Goal: Contribute content: Contribute content

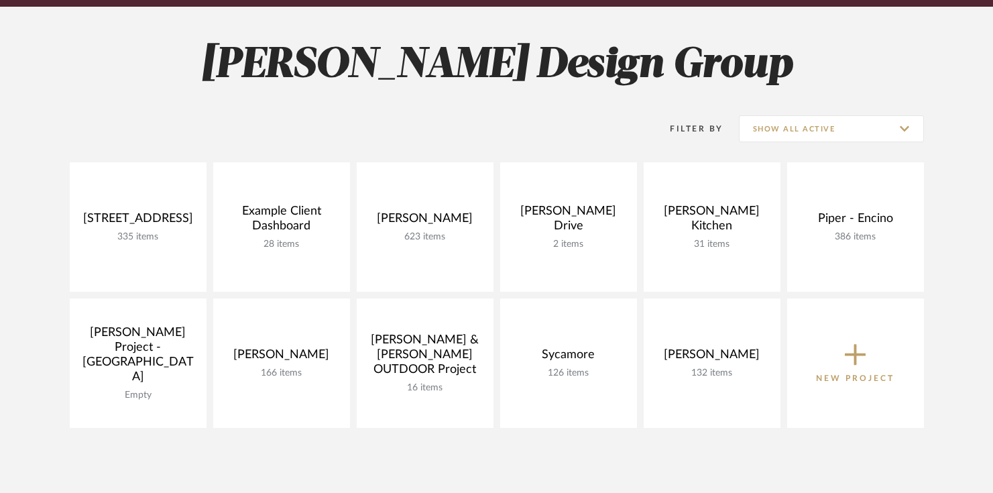
scroll to position [172, 0]
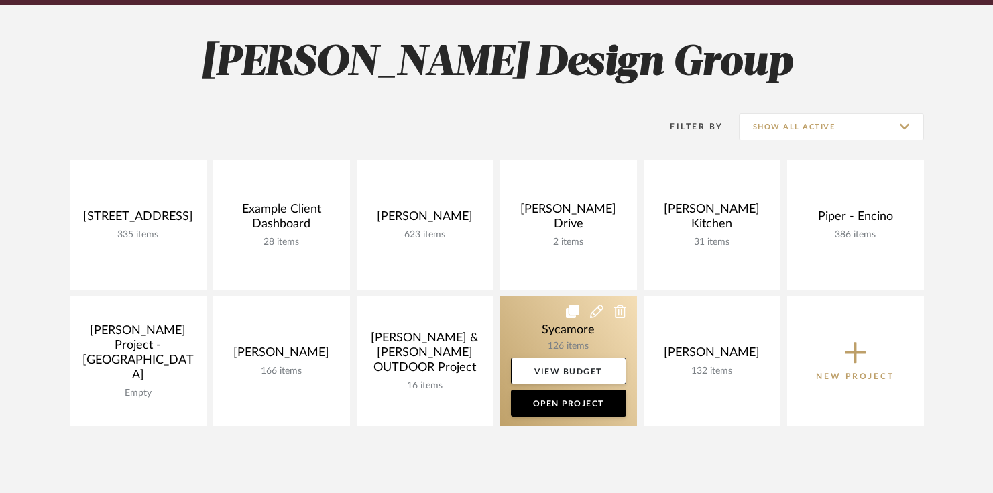
click at [535, 323] on link at bounding box center [568, 360] width 137 height 129
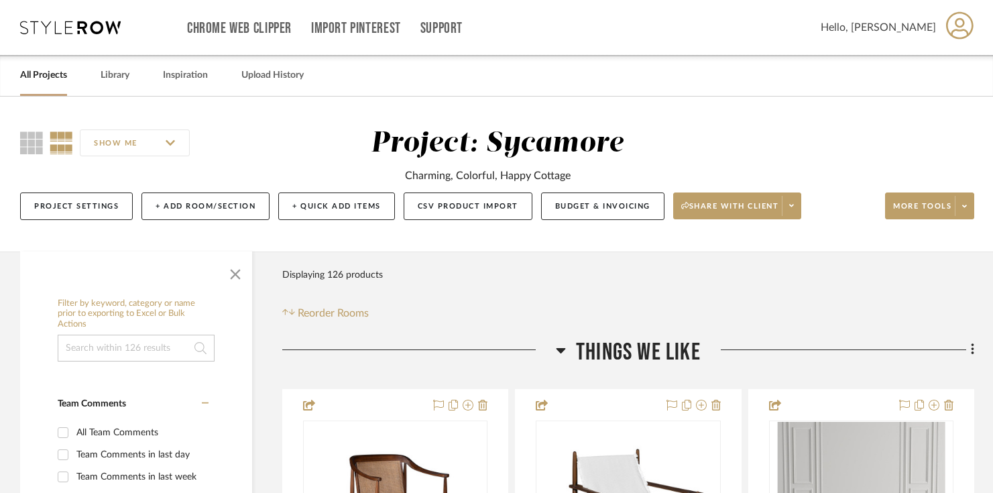
click at [673, 351] on span "Things We Like" at bounding box center [638, 352] width 125 height 29
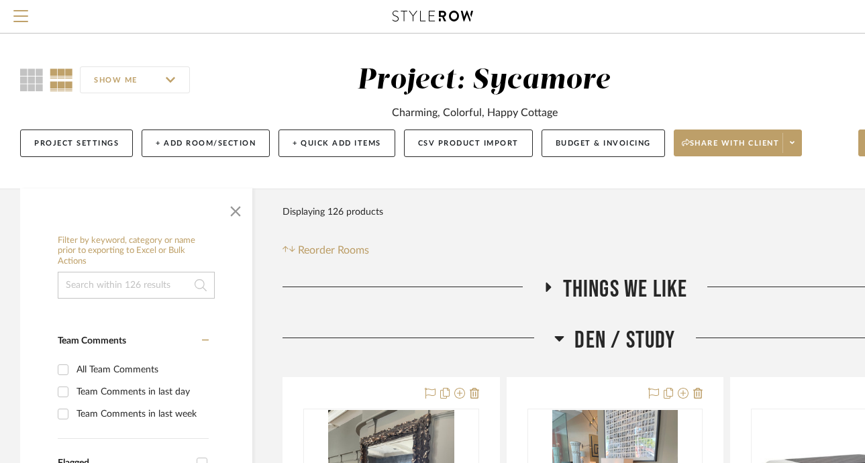
click at [580, 341] on span "Den / Study" at bounding box center [624, 340] width 101 height 29
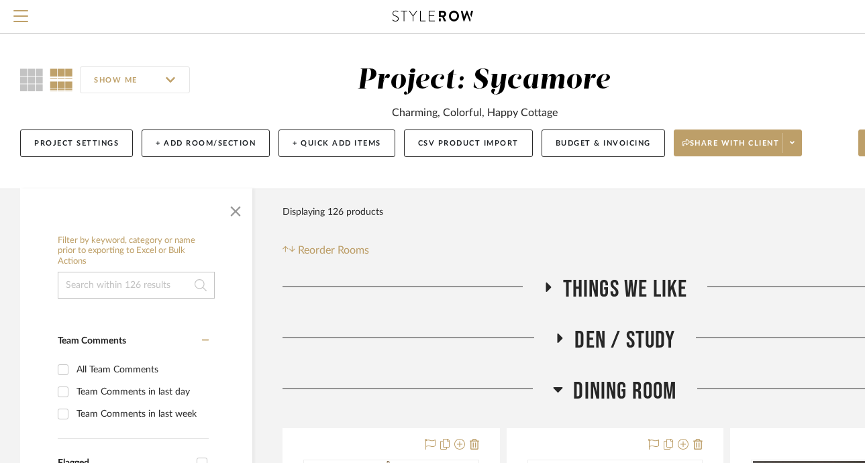
click at [590, 384] on span "Dining Room" at bounding box center [624, 391] width 103 height 29
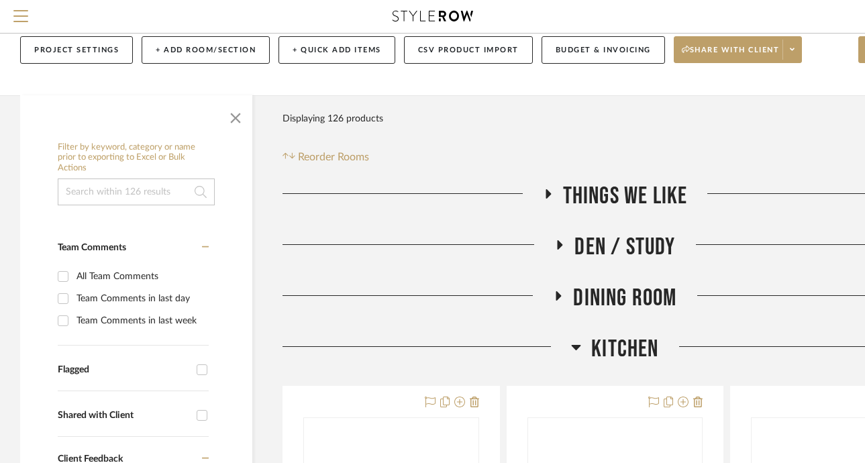
click at [600, 342] on span "Kitchen" at bounding box center [624, 349] width 67 height 29
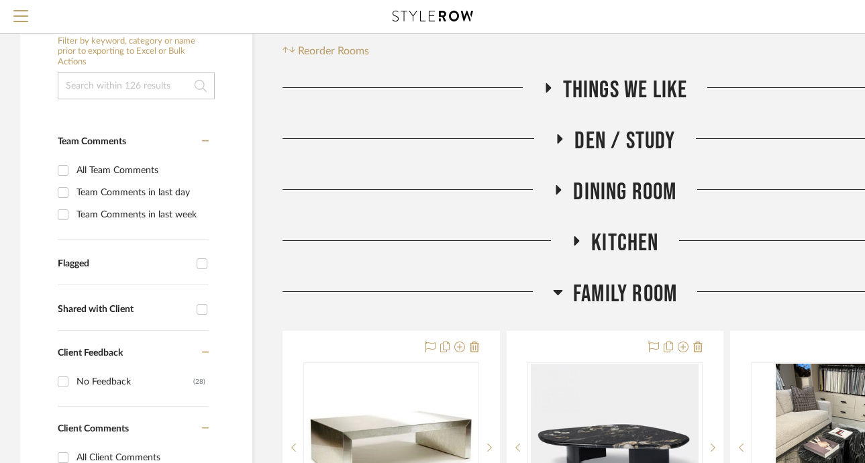
scroll to position [201, 0]
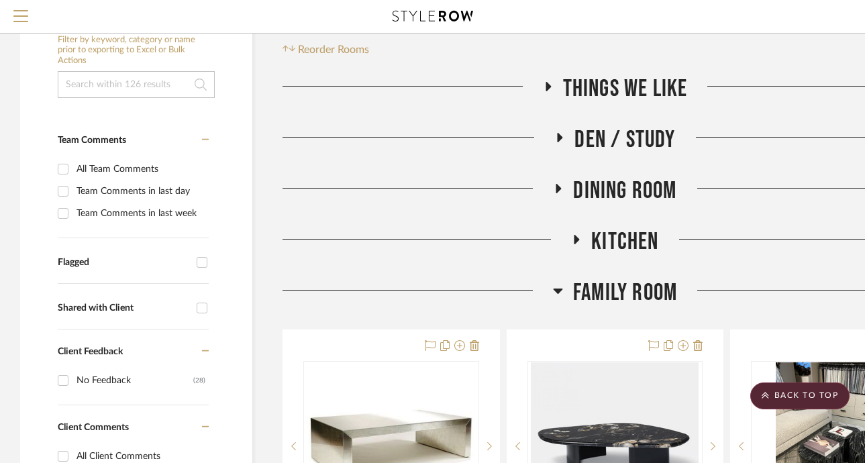
click at [598, 293] on span "Family Room" at bounding box center [625, 292] width 104 height 29
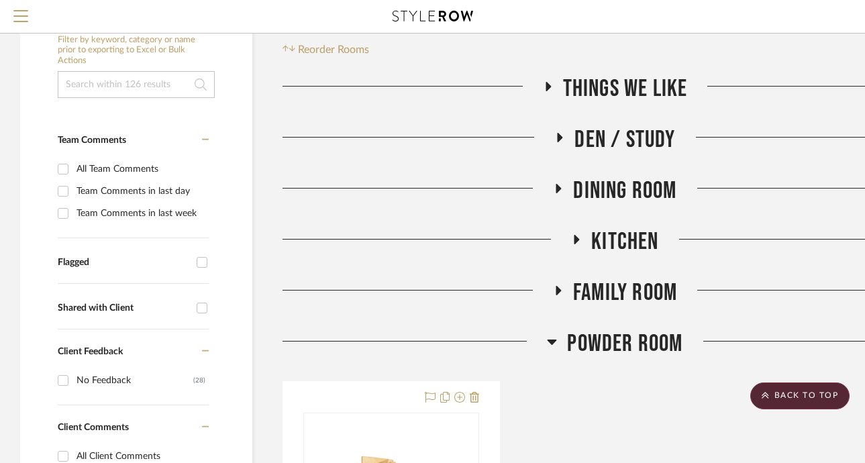
click at [609, 345] on span "Powder Room" at bounding box center [624, 343] width 115 height 29
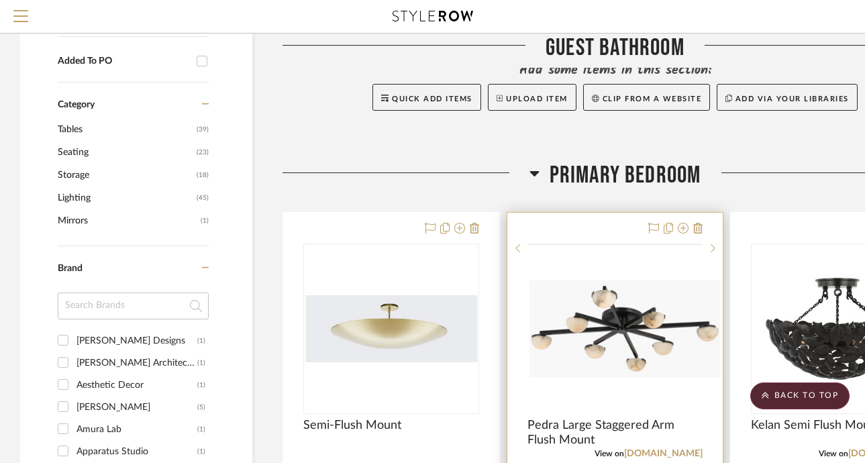
scroll to position [631, 0]
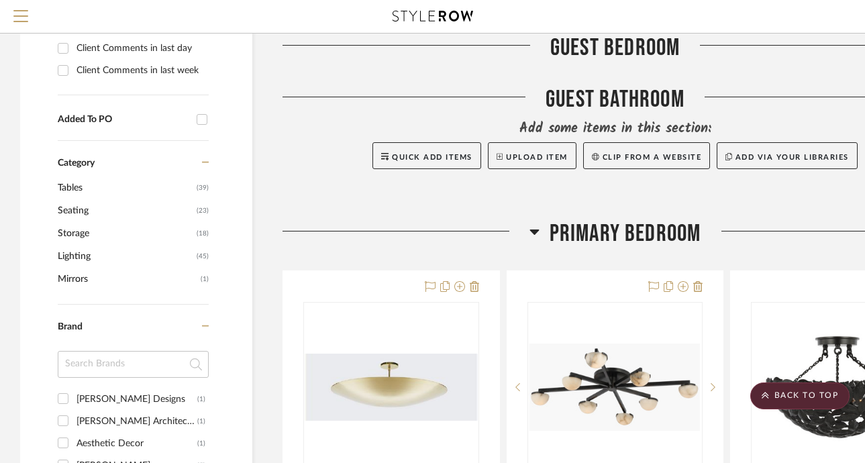
click at [607, 236] on span "Primary Bedroom" at bounding box center [625, 233] width 152 height 29
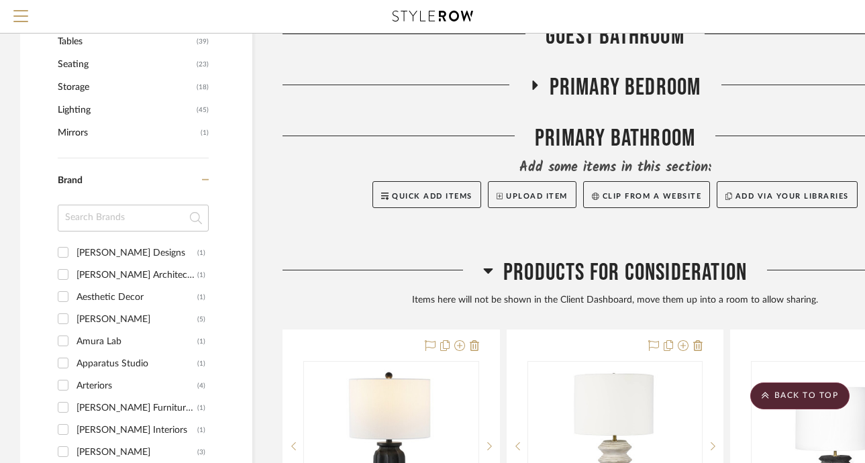
scroll to position [781, 0]
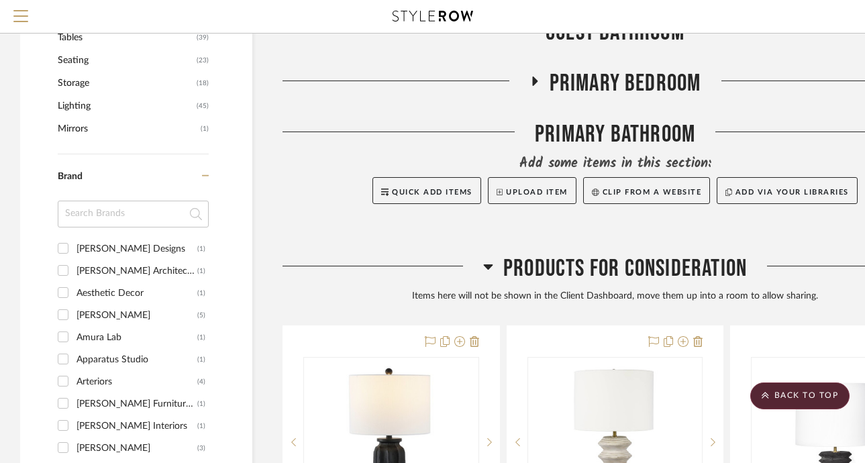
click at [579, 270] on span "Products For Consideration" at bounding box center [624, 268] width 243 height 29
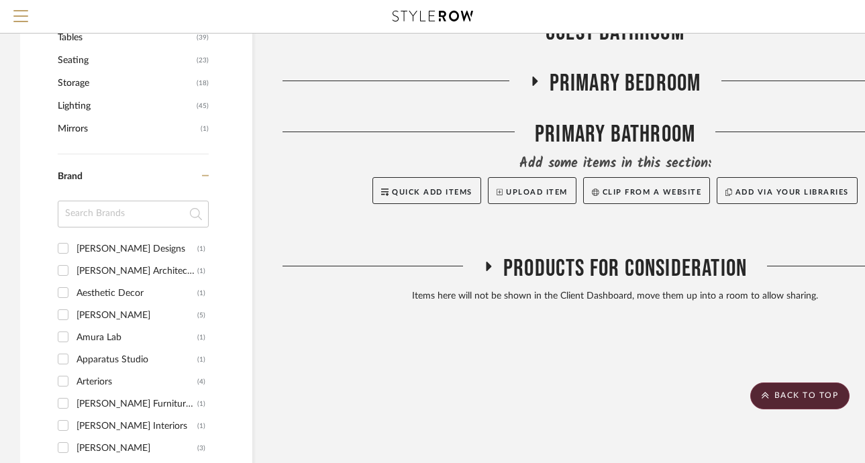
scroll to position [636, 0]
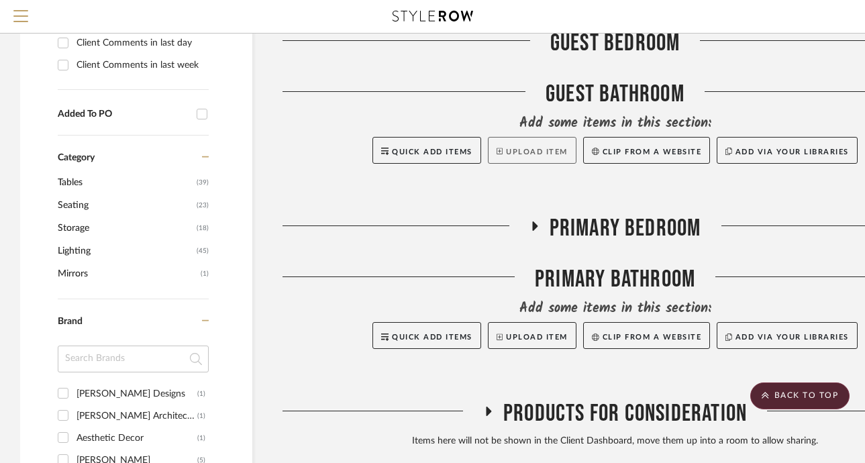
click at [504, 160] on button "Upload Item" at bounding box center [532, 150] width 89 height 27
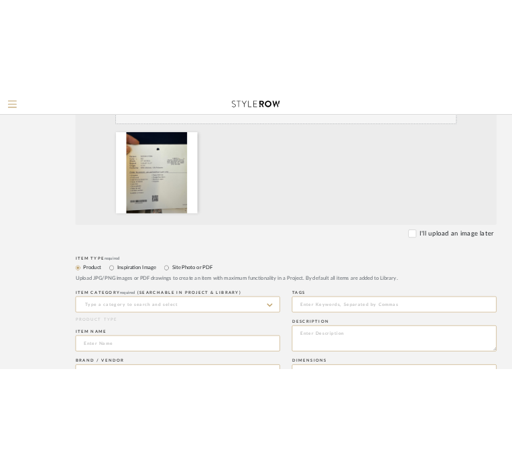
scroll to position [341, 0]
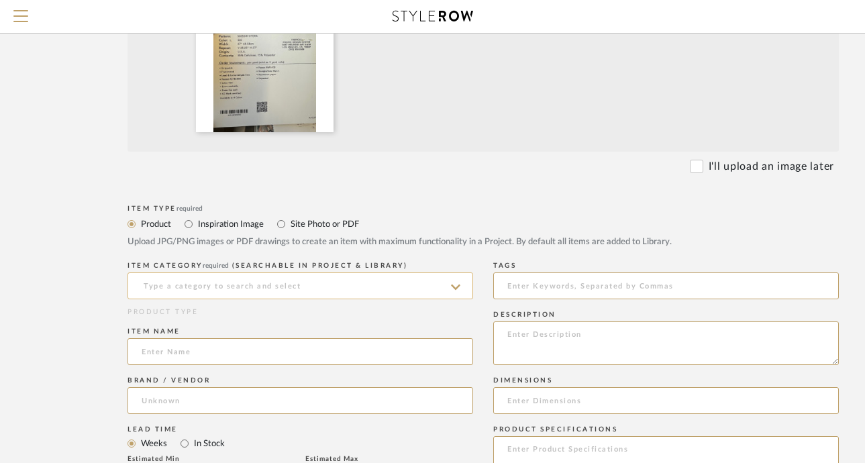
click at [157, 288] on input at bounding box center [299, 285] width 345 height 27
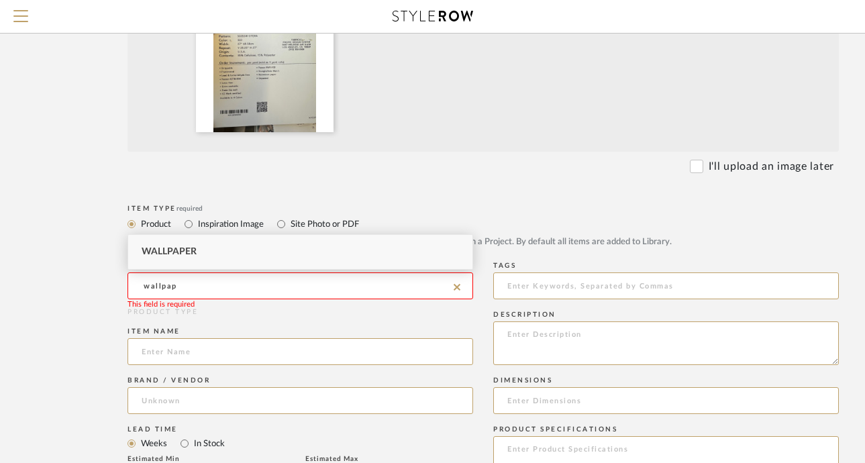
click at [166, 250] on span "Wallpaper" at bounding box center [169, 251] width 55 height 9
type input "Wallpaper"
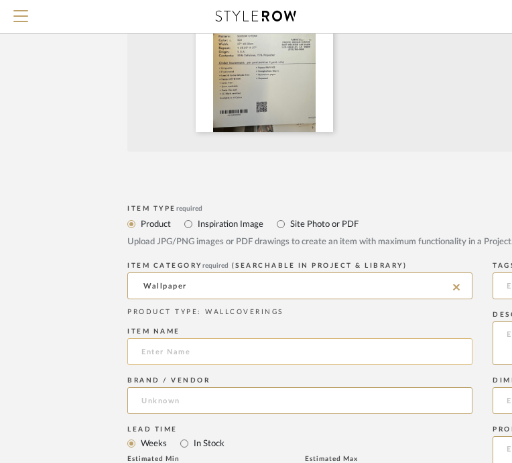
click at [336, 342] on input at bounding box center [299, 351] width 345 height 27
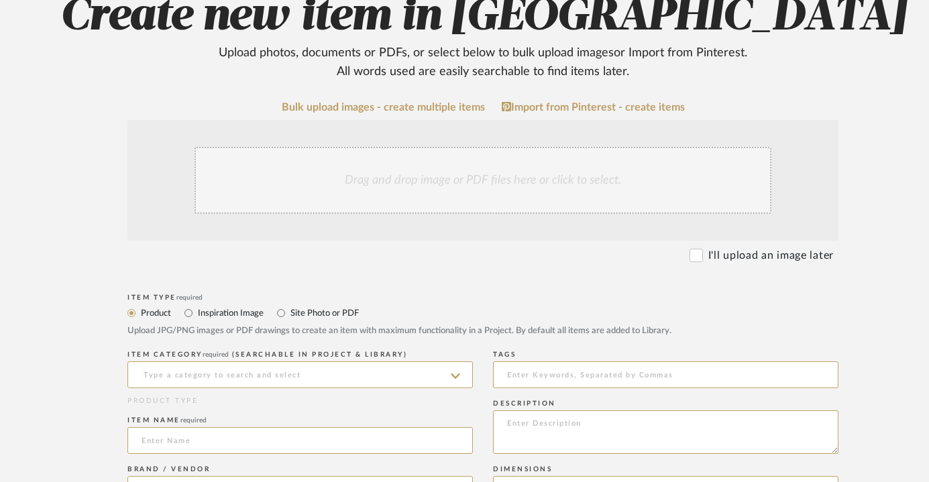
scroll to position [177, 0]
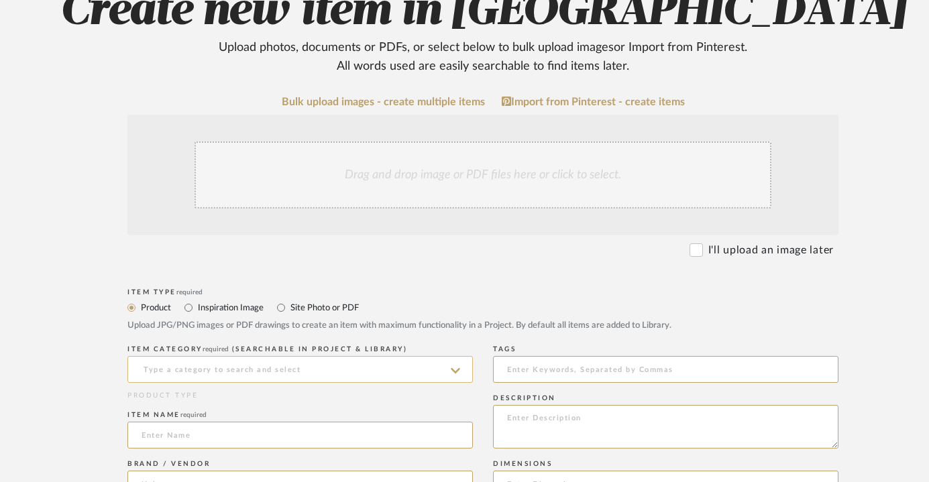
click at [189, 376] on input at bounding box center [299, 369] width 345 height 27
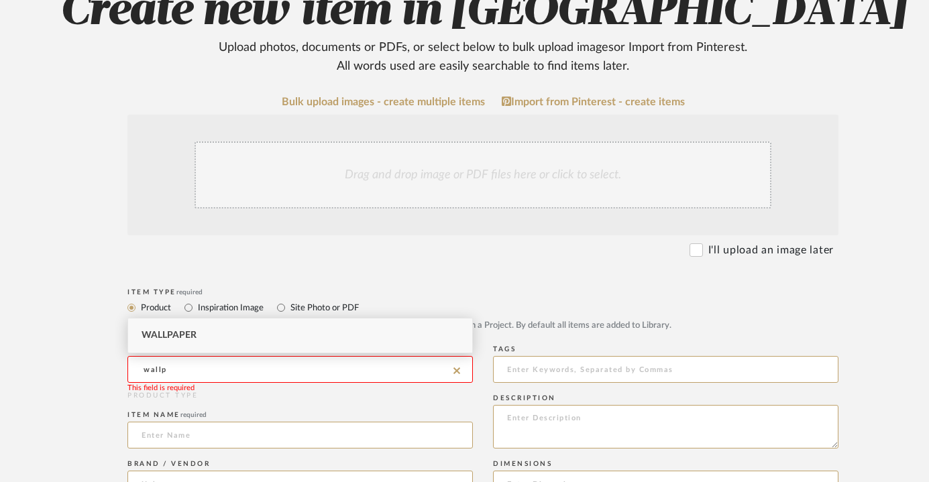
click at [188, 336] on span "Wallpaper" at bounding box center [169, 335] width 55 height 9
type input "Wallpaper"
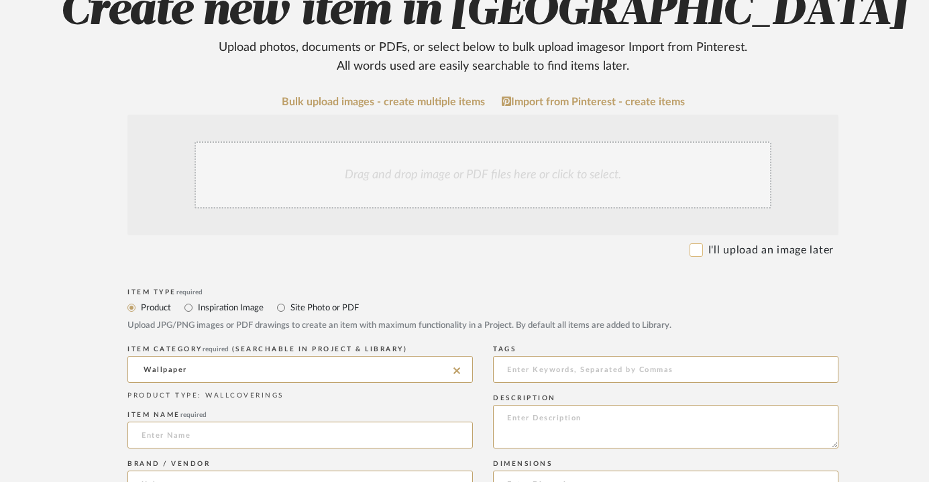
click at [699, 254] on input "I'll upload an image later" at bounding box center [696, 249] width 13 height 13
checkbox input "true"
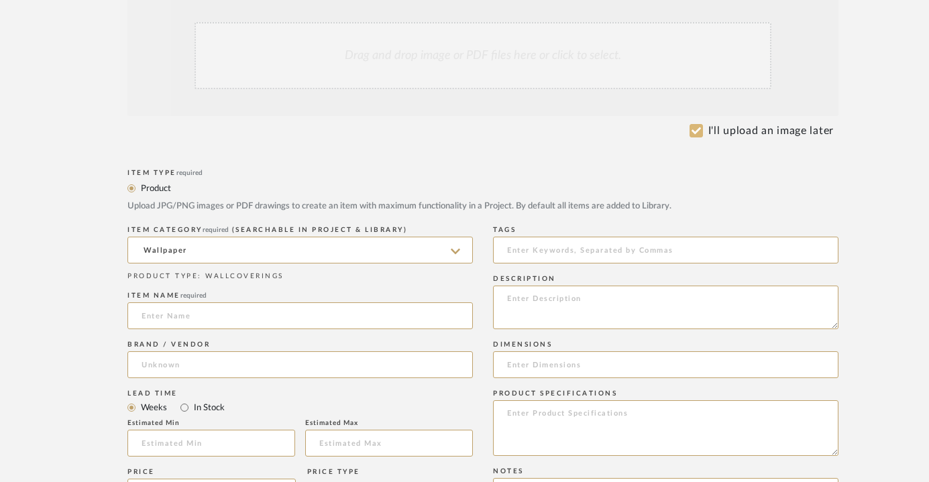
scroll to position [298, 0]
click at [233, 323] on input at bounding box center [299, 314] width 345 height 27
type input "Otera Wallpaper"
click at [230, 361] on input at bounding box center [299, 363] width 345 height 27
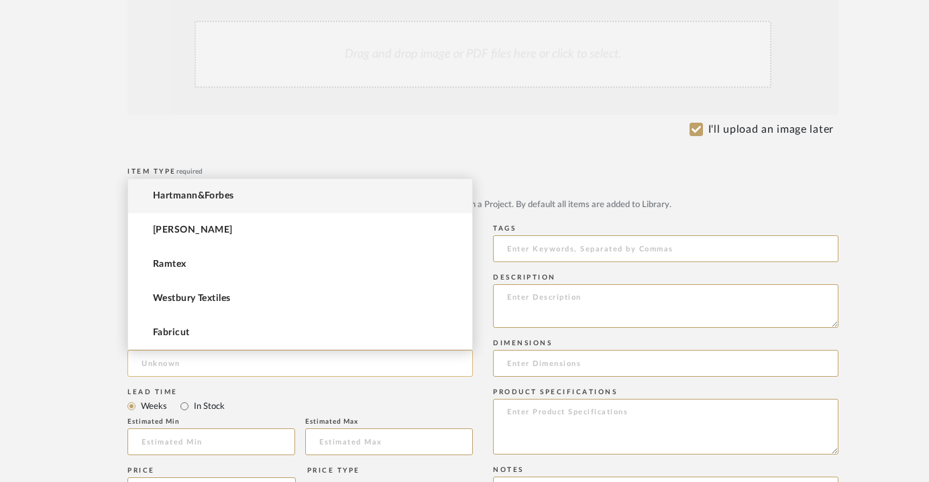
click at [230, 361] on input at bounding box center [299, 363] width 345 height 27
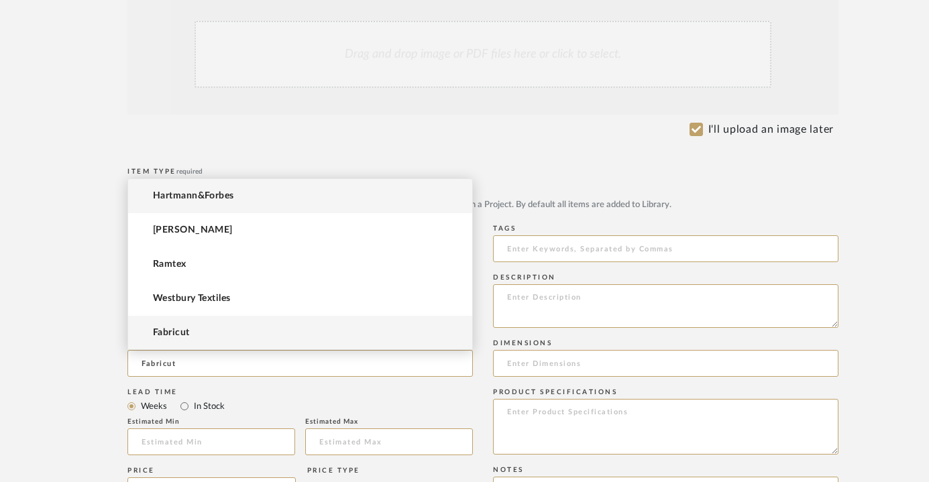
type input "Fabricut"
click at [228, 342] on mat-option "Fabricut" at bounding box center [300, 333] width 344 height 34
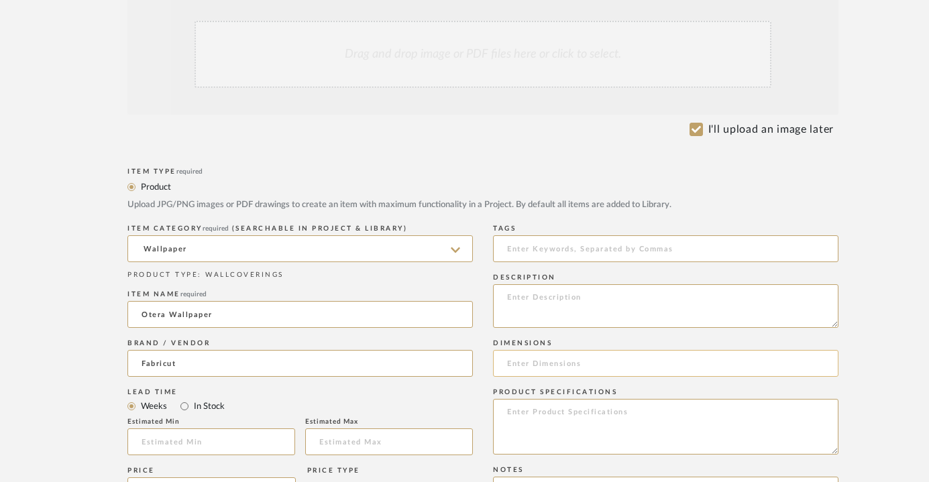
click at [506, 361] on input at bounding box center [665, 363] width 345 height 27
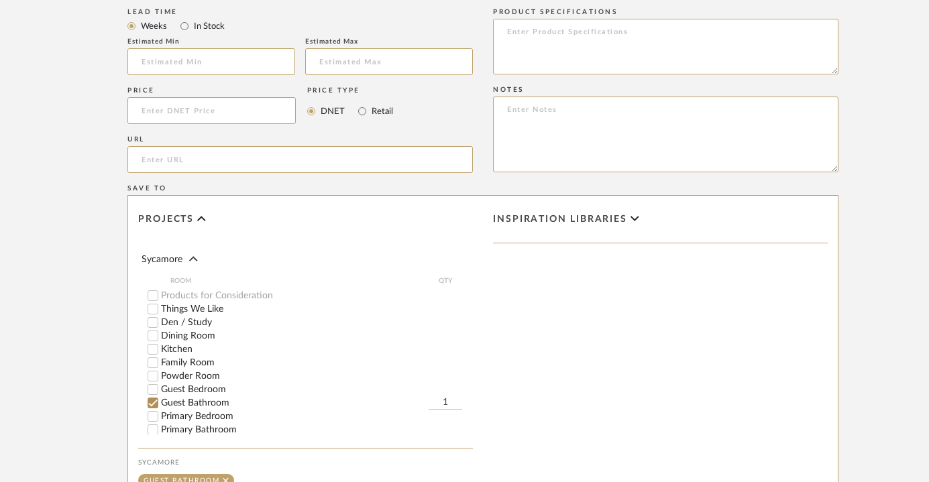
scroll to position [193, 0]
type input "27" Width"
click at [912, 67] on upload-items "Create new item in Sycamore Upload photos, documents or PDFs, or select below t…" at bounding box center [483, 9] width 966 height 1183
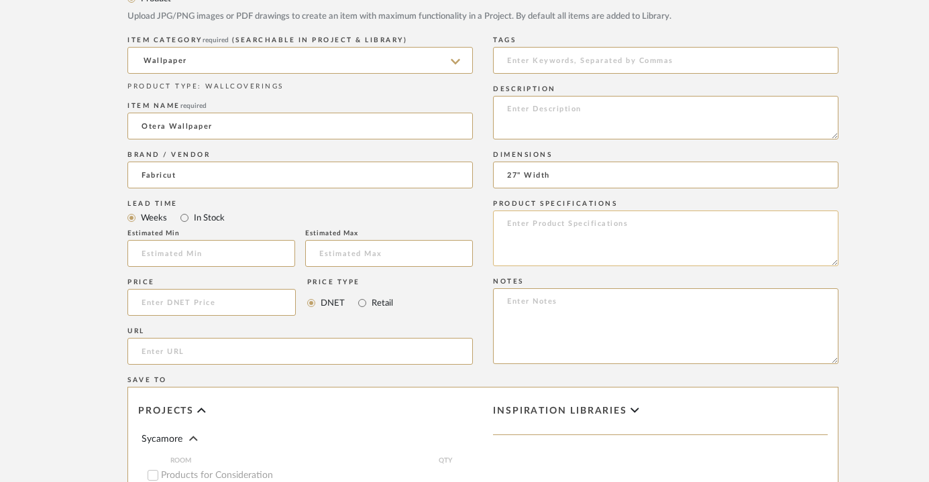
scroll to position [484, 0]
click at [651, 228] on textarea at bounding box center [665, 241] width 345 height 56
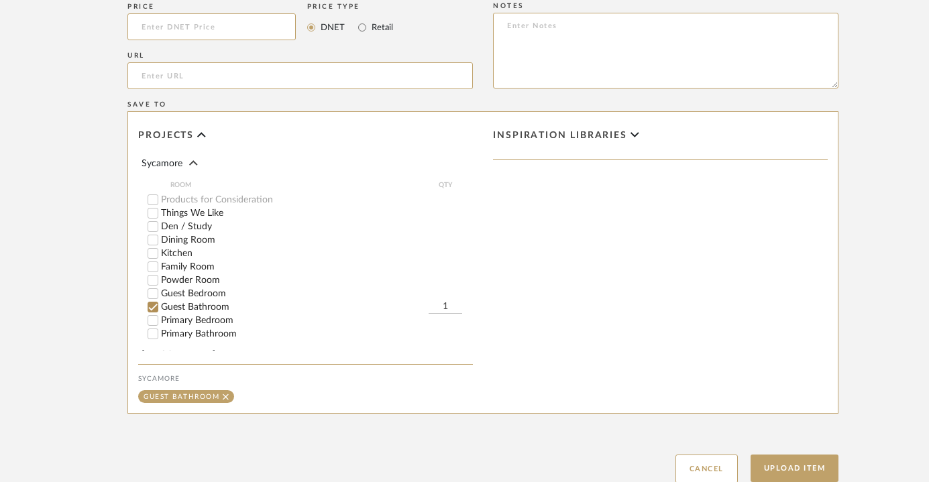
scroll to position [859, 0]
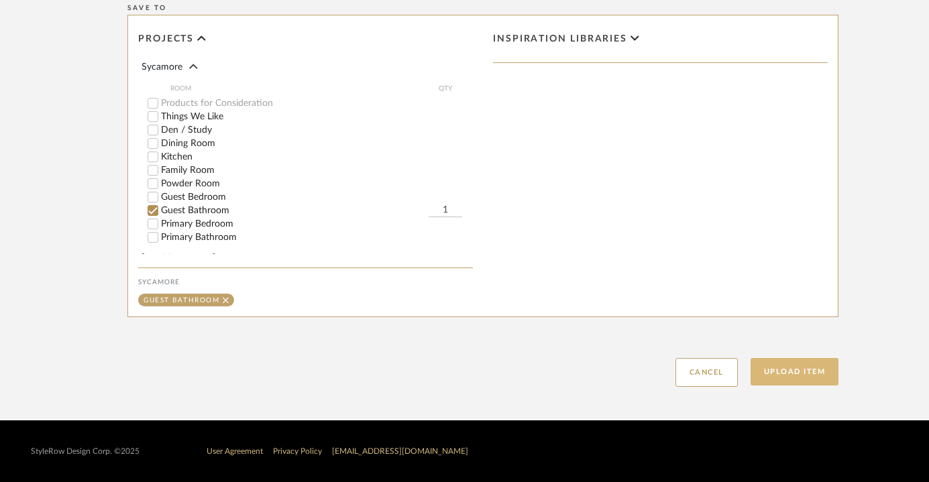
type textarea "50355W Otera - 503"
click at [789, 372] on button "Upload Item" at bounding box center [795, 372] width 89 height 28
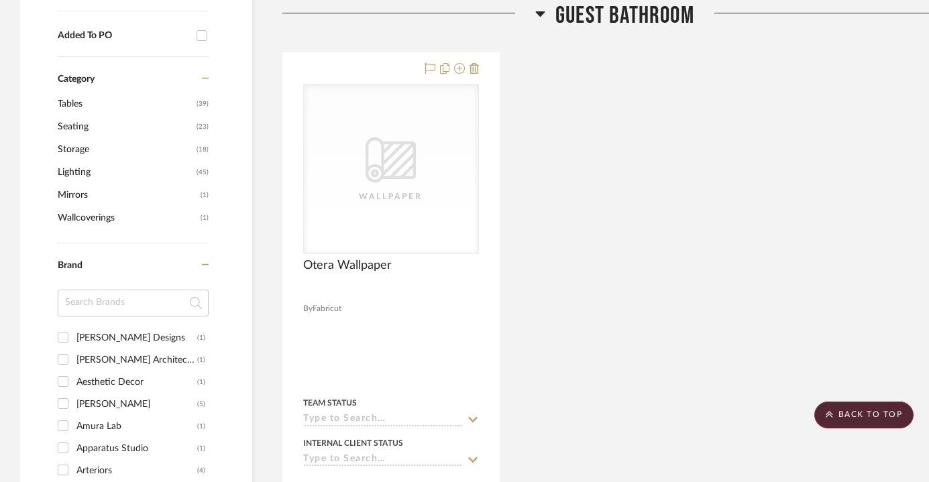
scroll to position [779, 0]
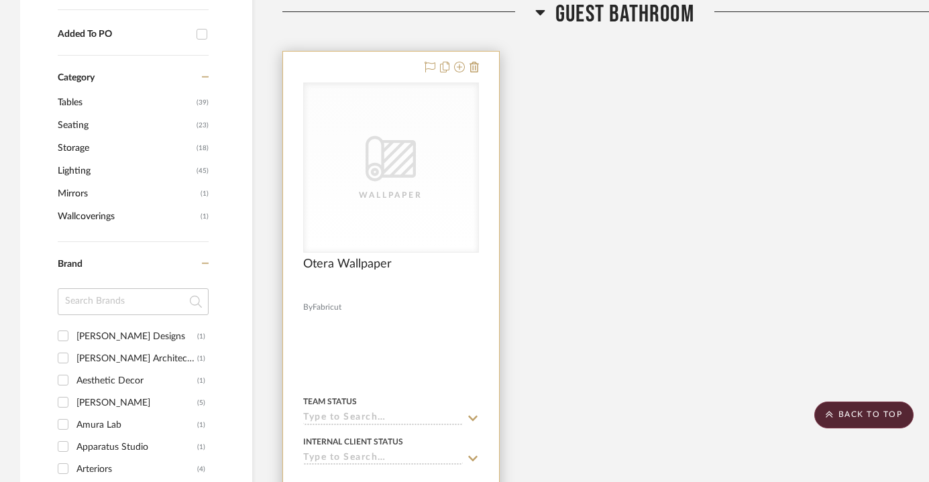
click at [0, 0] on div "Wallpaper" at bounding box center [0, 0] width 0 height 0
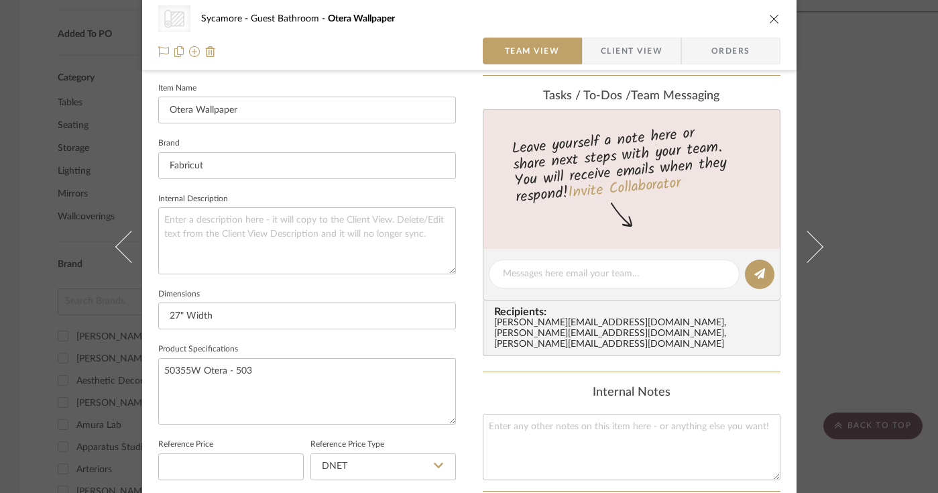
scroll to position [394, 0]
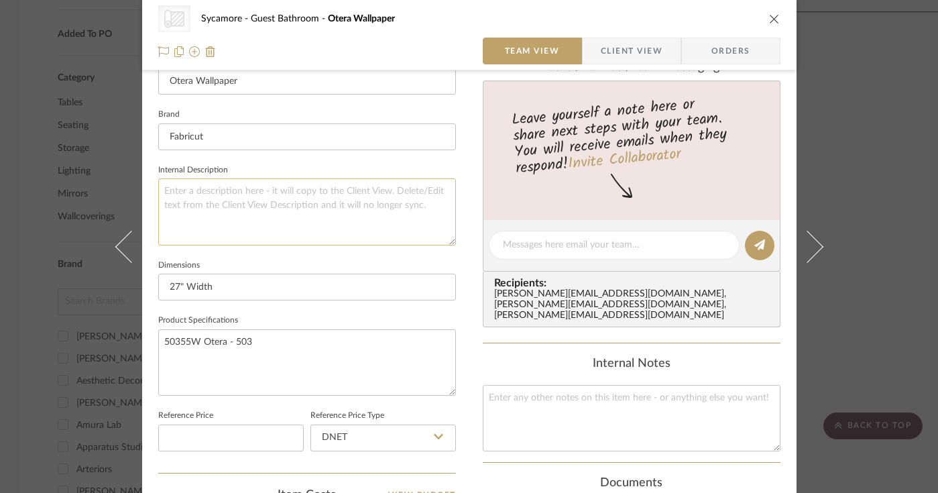
click at [225, 185] on textarea at bounding box center [307, 211] width 298 height 66
type textarea "W"
type textarea "2 Walls"
click at [368, 217] on textarea "2 Walls" at bounding box center [307, 211] width 298 height 66
click at [769, 15] on icon "close" at bounding box center [774, 18] width 11 height 11
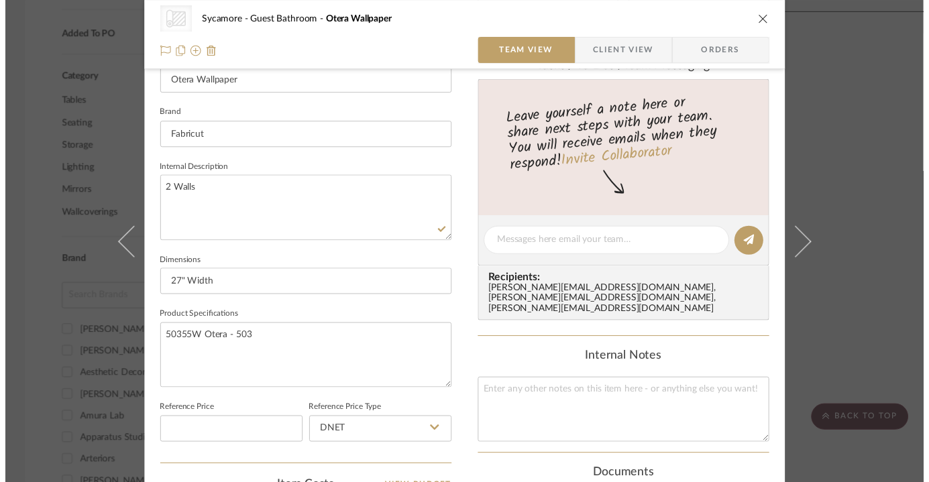
scroll to position [779, 0]
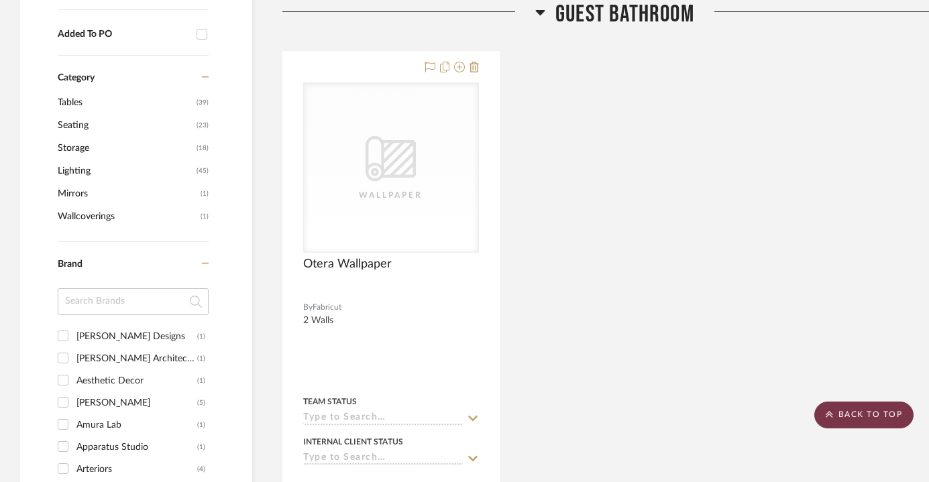
click at [859, 417] on scroll-to-top-button "BACK TO TOP" at bounding box center [863, 415] width 99 height 27
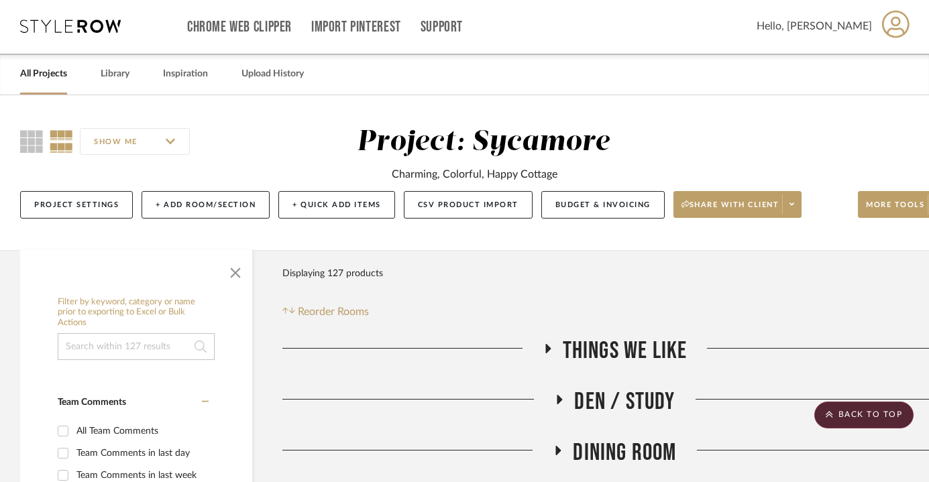
scroll to position [0, 0]
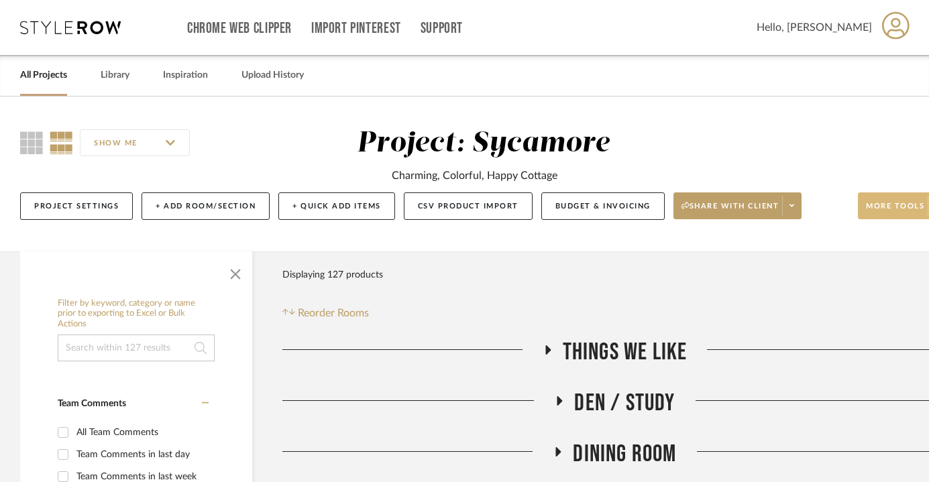
click at [885, 214] on span "More tools" at bounding box center [895, 211] width 58 height 20
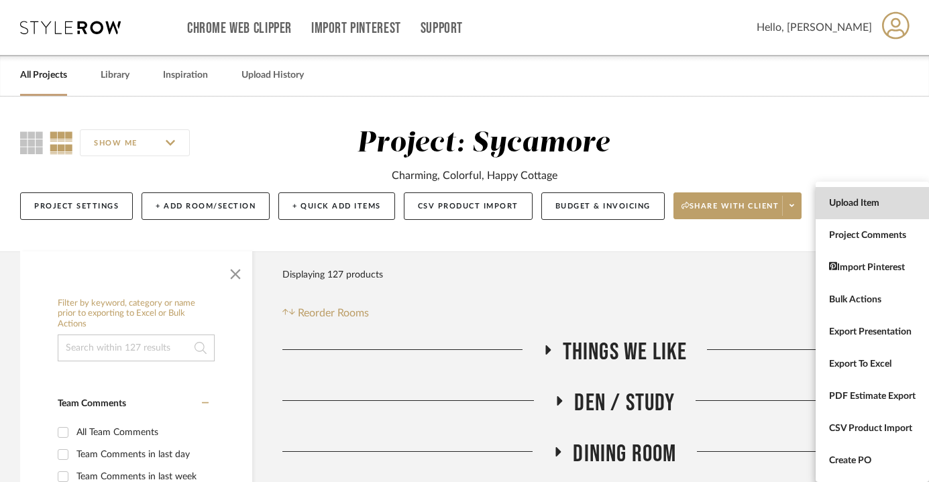
click at [862, 203] on span "Upload Item" at bounding box center [872, 203] width 87 height 11
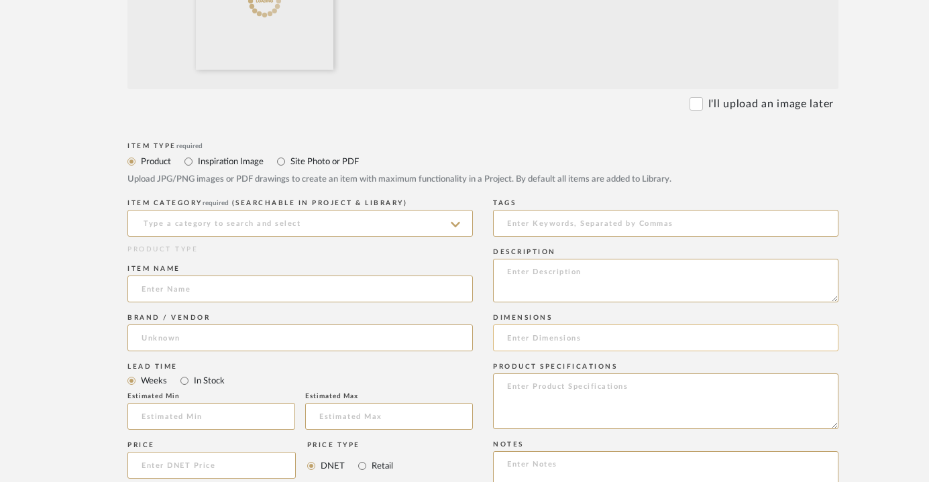
scroll to position [483, 0]
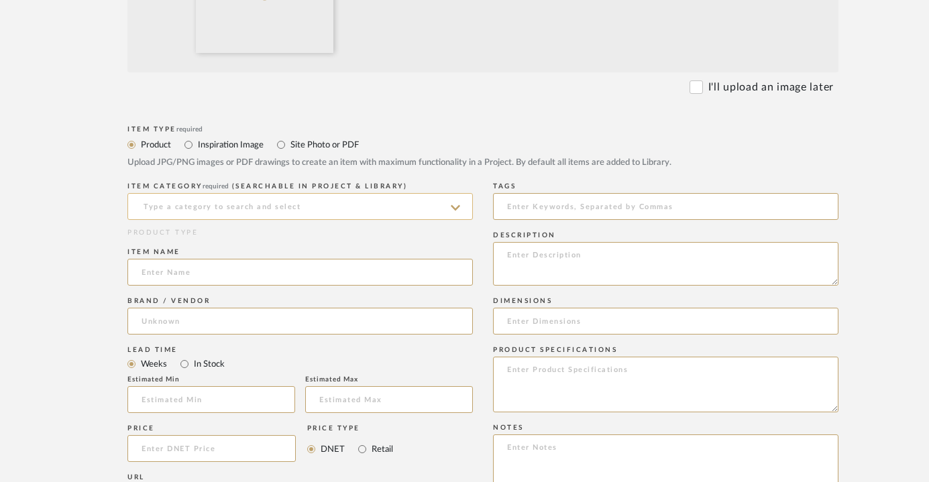
click at [396, 211] on input at bounding box center [299, 206] width 345 height 27
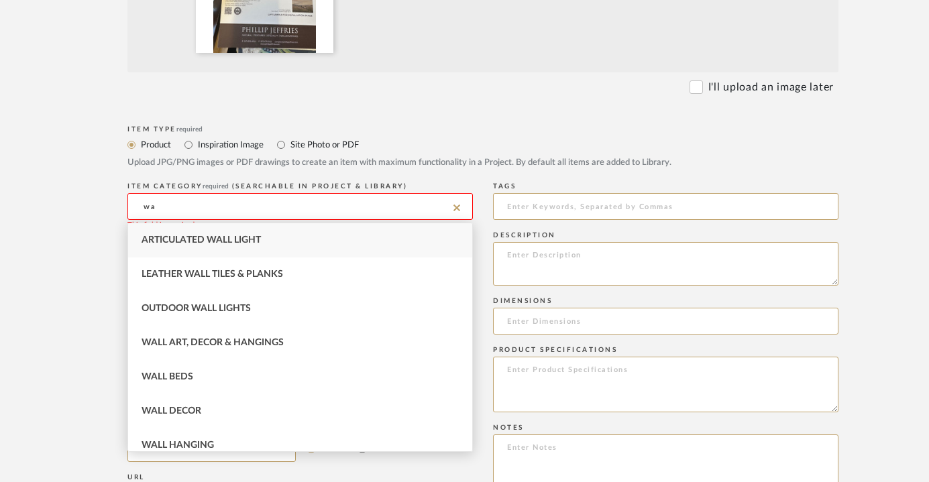
type input "w"
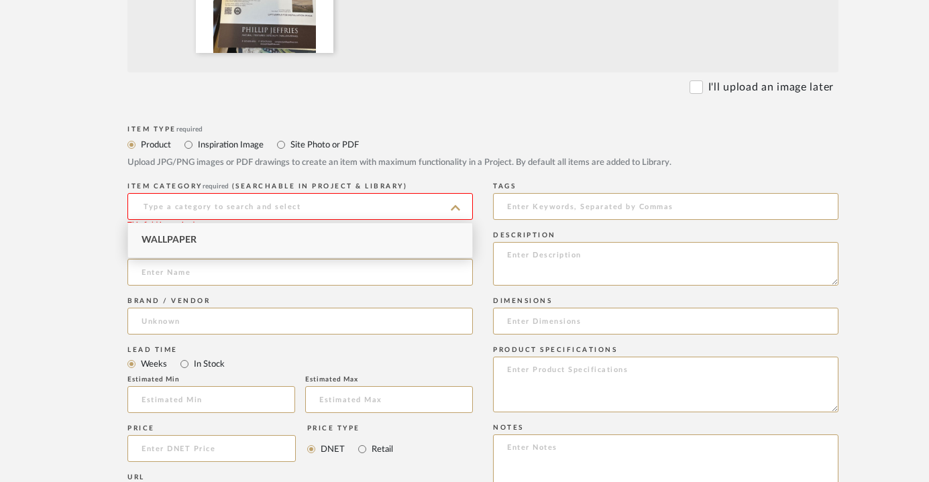
click at [188, 245] on span "Wallpaper" at bounding box center [169, 239] width 55 height 9
type input "Wallpaper"
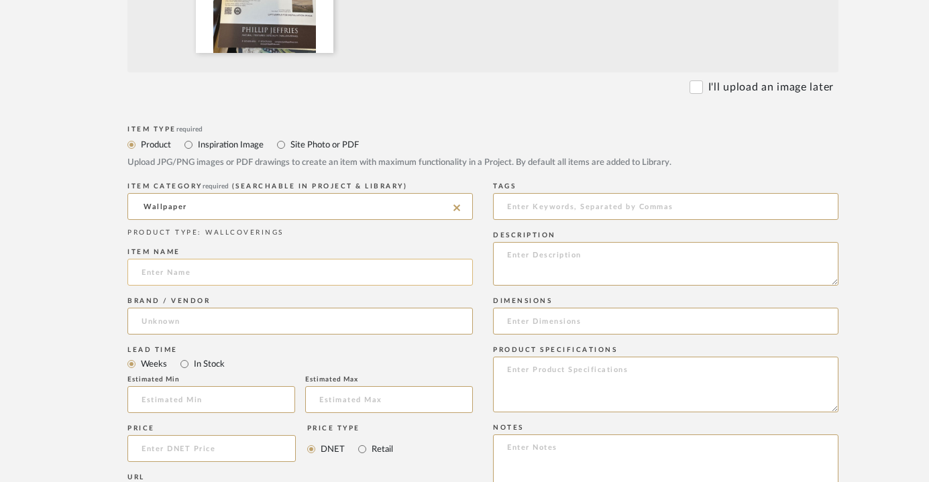
click at [235, 273] on input at bounding box center [299, 272] width 345 height 27
type input "Range - Sepia"
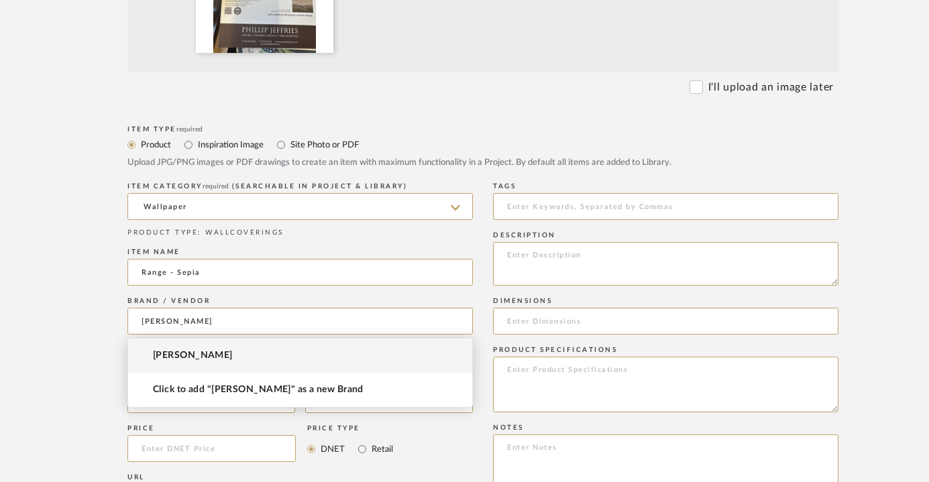
type input "[PERSON_NAME]"
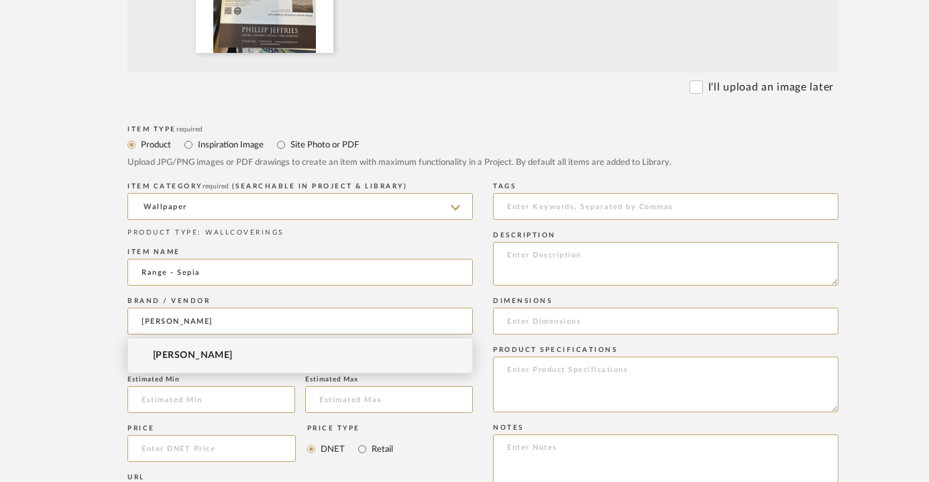
type input "[PERSON_NAME]"
click at [212, 351] on span "[PERSON_NAME]" at bounding box center [193, 355] width 80 height 11
click at [513, 320] on input at bounding box center [665, 321] width 345 height 27
type input "Mural"
click at [691, 374] on textarea at bounding box center [665, 385] width 345 height 56
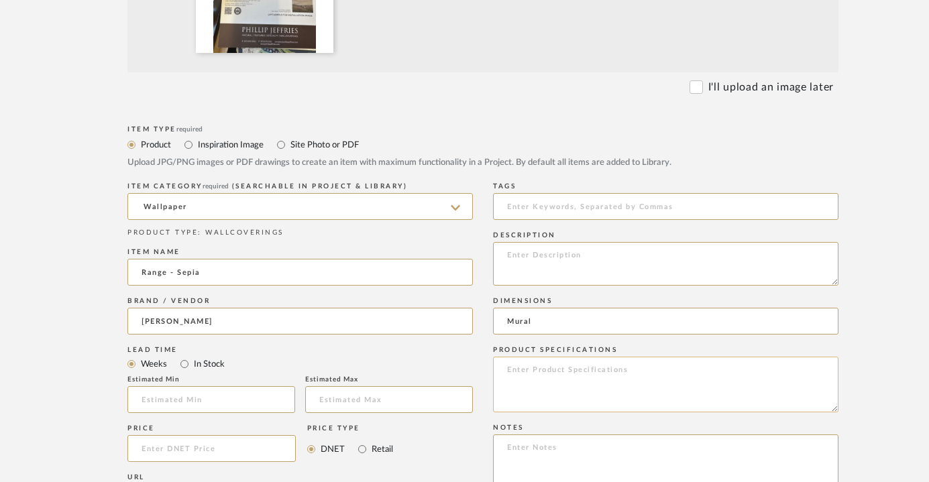
click at [559, 409] on textarea at bounding box center [665, 385] width 345 height 56
click at [552, 447] on textarea at bounding box center [665, 473] width 345 height 76
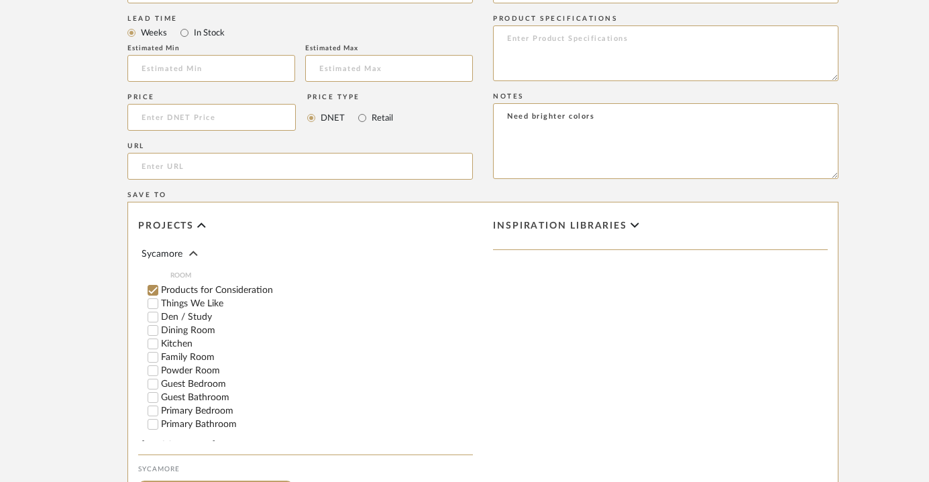
scroll to position [815, 0]
type textarea "Need brighter colors"
click at [193, 312] on label "Den / Study" at bounding box center [317, 316] width 312 height 9
click at [160, 310] on input "Den / Study" at bounding box center [152, 316] width 13 height 13
checkbox input "false"
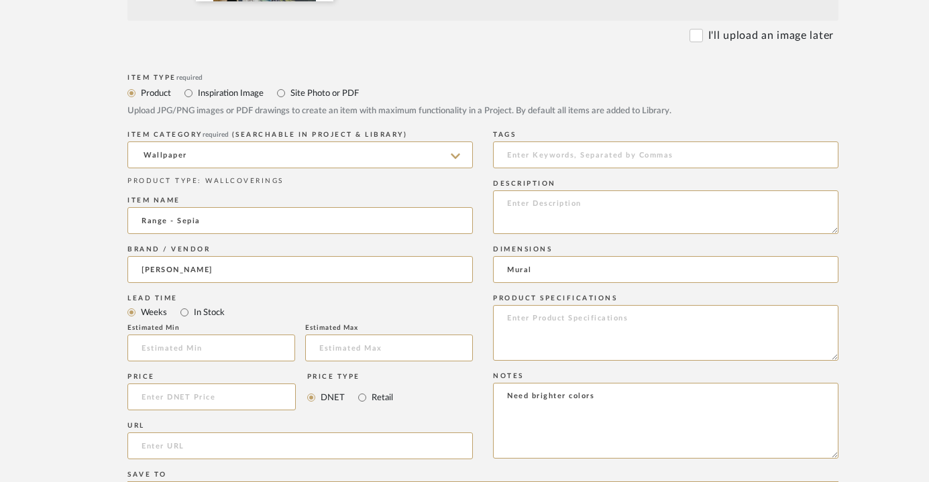
scroll to position [1002, 0]
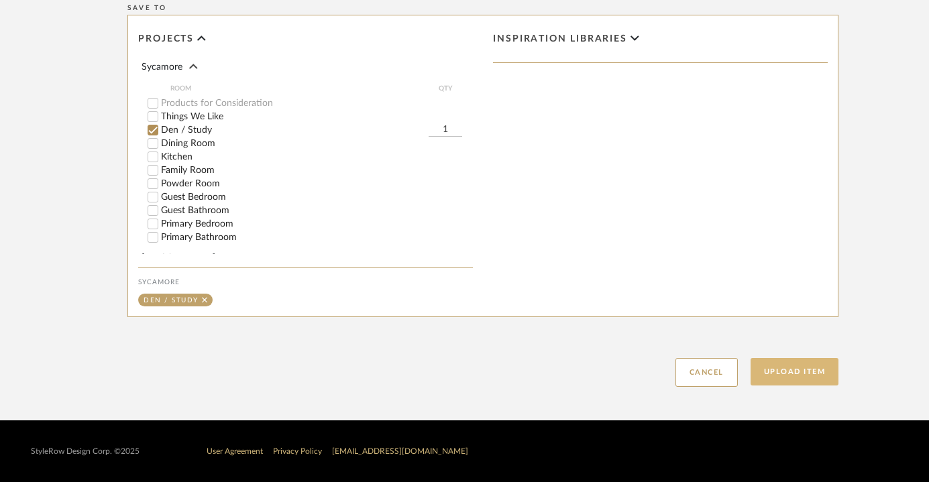
click at [808, 369] on button "Upload Item" at bounding box center [795, 372] width 89 height 28
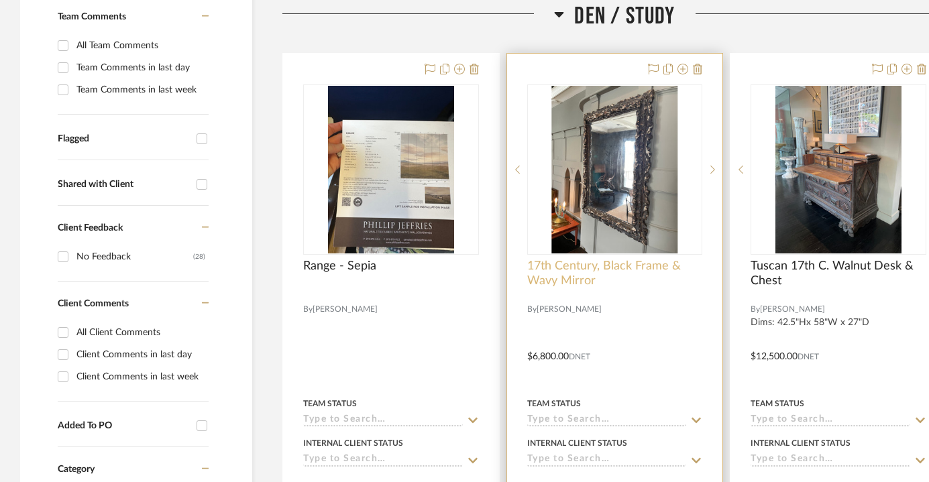
scroll to position [388, 0]
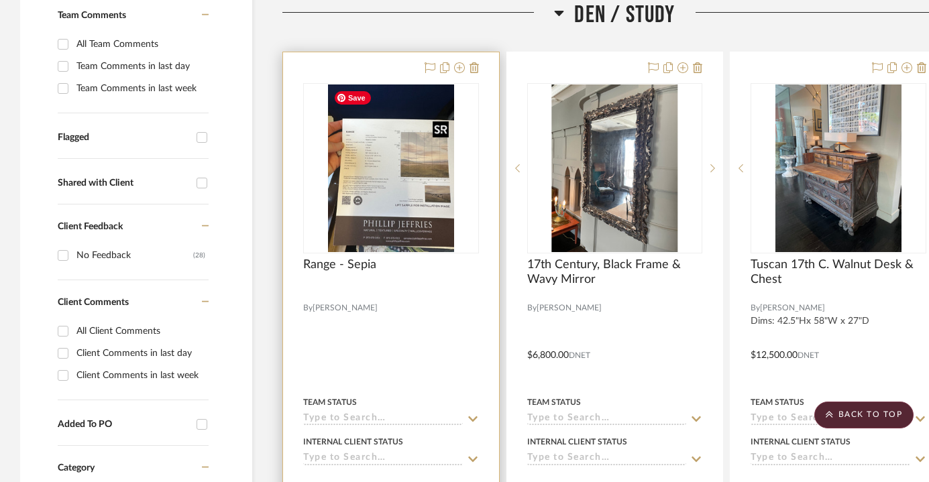
click at [0, 0] on img at bounding box center [0, 0] width 0 height 0
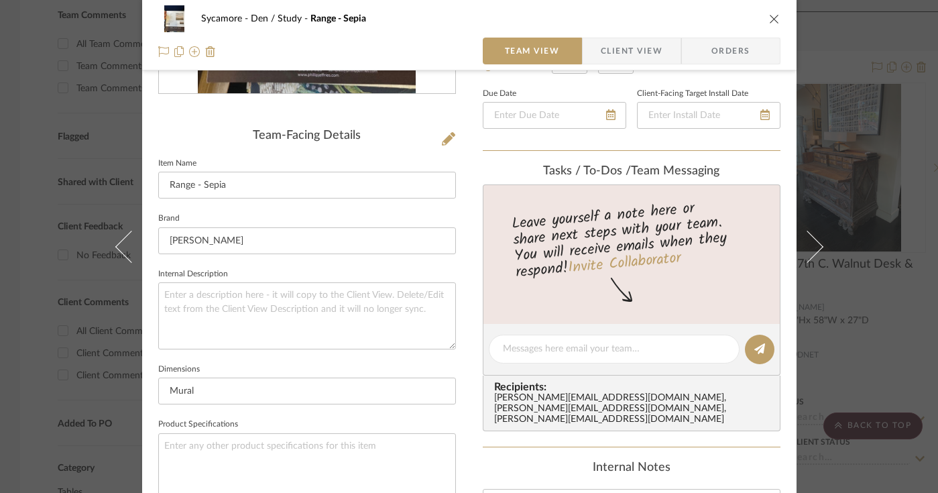
scroll to position [363, 0]
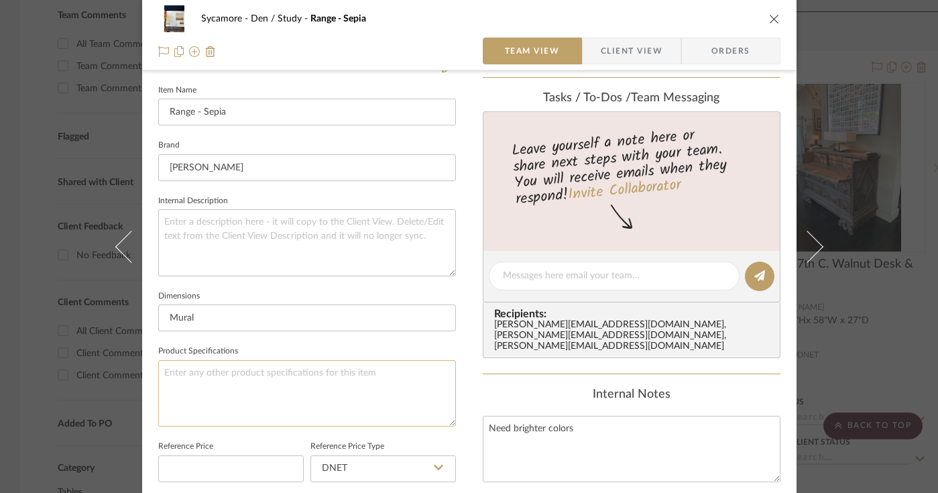
click at [254, 384] on textarea at bounding box center [307, 393] width 298 height 66
click at [258, 250] on textarea at bounding box center [307, 242] width 298 height 66
type textarea "A"
click at [578, 425] on textarea "Need brighter colors" at bounding box center [632, 449] width 298 height 66
type textarea "Need brighter colors - above wainscoting"
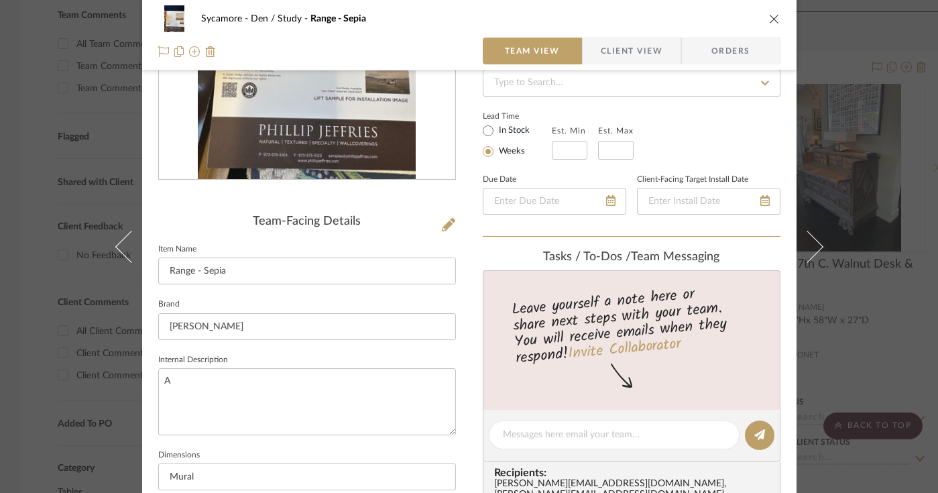
scroll to position [153, 0]
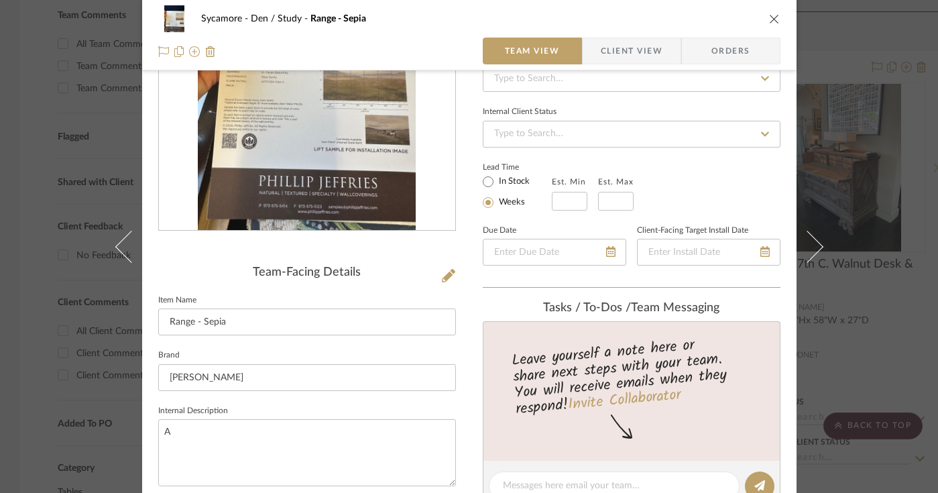
click at [769, 20] on icon "close" at bounding box center [774, 18] width 11 height 11
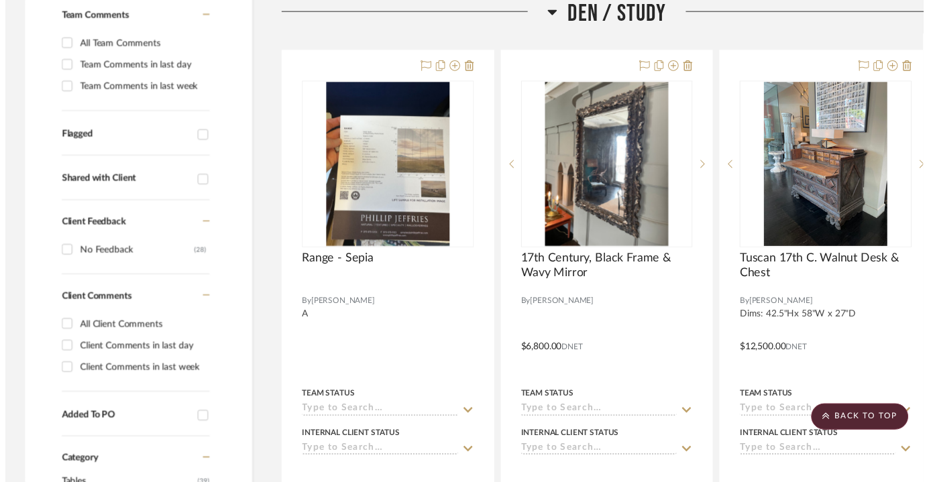
scroll to position [388, 0]
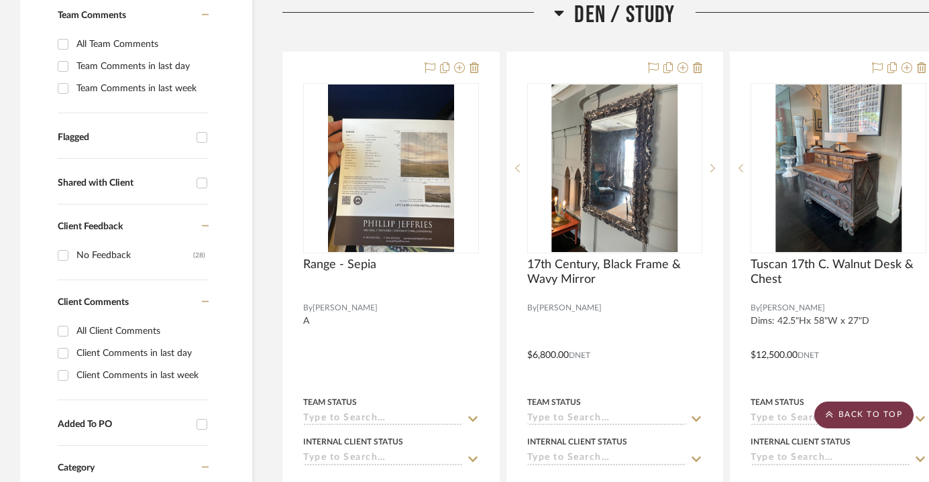
click at [849, 419] on scroll-to-top-button "BACK TO TOP" at bounding box center [863, 415] width 99 height 27
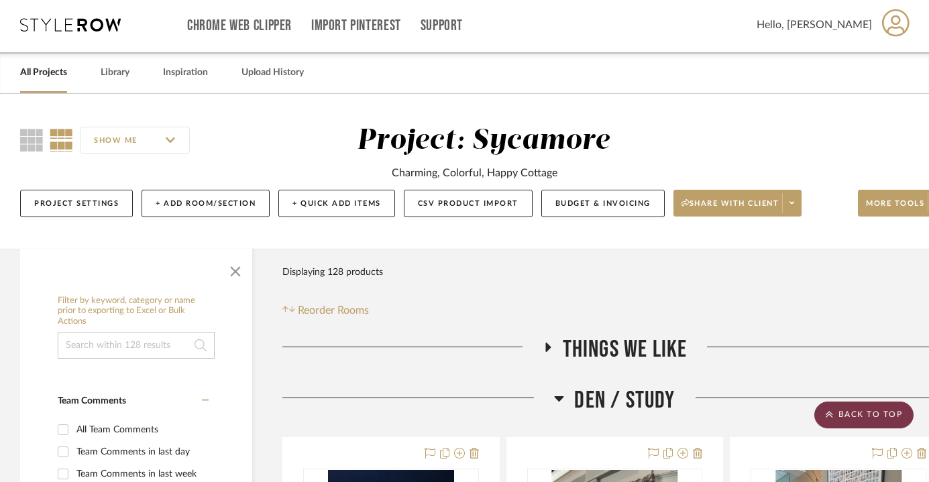
scroll to position [0, 0]
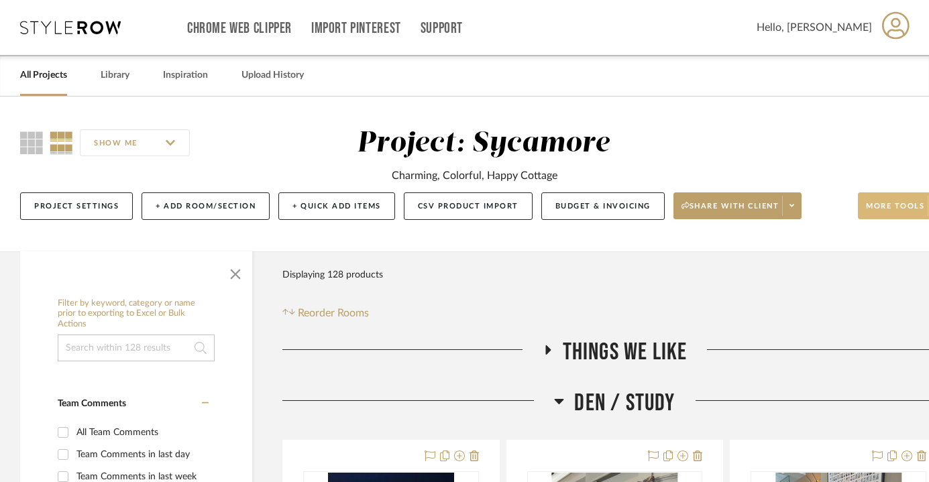
click at [865, 209] on button "More tools" at bounding box center [902, 206] width 89 height 27
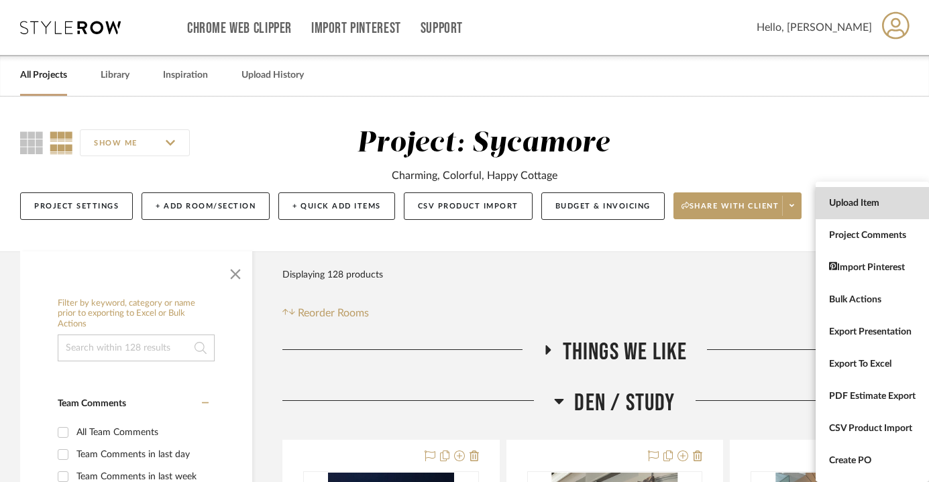
click at [860, 204] on span "Upload Item" at bounding box center [872, 203] width 87 height 11
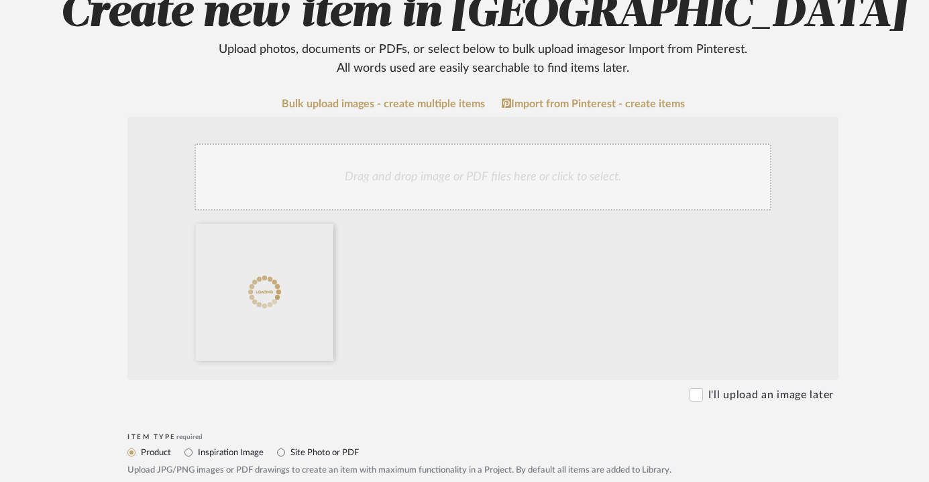
scroll to position [258, 0]
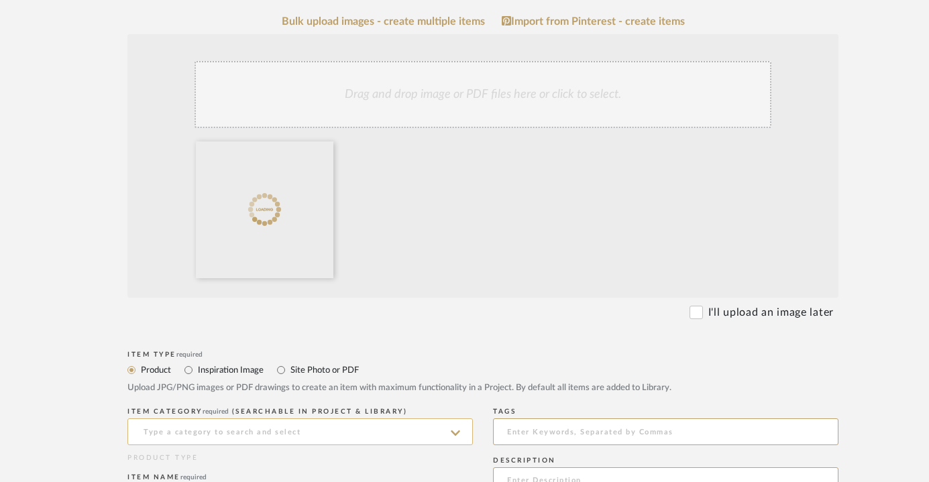
click at [217, 433] on input at bounding box center [299, 432] width 345 height 27
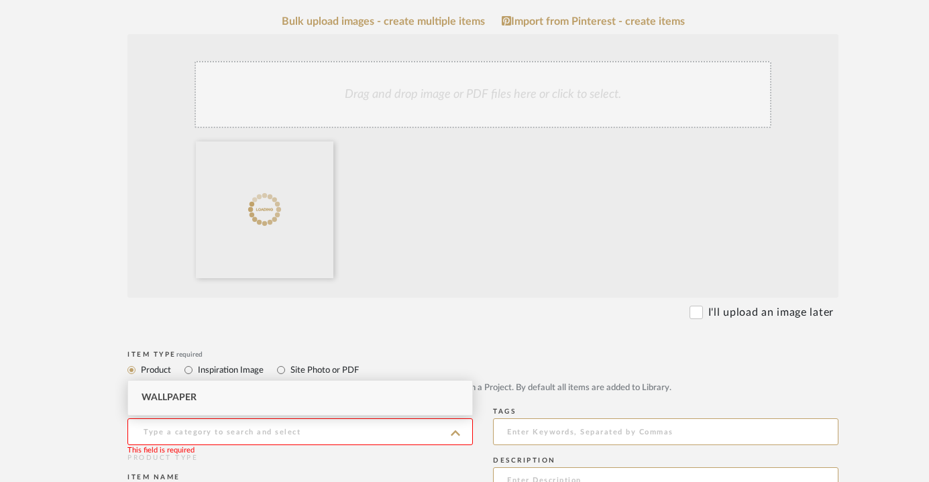
click at [225, 398] on div "Wallpaper" at bounding box center [300, 398] width 344 height 34
type input "Wallpaper"
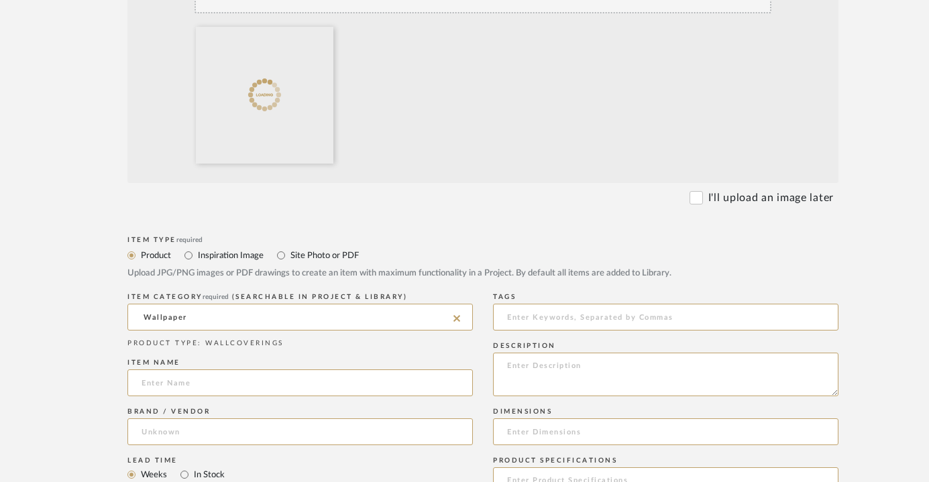
scroll to position [442, 0]
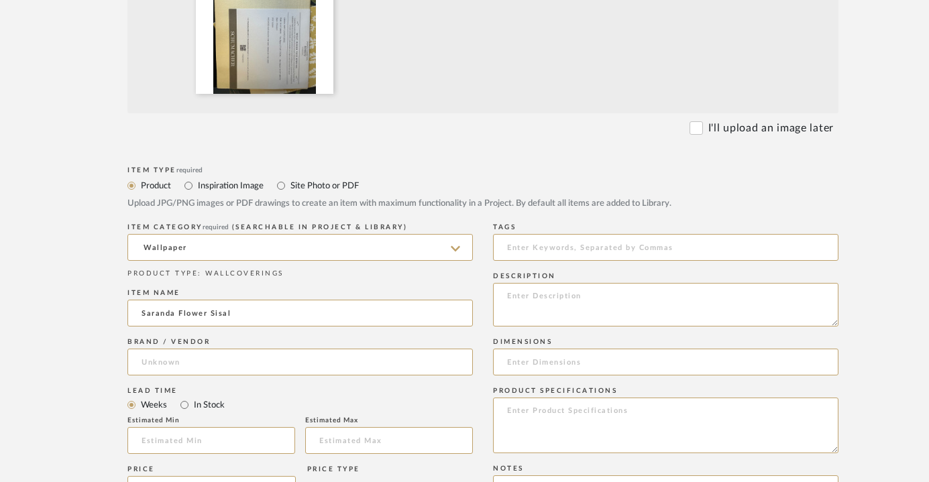
type input "Saranda Flower Sisal"
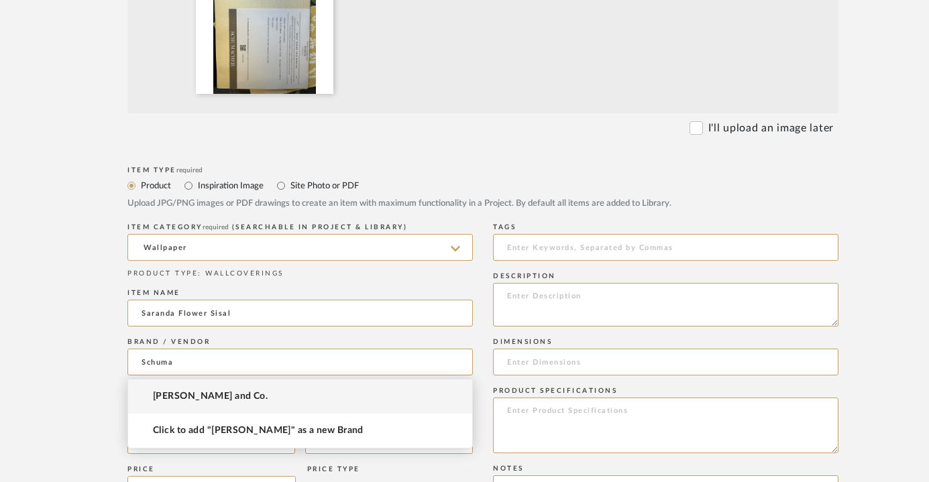
type input "Schuma"
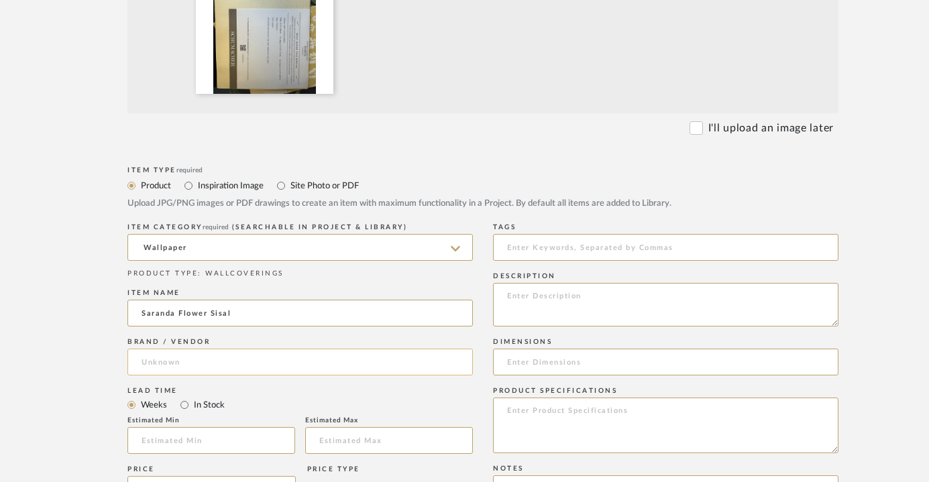
click at [205, 359] on input at bounding box center [299, 362] width 345 height 27
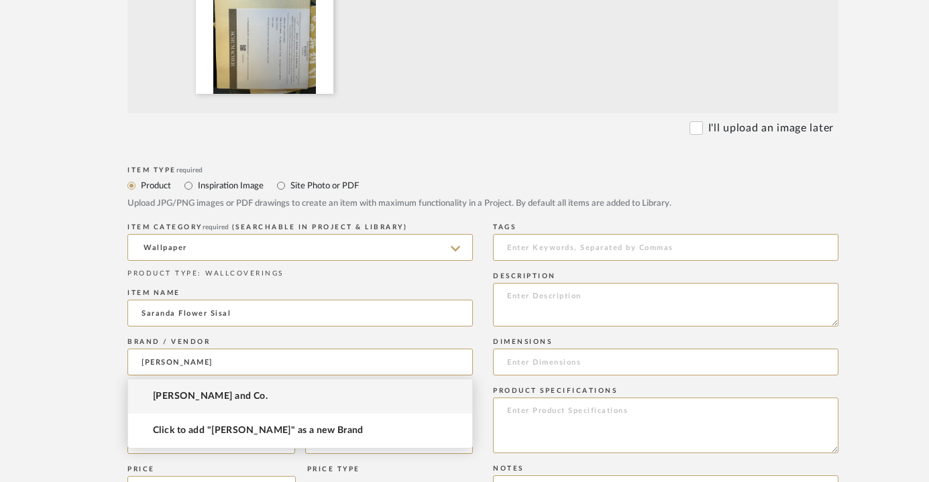
click at [213, 396] on span "[PERSON_NAME] and Co." at bounding box center [210, 396] width 115 height 11
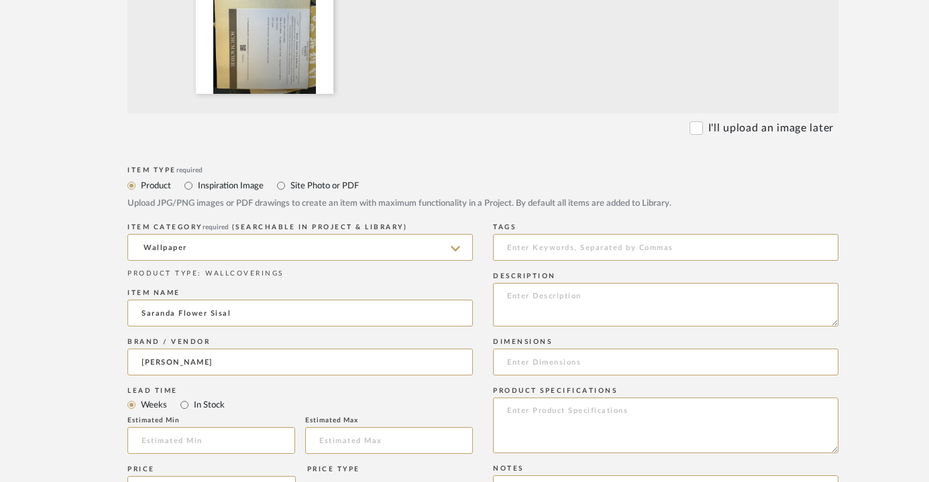
type input "[PERSON_NAME] and Co."
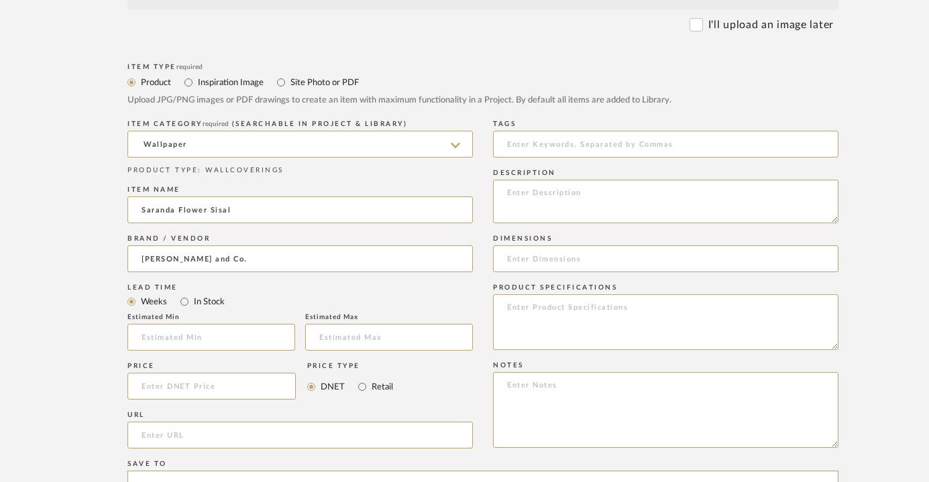
scroll to position [546, 0]
click at [527, 243] on div "Dimensions" at bounding box center [665, 255] width 345 height 49
click at [527, 250] on input at bounding box center [665, 258] width 345 height 27
type input "2"
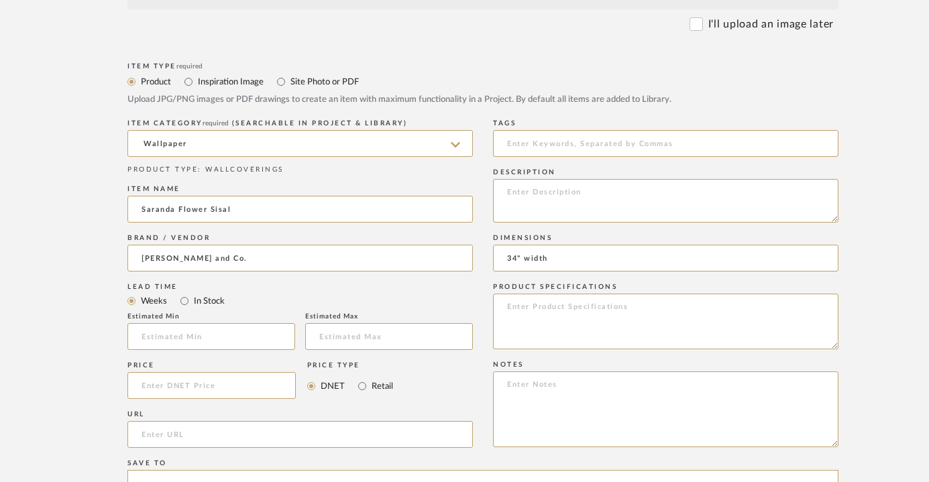
type input "34" width"
click at [266, 211] on input "Saranda Flower Sisal" at bounding box center [299, 209] width 345 height 27
type input "Saranda Flower Sisal - Marigold"
click at [553, 406] on textarea at bounding box center [665, 410] width 345 height 76
click at [558, 320] on textarea at bounding box center [665, 322] width 345 height 56
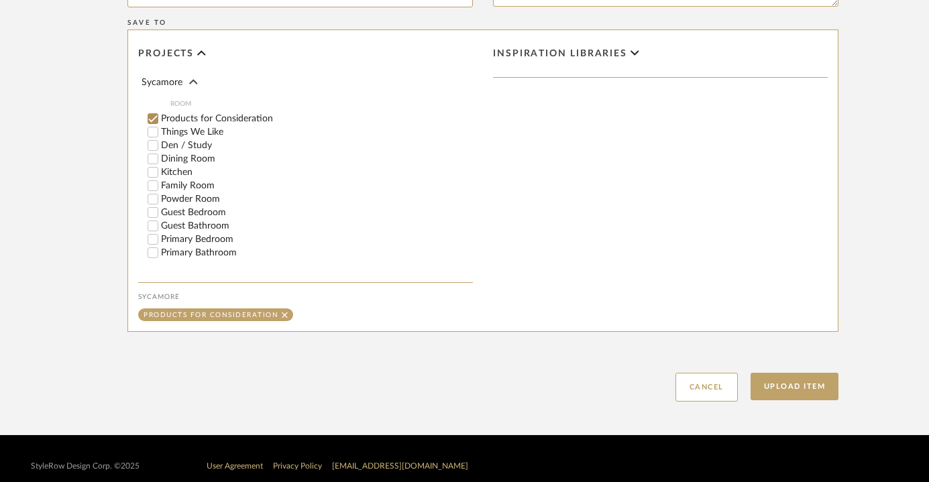
scroll to position [193, 0]
type textarea "5016670 - [PERSON_NAME]"
click at [150, 205] on input "Guest Bedroom" at bounding box center [152, 211] width 13 height 13
checkbox input "false"
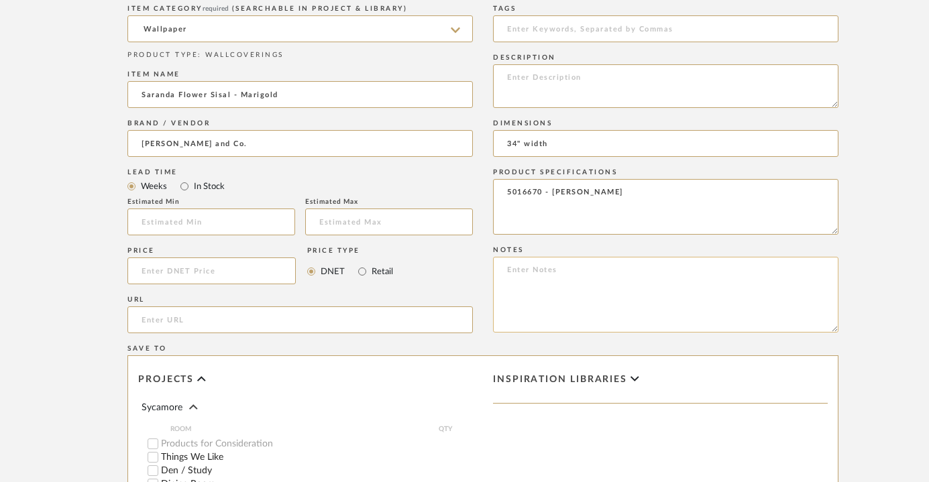
scroll to position [675, 0]
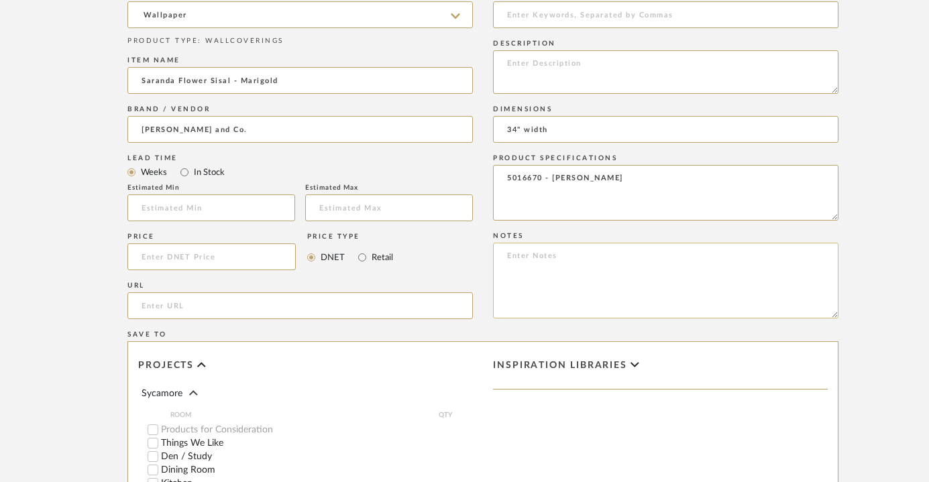
click at [535, 307] on textarea at bounding box center [665, 281] width 345 height 76
type textarea "All walls"
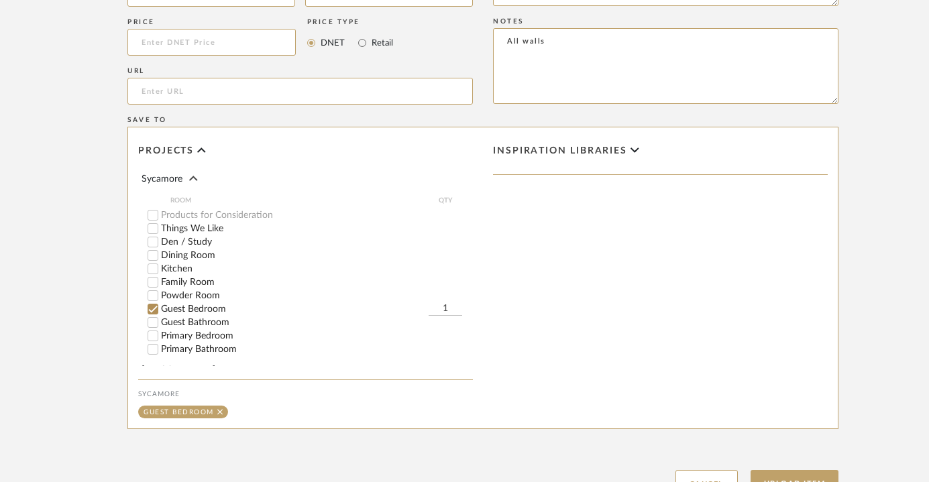
scroll to position [1002, 0]
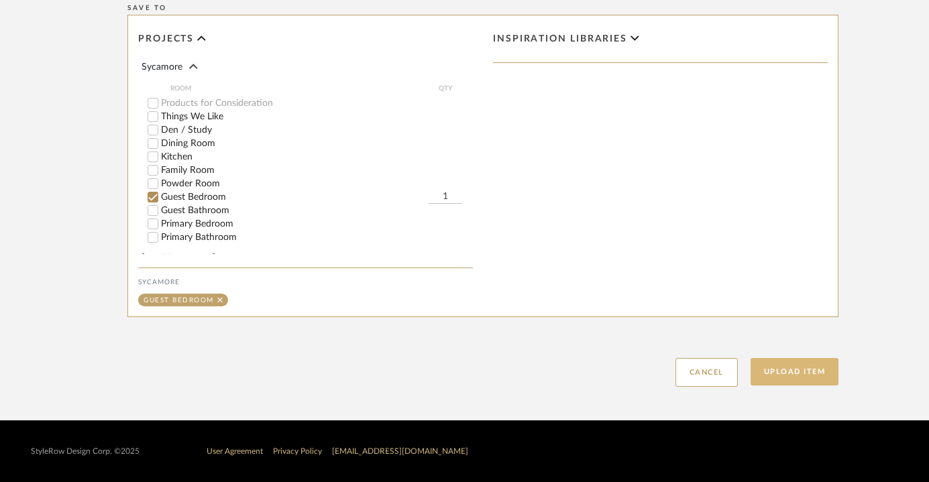
click at [788, 372] on button "Upload Item" at bounding box center [795, 372] width 89 height 28
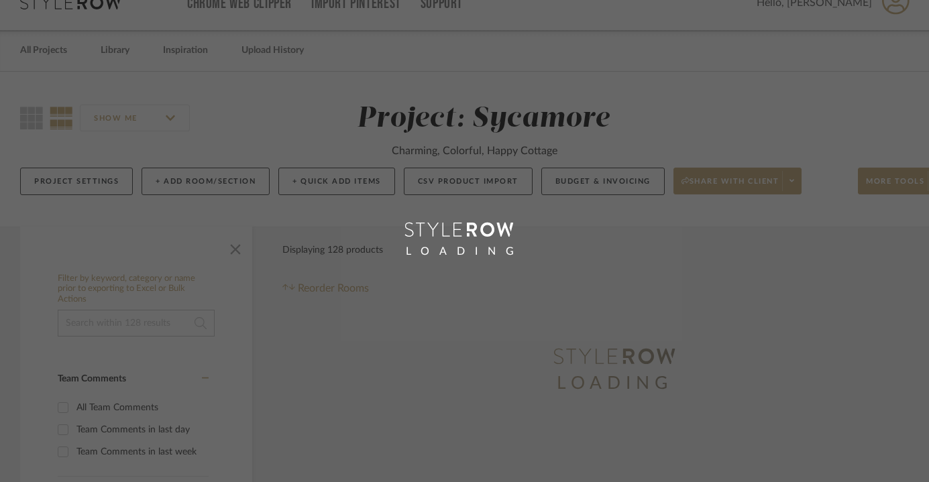
scroll to position [5, 0]
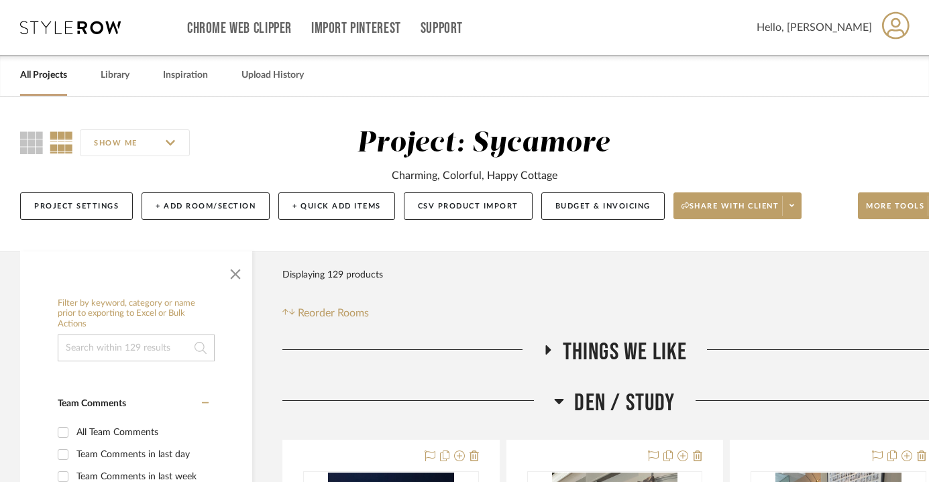
click at [631, 397] on span "Den / Study" at bounding box center [624, 403] width 101 height 29
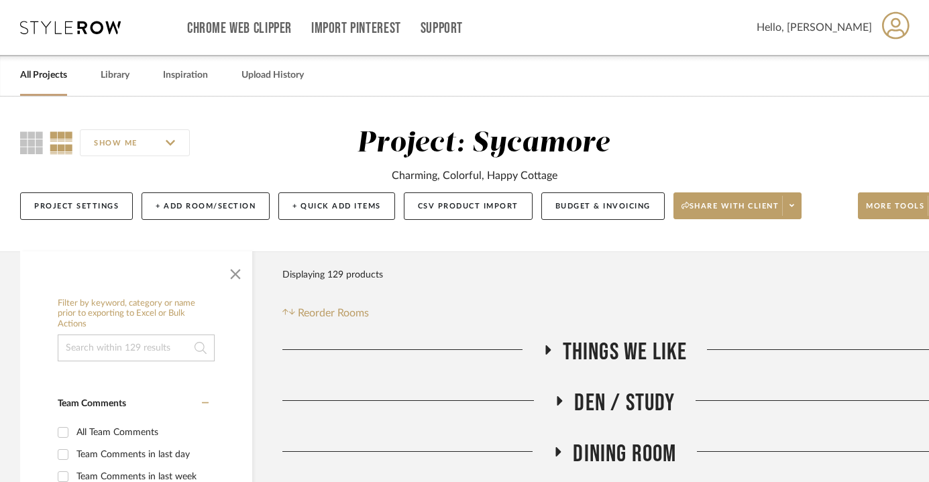
click at [626, 446] on span "Dining Room" at bounding box center [624, 454] width 103 height 29
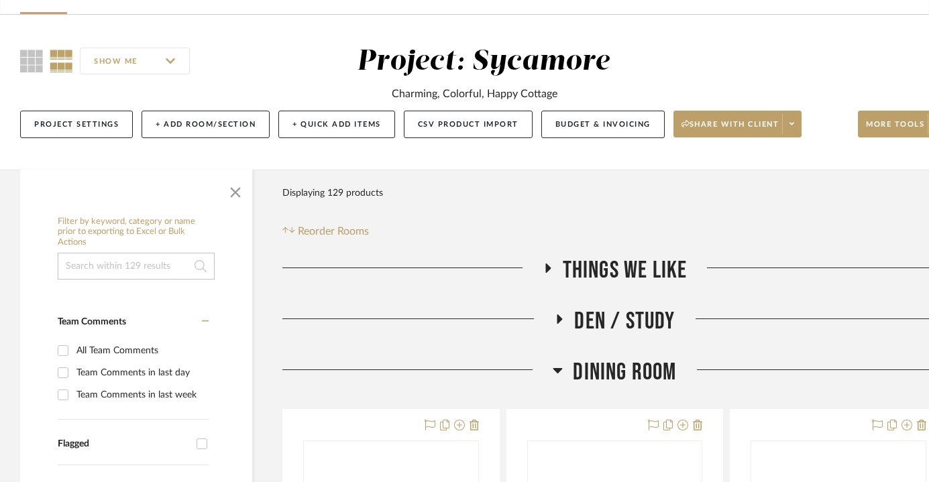
scroll to position [95, 0]
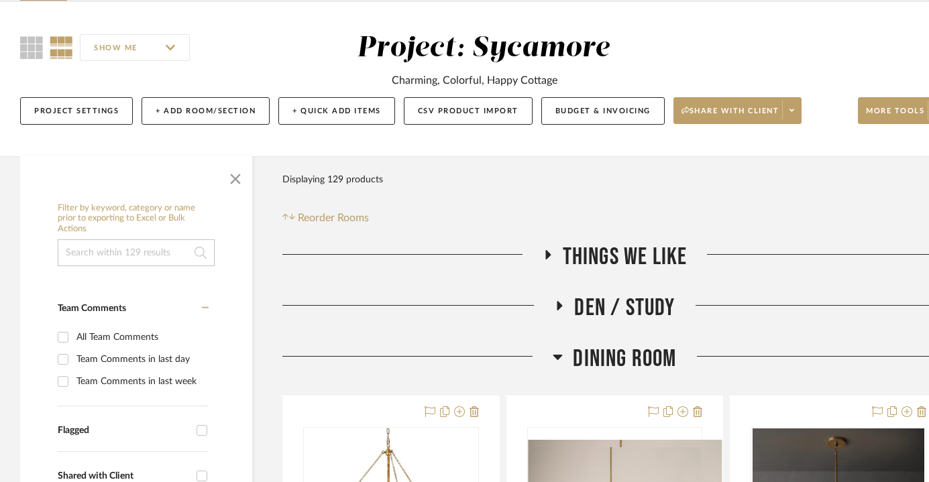
click at [637, 378] on div "Dining Room" at bounding box center [614, 362] width 665 height 34
click at [637, 347] on span "Dining Room" at bounding box center [624, 359] width 103 height 29
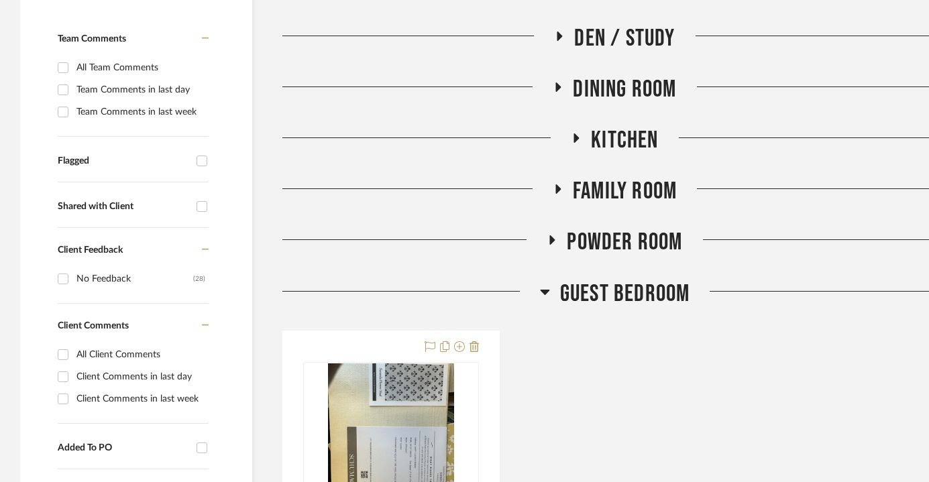
scroll to position [366, 0]
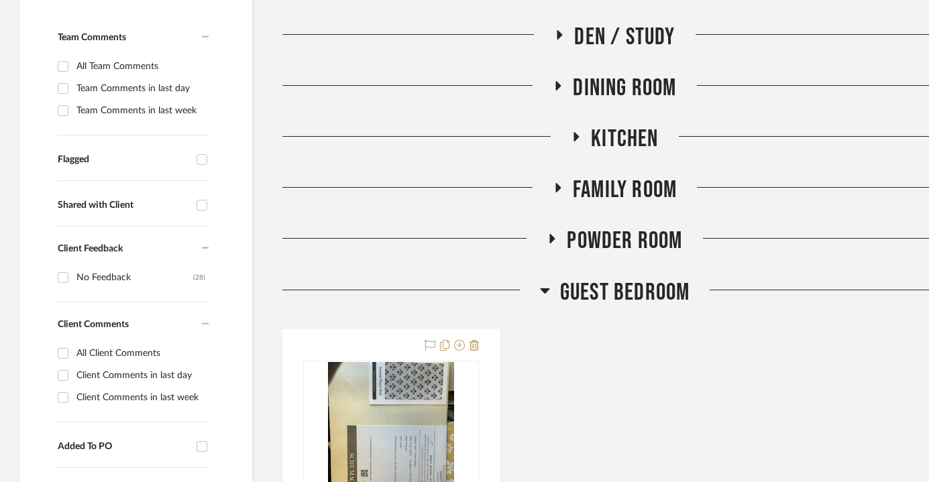
click at [642, 278] on span "Guest Bedroom" at bounding box center [625, 292] width 130 height 29
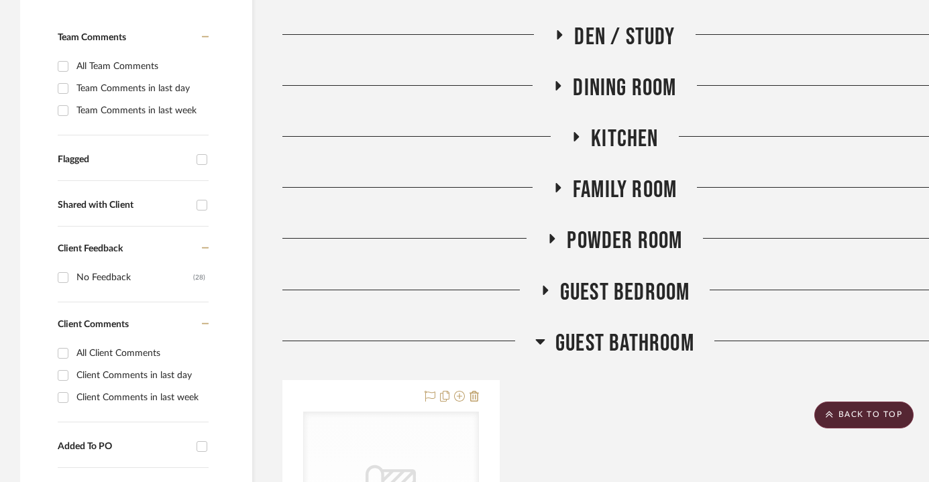
click at [623, 336] on span "Guest Bathroom" at bounding box center [624, 343] width 139 height 29
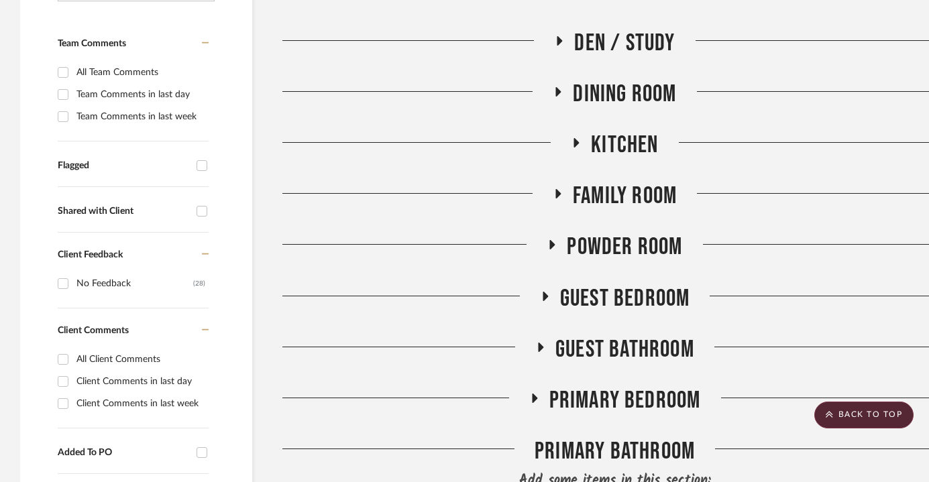
scroll to position [0, 0]
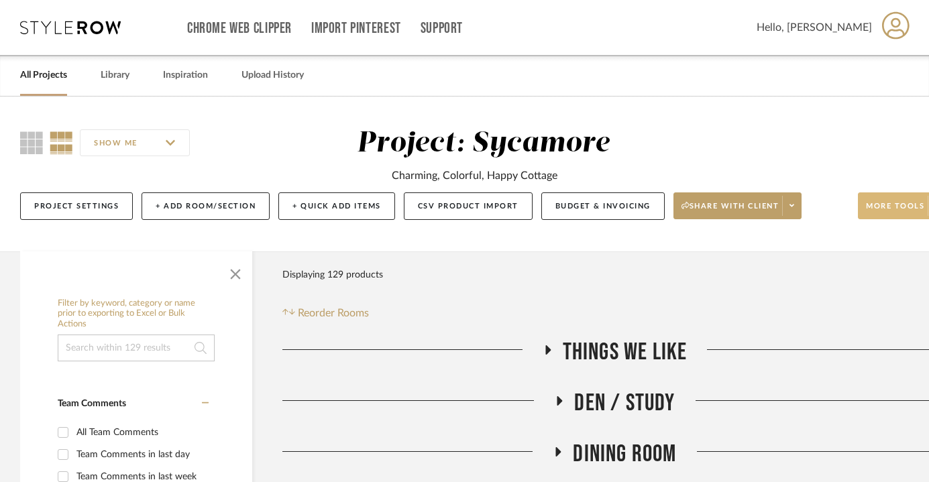
click at [885, 211] on span "More tools" at bounding box center [895, 211] width 58 height 20
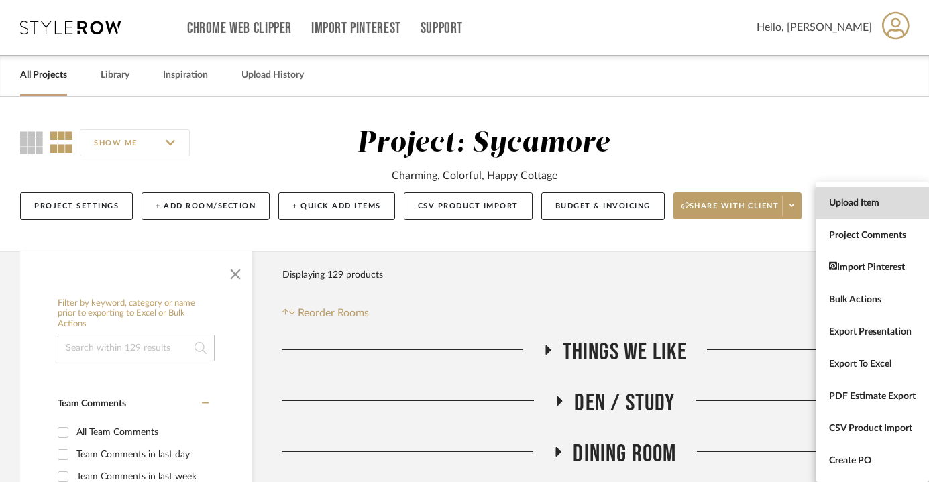
click at [861, 203] on span "Upload Item" at bounding box center [872, 203] width 87 height 11
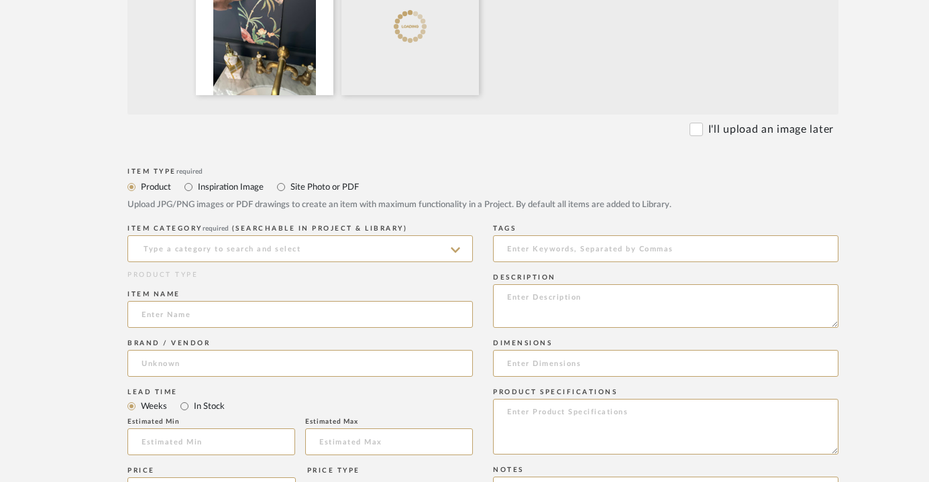
scroll to position [480, 0]
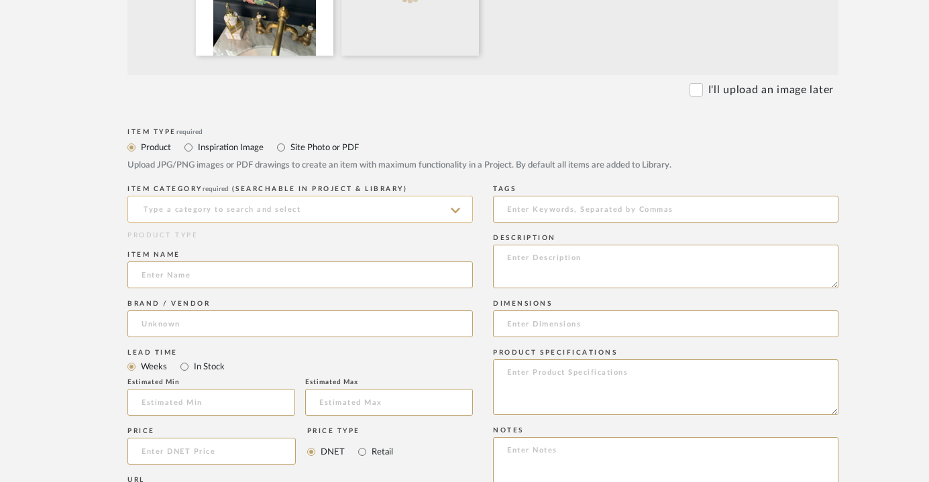
click at [344, 209] on input at bounding box center [299, 209] width 345 height 27
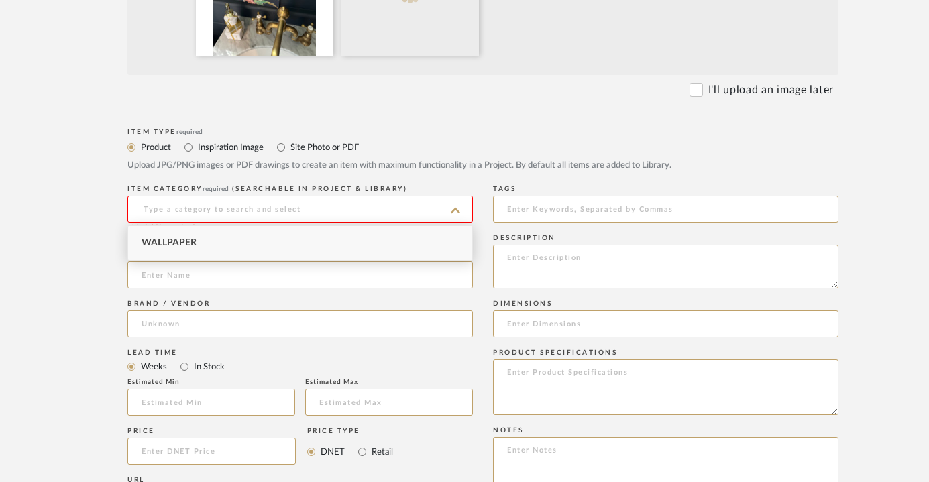
click at [296, 244] on div "Wallpaper" at bounding box center [300, 243] width 344 height 34
type input "Wallpaper"
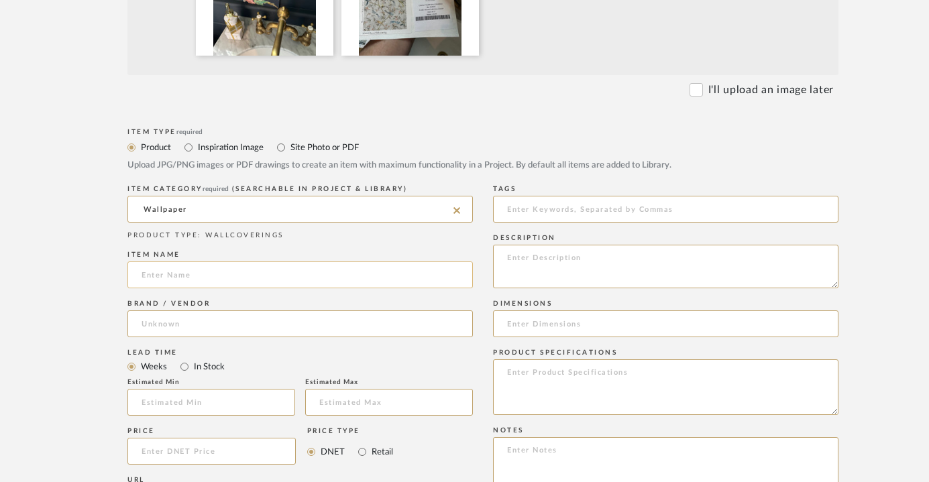
click at [287, 278] on input at bounding box center [299, 275] width 345 height 27
type input "Pluma - Twilight"
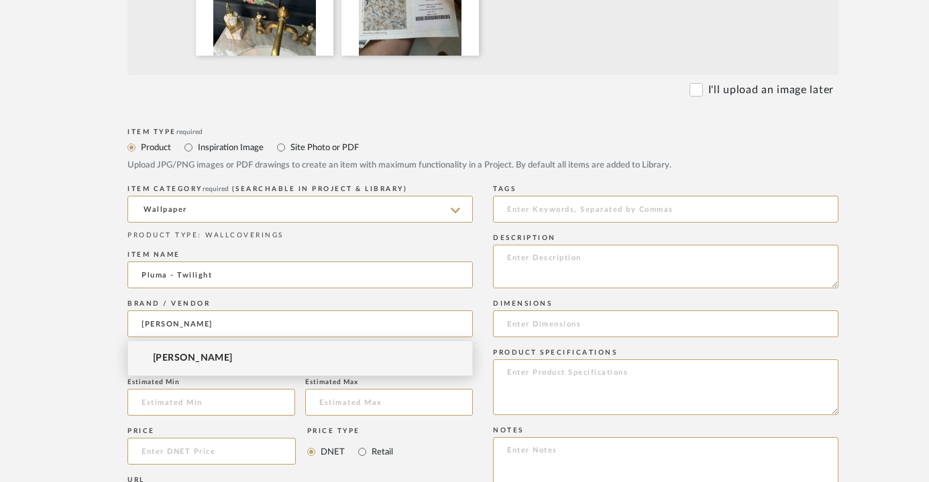
click at [176, 347] on mat-option "[PERSON_NAME]" at bounding box center [300, 358] width 344 height 34
type input "[PERSON_NAME]"
click at [578, 312] on input at bounding box center [665, 324] width 345 height 27
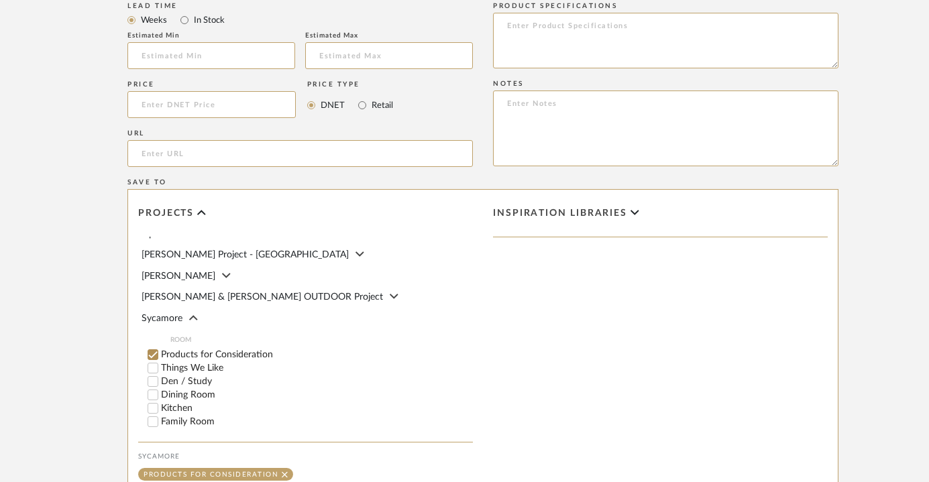
scroll to position [117, 0]
type input "26" Width"
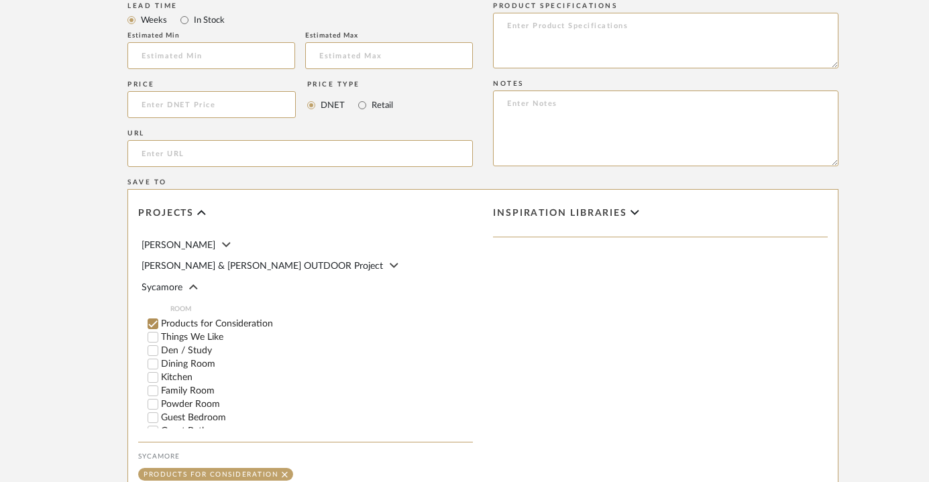
scroll to position [149, 0]
click at [150, 396] on input "Powder Room" at bounding box center [152, 402] width 13 height 13
checkbox input "false"
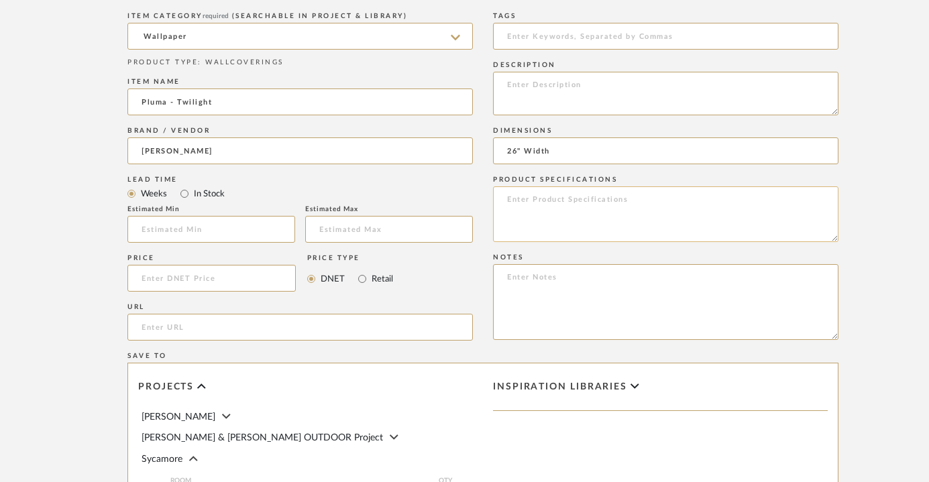
scroll to position [626, 0]
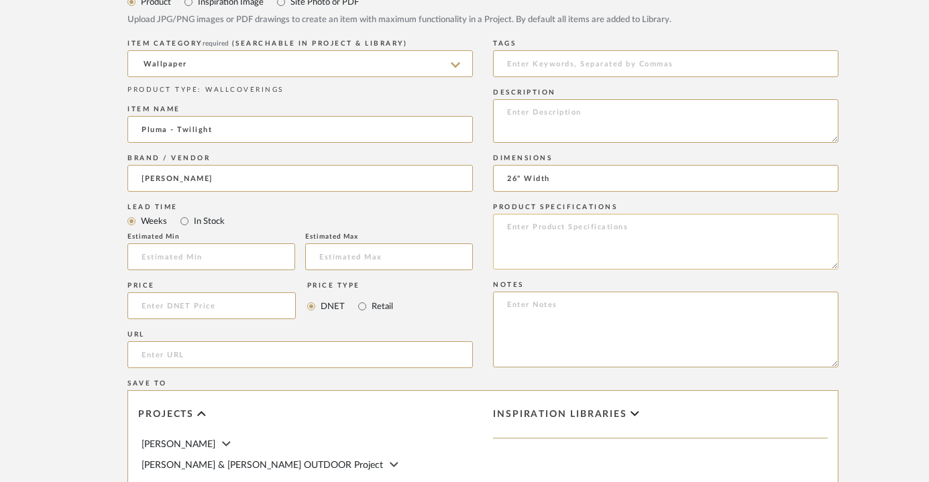
click at [614, 227] on textarea at bounding box center [665, 242] width 345 height 56
type textarea "A"
click at [547, 343] on textarea at bounding box center [665, 330] width 345 height 76
type textarea "Above wainscoting"
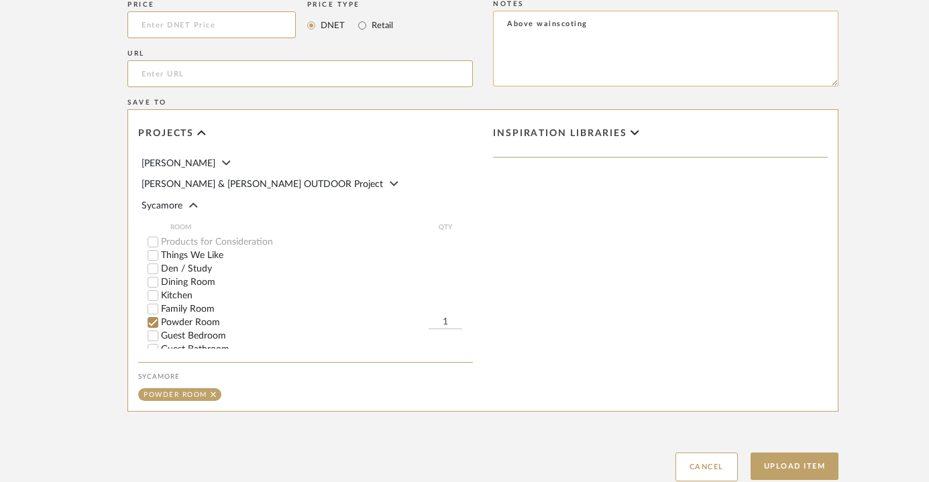
scroll to position [912, 0]
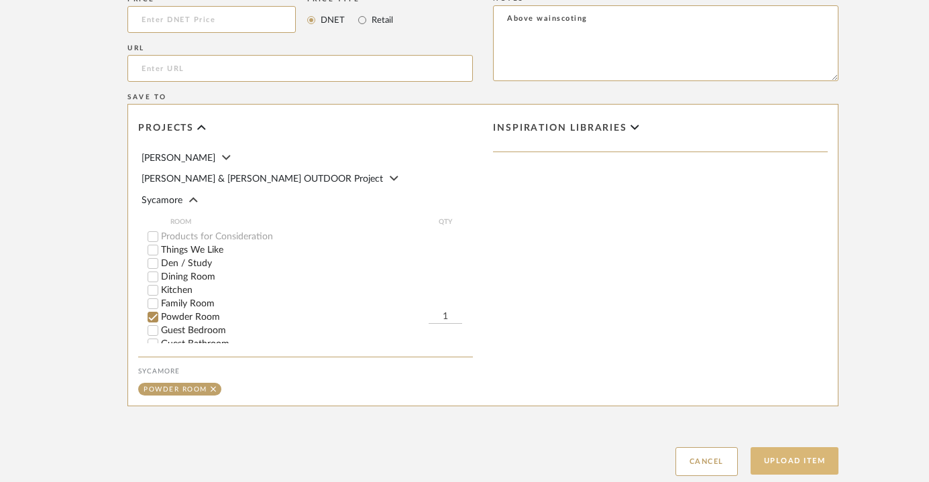
click at [784, 462] on button "Upload Item" at bounding box center [795, 461] width 89 height 28
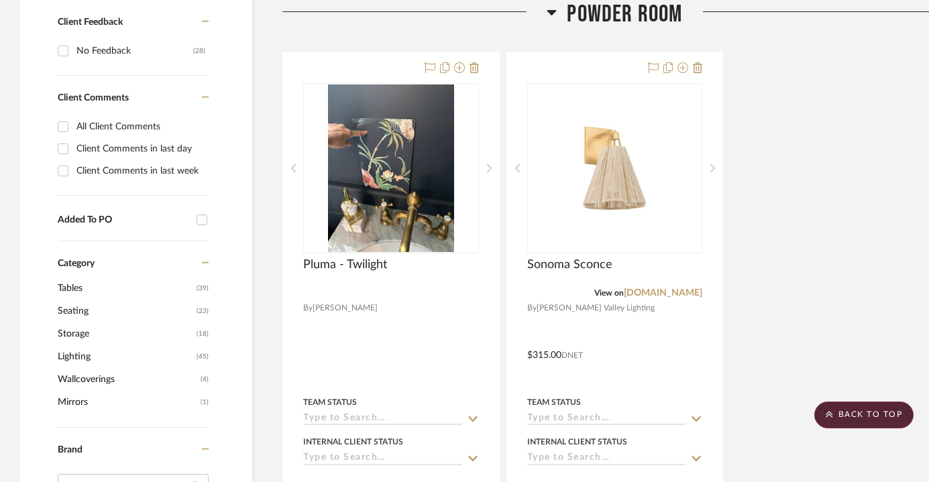
scroll to position [396, 0]
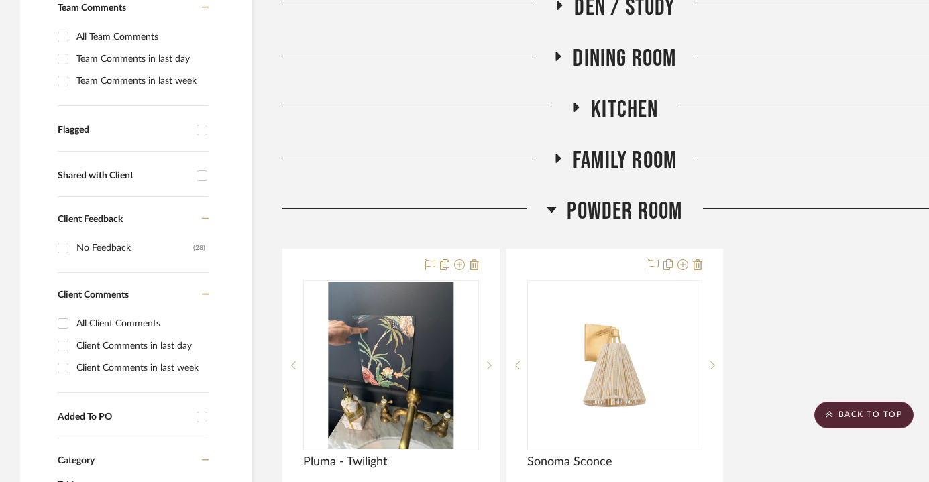
click at [605, 211] on span "Powder Room" at bounding box center [624, 211] width 115 height 29
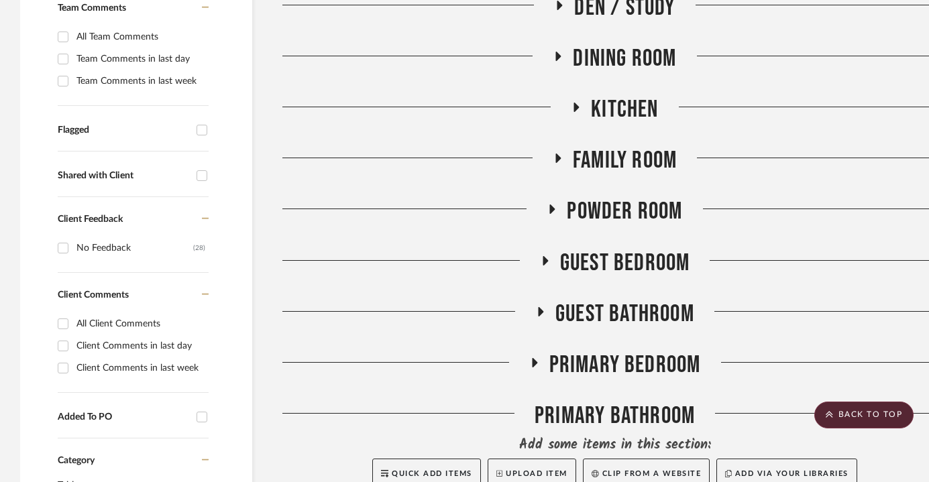
scroll to position [0, 0]
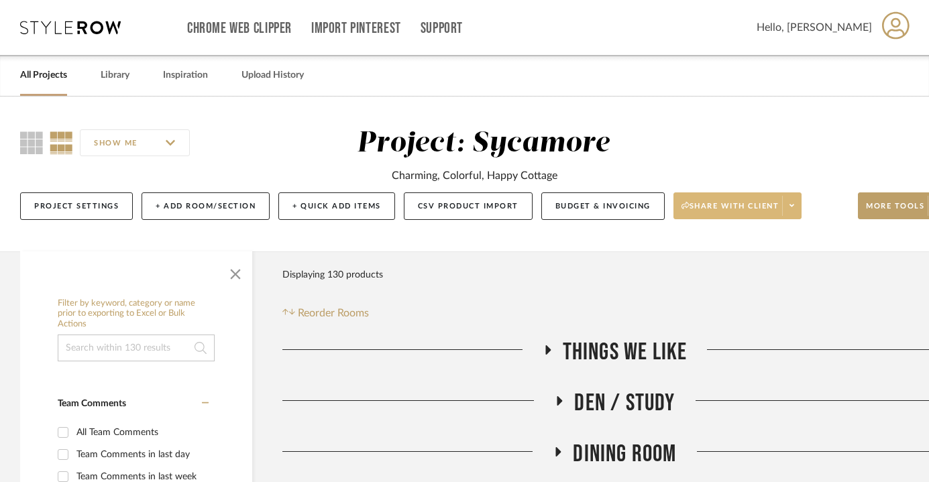
click at [729, 201] on span "Share with client" at bounding box center [731, 211] width 98 height 20
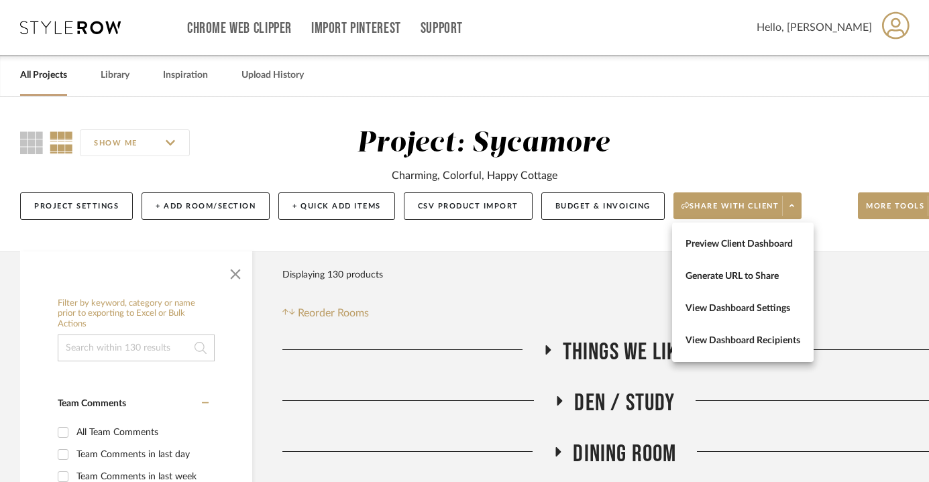
click at [838, 169] on div at bounding box center [464, 241] width 929 height 482
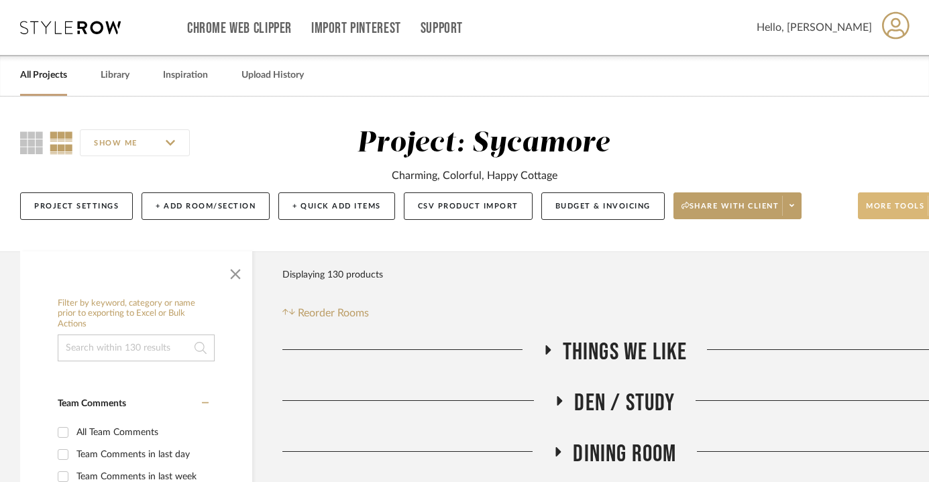
click at [873, 197] on button "More tools" at bounding box center [902, 206] width 89 height 27
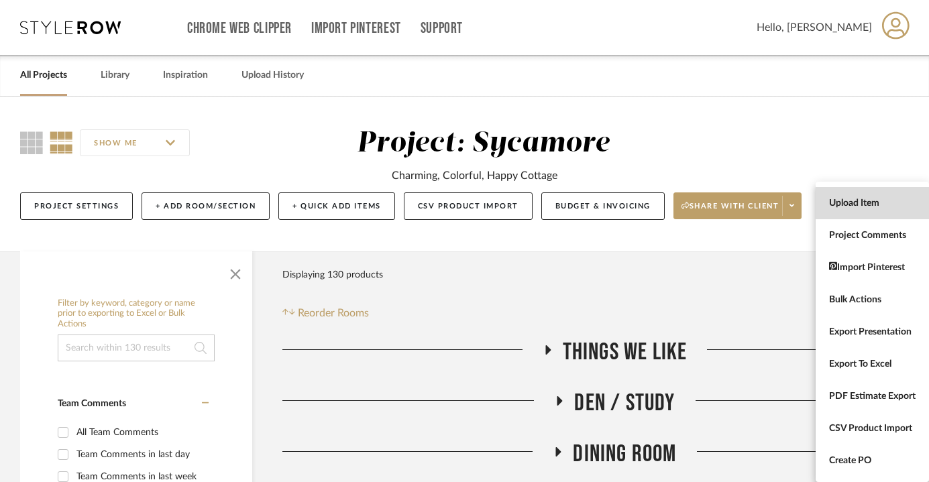
click at [865, 207] on span "Upload Item" at bounding box center [872, 203] width 87 height 11
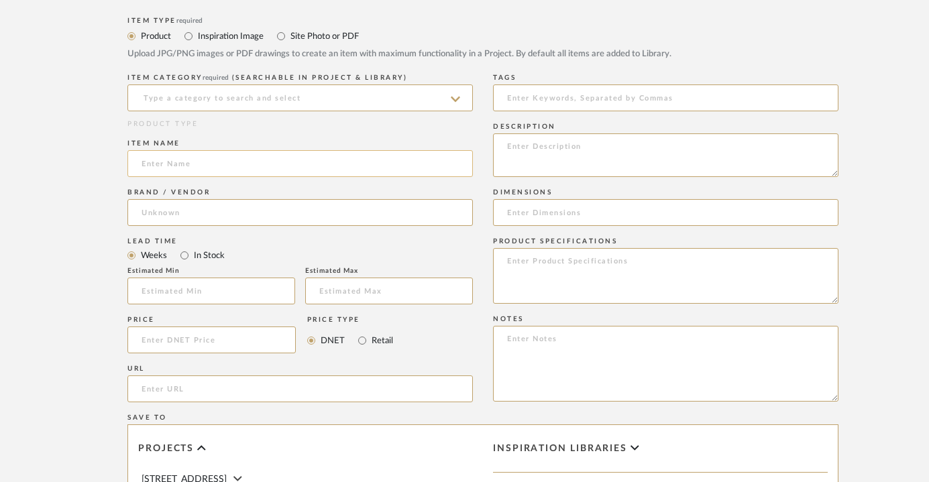
scroll to position [549, 0]
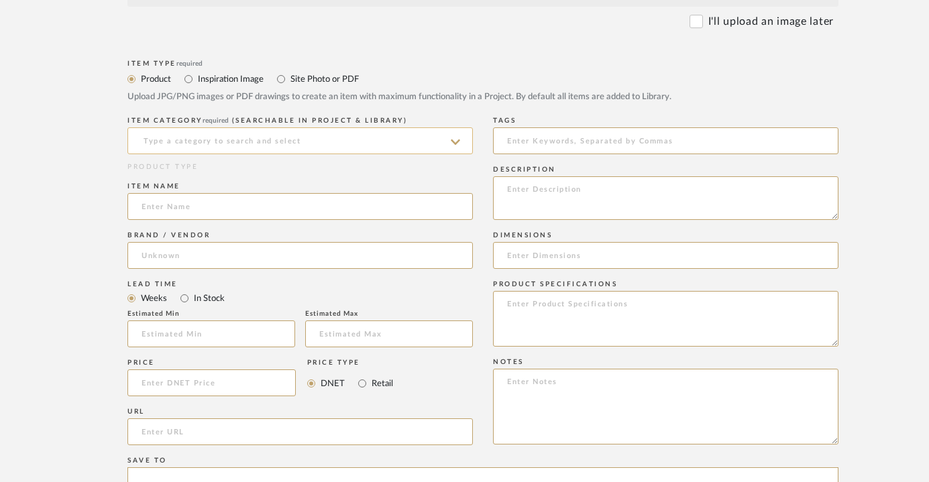
click at [290, 145] on input at bounding box center [299, 140] width 345 height 27
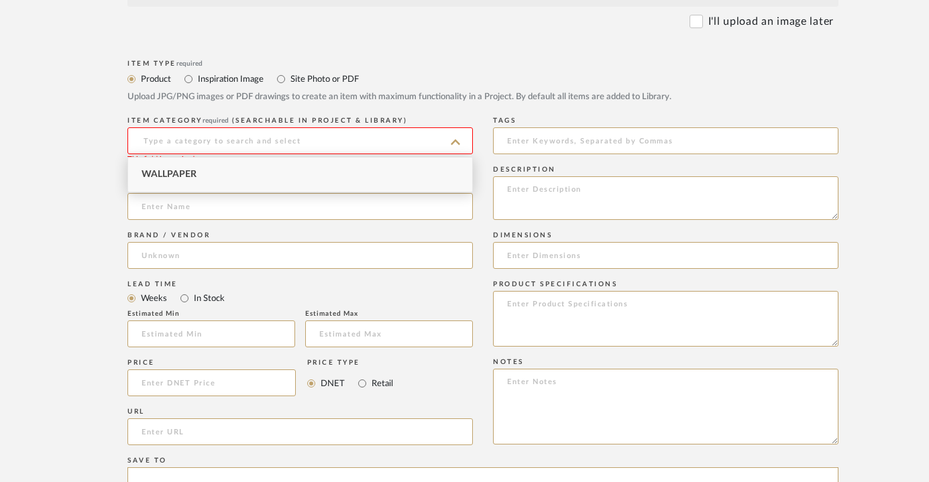
type input "i"
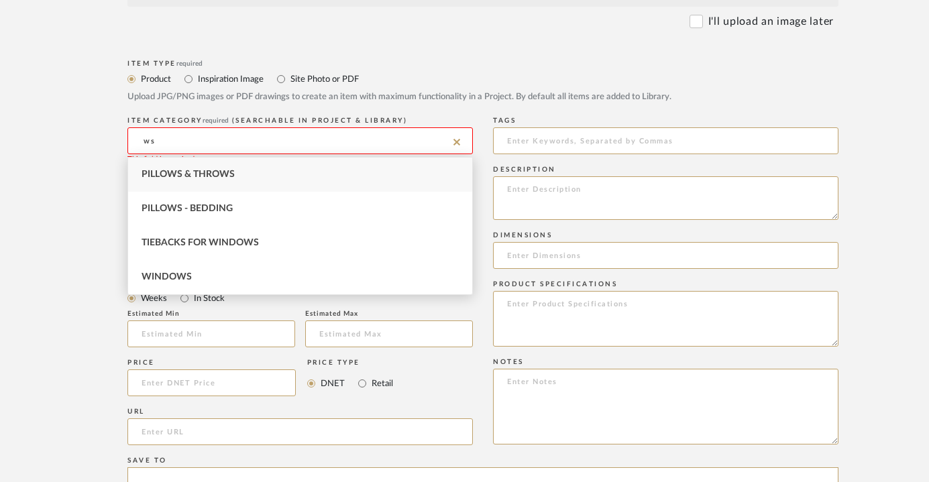
type input "w"
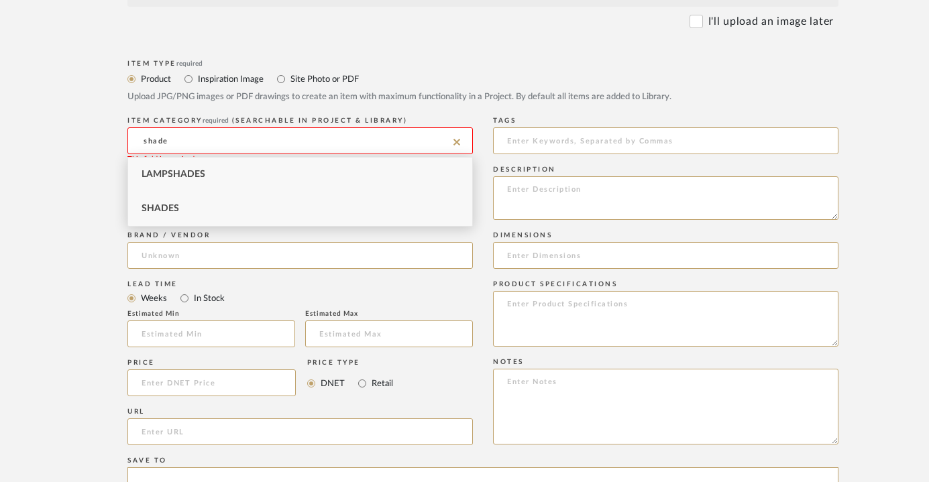
click at [270, 199] on div "Shades" at bounding box center [300, 209] width 344 height 34
type input "Shades"
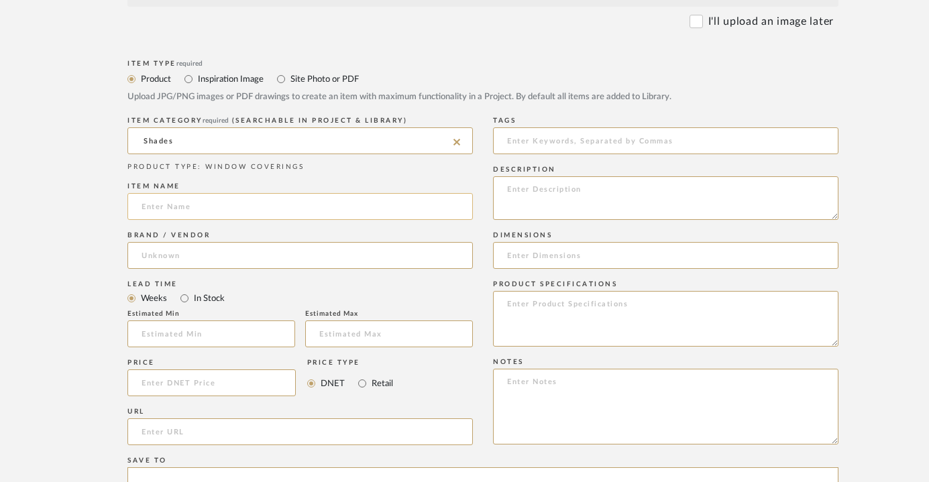
click at [269, 201] on input at bounding box center [299, 206] width 345 height 27
type input "Window Shade"
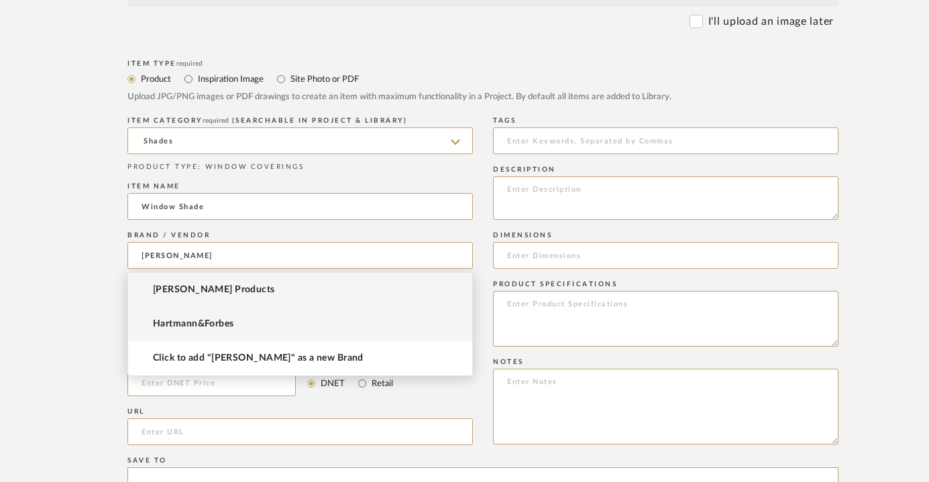
click at [214, 319] on span "Hartmann&Forbes" at bounding box center [193, 324] width 81 height 11
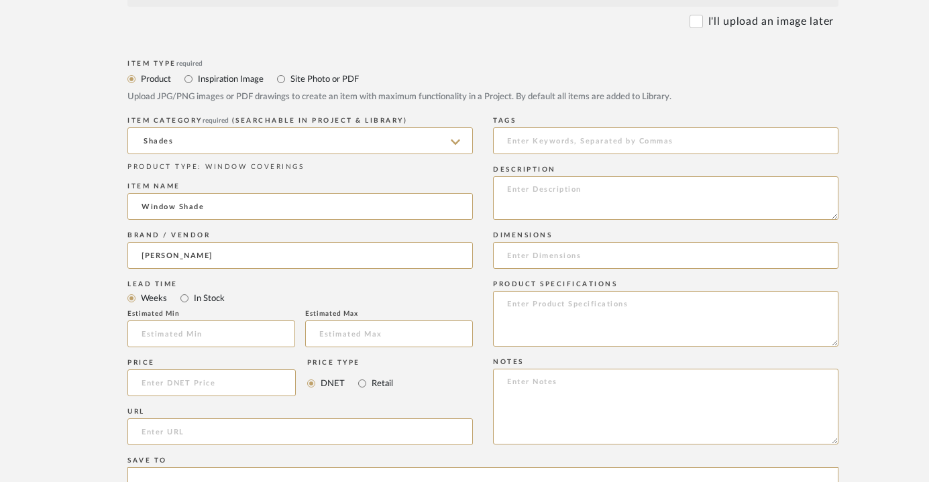
type input "Hartmann&Forbes"
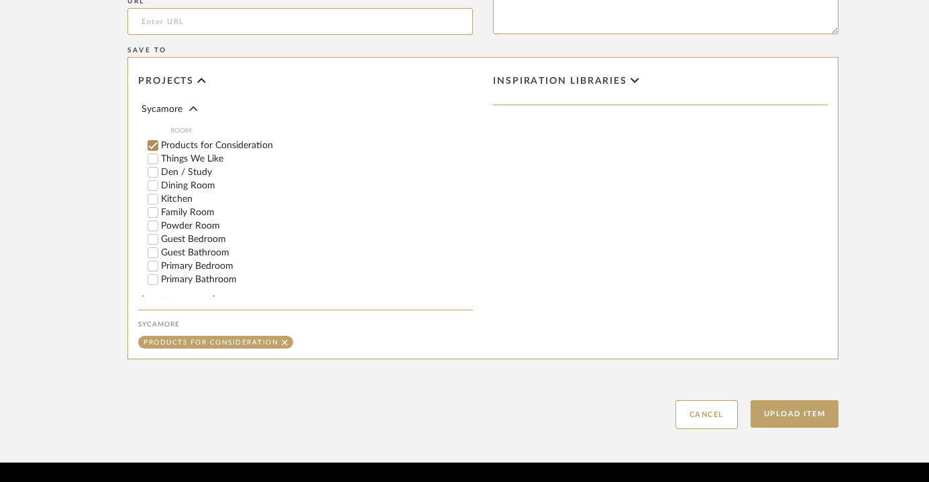
scroll to position [1002, 0]
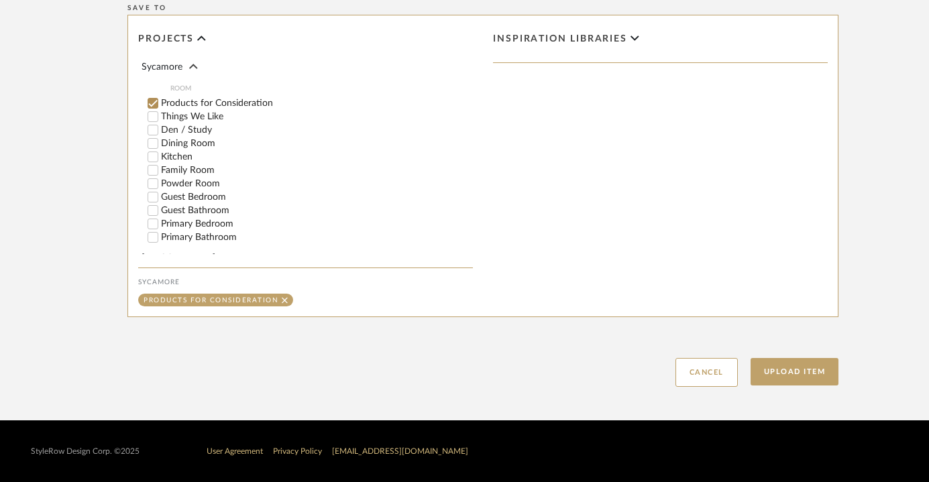
click at [187, 125] on label "Den / Study" at bounding box center [317, 129] width 312 height 9
click at [160, 123] on input "Den / Study" at bounding box center [152, 129] width 13 height 13
checkbox input "false"
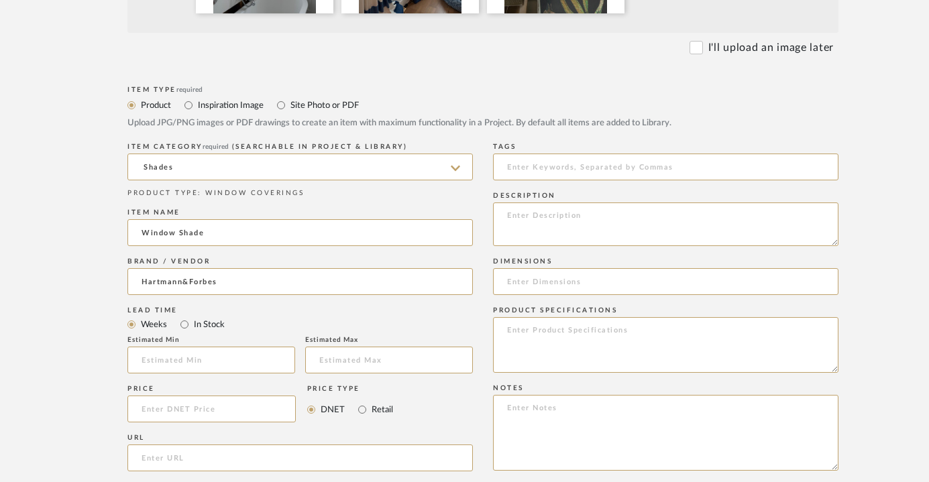
scroll to position [508, 0]
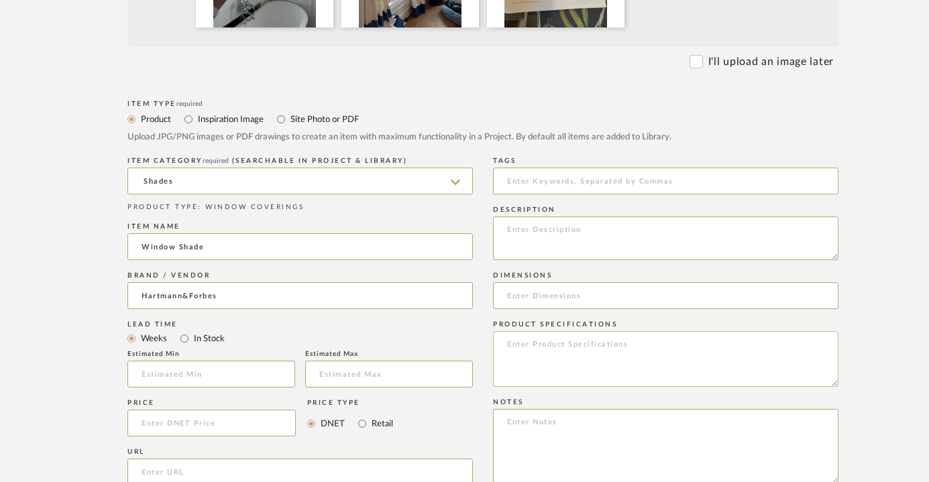
click at [564, 360] on textarea at bounding box center [665, 359] width 345 height 56
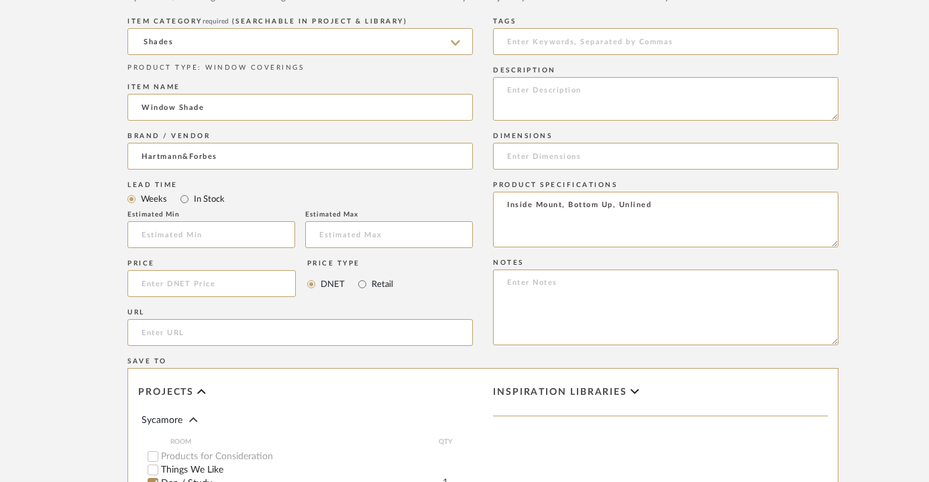
scroll to position [1002, 0]
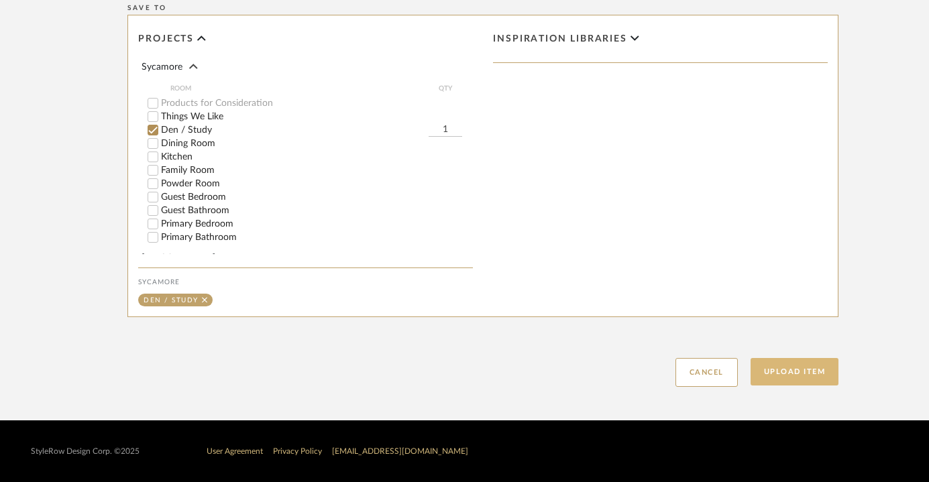
type textarea "Inside Mount, Bottom Up, Unlined"
click at [782, 370] on button "Upload Item" at bounding box center [795, 372] width 89 height 28
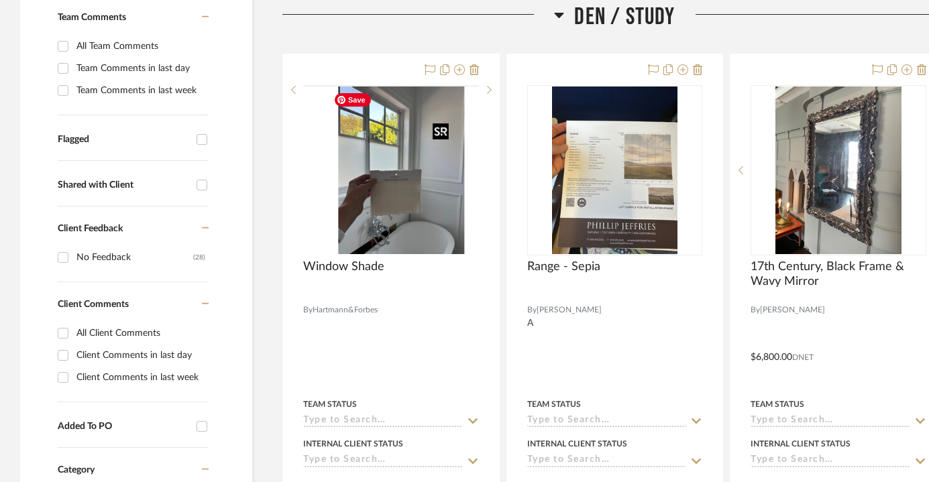
scroll to position [388, 0]
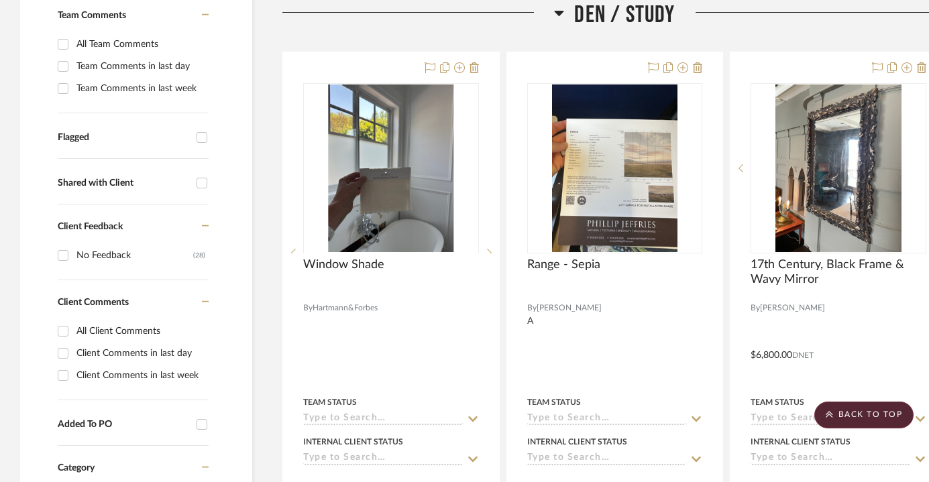
click at [610, 7] on span "Den / Study" at bounding box center [624, 15] width 101 height 29
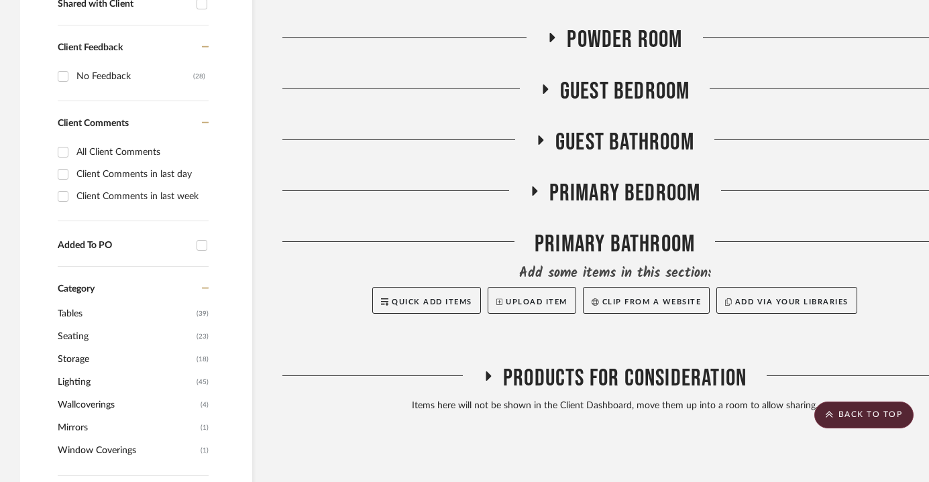
scroll to position [544, 1]
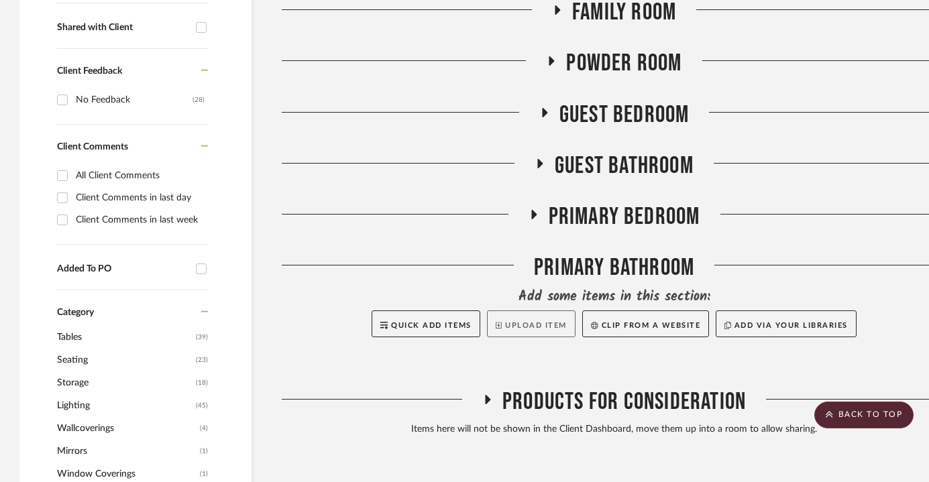
click at [514, 327] on button "Upload Item" at bounding box center [531, 324] width 89 height 27
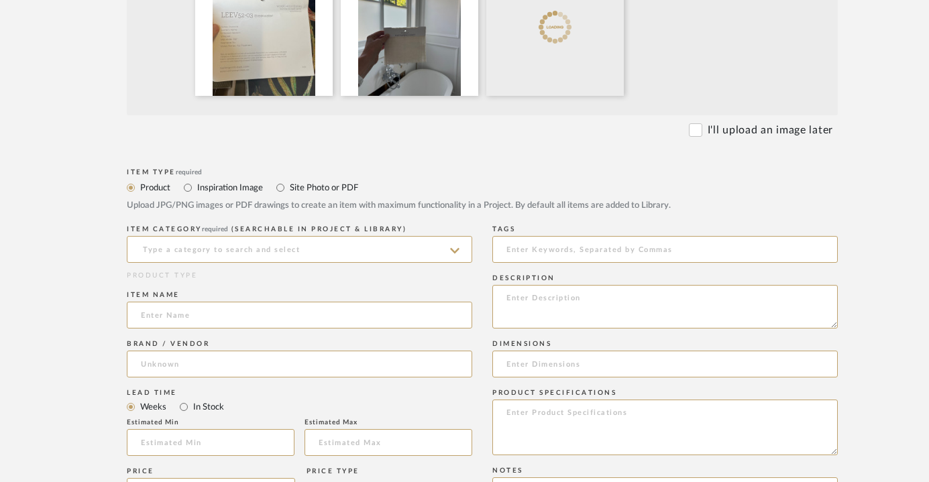
scroll to position [496, 1]
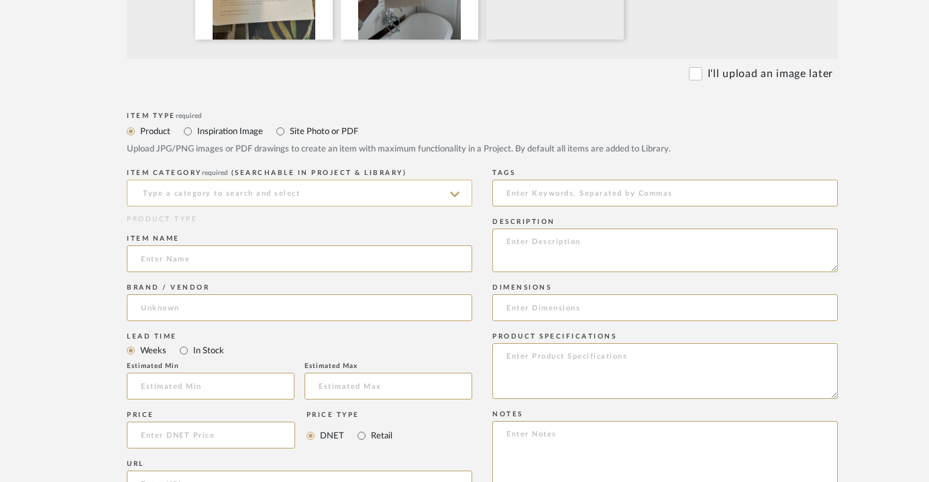
click at [318, 199] on input at bounding box center [299, 193] width 345 height 27
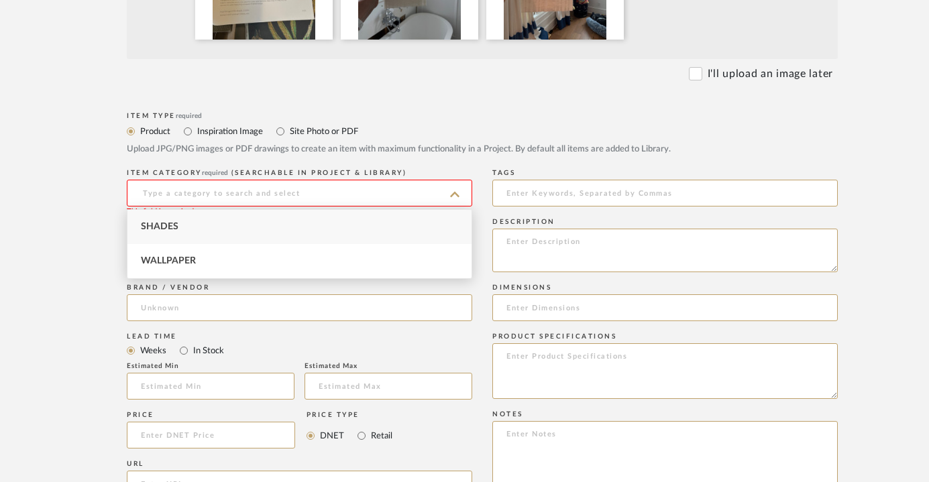
click at [303, 232] on div "Shades" at bounding box center [299, 227] width 344 height 34
type input "Shades"
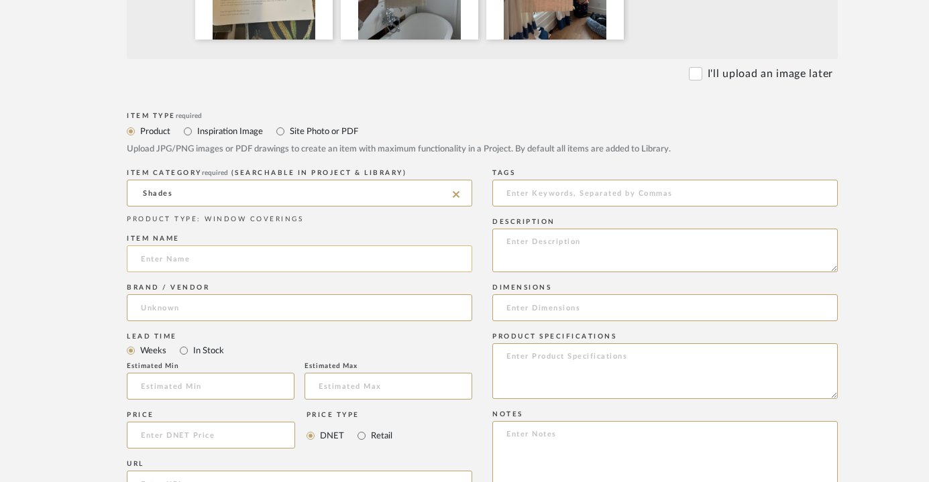
click at [296, 260] on input at bounding box center [299, 259] width 345 height 27
type input "Breakwater"
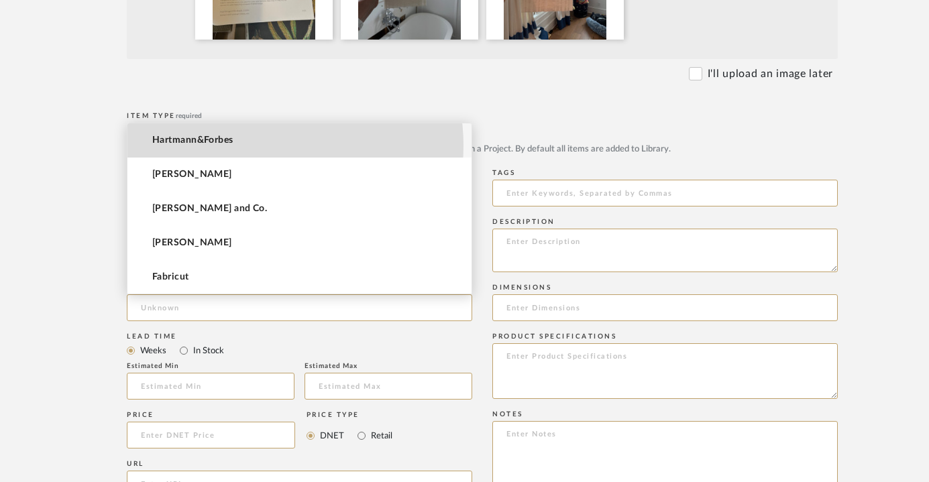
click at [261, 146] on mat-option "Hartmann&Forbes" at bounding box center [299, 140] width 344 height 34
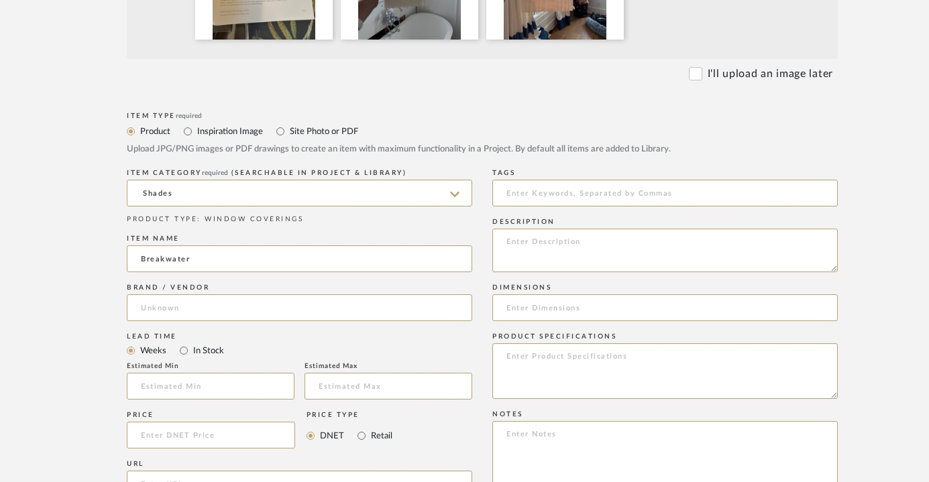
type input "Hartmann&Forbes"
click at [626, 434] on textarea at bounding box center [664, 459] width 345 height 76
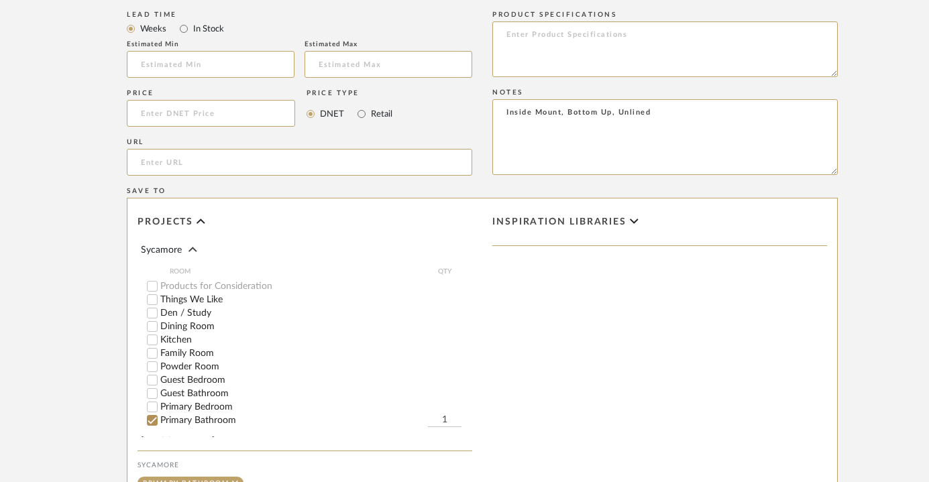
scroll to position [1002, 1]
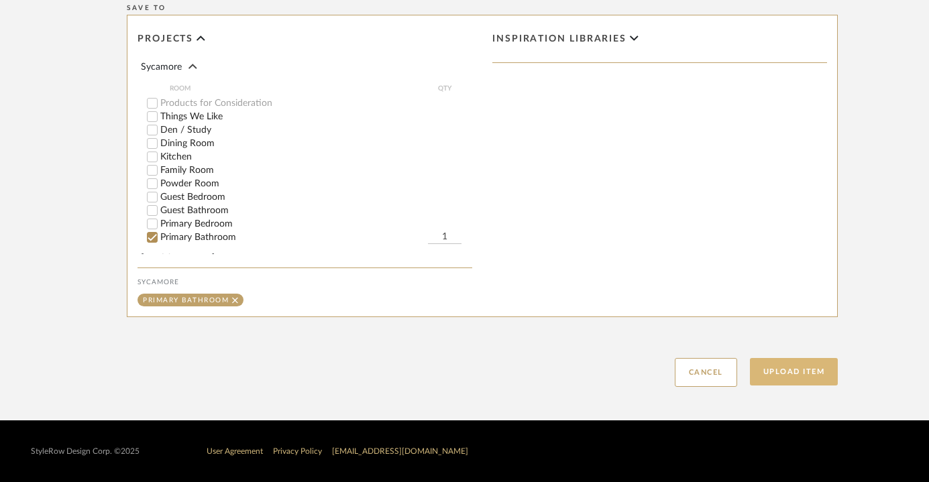
type textarea "Inside Mount, Bottom Up, Unlined"
click at [795, 365] on button "Upload Item" at bounding box center [794, 372] width 89 height 28
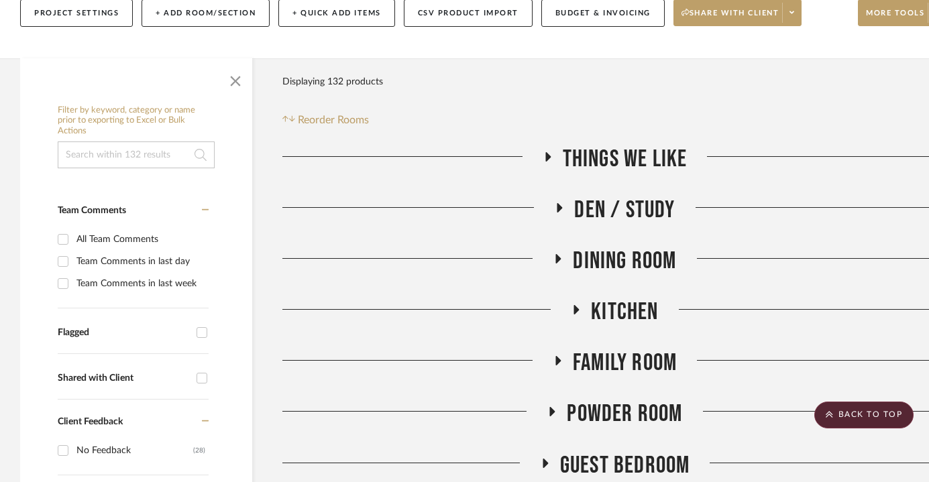
scroll to position [142, 0]
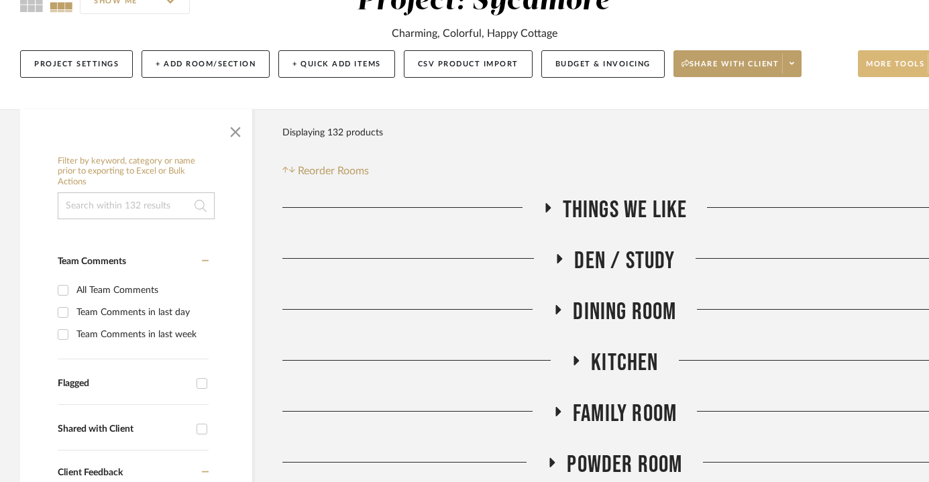
click at [869, 66] on span "More tools" at bounding box center [895, 69] width 58 height 20
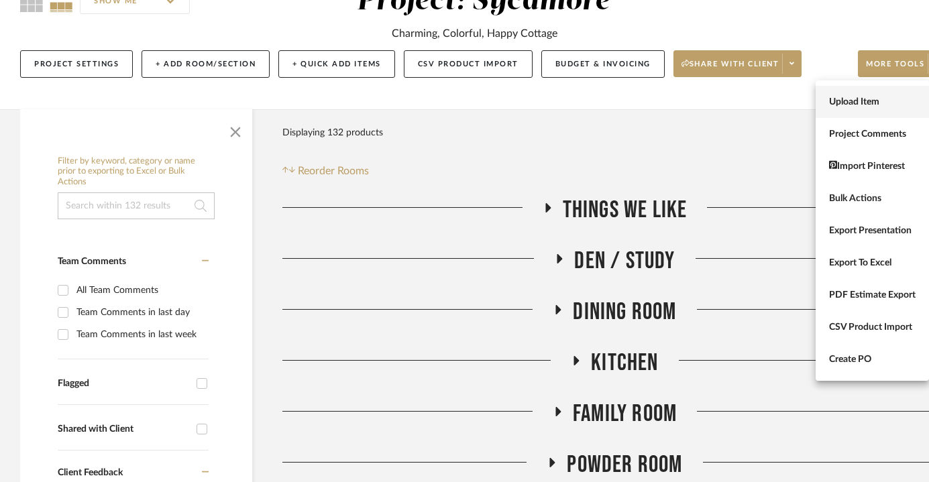
click at [851, 92] on button "Upload Item" at bounding box center [872, 102] width 113 height 32
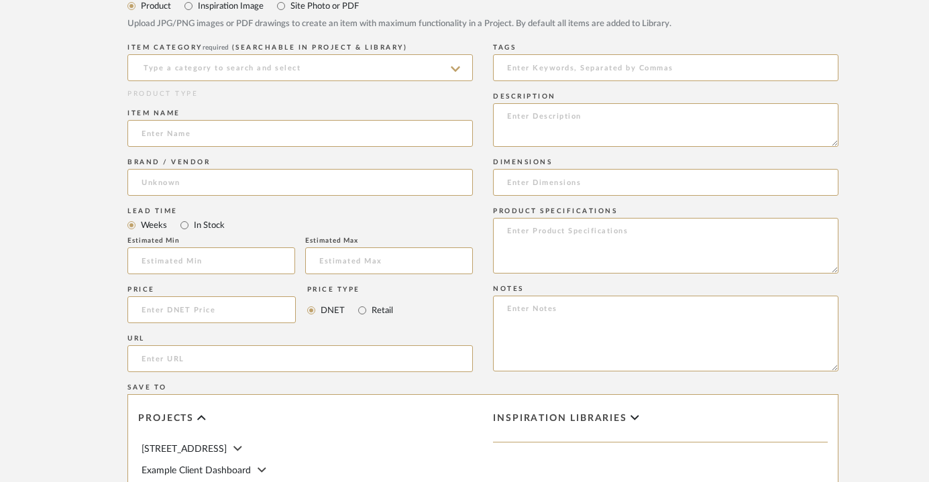
scroll to position [492, 0]
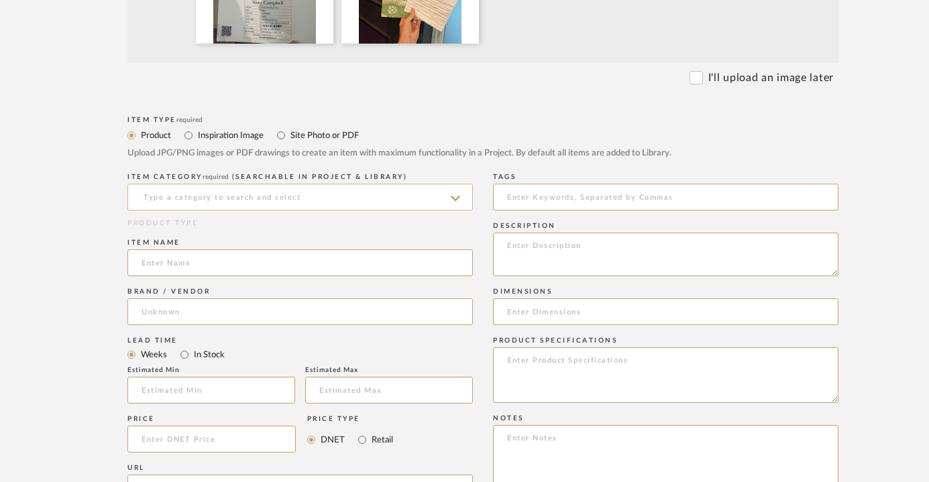
click at [263, 184] on input at bounding box center [299, 197] width 345 height 27
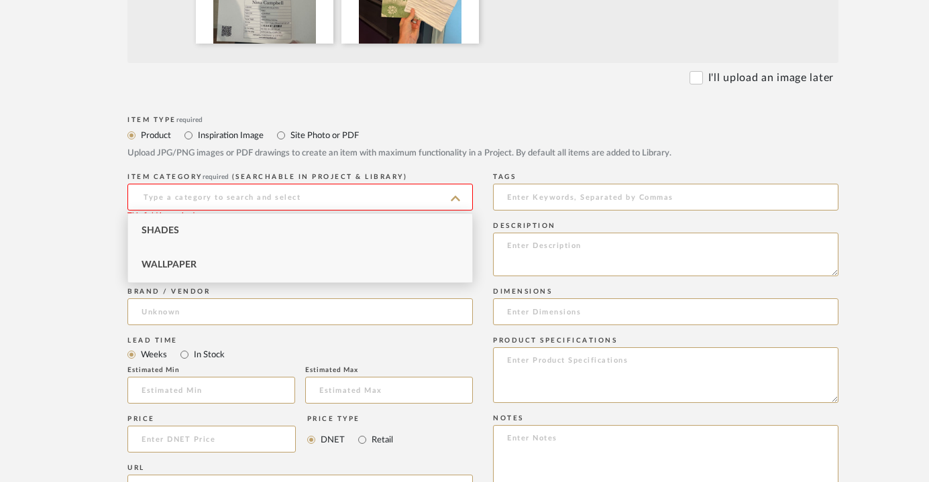
click at [229, 256] on div "Wallpaper" at bounding box center [300, 265] width 344 height 34
type input "Wallpaper"
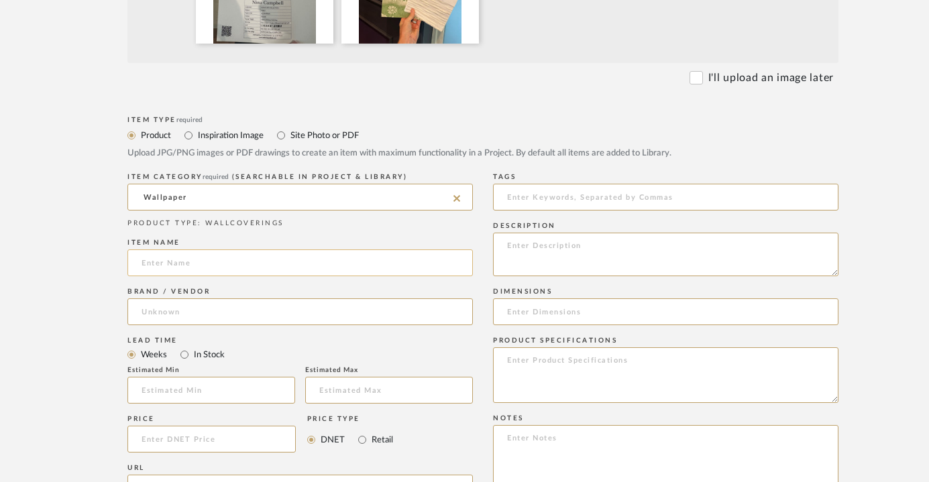
click at [201, 266] on input at bounding box center [299, 263] width 345 height 27
type input "Foret - Emerald"
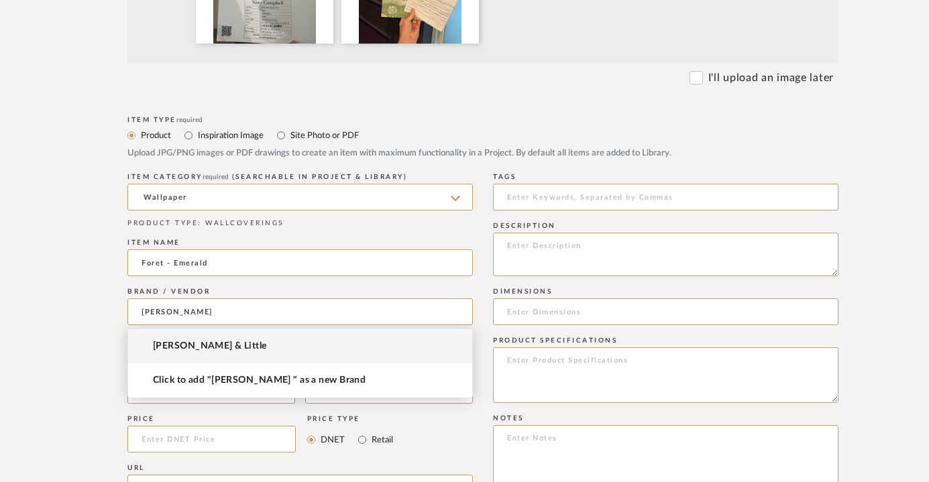
click at [268, 351] on mat-option "[PERSON_NAME] & Little" at bounding box center [300, 346] width 344 height 34
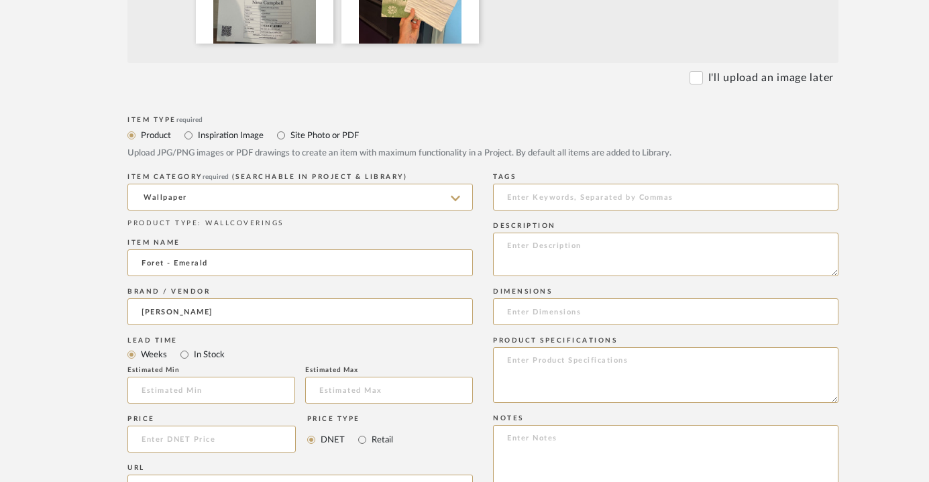
type input "[PERSON_NAME] & Little"
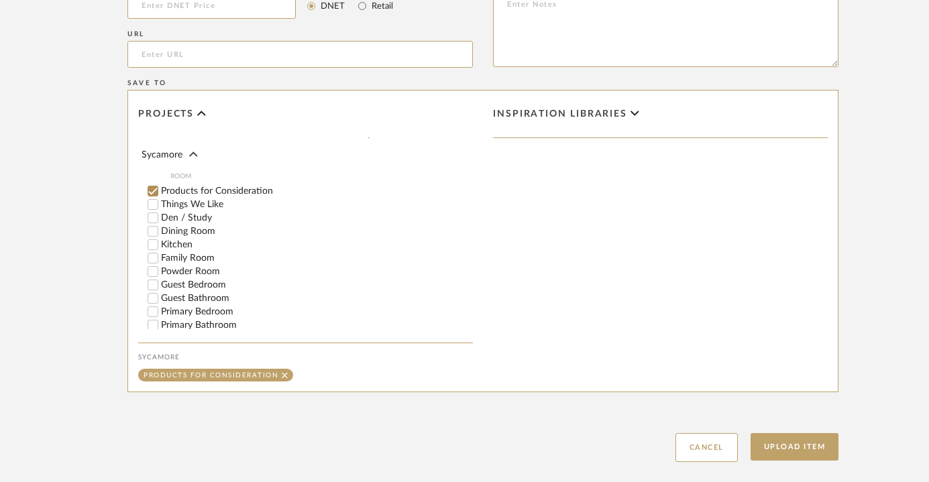
scroll to position [193, 0]
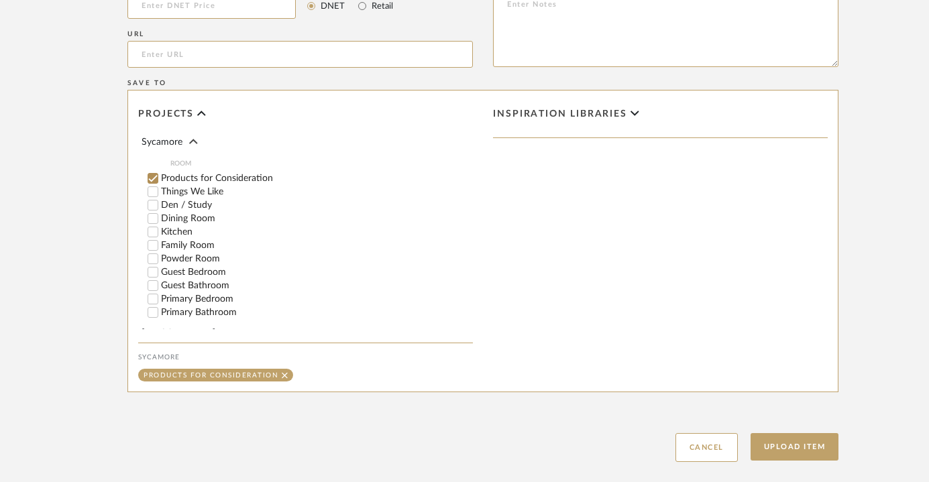
click at [202, 214] on label "Dining Room" at bounding box center [317, 218] width 312 height 9
click at [160, 212] on input "Dining Room" at bounding box center [152, 218] width 13 height 13
checkbox input "false"
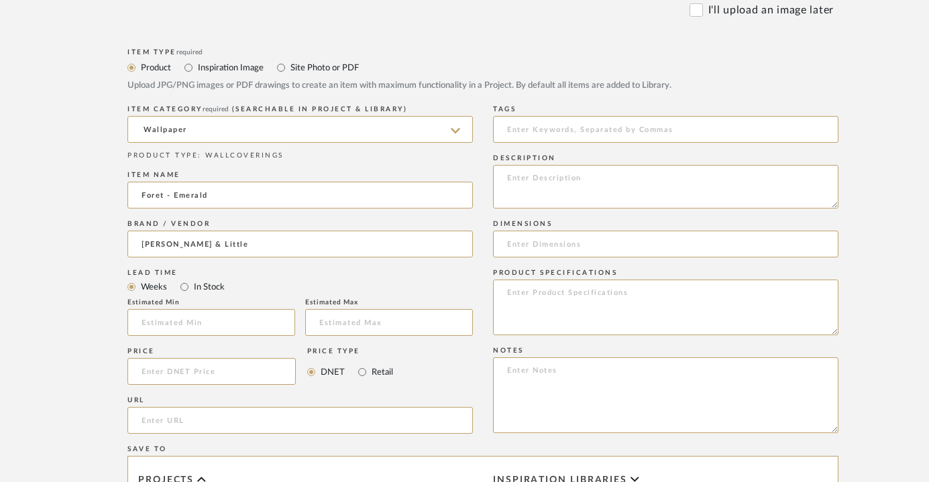
scroll to position [462, 0]
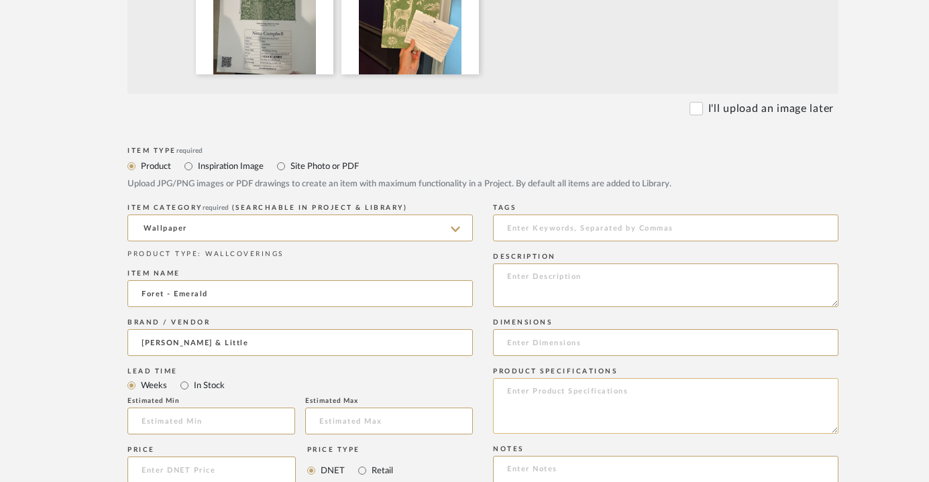
click at [543, 390] on textarea at bounding box center [665, 406] width 345 height 56
type textarea "S"
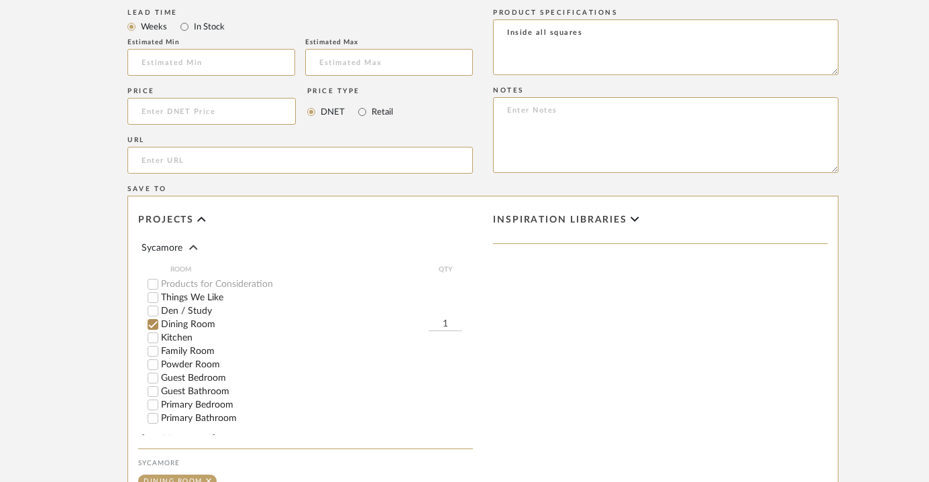
scroll to position [977, 0]
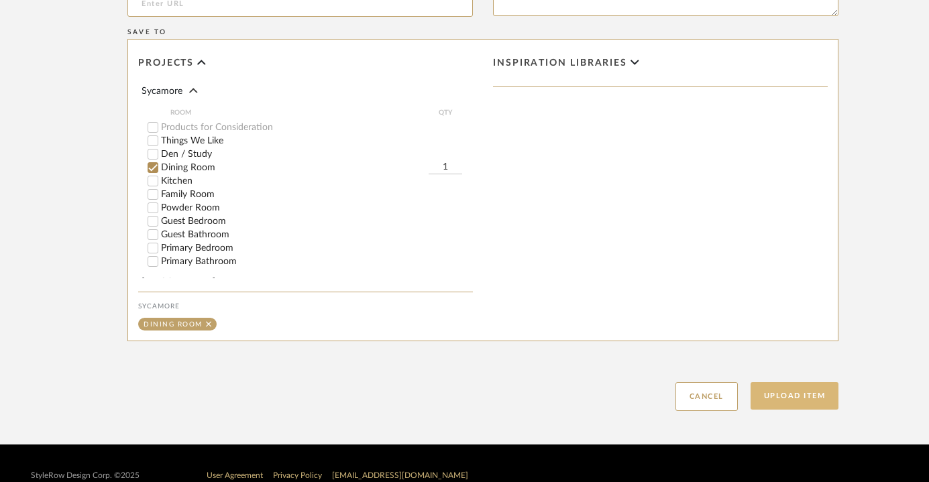
type textarea "Inside all squares"
click at [804, 403] on button "Upload Item" at bounding box center [795, 396] width 89 height 28
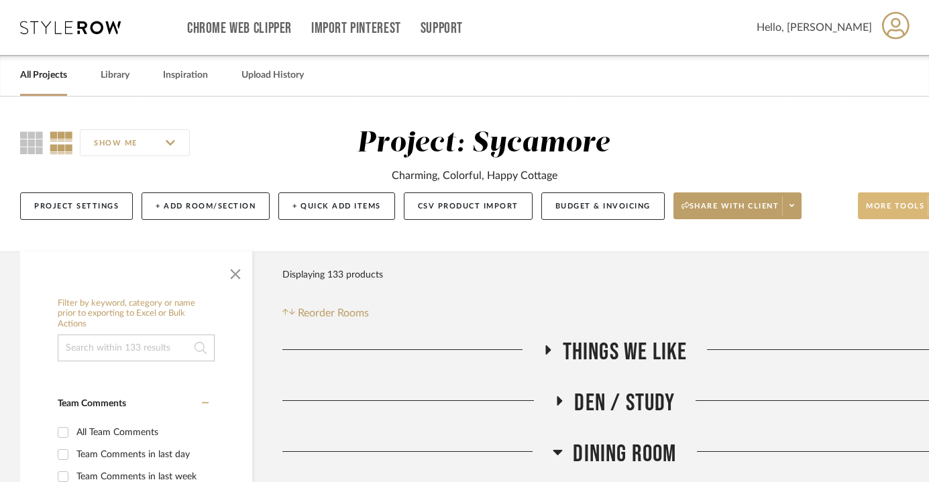
click at [867, 209] on span "More tools" at bounding box center [895, 211] width 58 height 20
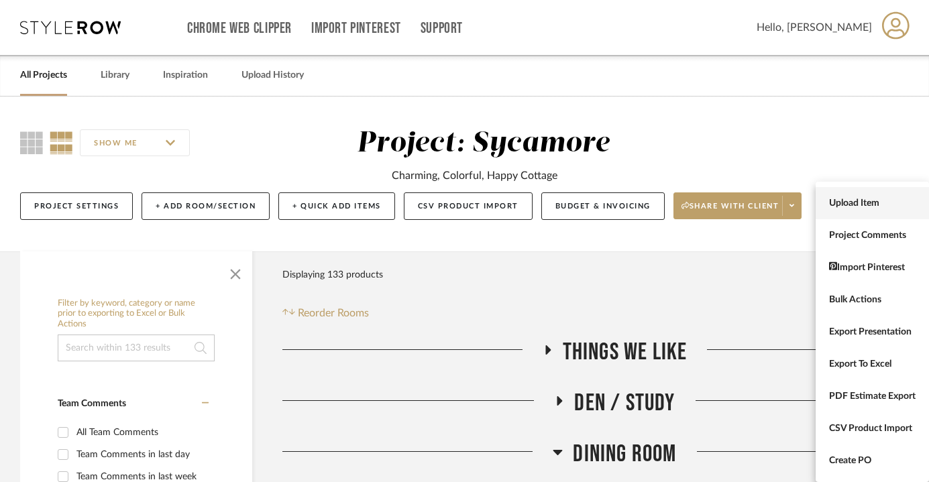
click at [867, 206] on span "Upload Item" at bounding box center [872, 203] width 87 height 11
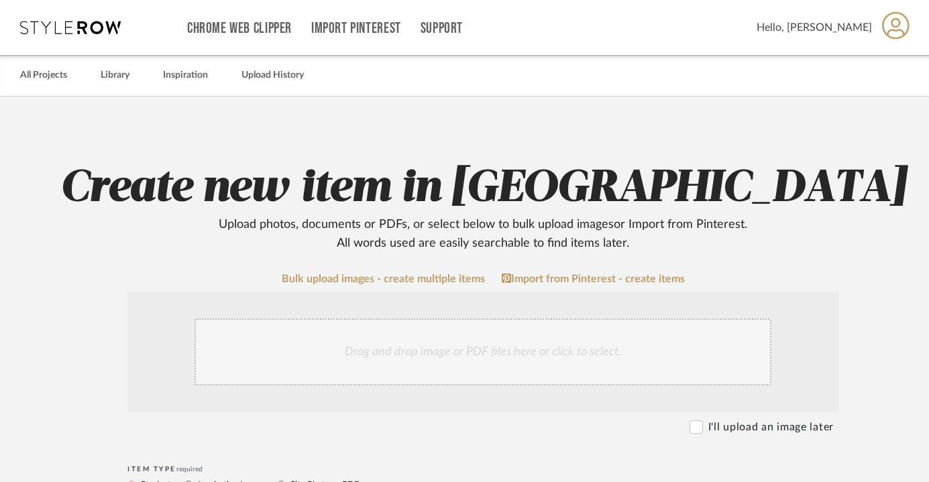
click at [695, 425] on input "I'll upload an image later" at bounding box center [696, 427] width 13 height 13
checkbox input "true"
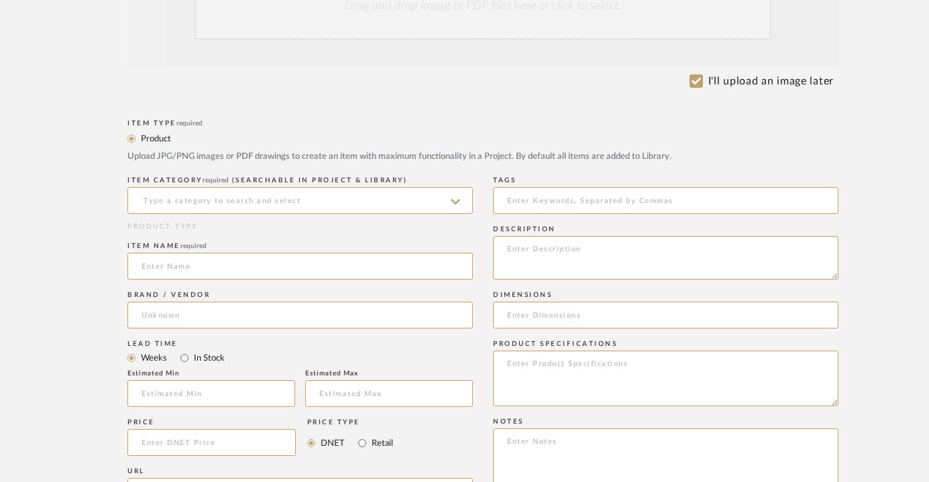
scroll to position [358, 0]
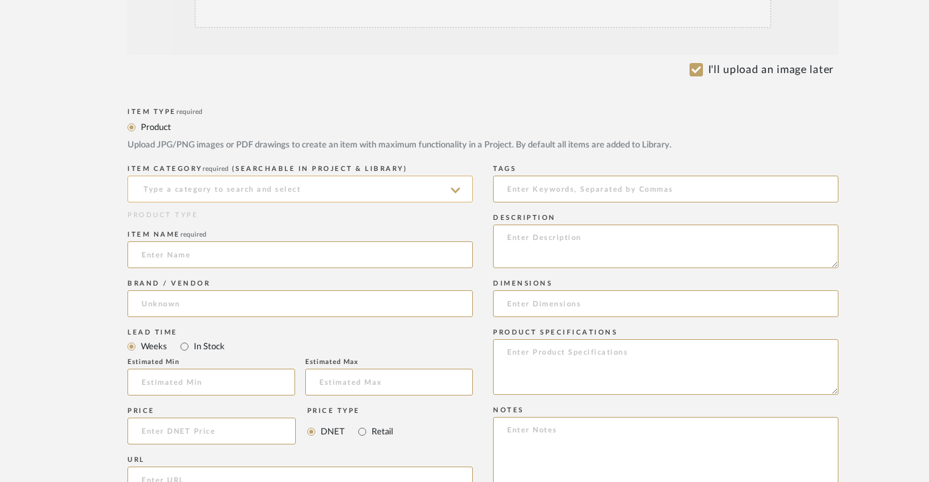
click at [348, 190] on input at bounding box center [299, 189] width 345 height 27
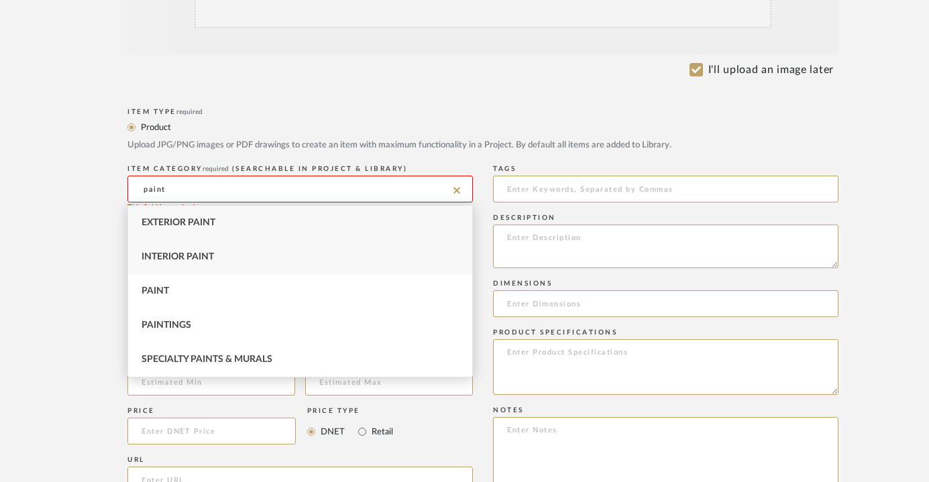
click at [226, 256] on div "Interior Paint" at bounding box center [300, 257] width 344 height 34
type input "Interior Paint"
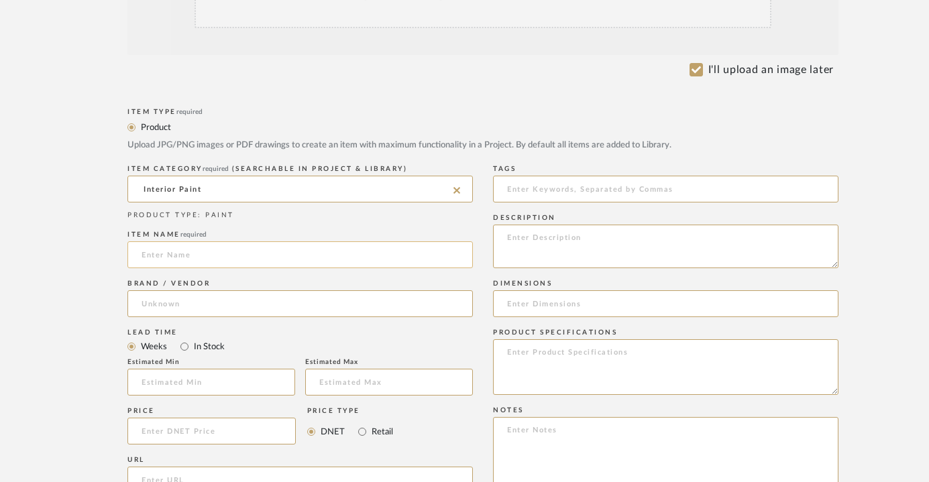
click at [219, 258] on input at bounding box center [299, 254] width 345 height 27
type input "[PERSON_NAME]'s Egg Blue"
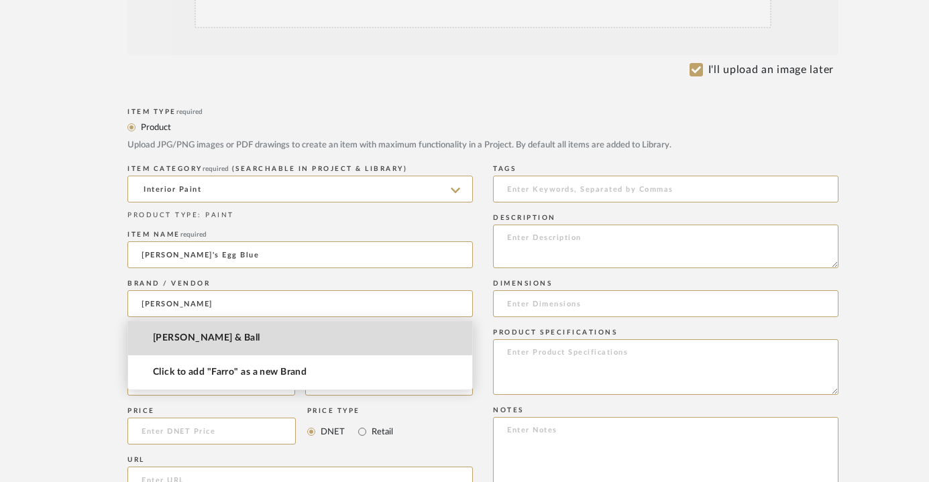
click at [221, 327] on mat-option "[PERSON_NAME] & Ball" at bounding box center [300, 338] width 344 height 34
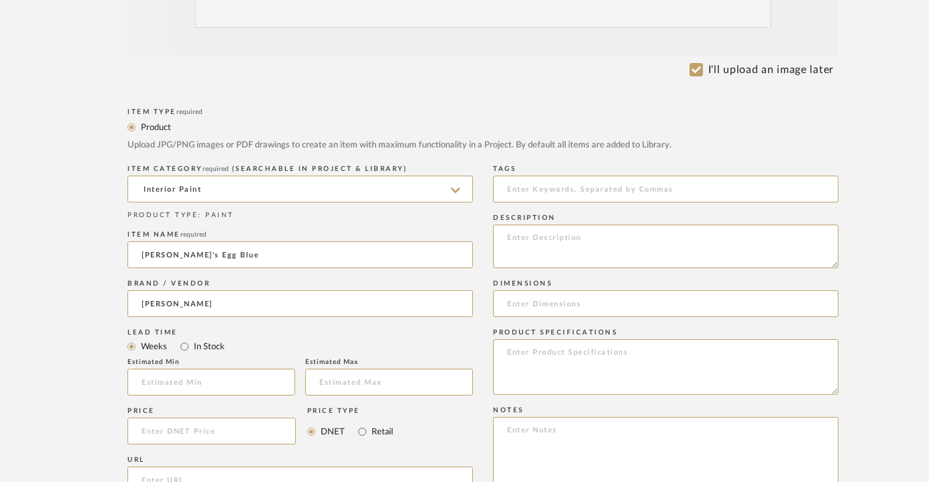
type input "[PERSON_NAME] & Ball"
click at [557, 364] on textarea at bounding box center [665, 367] width 345 height 56
click at [559, 241] on textarea at bounding box center [665, 247] width 345 height 44
paste textarea "Paint walls and ceiling robins egg blue"
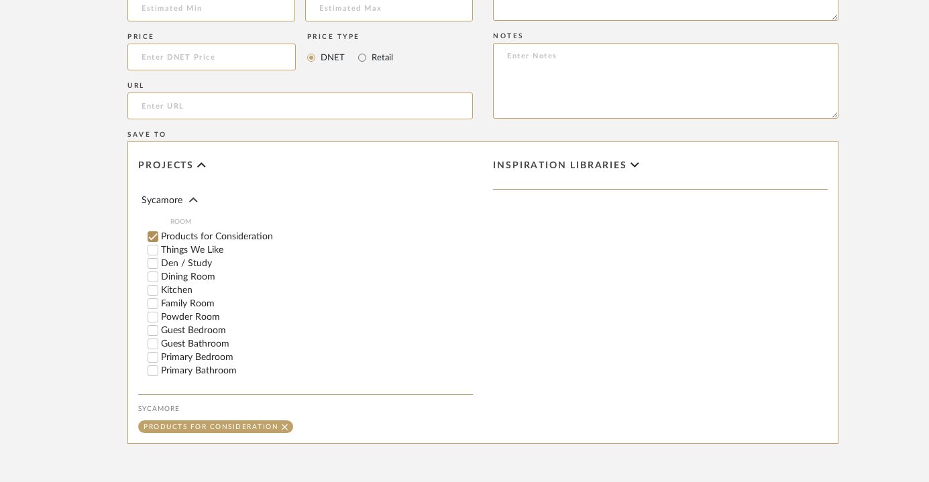
scroll to position [193, 0]
type textarea "Paint walls and ceiling robins egg blue"
click at [197, 277] on div "Kitchen" at bounding box center [310, 283] width 325 height 13
checkbox input "false"
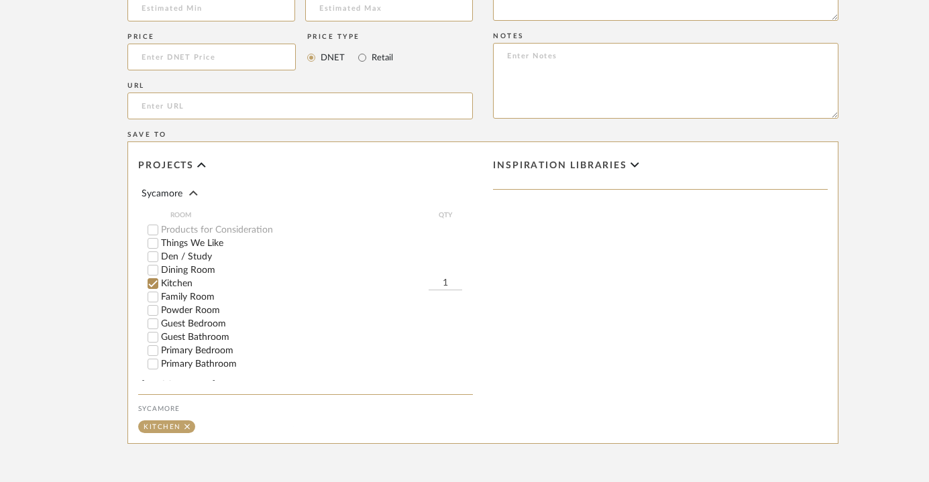
click at [196, 277] on div "Kitchen" at bounding box center [288, 283] width 281 height 13
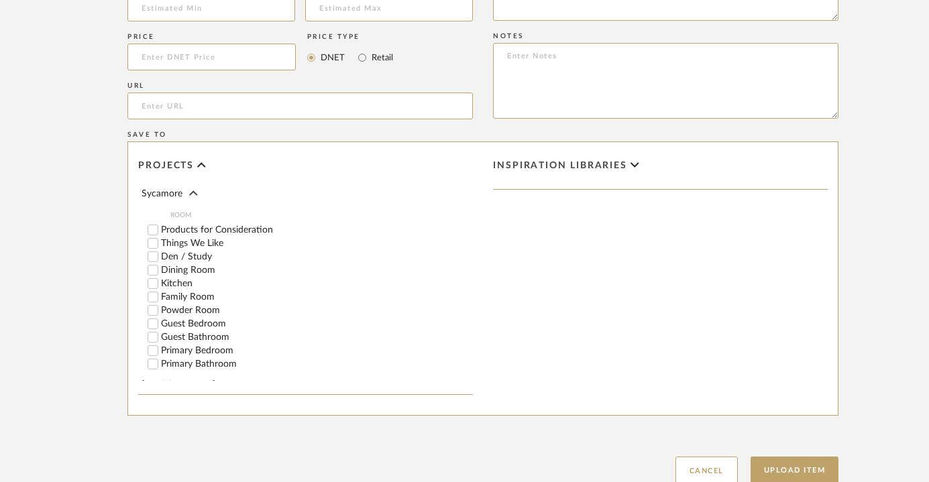
click at [197, 266] on label "Dining Room" at bounding box center [317, 270] width 312 height 9
click at [160, 264] on input "Dining Room" at bounding box center [152, 270] width 13 height 13
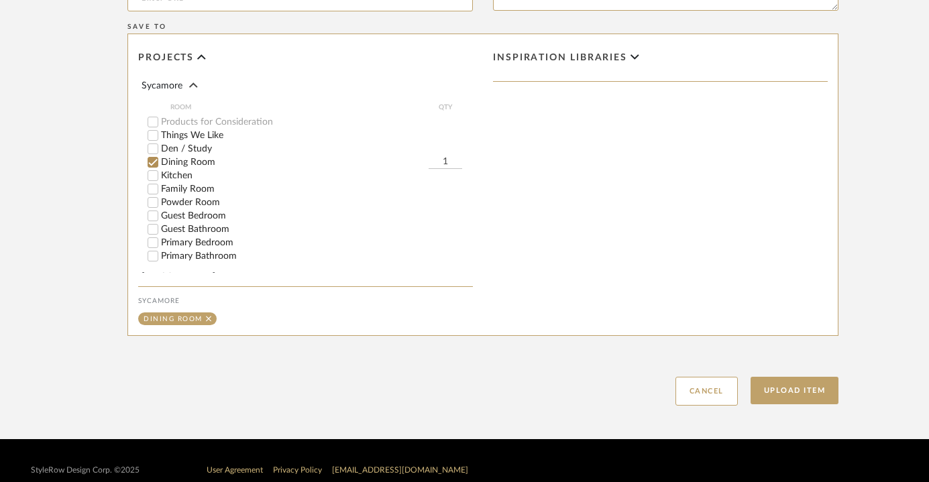
scroll to position [859, 0]
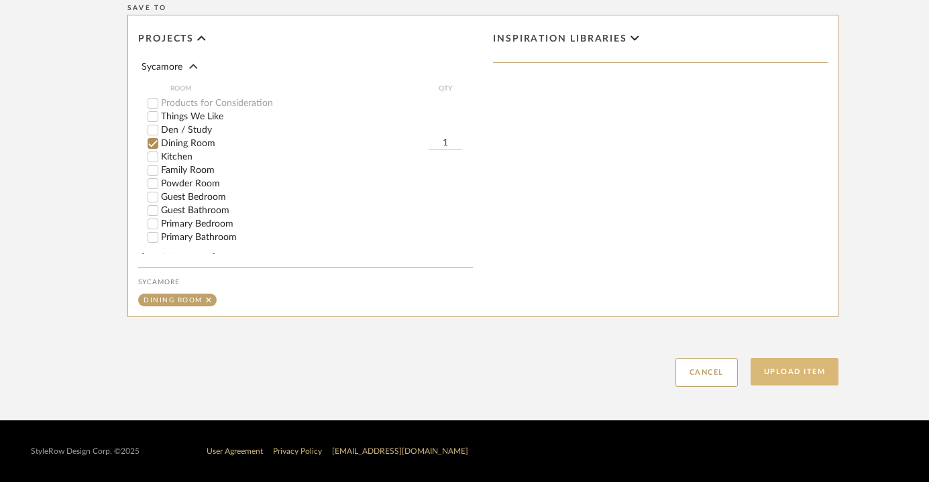
click at [808, 368] on button "Upload Item" at bounding box center [795, 372] width 89 height 28
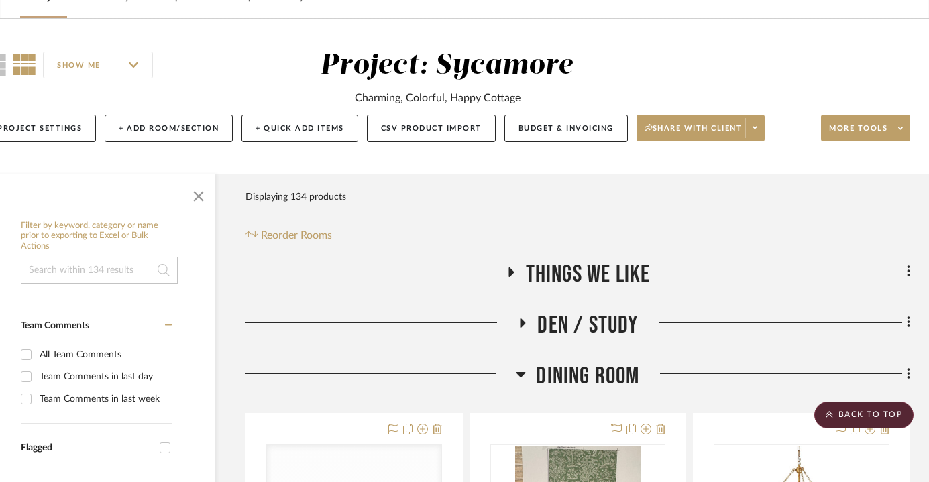
scroll to position [0, 37]
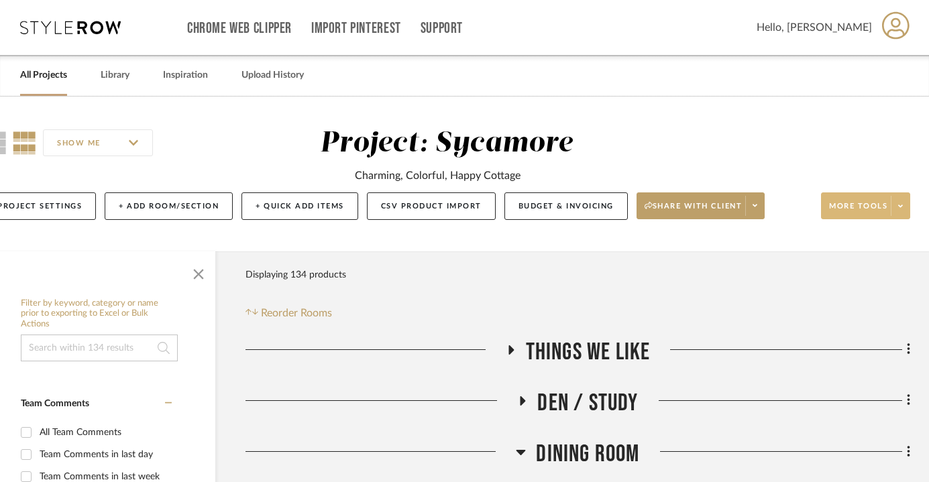
click at [847, 201] on button "More tools" at bounding box center [865, 206] width 89 height 27
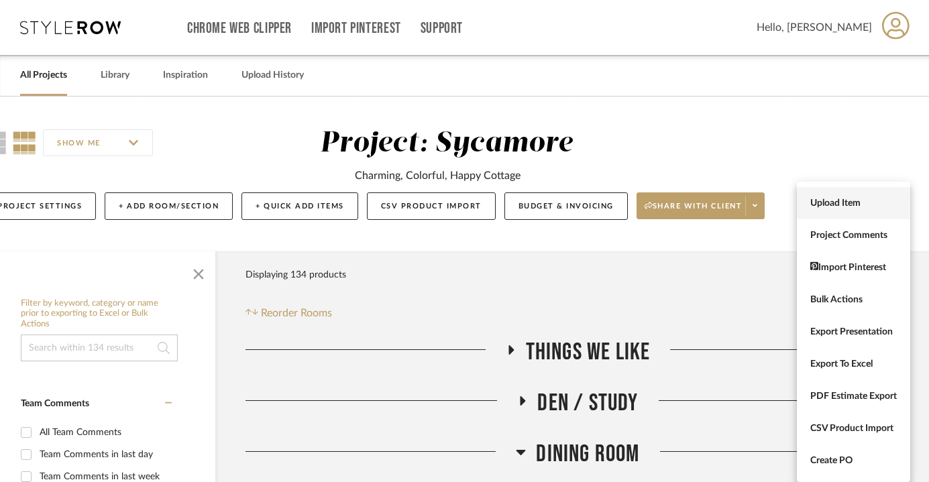
click at [847, 207] on span "Upload Item" at bounding box center [853, 203] width 87 height 11
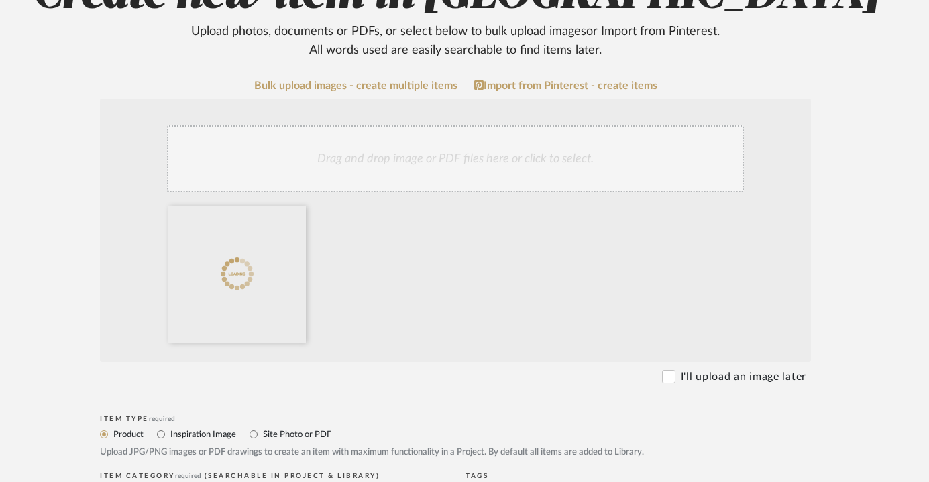
scroll to position [355, 28]
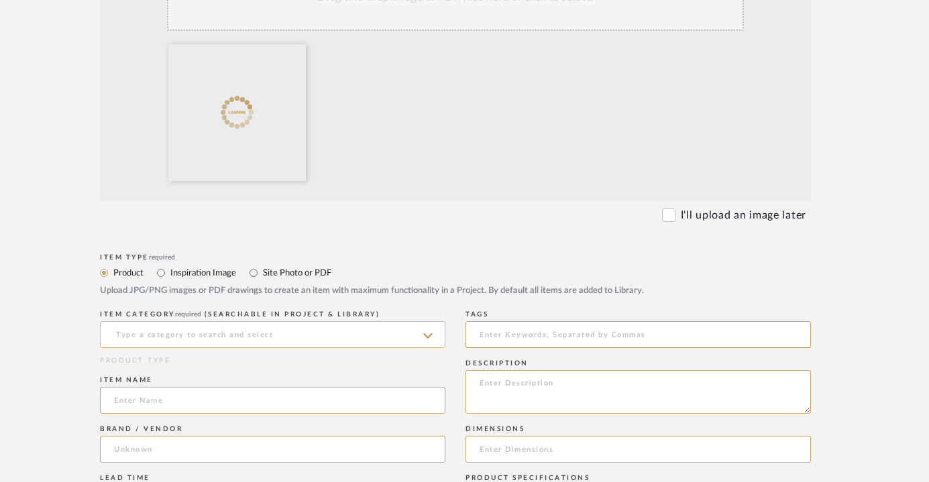
click at [200, 327] on input at bounding box center [272, 334] width 345 height 27
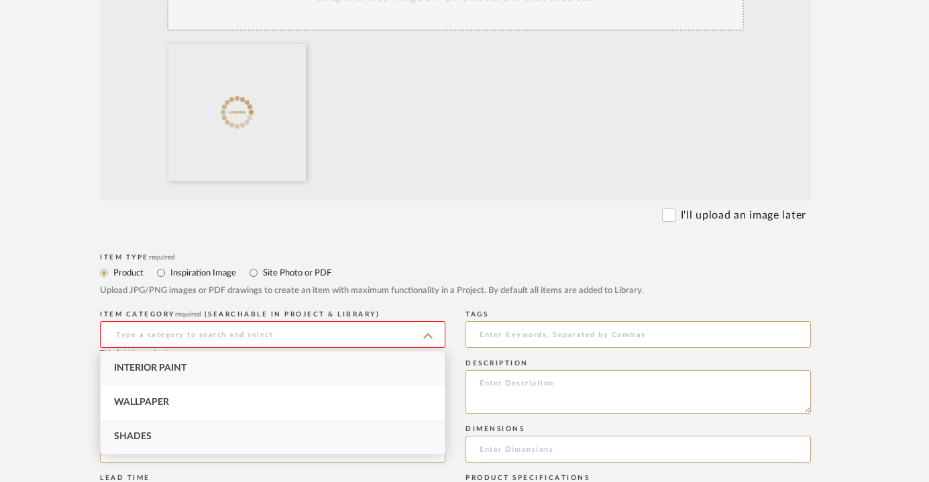
click at [149, 441] on span "Shades" at bounding box center [133, 436] width 38 height 9
type input "Shades"
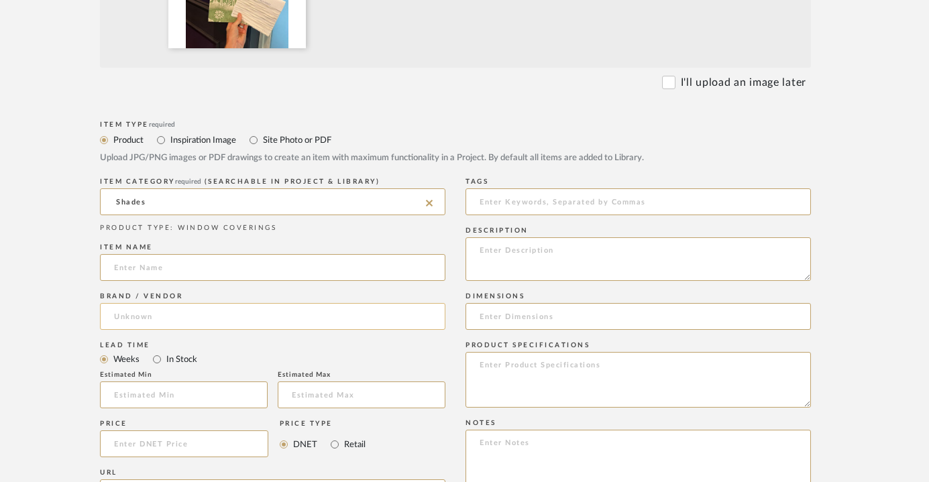
scroll to position [514, 28]
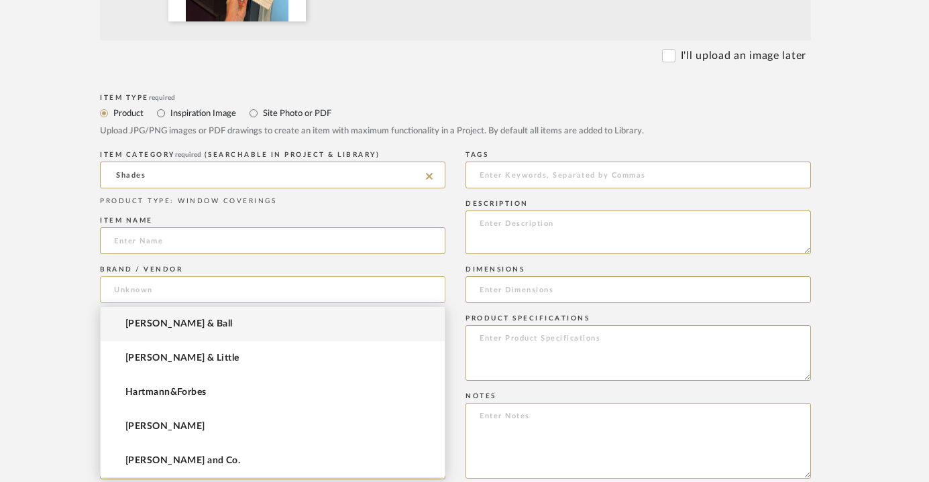
click at [200, 291] on input at bounding box center [272, 289] width 345 height 27
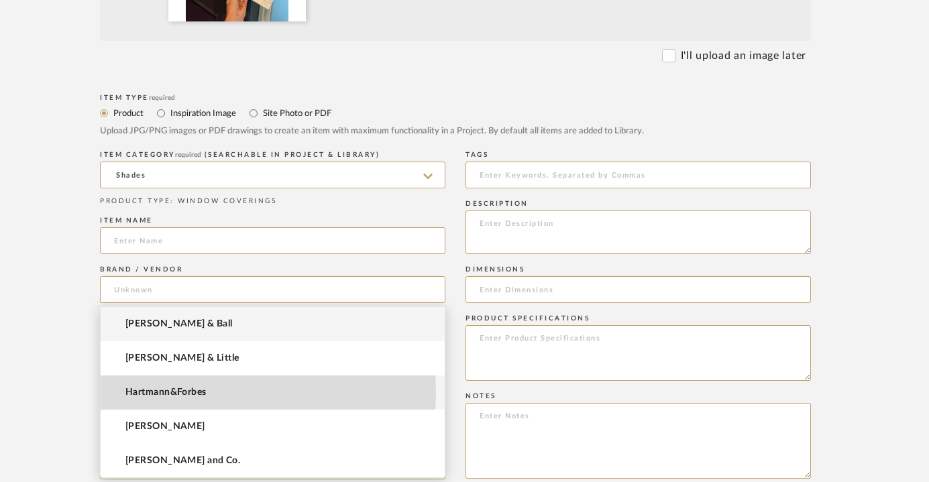
click at [186, 392] on span "Hartmann&Forbes" at bounding box center [165, 392] width 81 height 11
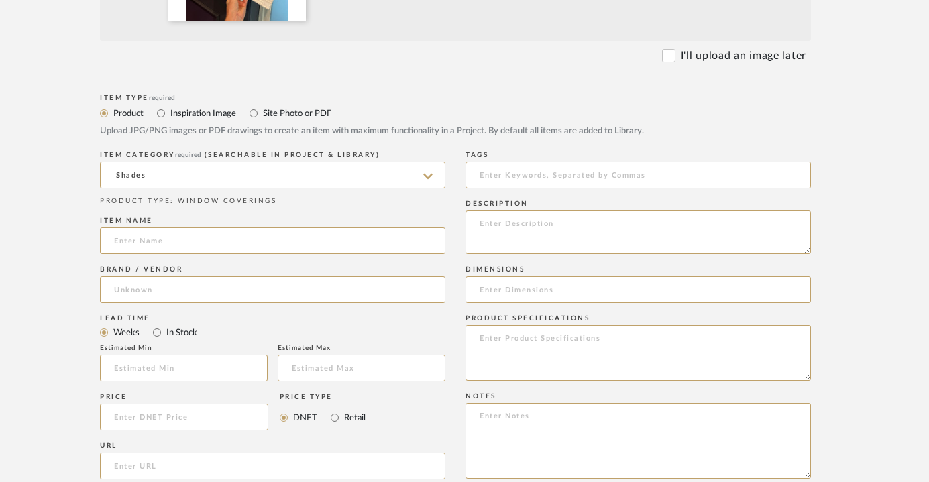
type input "Hartmann&Forbes"
click at [544, 435] on textarea at bounding box center [638, 441] width 345 height 76
paste textarea "Shades inside mt. Top down no lining."
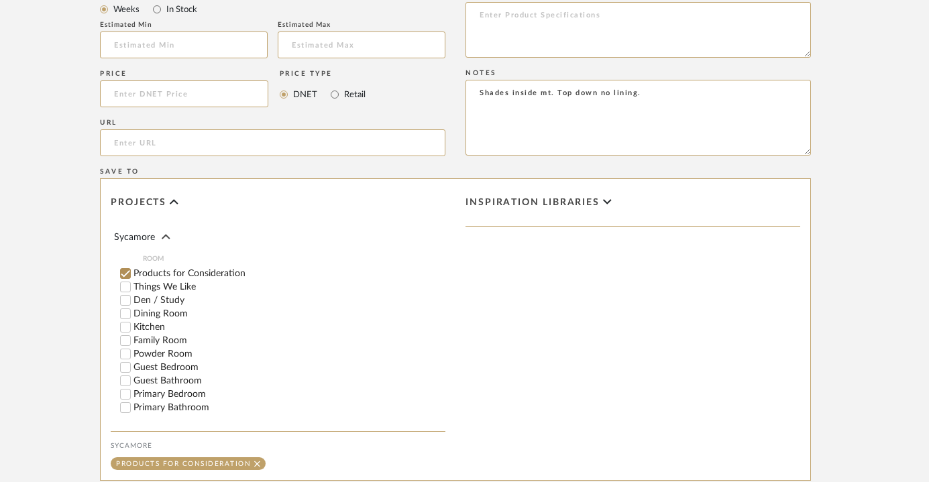
scroll to position [193, 0]
type textarea "Shades inside mt. Top down no lining."
click at [166, 314] on div "Kitchen" at bounding box center [282, 320] width 325 height 13
checkbox input "false"
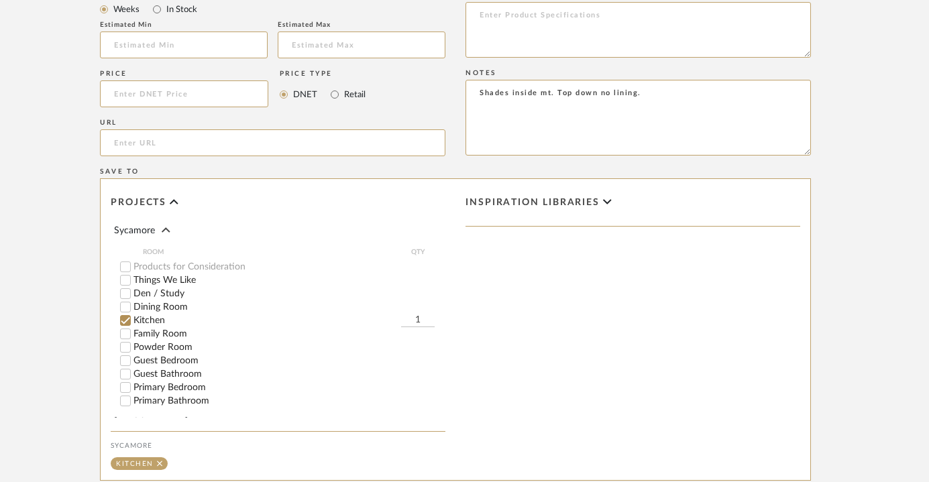
click at [168, 303] on label "Dining Room" at bounding box center [289, 307] width 312 height 9
click at [132, 301] on input "Dining Room" at bounding box center [125, 307] width 13 height 13
click at [154, 316] on label "Kitchen" at bounding box center [267, 320] width 268 height 9
click at [132, 314] on input "Kitchen" at bounding box center [125, 320] width 13 height 13
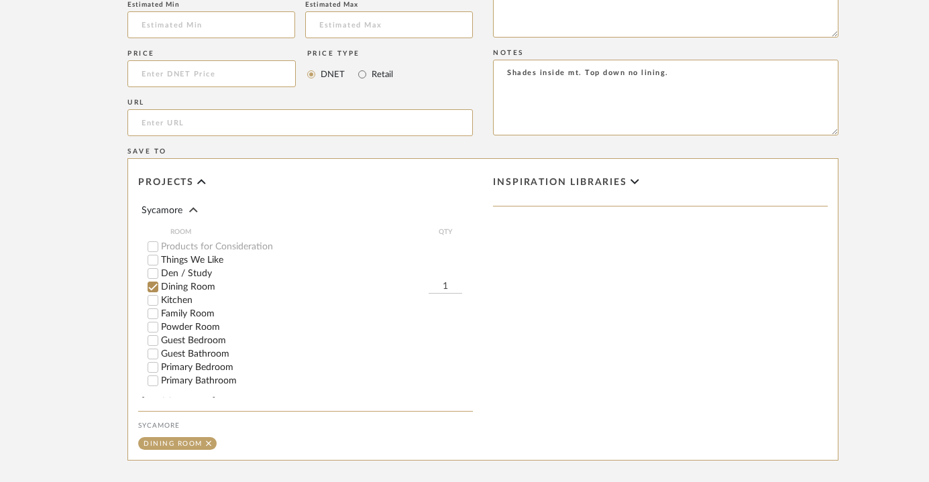
scroll to position [1002, 0]
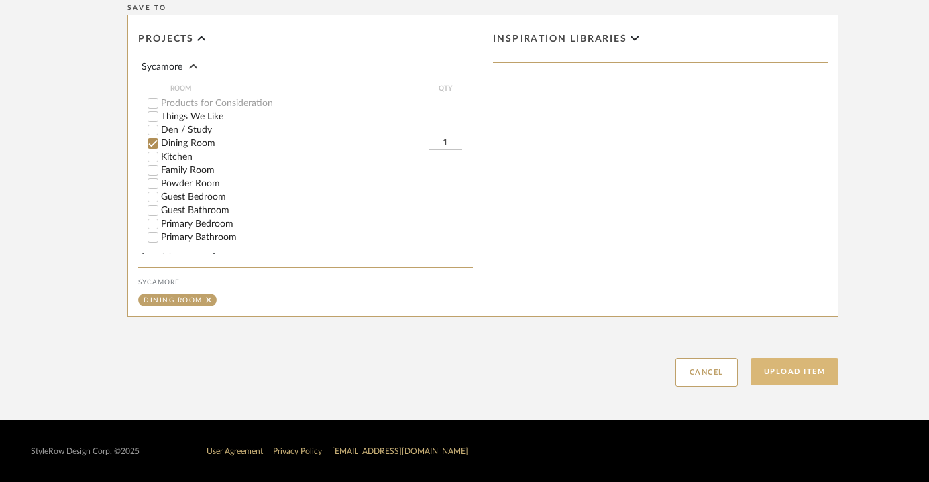
click at [790, 380] on button "Upload Item" at bounding box center [795, 372] width 89 height 28
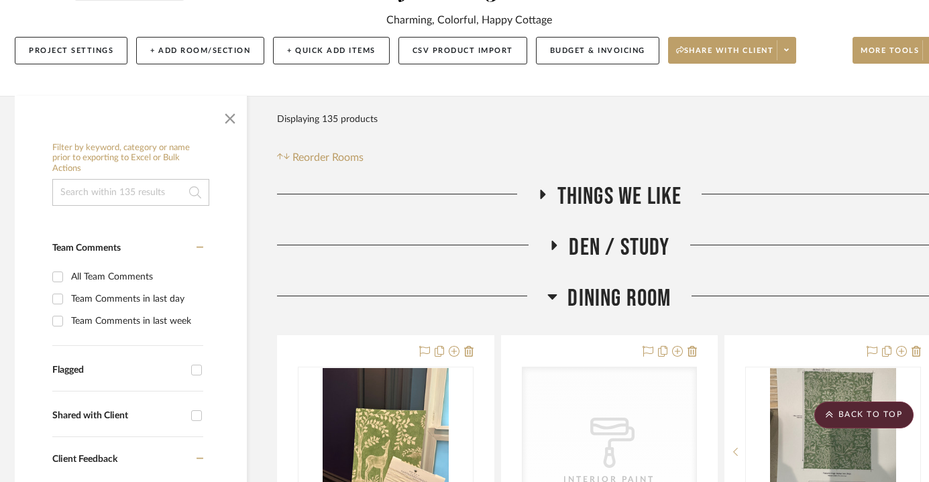
scroll to position [0, 5]
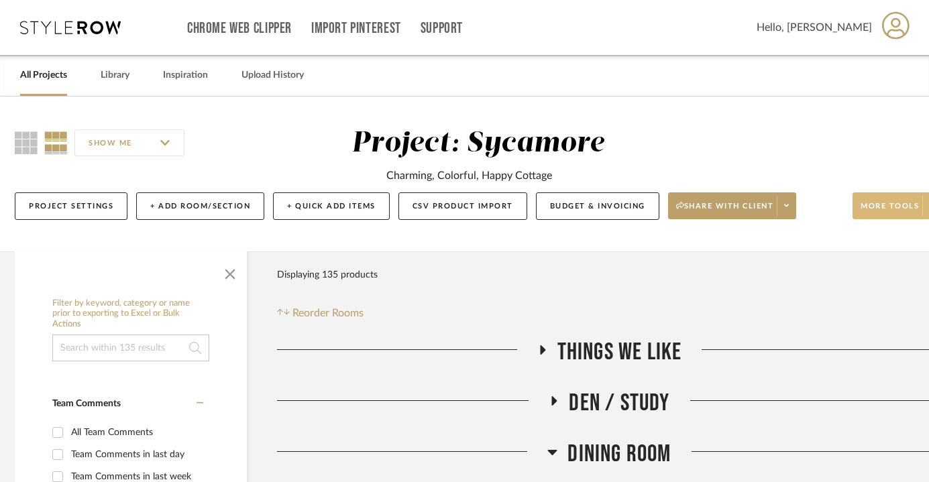
click at [876, 218] on span "More tools" at bounding box center [890, 211] width 58 height 20
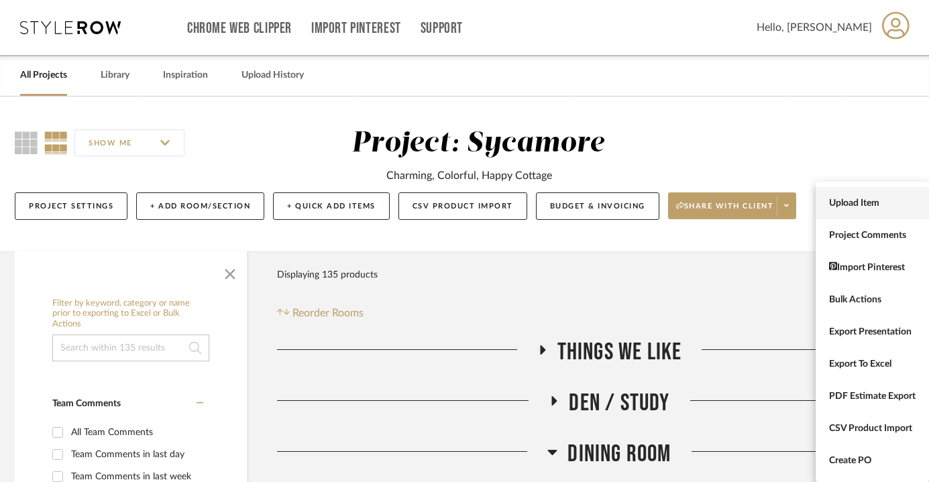
click at [867, 204] on span "Upload Item" at bounding box center [872, 203] width 87 height 11
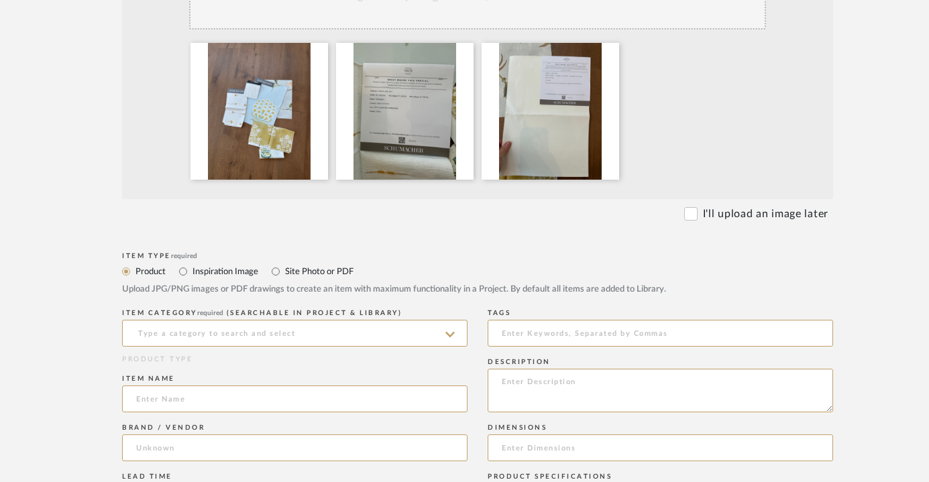
scroll to position [600, 5]
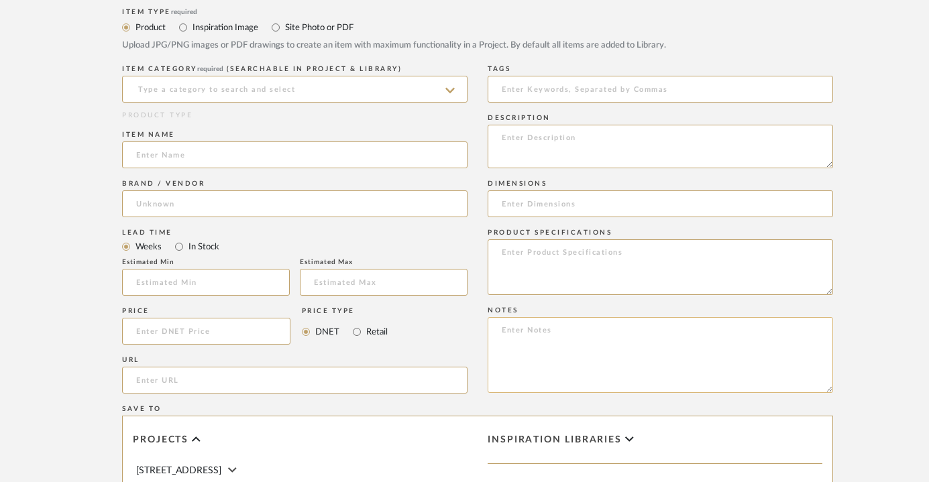
click at [601, 356] on textarea at bounding box center [660, 355] width 345 height 76
paste textarea "Paper on walls- [PERSON_NAME] with blackout lining-[PERSON_NAME] Need to find o…"
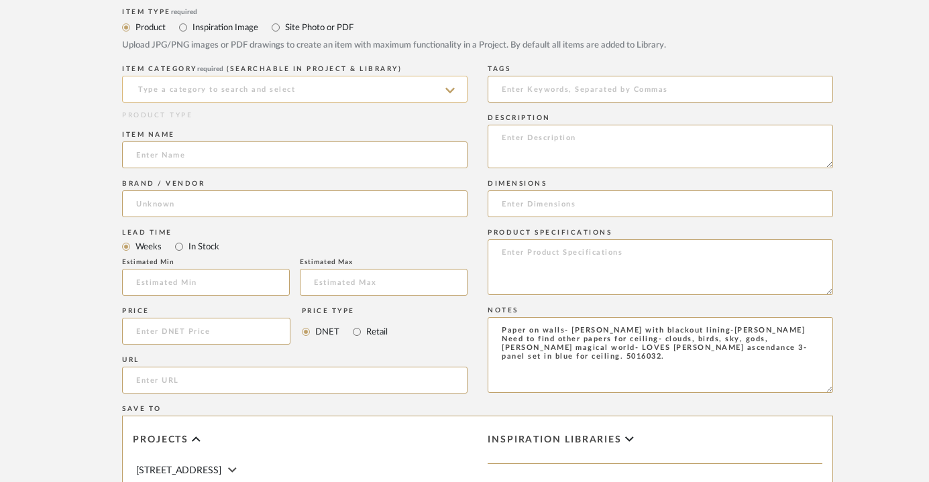
type textarea "Paper on walls- [PERSON_NAME] with blackout lining-[PERSON_NAME] Need to find o…"
click at [382, 79] on input at bounding box center [294, 89] width 345 height 27
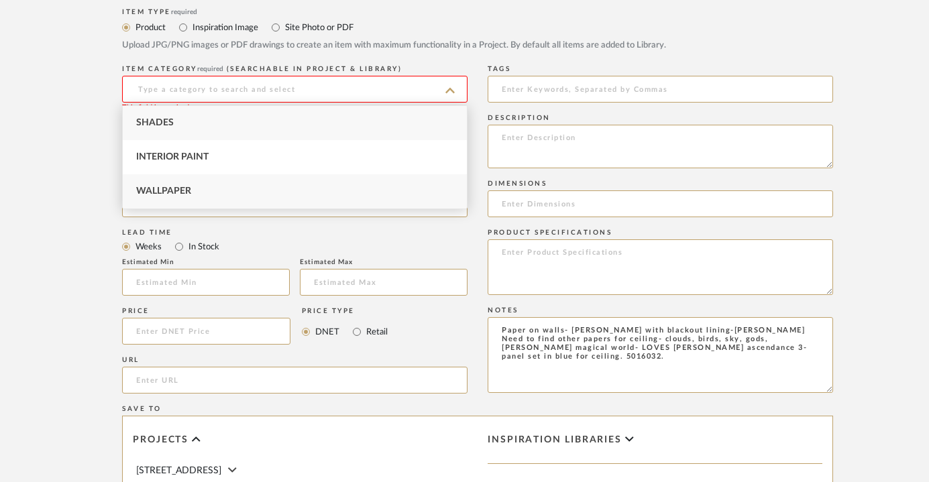
click at [313, 184] on div "Wallpaper" at bounding box center [295, 191] width 344 height 34
type input "Wallpaper"
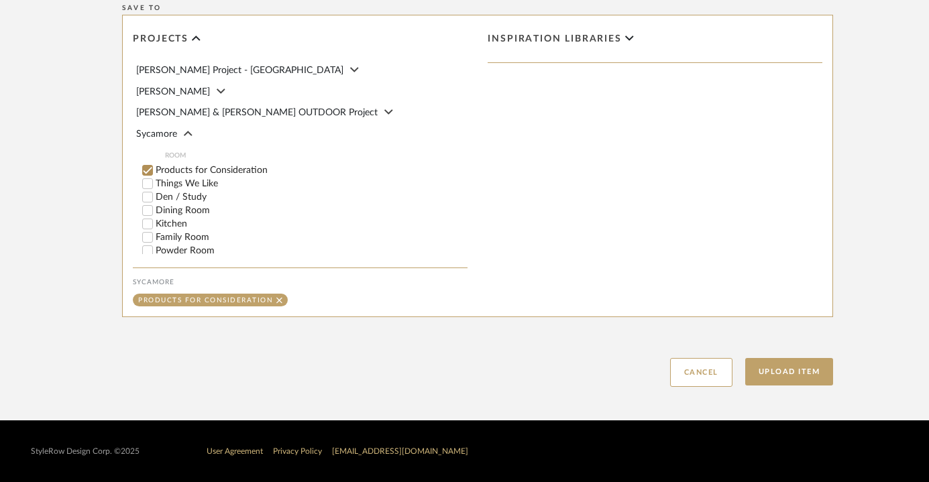
scroll to position [193, 0]
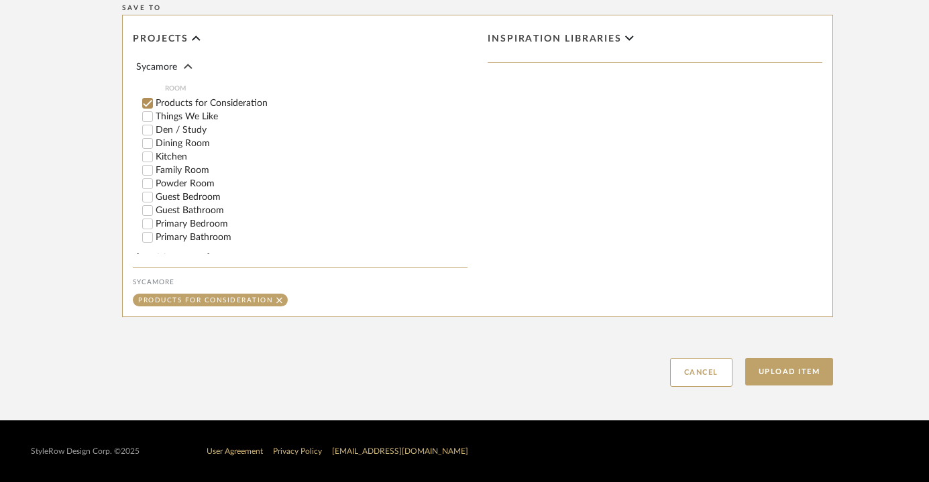
click at [204, 219] on label "Primary Bedroom" at bounding box center [312, 223] width 312 height 9
click at [154, 217] on input "Primary Bedroom" at bounding box center [147, 223] width 13 height 13
checkbox input "false"
click at [796, 376] on button "Upload Item" at bounding box center [789, 372] width 89 height 28
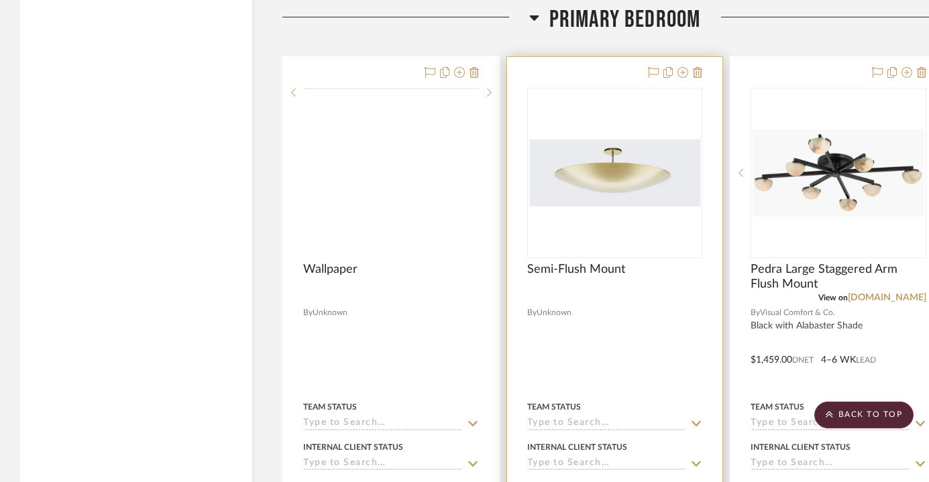
scroll to position [2592, 0]
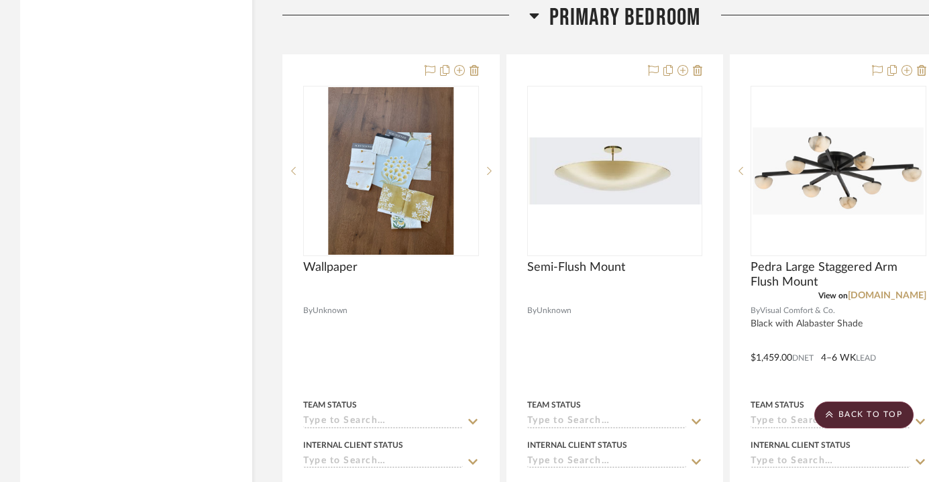
click at [634, 26] on span "Primary Bedroom" at bounding box center [625, 17] width 152 height 29
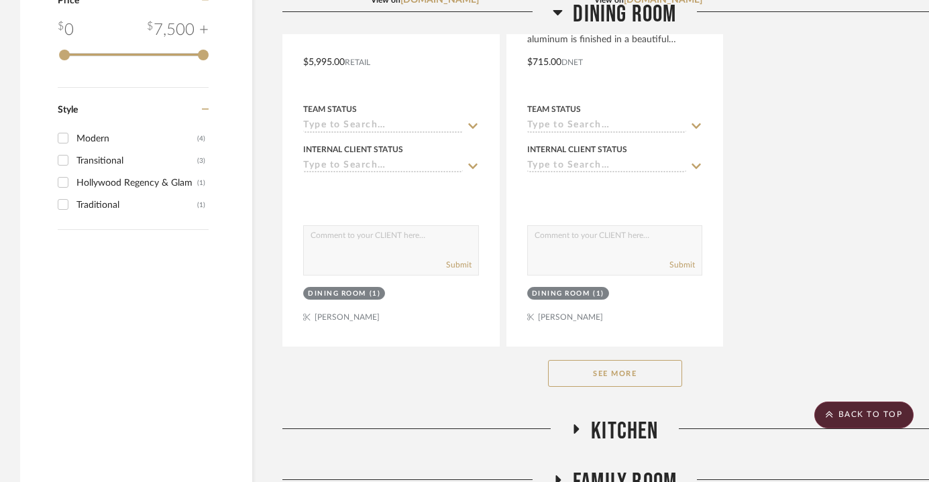
scroll to position [1843, 0]
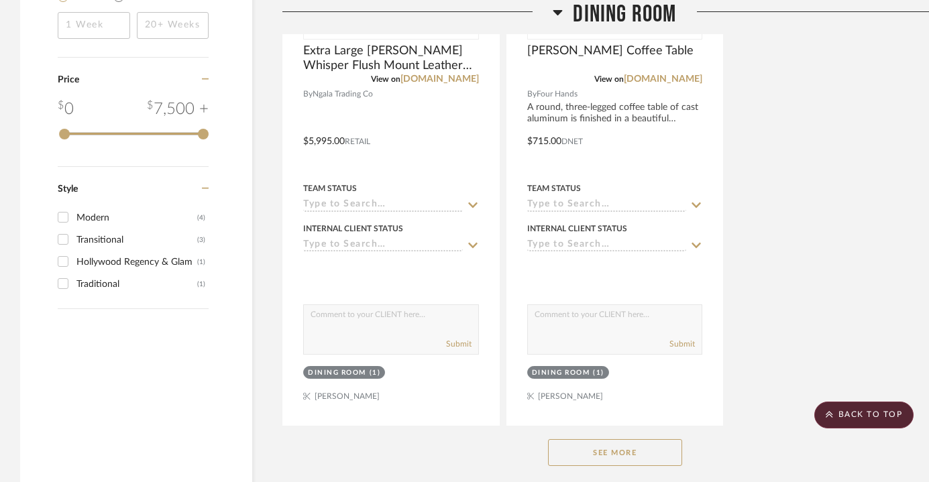
click at [594, 452] on button "See More" at bounding box center [615, 452] width 134 height 27
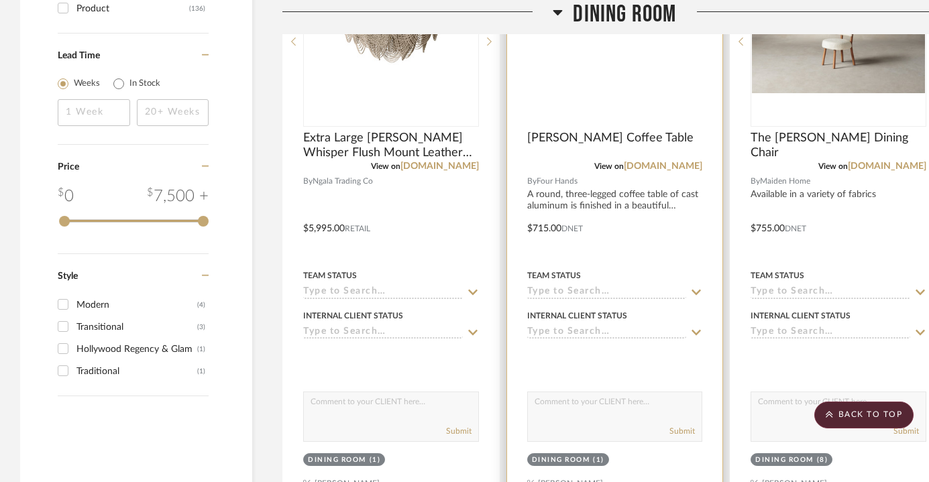
scroll to position [1582, 0]
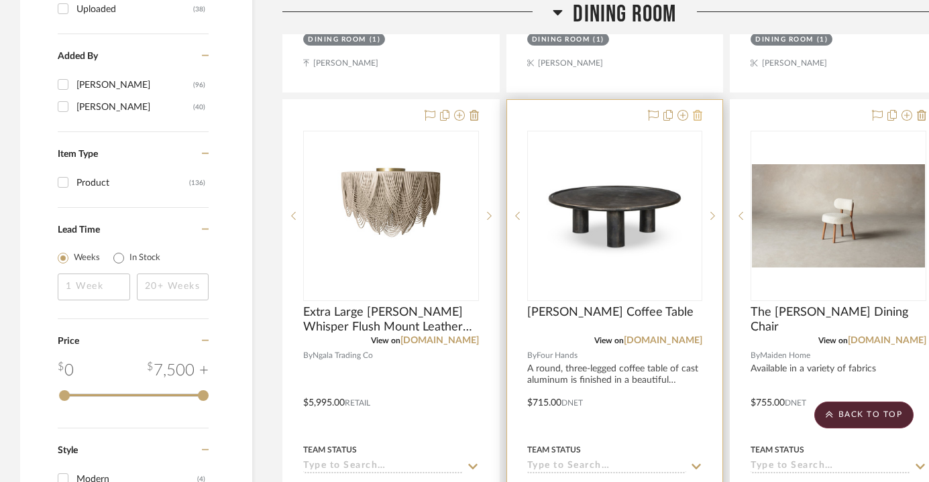
click at [699, 115] on icon at bounding box center [697, 115] width 9 height 11
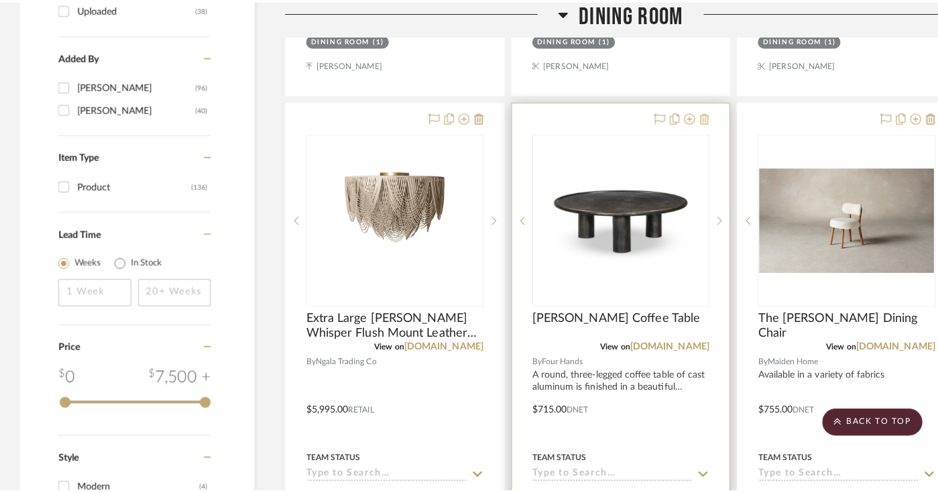
scroll to position [0, 0]
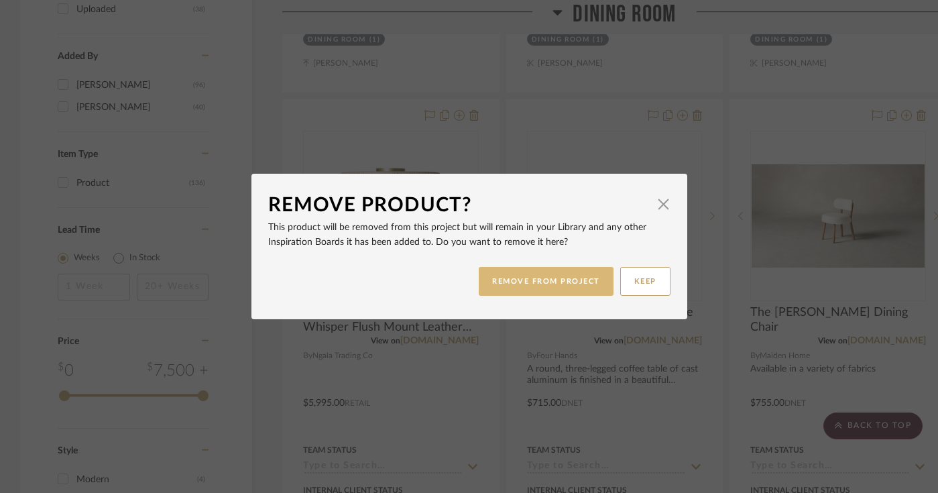
click at [568, 284] on button "REMOVE FROM PROJECT" at bounding box center [546, 281] width 135 height 29
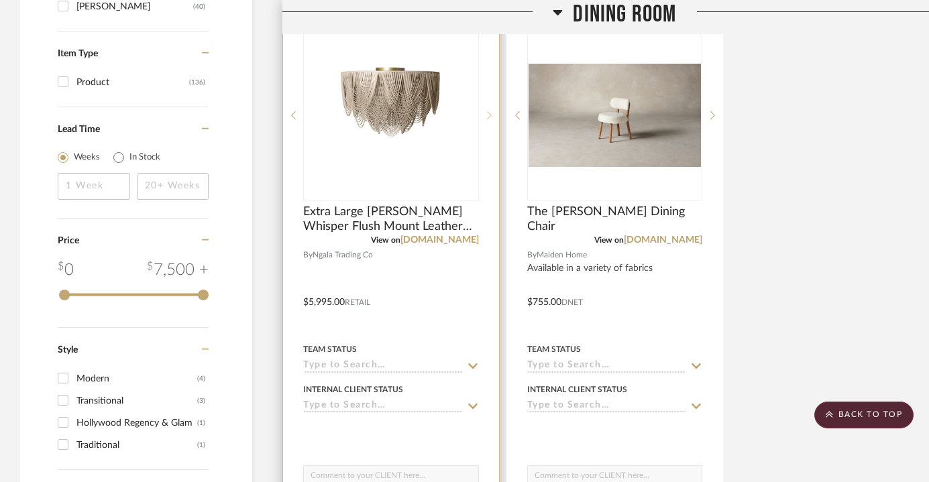
scroll to position [1702, 0]
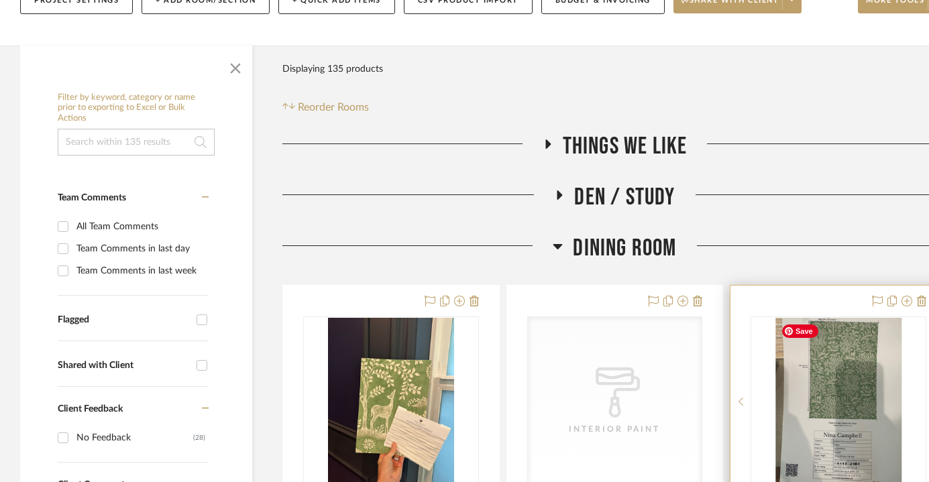
scroll to position [0, 0]
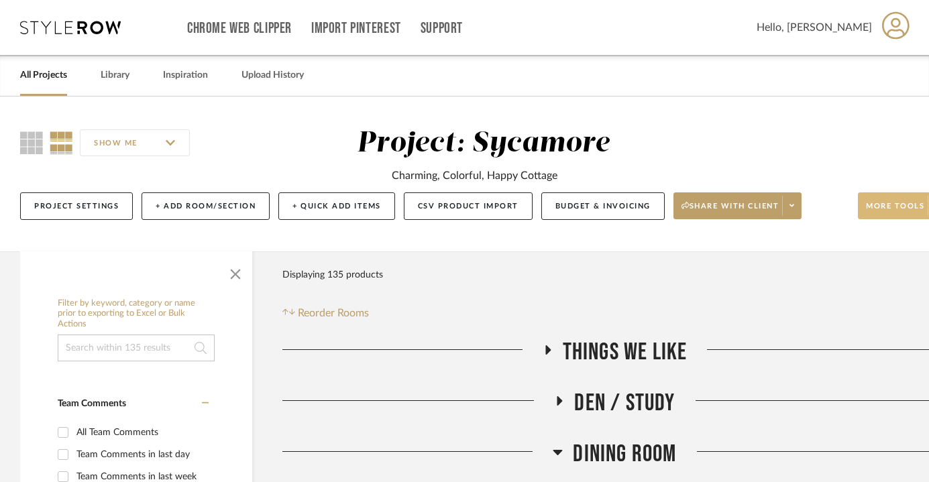
click at [875, 204] on span "More tools" at bounding box center [895, 211] width 58 height 20
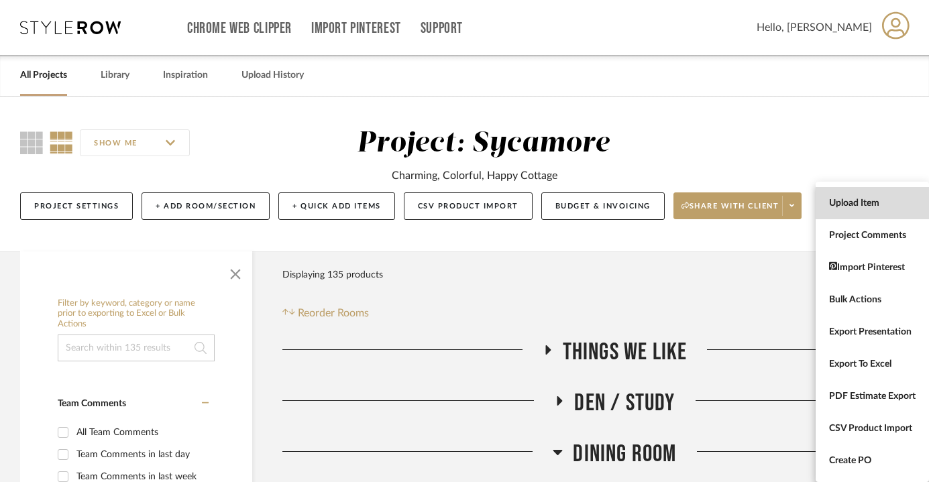
click at [859, 203] on span "Upload Item" at bounding box center [872, 203] width 87 height 11
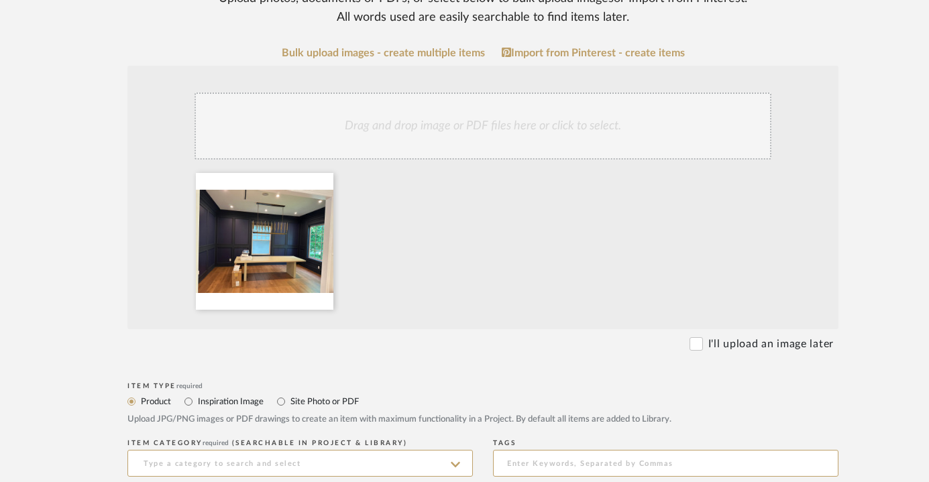
scroll to position [533, 0]
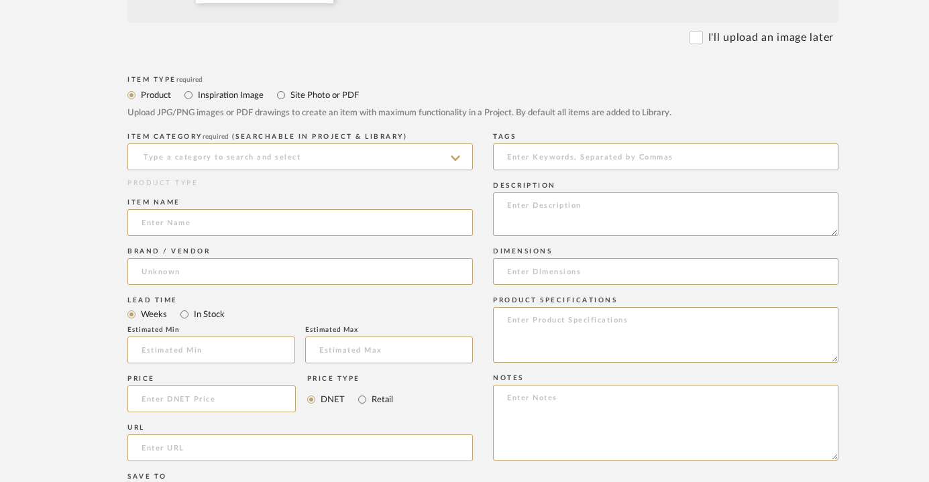
click at [298, 102] on label "Site Photo or PDF" at bounding box center [324, 95] width 70 height 15
click at [289, 102] on input "Site Photo or PDF" at bounding box center [281, 95] width 16 height 16
radio input "true"
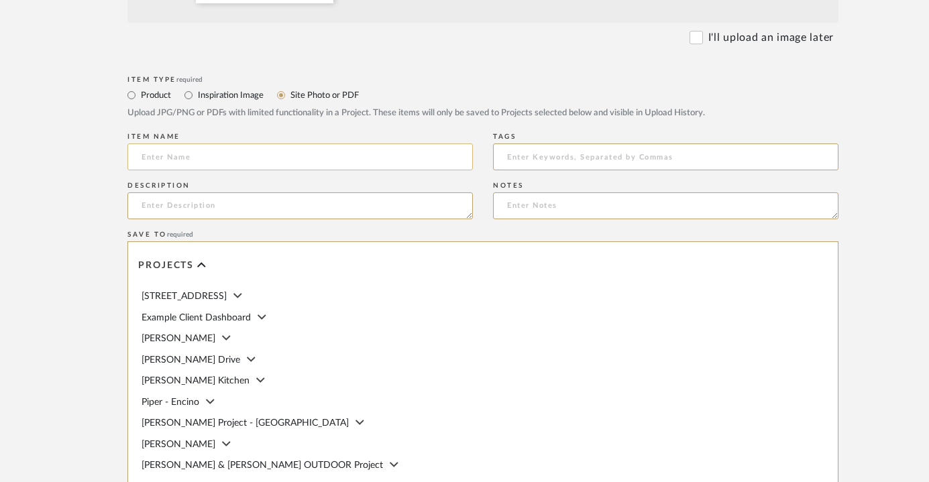
click at [252, 159] on input at bounding box center [299, 157] width 345 height 27
type input "D"
type input "Existing Dining Table"
click at [529, 219] on div "Notes" at bounding box center [665, 202] width 345 height 49
click at [533, 207] on textarea at bounding box center [665, 206] width 345 height 27
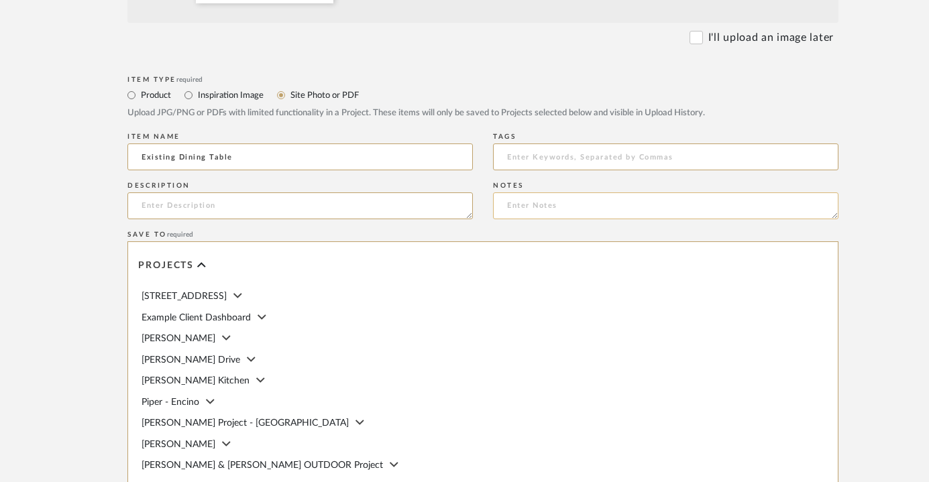
paste textarea "Has this to use Needs chairs rug and light Could do skinny pot and tree in corn…"
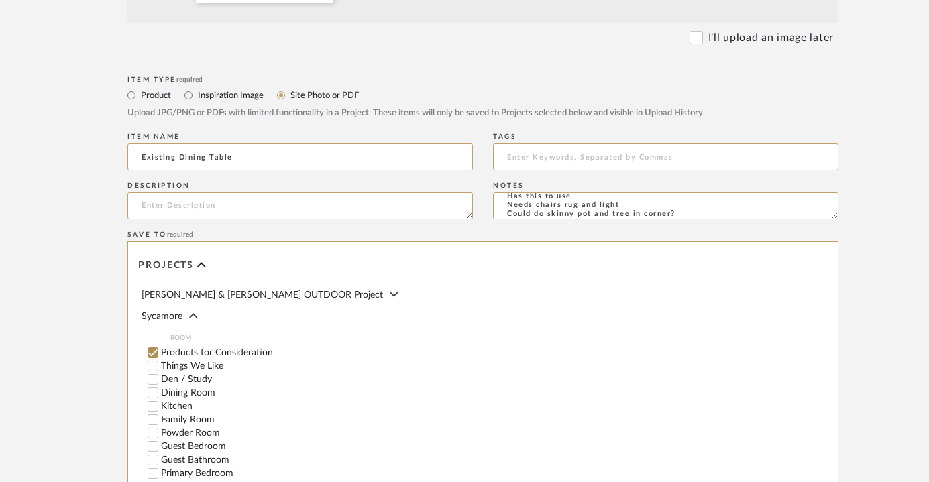
scroll to position [193, 0]
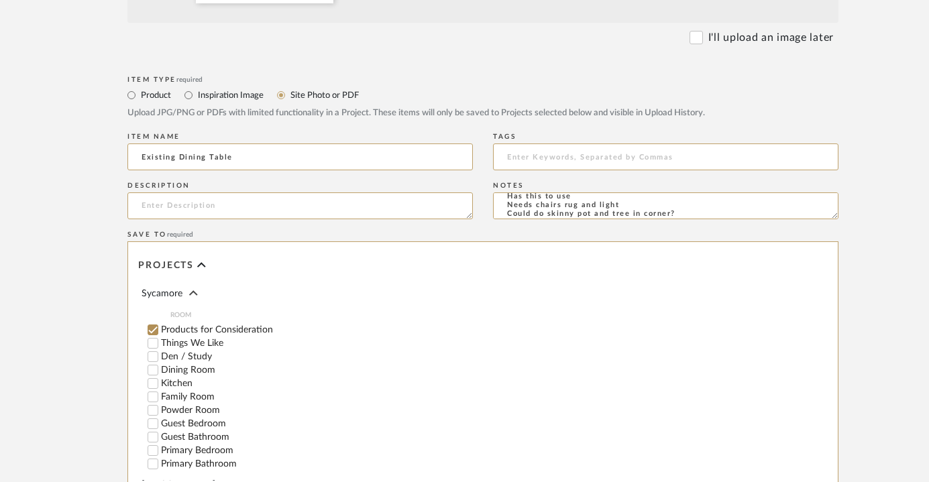
type textarea "Has this to use Needs chairs rug and light Could do skinny pot and tree in corn…"
click at [154, 364] on input "Dining Room" at bounding box center [152, 370] width 13 height 13
checkbox input "false"
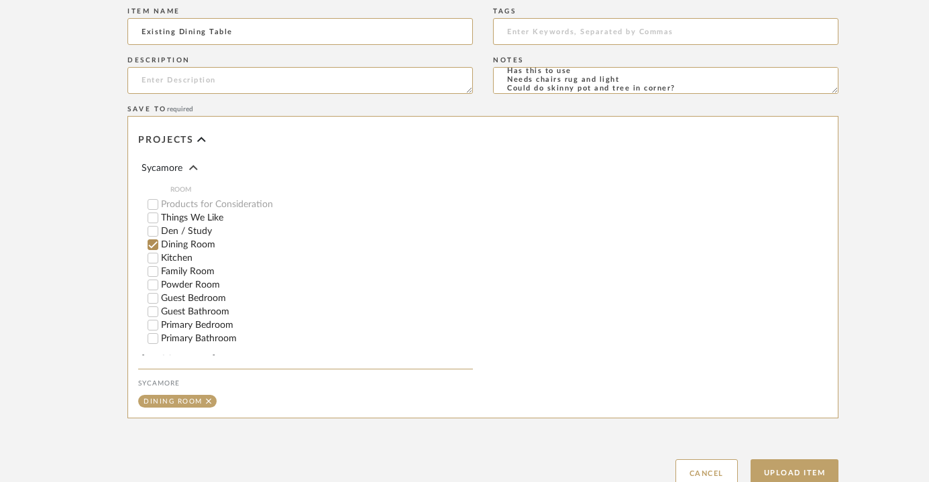
scroll to position [759, 0]
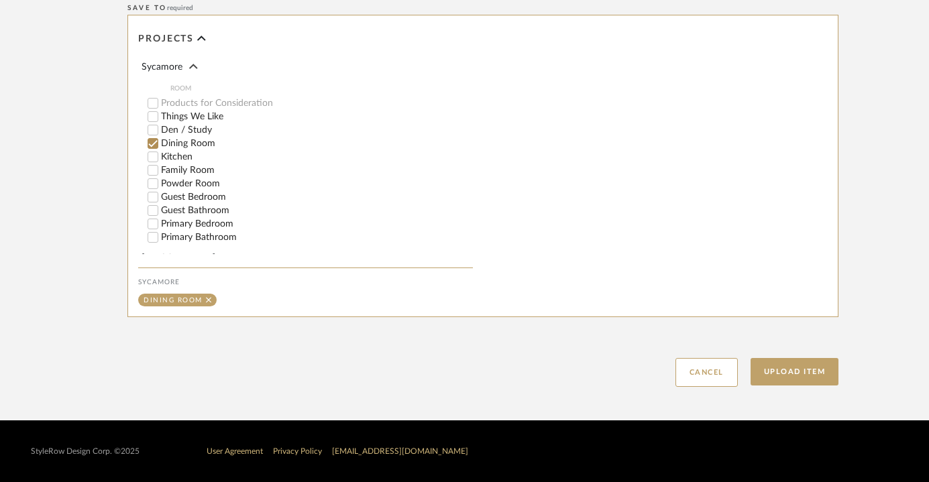
click at [803, 357] on div "Upload Item Cancel" at bounding box center [482, 356] width 711 height 62
click at [802, 379] on button "Upload Item" at bounding box center [795, 372] width 89 height 28
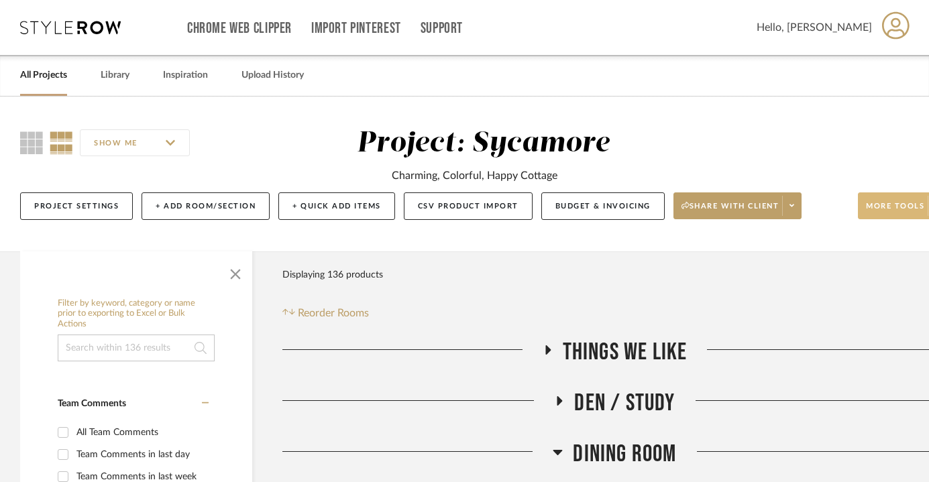
click at [881, 198] on button "More tools" at bounding box center [902, 206] width 89 height 27
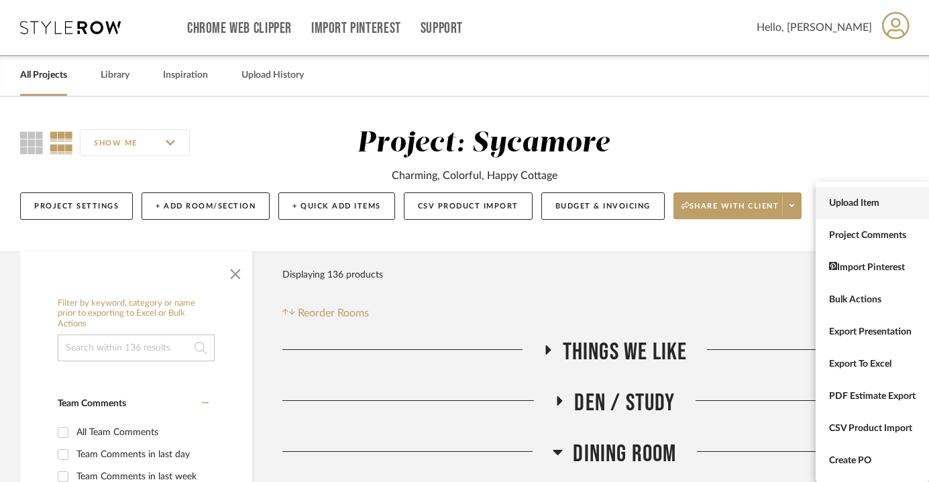
click at [855, 207] on span "Upload Item" at bounding box center [872, 203] width 87 height 11
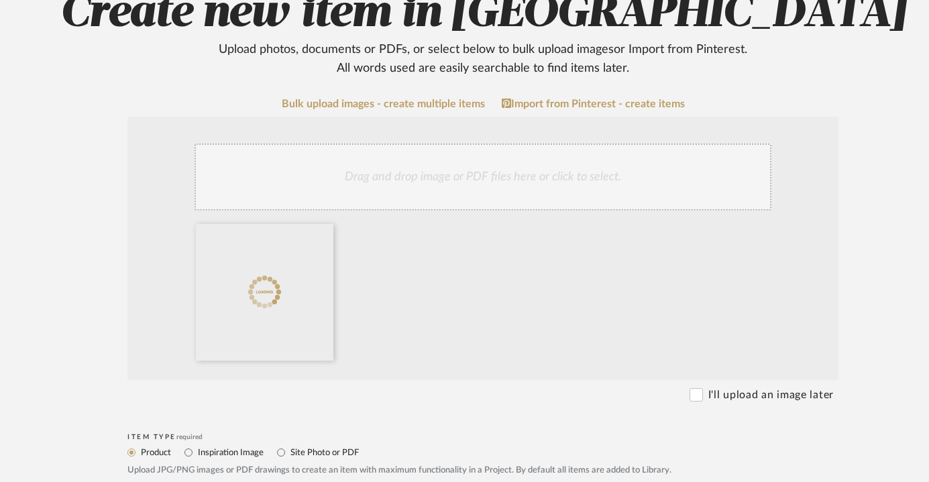
scroll to position [292, 0]
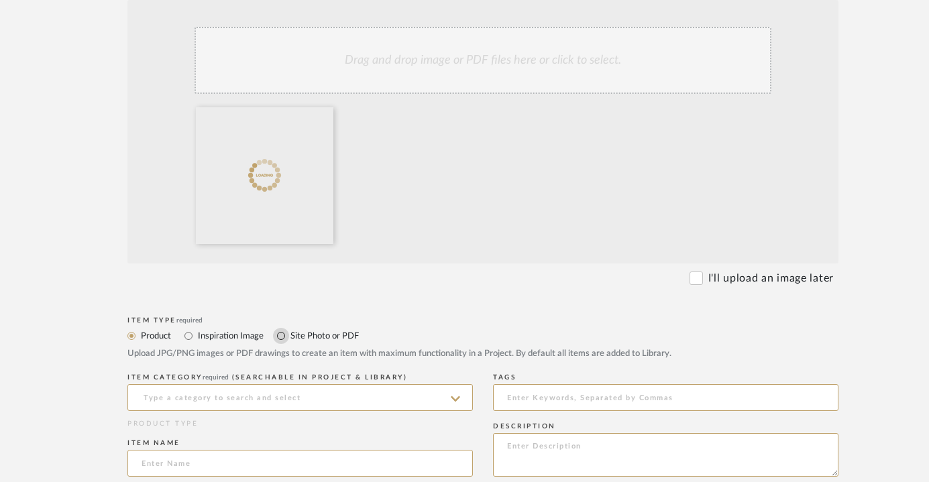
click at [282, 339] on input "Site Photo or PDF" at bounding box center [281, 336] width 16 height 16
radio input "true"
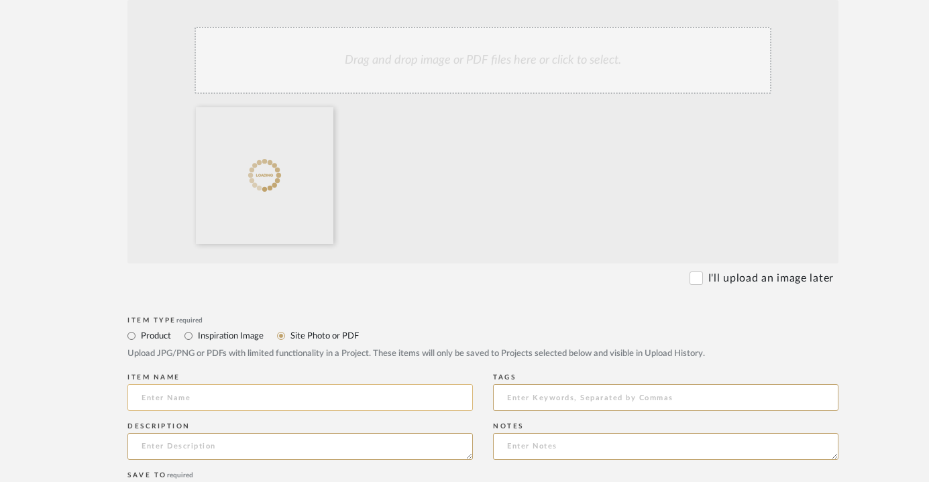
click at [271, 401] on input at bounding box center [299, 397] width 345 height 27
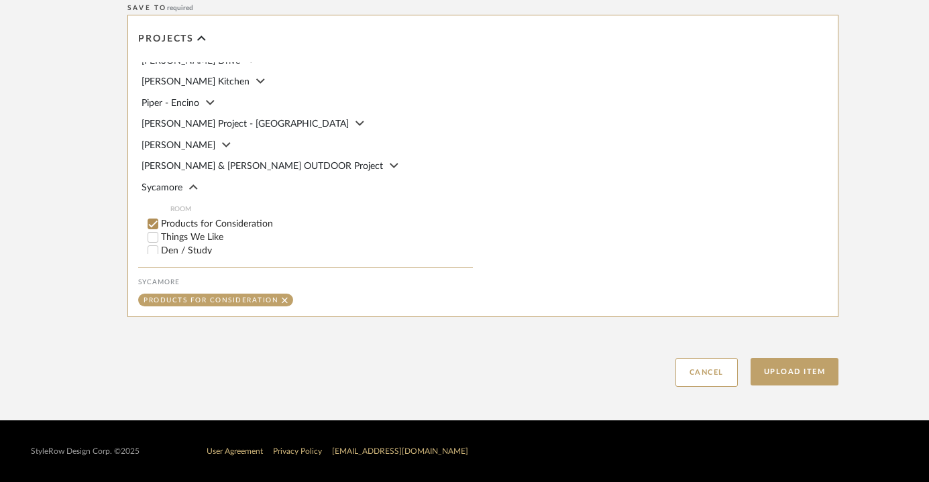
scroll to position [87, 0]
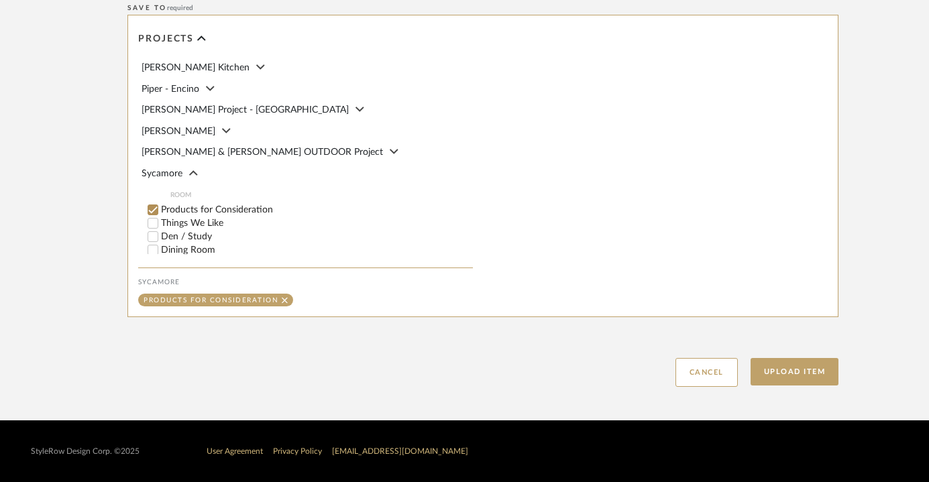
type input "Existing Sculpture"
click at [216, 219] on label "Things We Like" at bounding box center [317, 223] width 312 height 9
click at [160, 217] on input "Things We Like" at bounding box center [152, 223] width 13 height 13
checkbox input "false"
click at [799, 385] on div "Upload Item Cancel" at bounding box center [482, 356] width 711 height 62
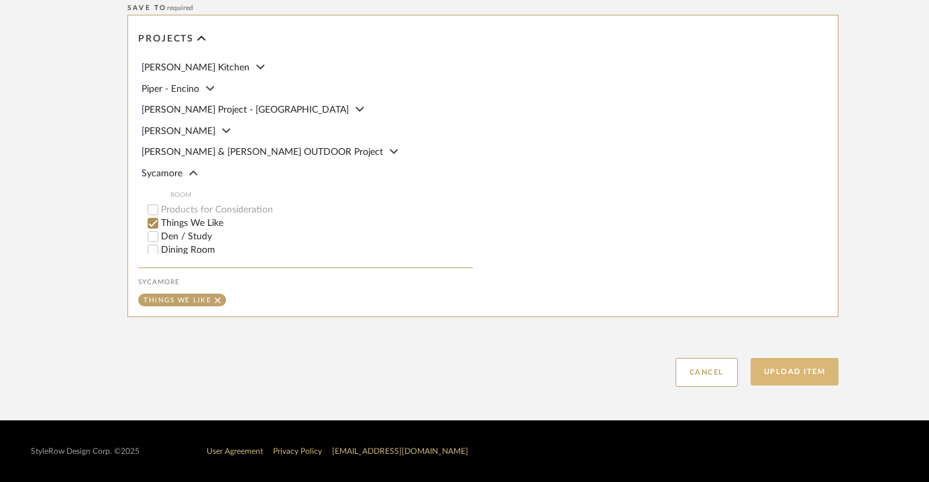
click at [799, 359] on button "Upload Item" at bounding box center [795, 372] width 89 height 28
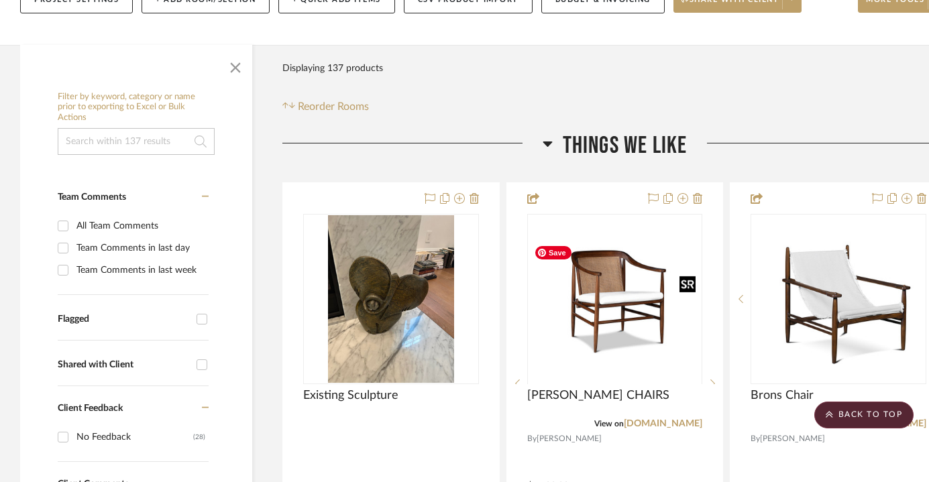
scroll to position [189, 0]
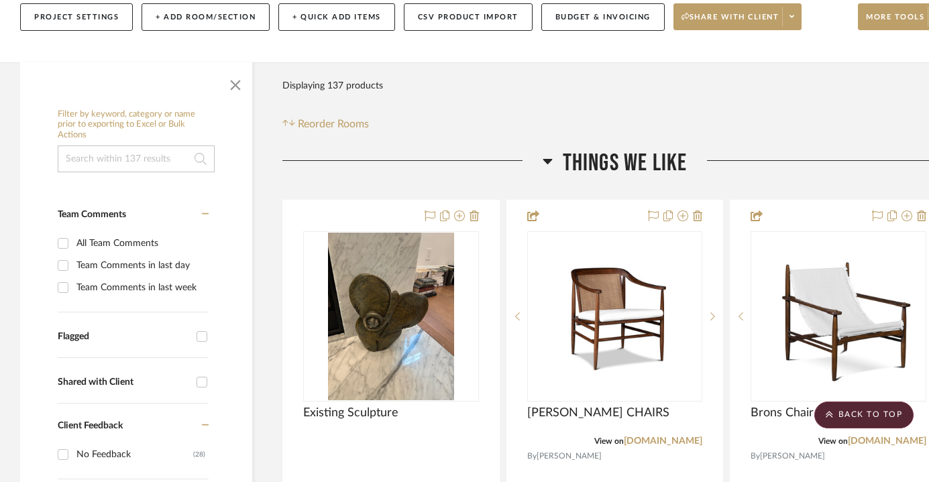
click at [621, 156] on span "Things We Like" at bounding box center [625, 163] width 125 height 29
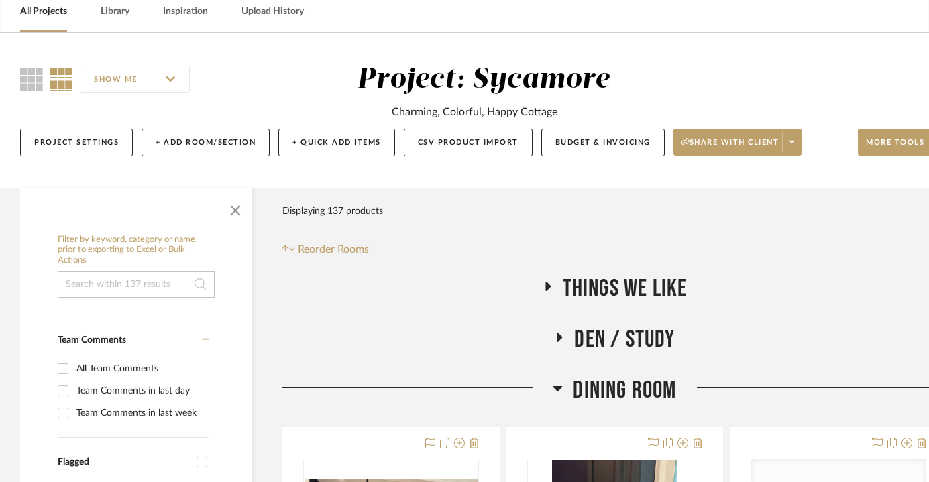
scroll to position [54, 0]
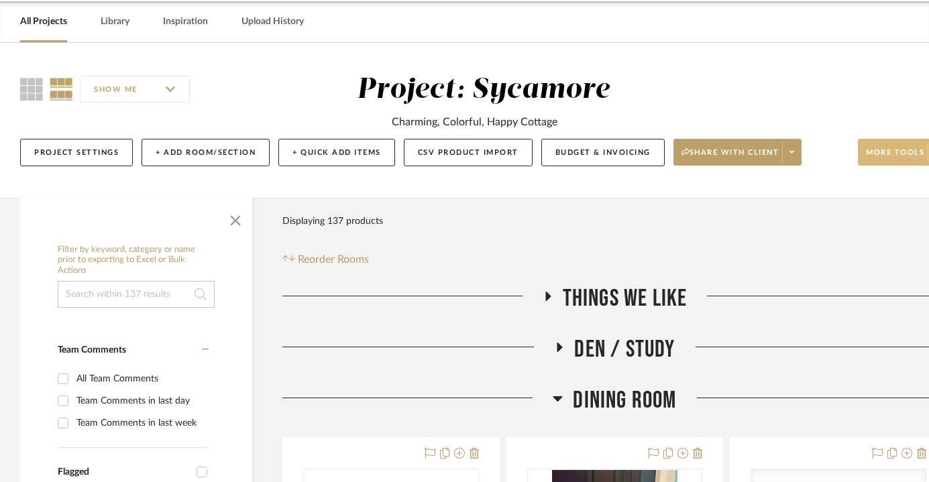
click at [892, 142] on button "More tools" at bounding box center [902, 152] width 89 height 27
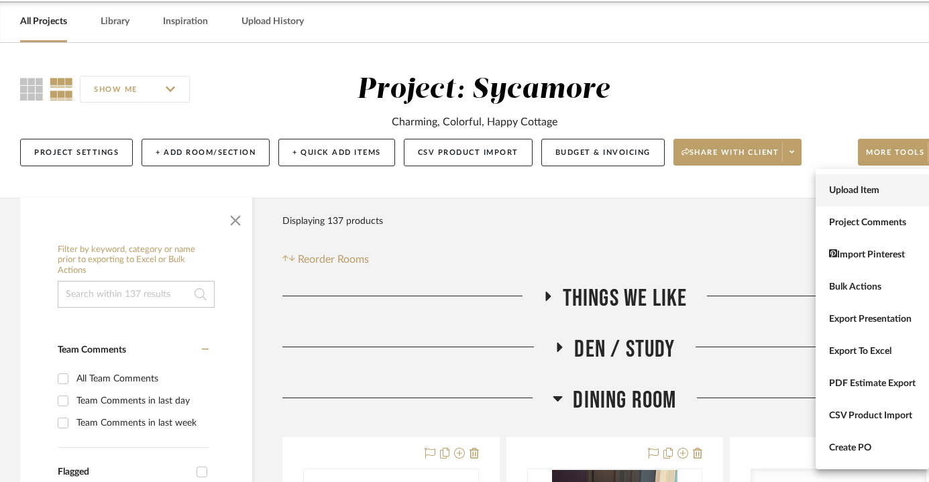
click at [864, 182] on button "Upload Item" at bounding box center [872, 190] width 113 height 32
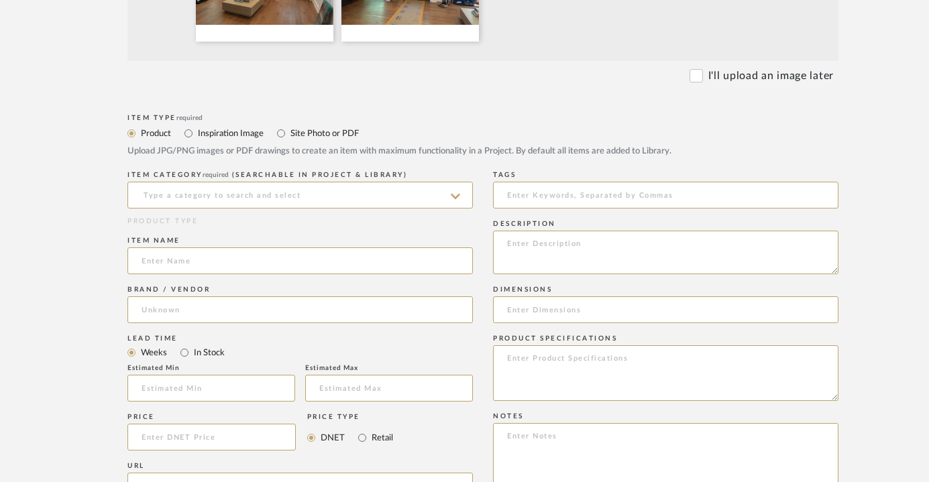
scroll to position [492, 0]
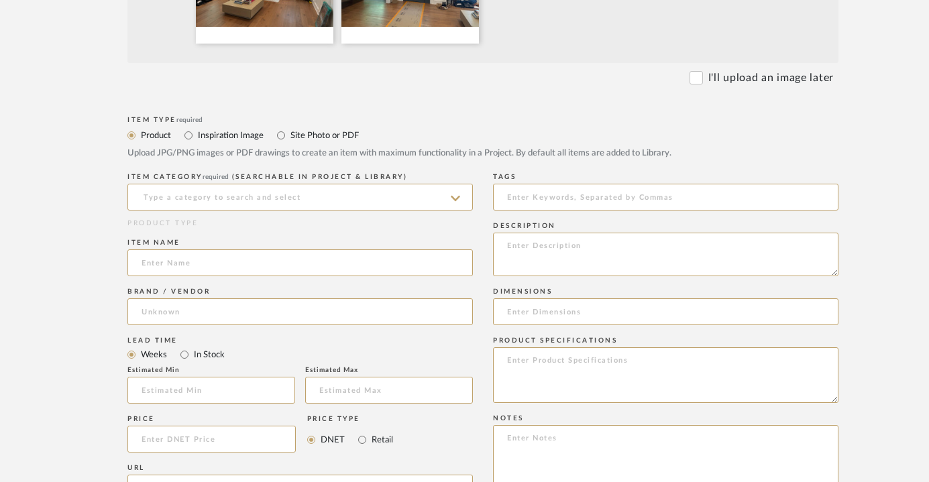
click at [288, 145] on div "Product Inspiration Image Site Photo or PDF Upload JPG/PNG images or PDF drawin…" at bounding box center [482, 143] width 711 height 33
click at [289, 135] on label "Site Photo or PDF" at bounding box center [324, 135] width 70 height 15
click at [289, 135] on input "Site Photo or PDF" at bounding box center [281, 135] width 16 height 16
radio input "true"
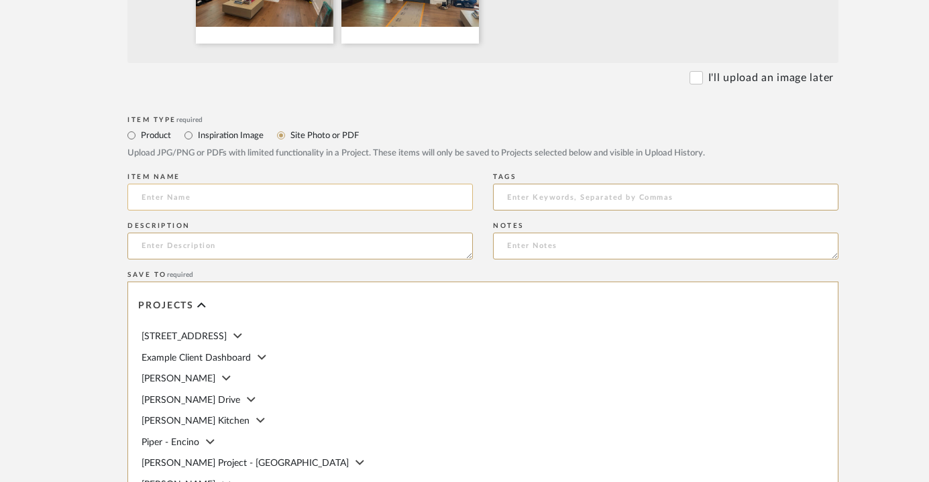
click at [261, 193] on input at bounding box center [299, 197] width 345 height 27
type input "I"
type input "Existing LR & Front Door"
click at [572, 243] on textarea at bounding box center [665, 246] width 345 height 27
paste textarea "Has this to use Needs chairs rug and light Could do skinny pot and tree in corn…"
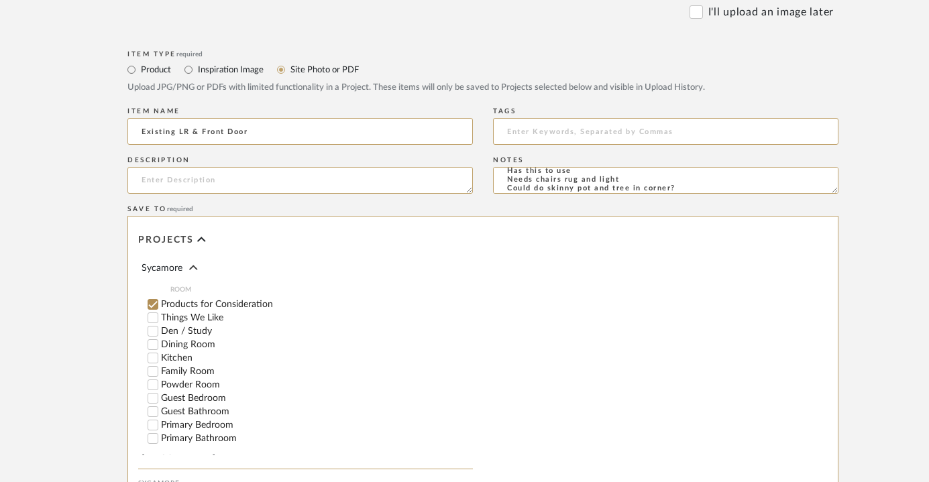
scroll to position [587, 0]
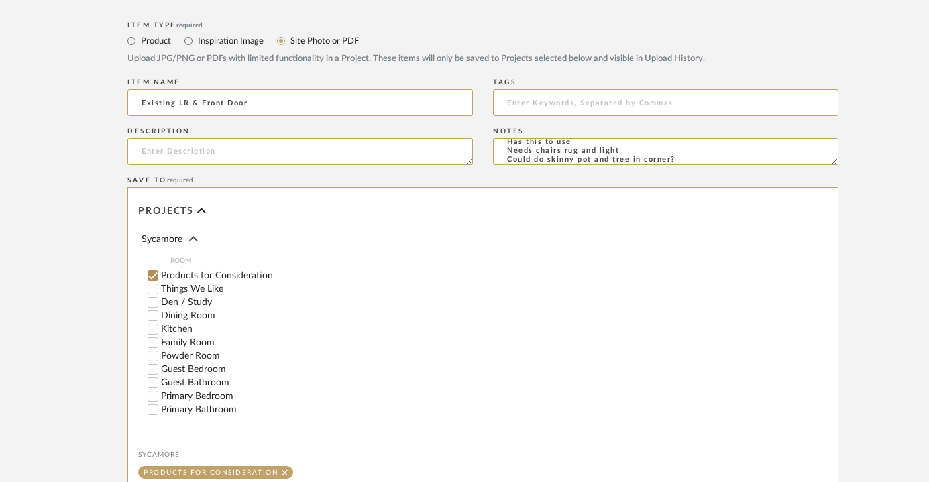
type textarea "Has this to use Needs chairs rug and light Could do skinny pot and tree in corn…"
click at [202, 298] on label "Den / Study" at bounding box center [317, 302] width 312 height 9
click at [160, 296] on input "Den / Study" at bounding box center [152, 302] width 13 height 13
checkbox input "false"
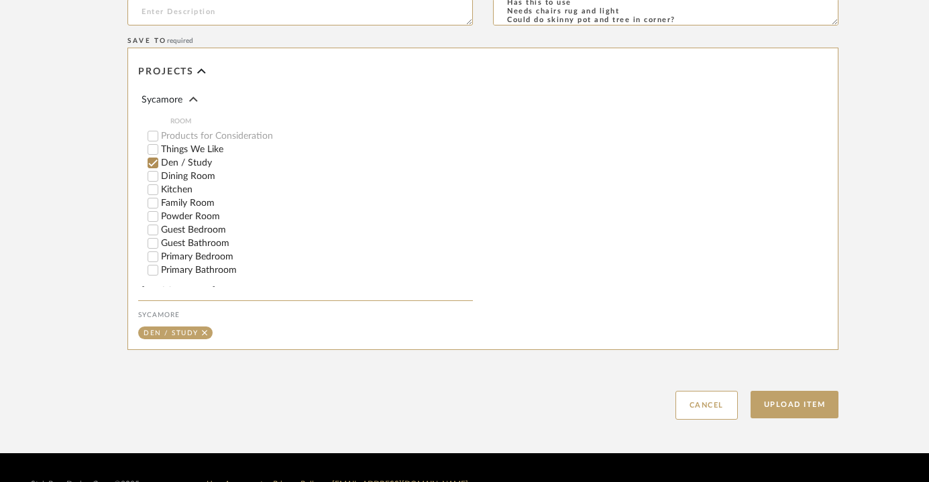
scroll to position [759, 0]
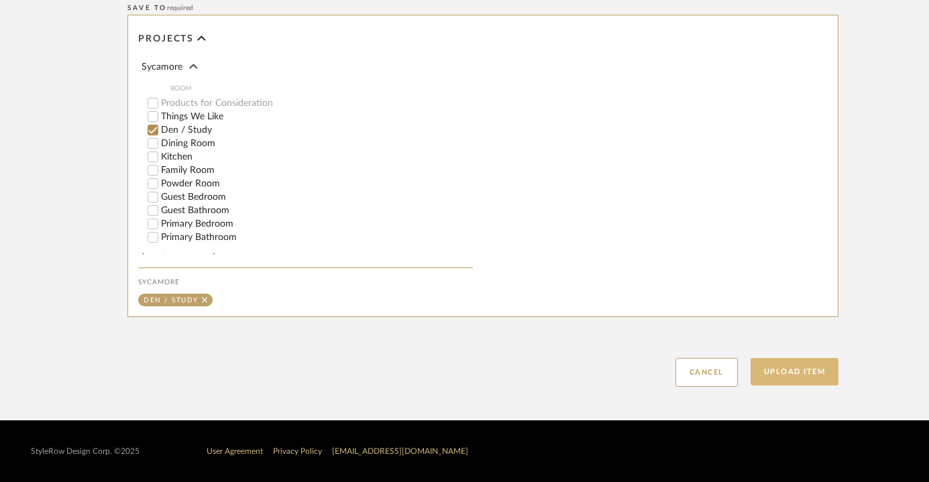
click at [810, 366] on button "Upload Item" at bounding box center [795, 372] width 89 height 28
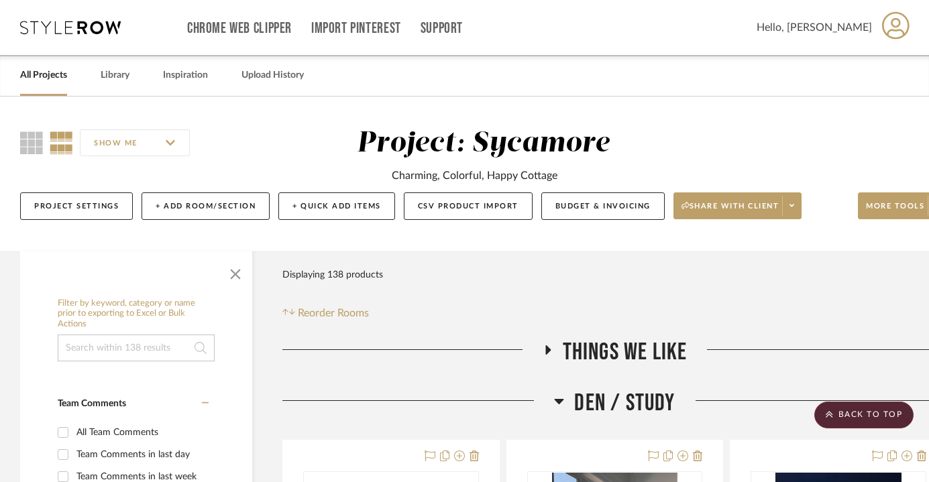
click at [593, 402] on span "Den / Study" at bounding box center [624, 403] width 101 height 29
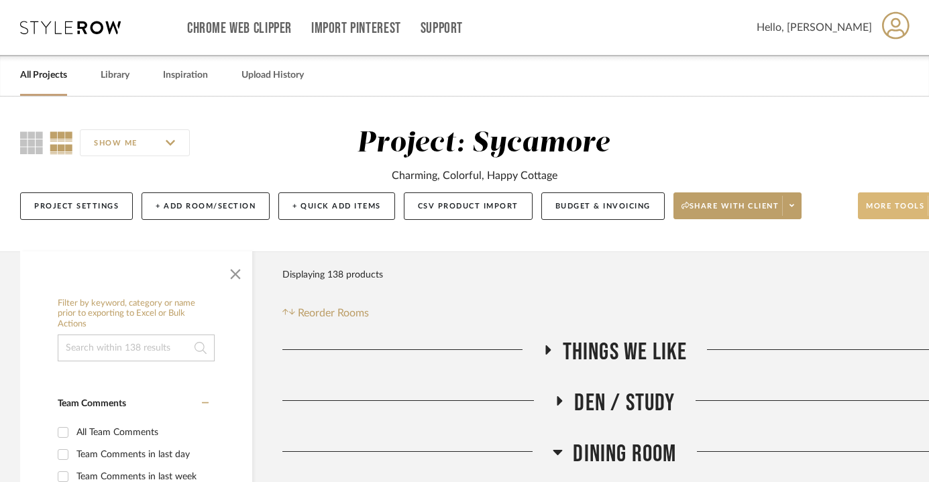
click at [889, 207] on span "More tools" at bounding box center [895, 211] width 58 height 20
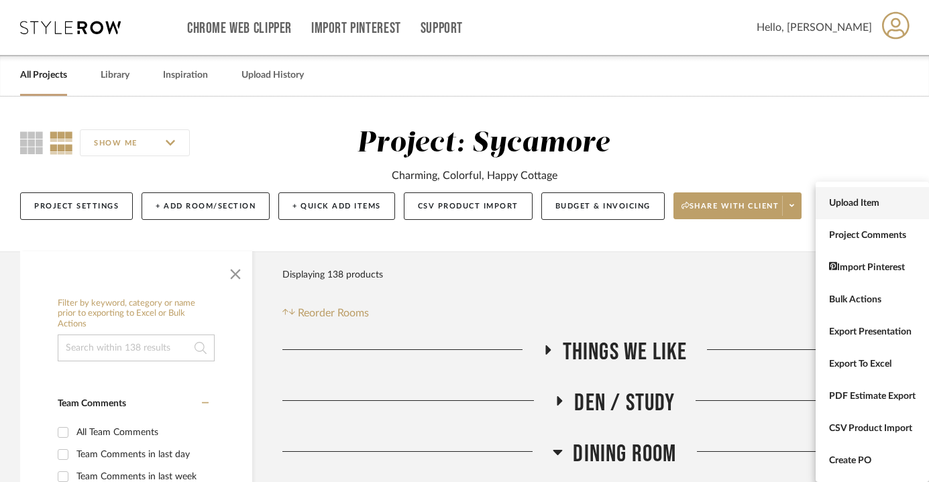
click at [873, 206] on span "Upload Item" at bounding box center [872, 203] width 87 height 11
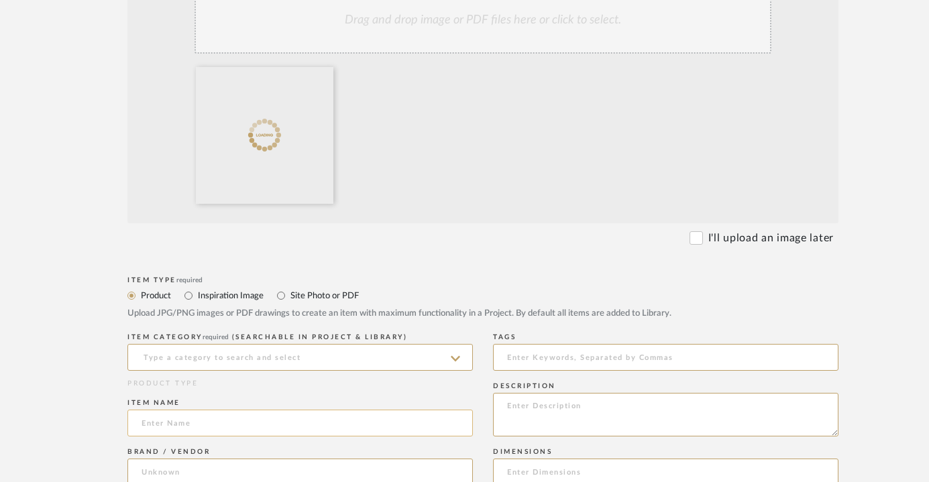
scroll to position [347, 0]
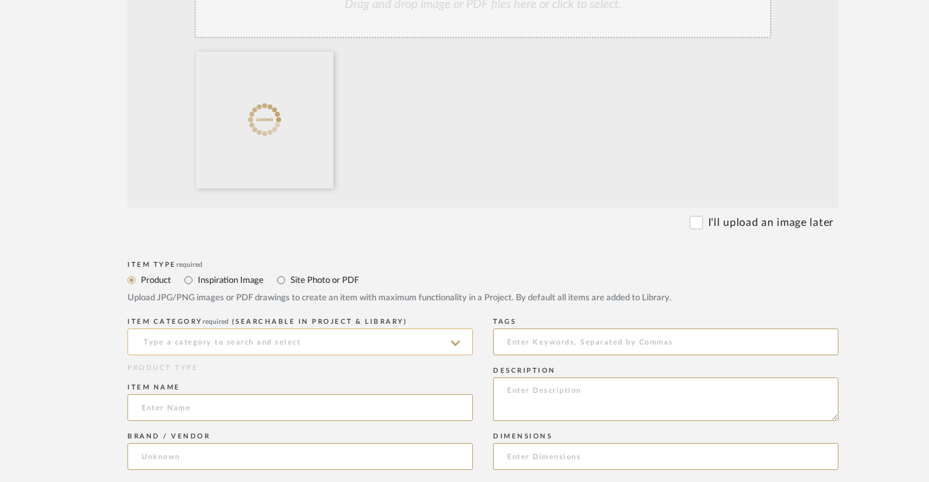
click at [248, 329] on input at bounding box center [299, 342] width 345 height 27
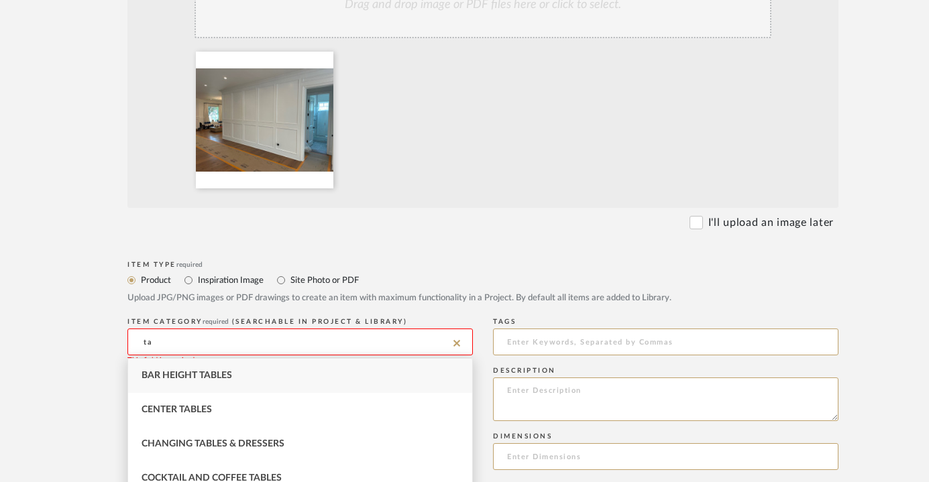
type input "t"
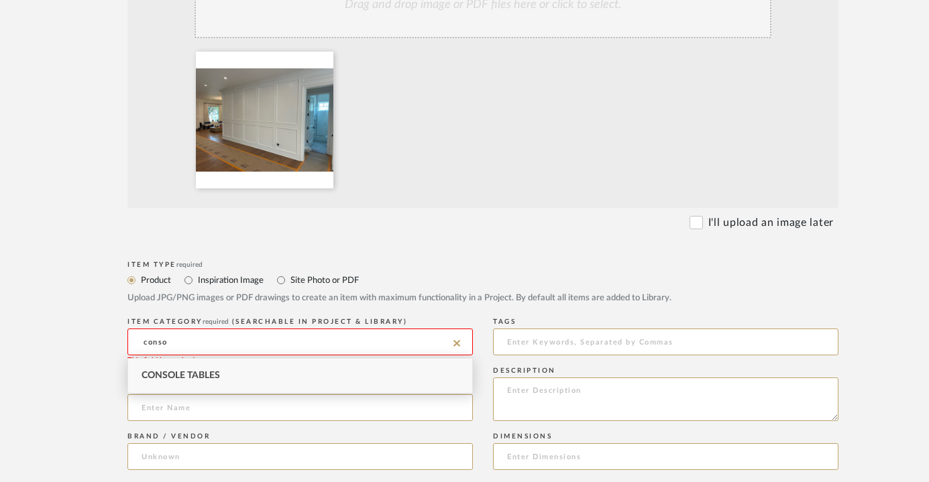
click at [239, 374] on div "Console Tables" at bounding box center [300, 376] width 344 height 34
type input "Console Tables"
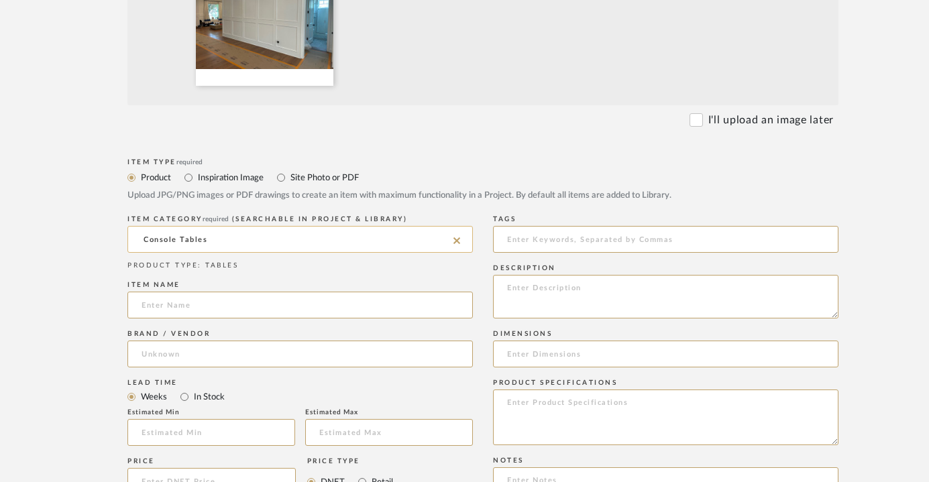
scroll to position [474, 0]
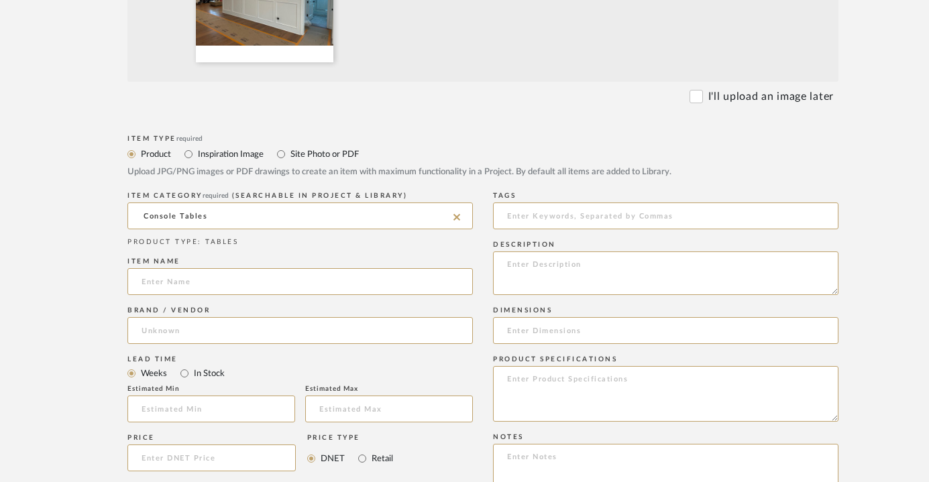
click at [586, 440] on div "Notes" at bounding box center [665, 437] width 345 height 8
click at [577, 451] on textarea at bounding box center [665, 482] width 345 height 76
paste textarea "Big farm table on wall. Styled like library table. Loves storage- drawers or tr…"
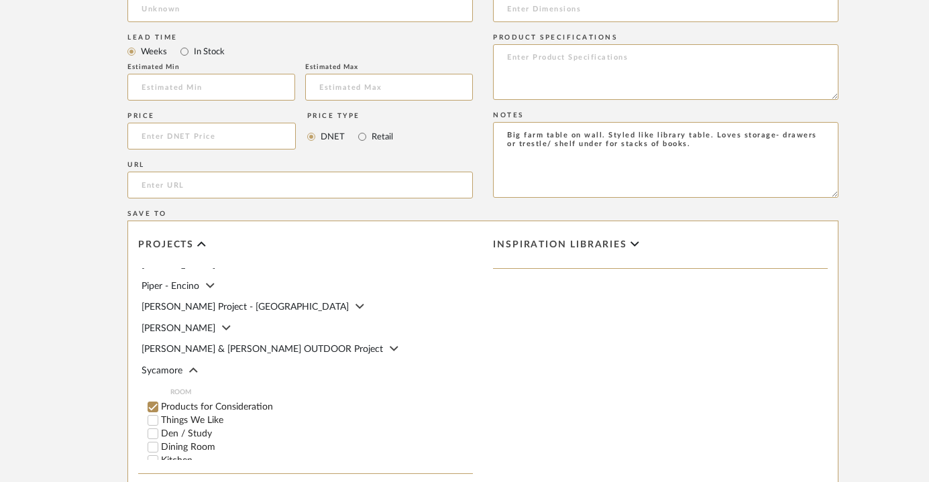
scroll to position [97, 0]
type textarea "Big farm table on wall. Styled like library table. Loves storage- drawers or tr…"
click at [154, 426] on input "Den / Study" at bounding box center [152, 432] width 13 height 13
checkbox input "false"
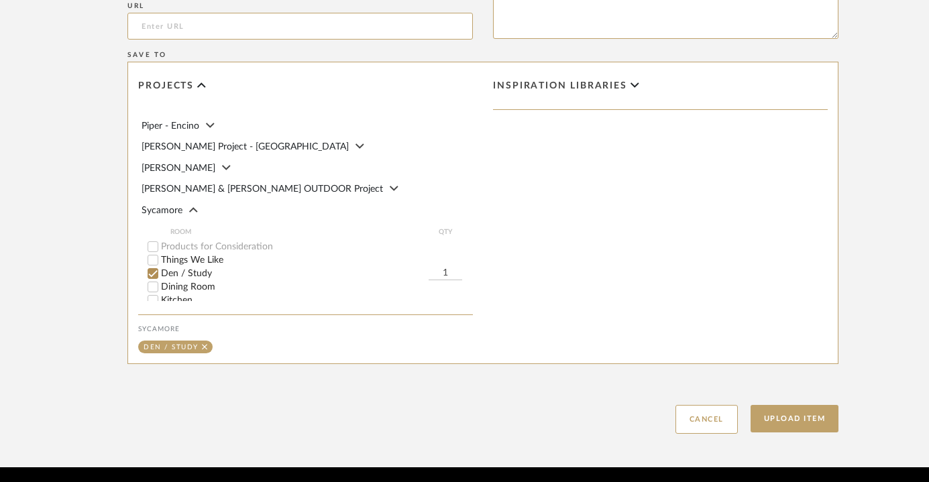
scroll to position [959, 0]
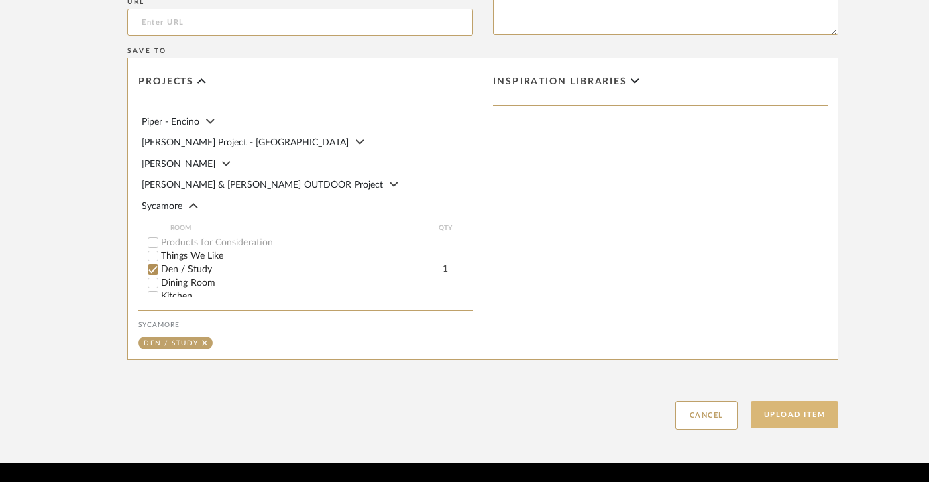
click at [777, 416] on button "Upload Item" at bounding box center [795, 415] width 89 height 28
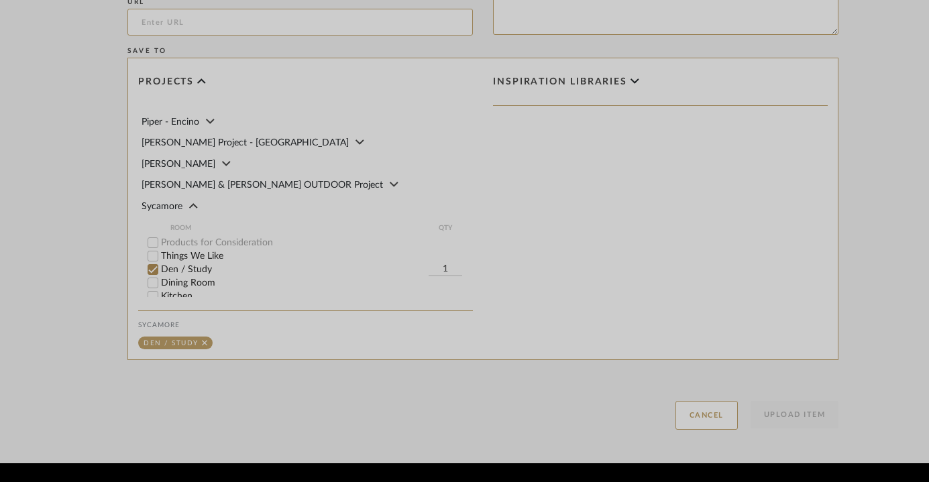
scroll to position [713, 0]
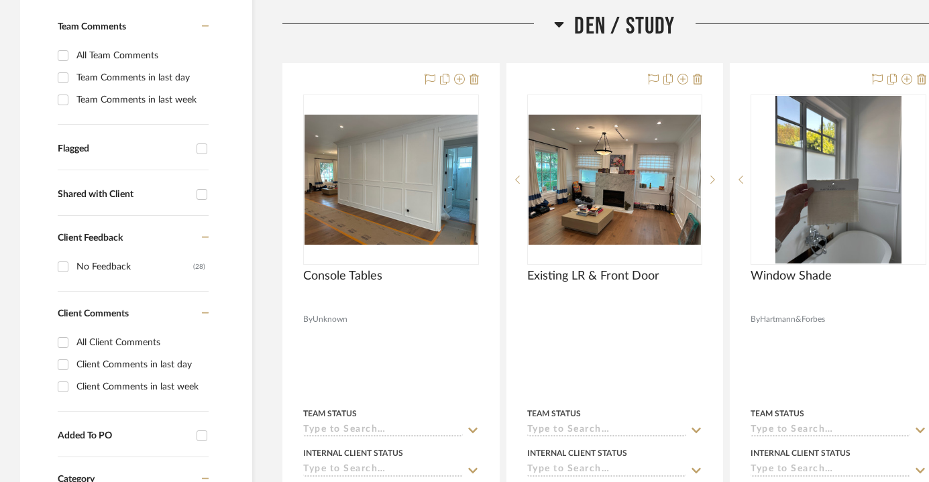
scroll to position [388, 0]
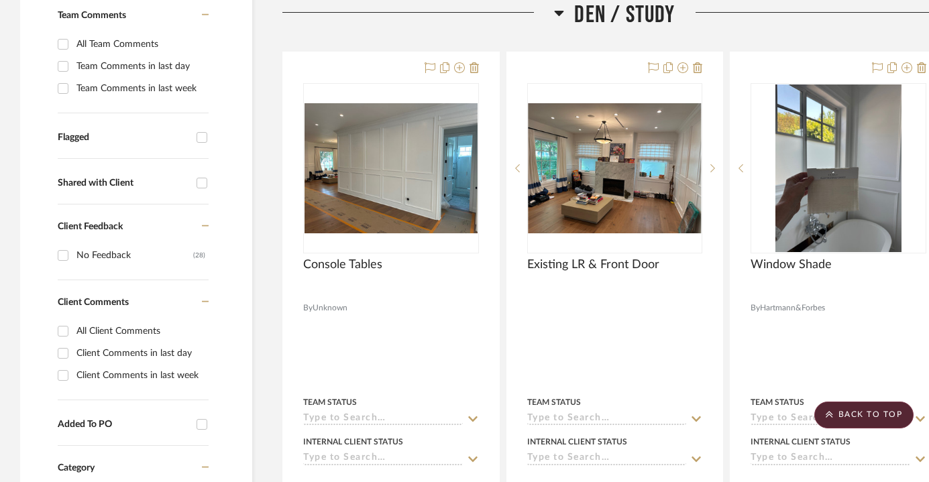
click at [613, 15] on span "Den / Study" at bounding box center [624, 15] width 101 height 29
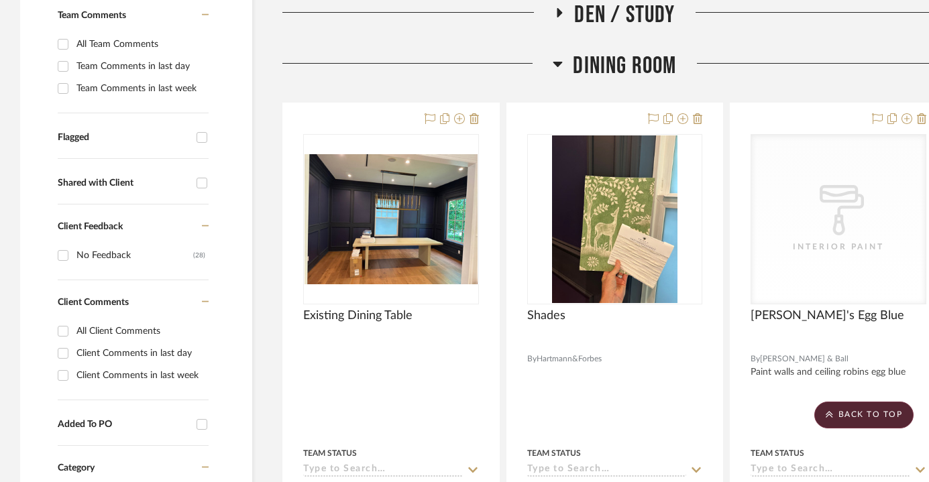
scroll to position [0, 0]
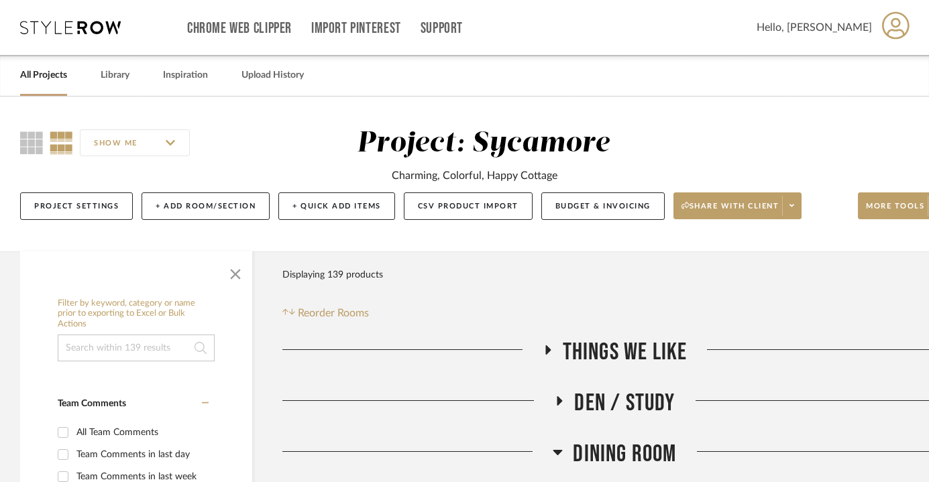
click at [892, 188] on div "Project Settings + Add Room/Section + Quick Add Items CSV Product Import Budget…" at bounding box center [483, 206] width 927 height 45
click at [879, 209] on span "More tools" at bounding box center [895, 211] width 58 height 20
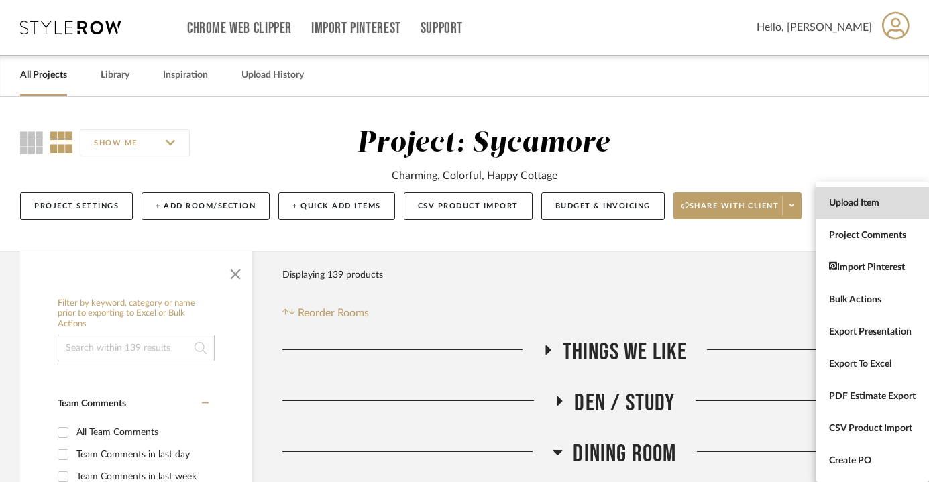
click at [869, 203] on span "Upload Item" at bounding box center [872, 203] width 87 height 11
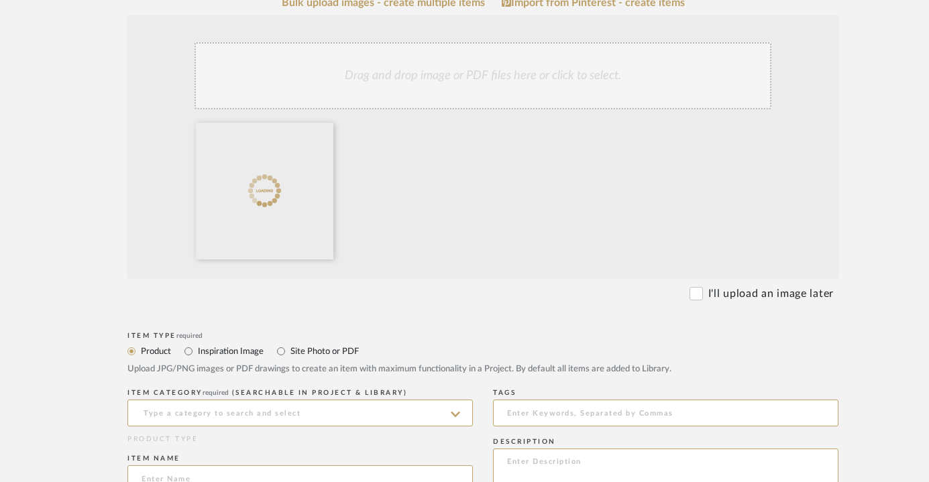
scroll to position [284, 0]
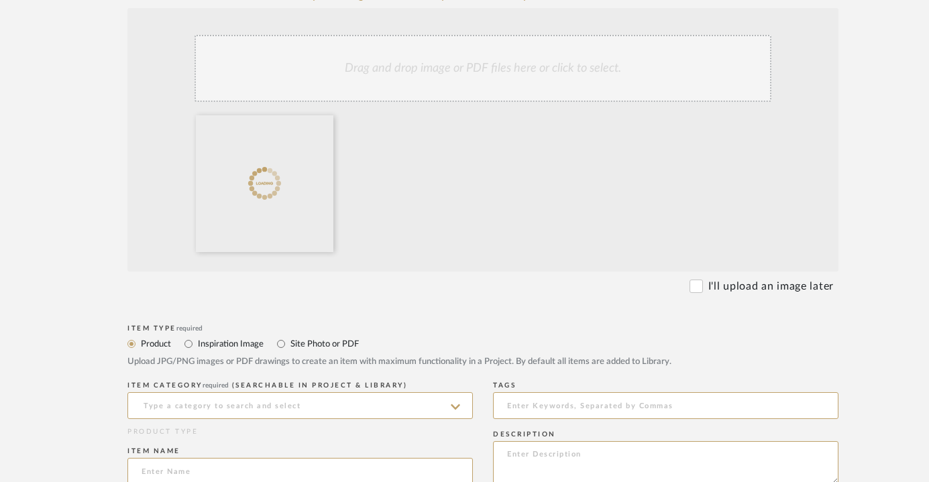
click at [253, 383] on span "(Searchable in Project & Library)" at bounding box center [320, 385] width 176 height 7
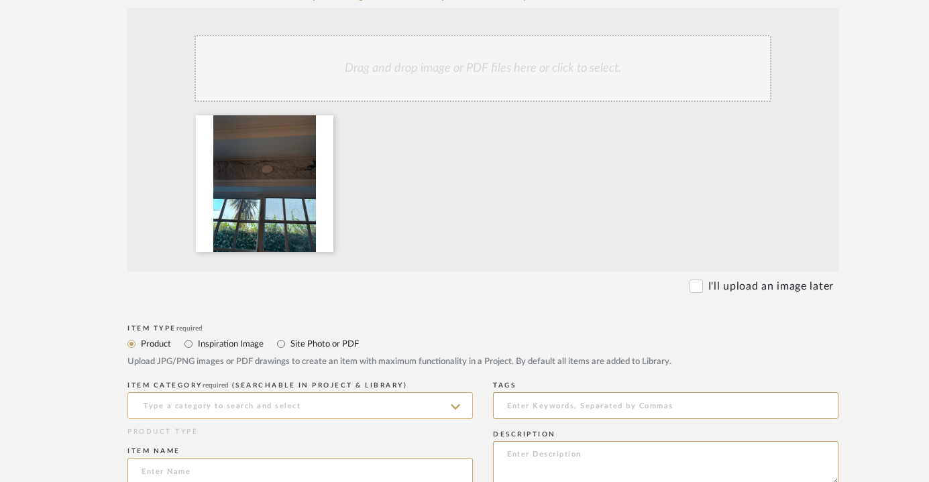
click at [249, 407] on input at bounding box center [299, 405] width 345 height 27
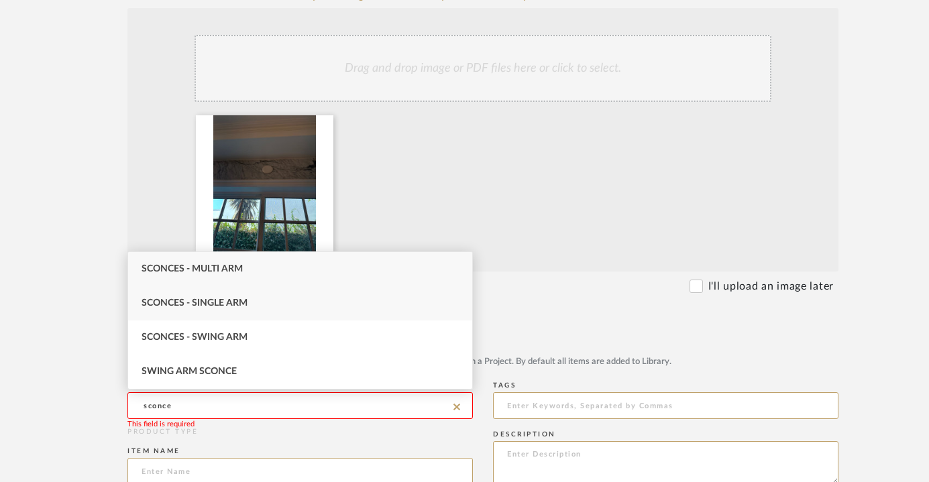
click at [270, 303] on div "Sconces - Single Arm" at bounding box center [300, 303] width 344 height 34
type input "Sconces - Single Arm"
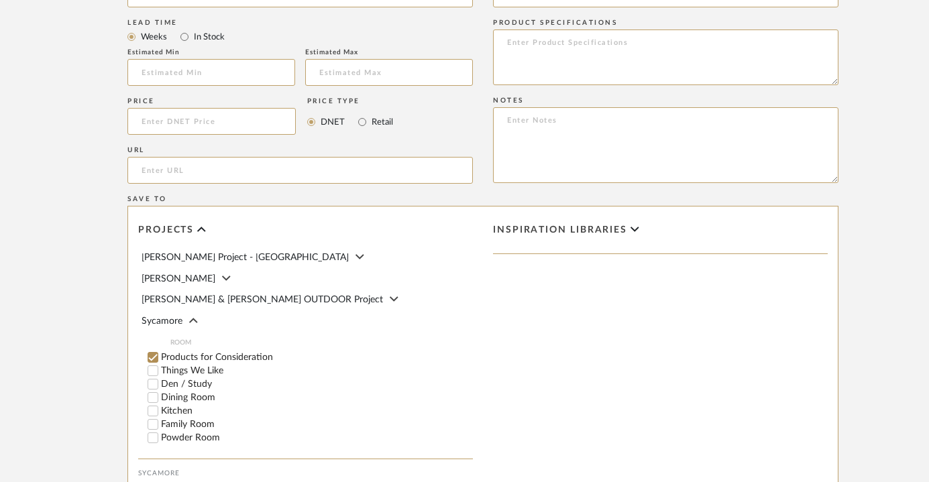
scroll to position [132, 0]
click at [182, 404] on label "Kitchen" at bounding box center [317, 408] width 312 height 9
click at [160, 402] on input "Kitchen" at bounding box center [152, 408] width 13 height 13
checkbox input "false"
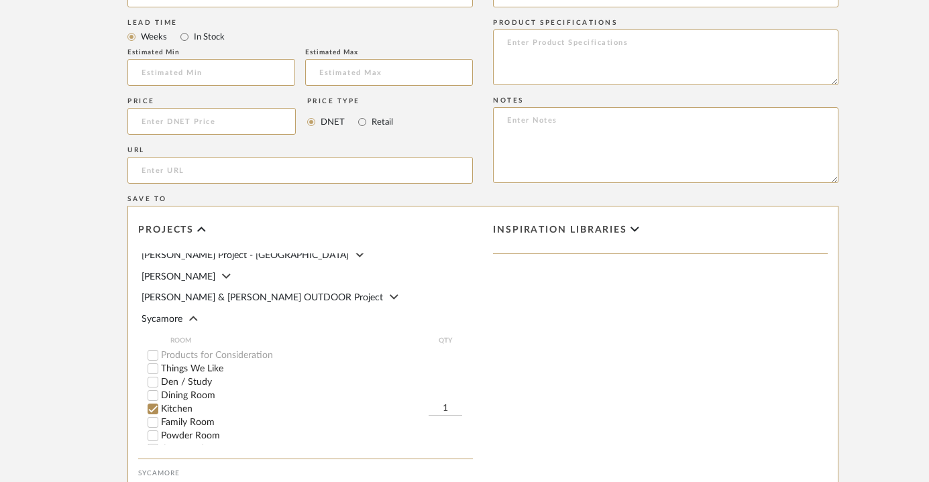
scroll to position [1002, 0]
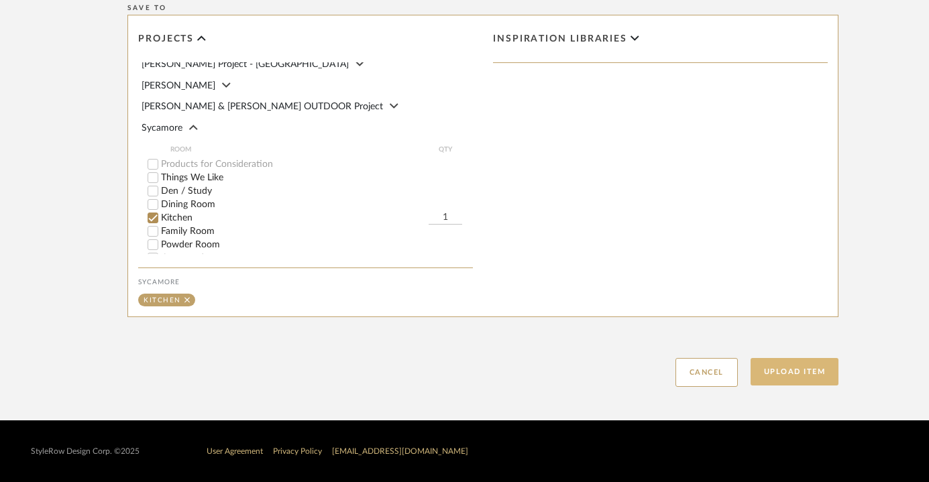
click at [806, 372] on button "Upload Item" at bounding box center [795, 372] width 89 height 28
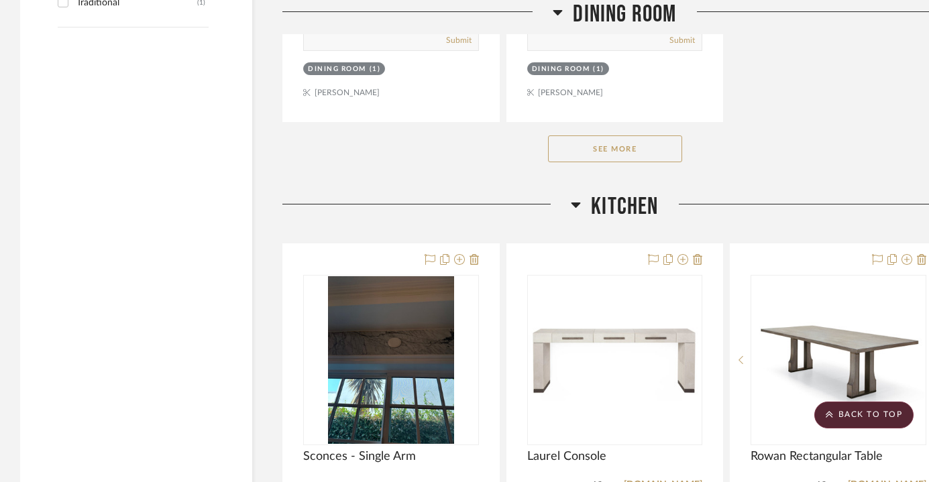
scroll to position [2104, 0]
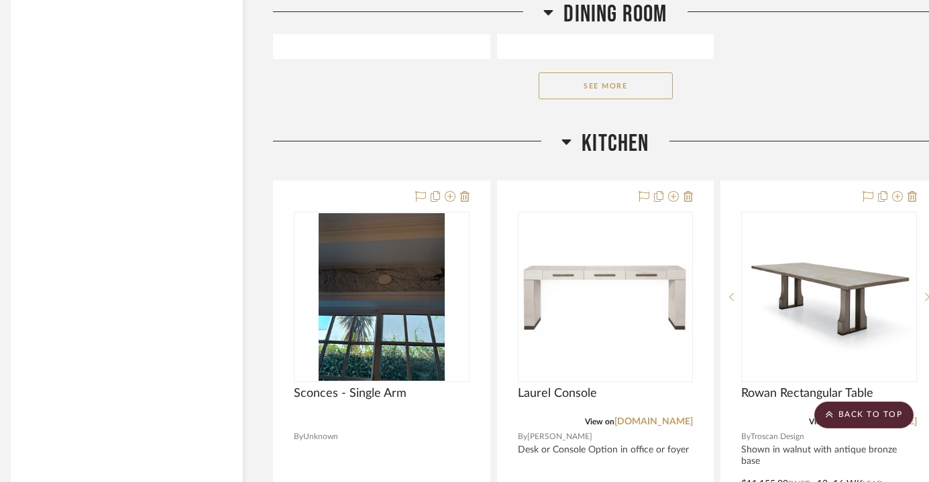
click at [606, 139] on span "Kitchen" at bounding box center [615, 143] width 67 height 29
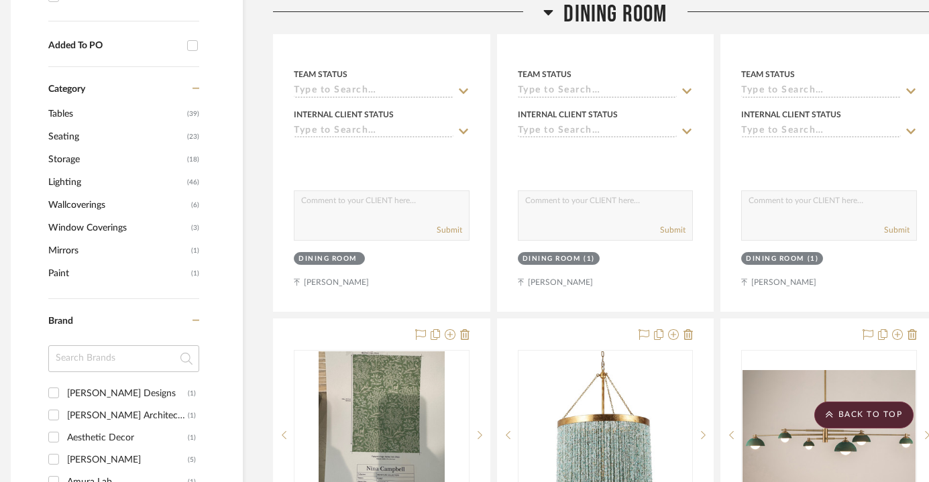
click at [623, 11] on span "Dining Room" at bounding box center [614, 14] width 103 height 29
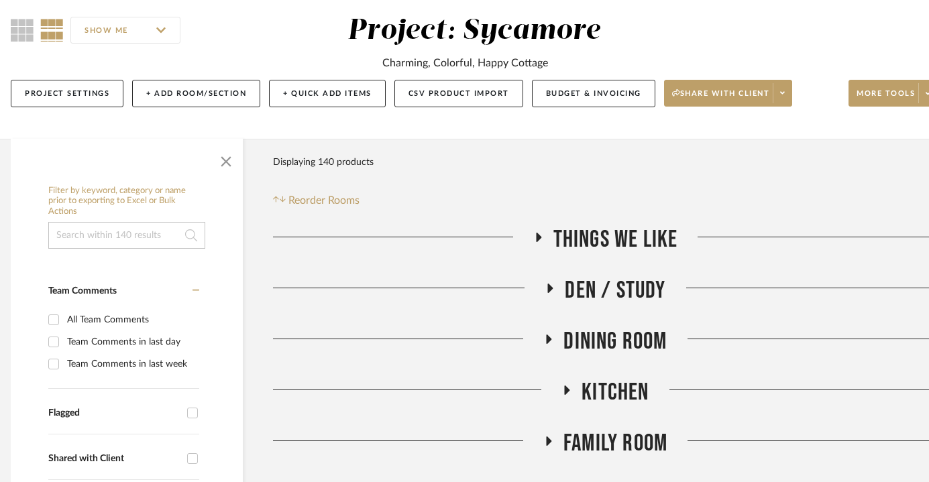
scroll to position [507, 9]
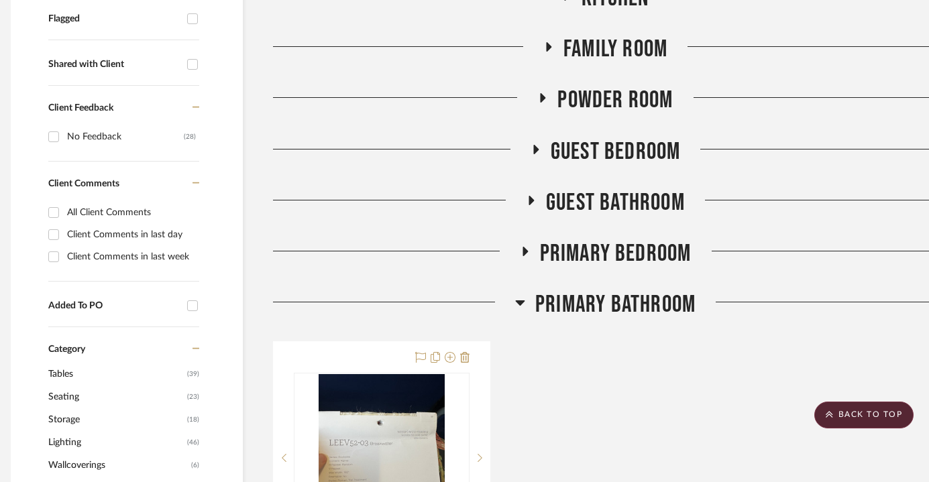
click at [567, 317] on span "Primary Bathroom" at bounding box center [615, 304] width 160 height 29
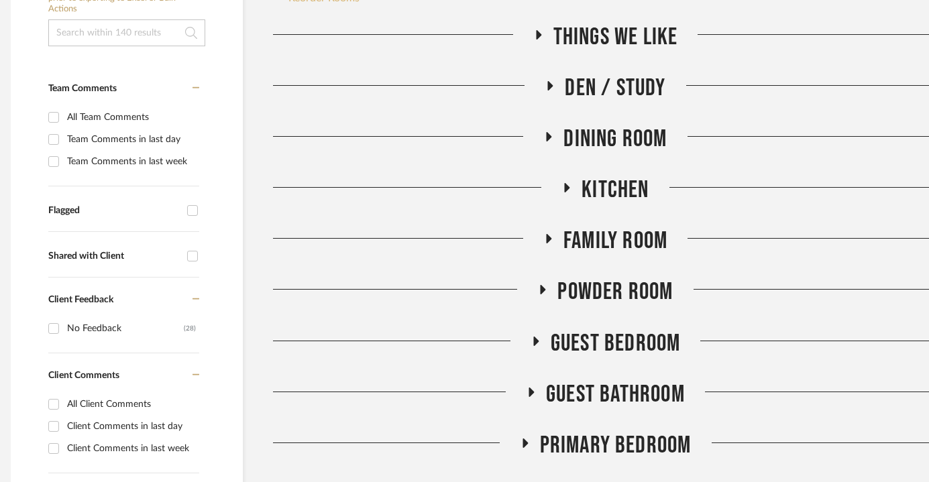
scroll to position [476, 9]
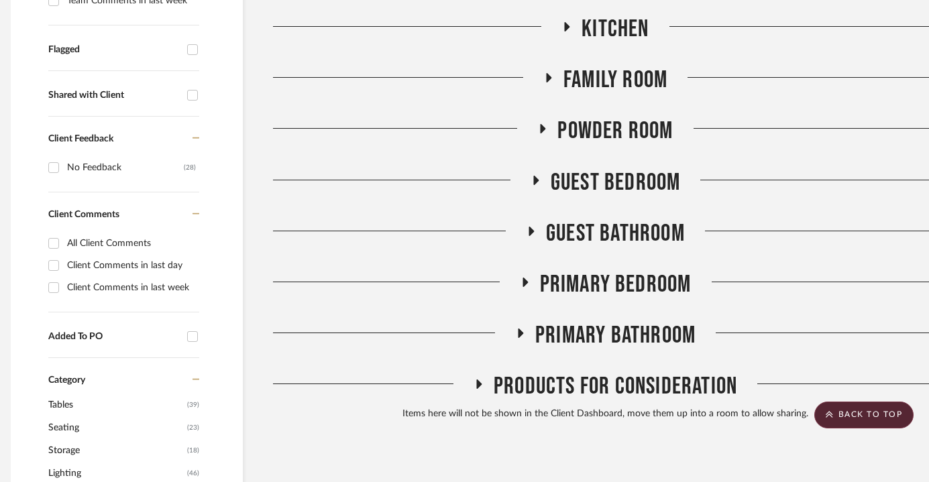
click at [606, 88] on span "Family Room" at bounding box center [615, 80] width 104 height 29
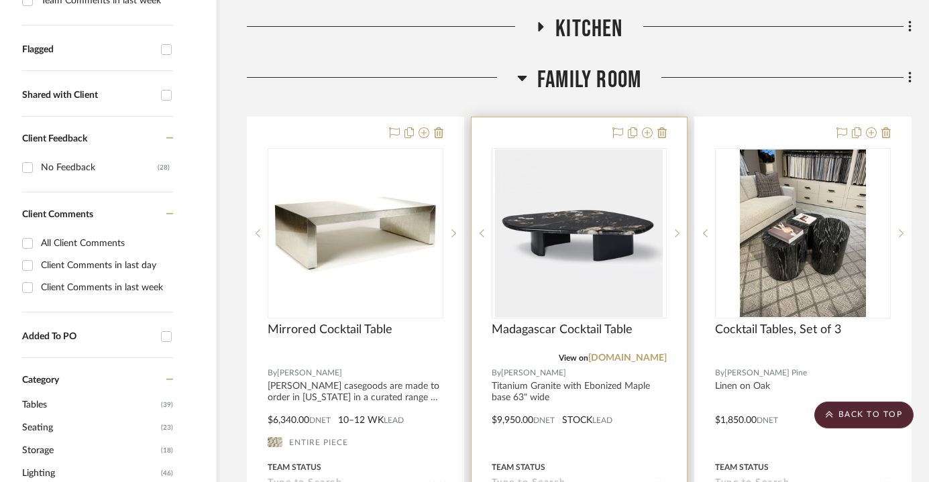
scroll to position [374, 36]
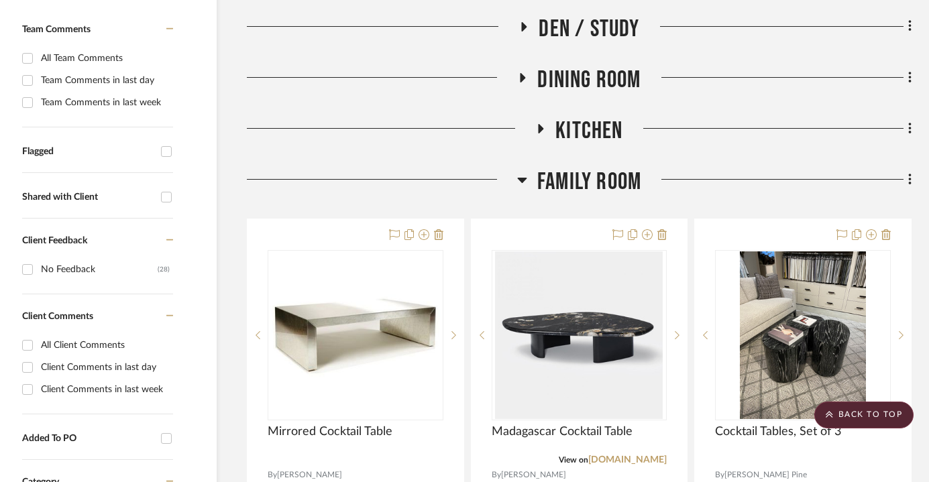
click at [530, 173] on h3 "Family Room" at bounding box center [579, 182] width 124 height 29
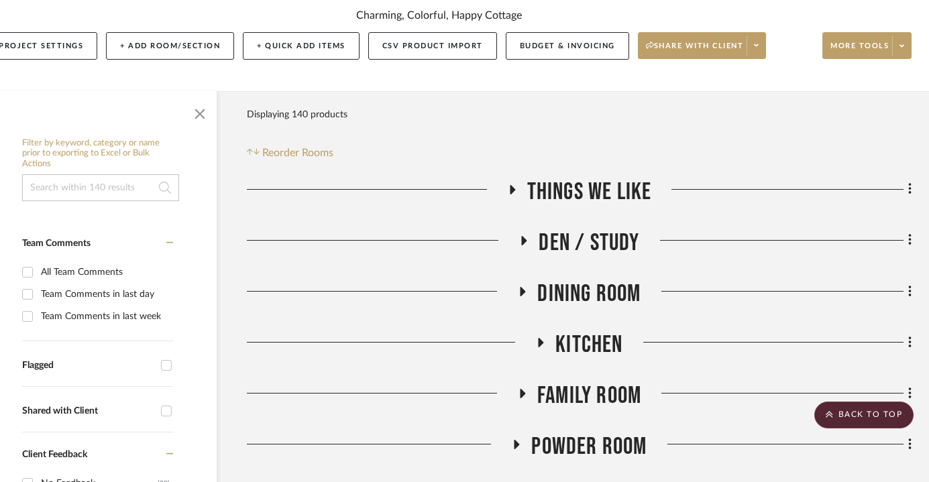
scroll to position [54, 36]
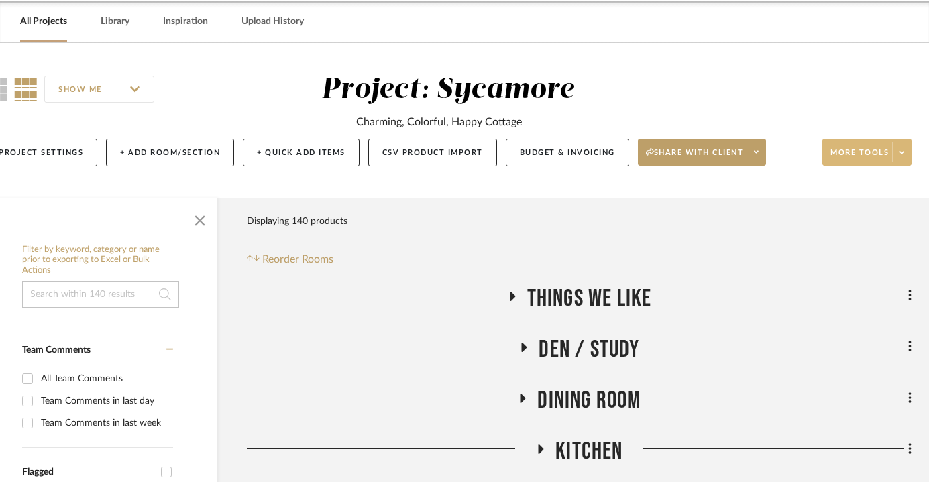
click at [851, 147] on button "More tools" at bounding box center [866, 152] width 89 height 27
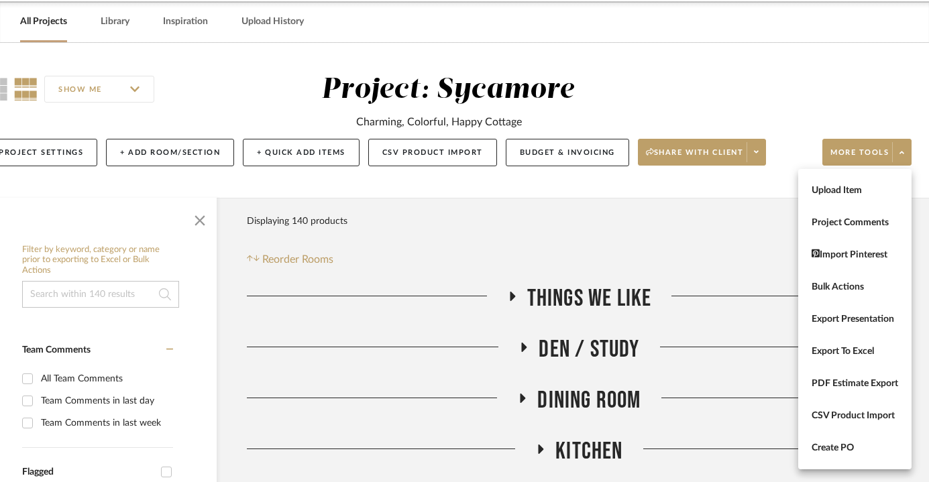
click at [142, 143] on div at bounding box center [464, 241] width 929 height 482
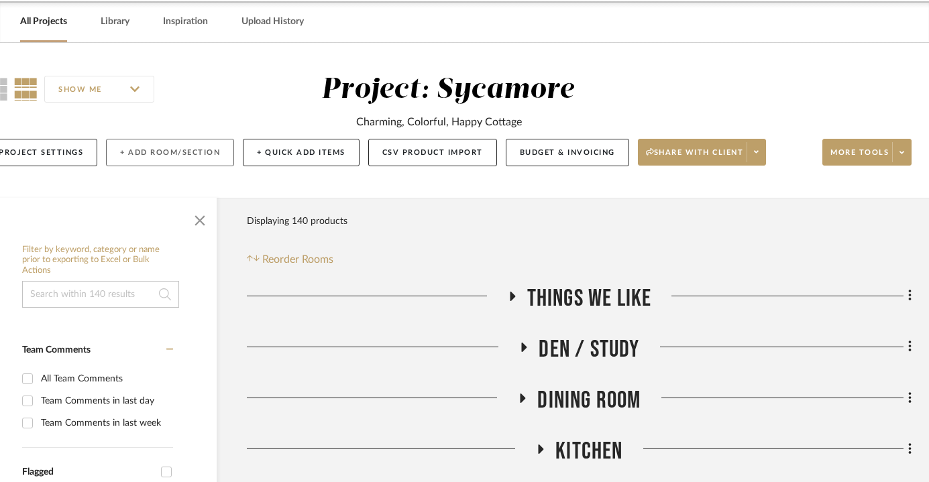
click at [140, 153] on button "+ Add Room/Section" at bounding box center [170, 153] width 128 height 28
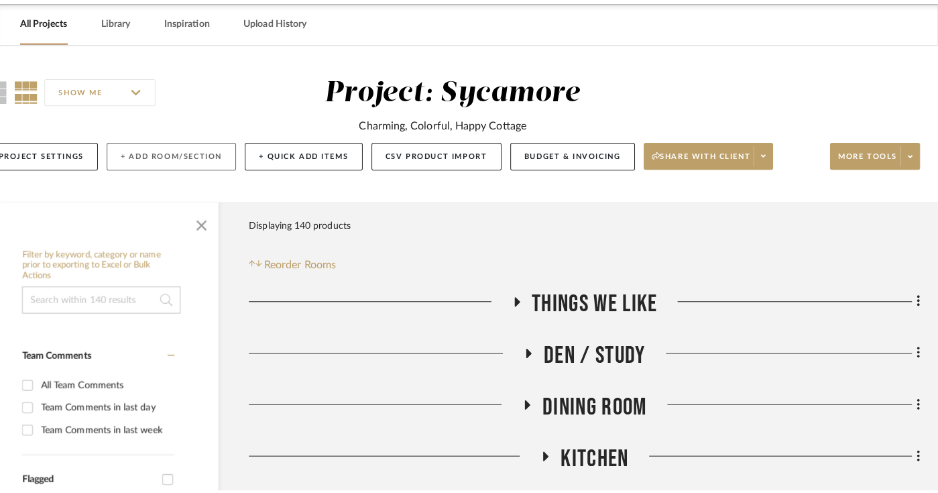
scroll to position [0, 0]
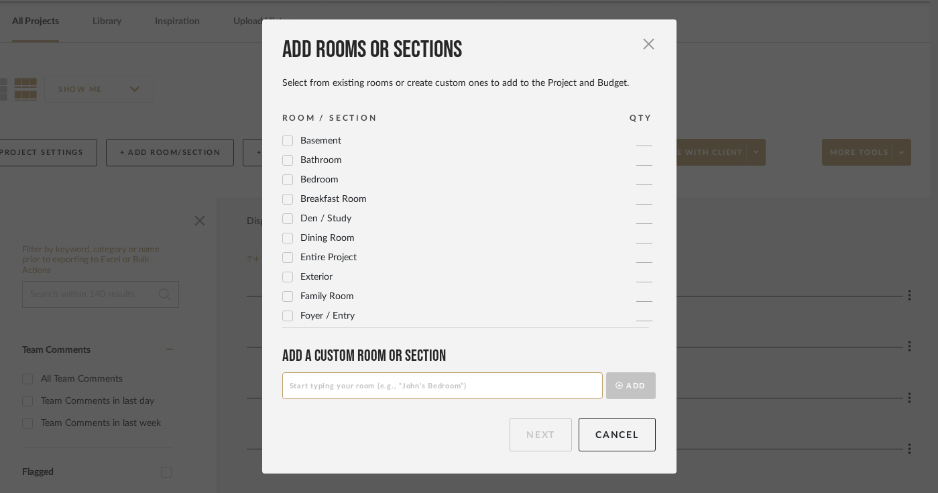
click at [310, 385] on input at bounding box center [442, 385] width 321 height 27
type input "Upstairs Storage Room"
click at [622, 387] on button "Add" at bounding box center [631, 385] width 50 height 27
click at [551, 437] on button "Next" at bounding box center [541, 435] width 62 height 34
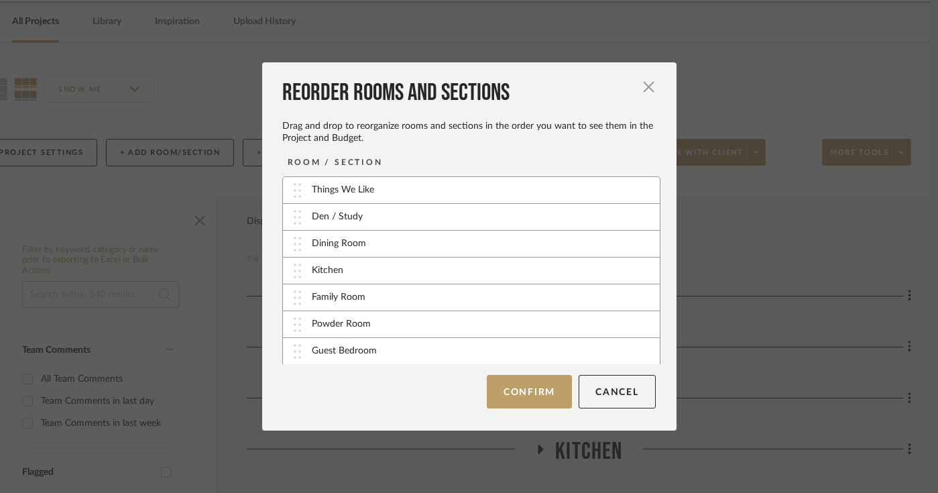
scroll to position [108, 0]
click at [521, 396] on button "Confirm" at bounding box center [529, 392] width 85 height 34
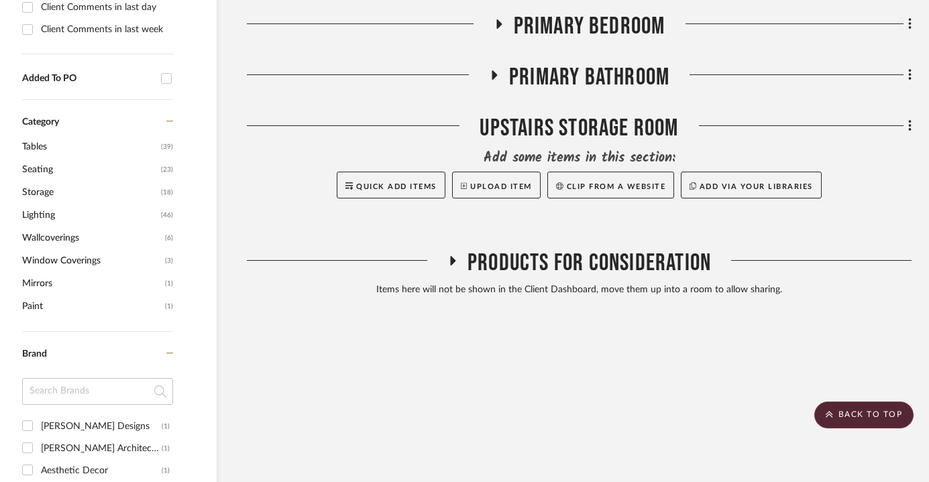
scroll to position [739, 36]
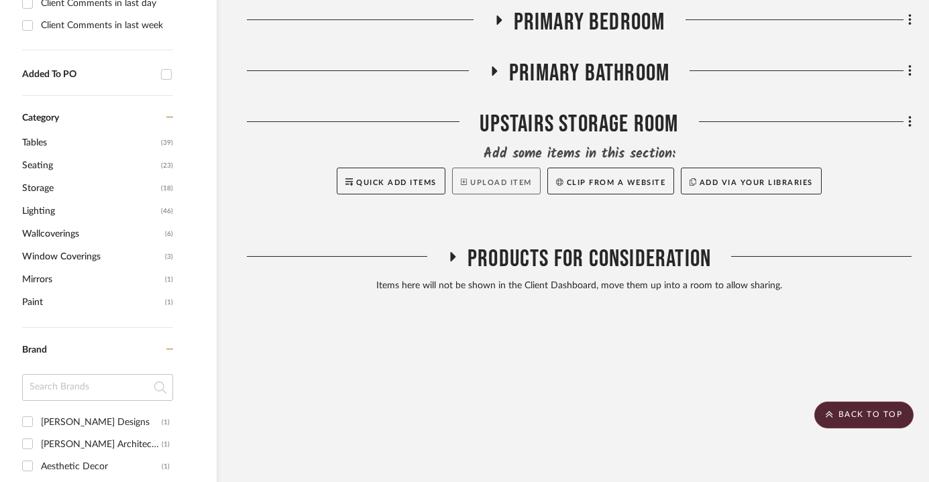
click at [492, 188] on button "Upload Item" at bounding box center [496, 181] width 89 height 27
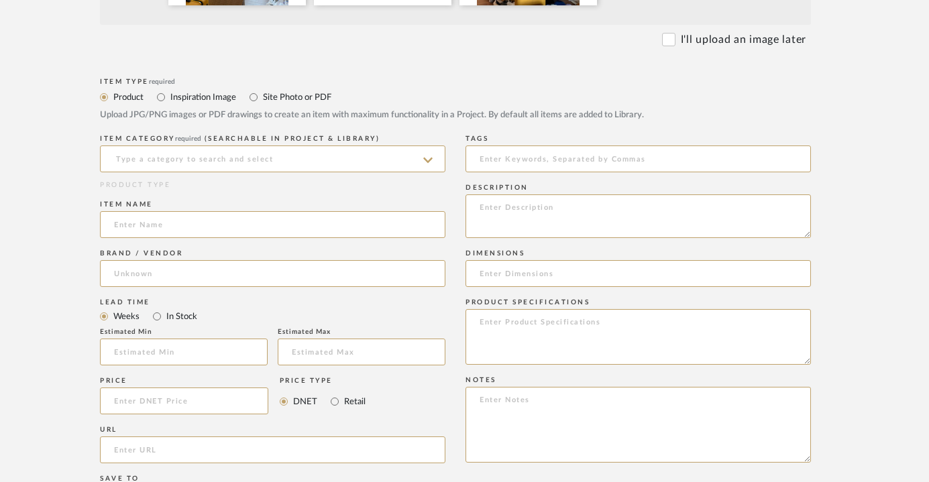
scroll to position [561, 28]
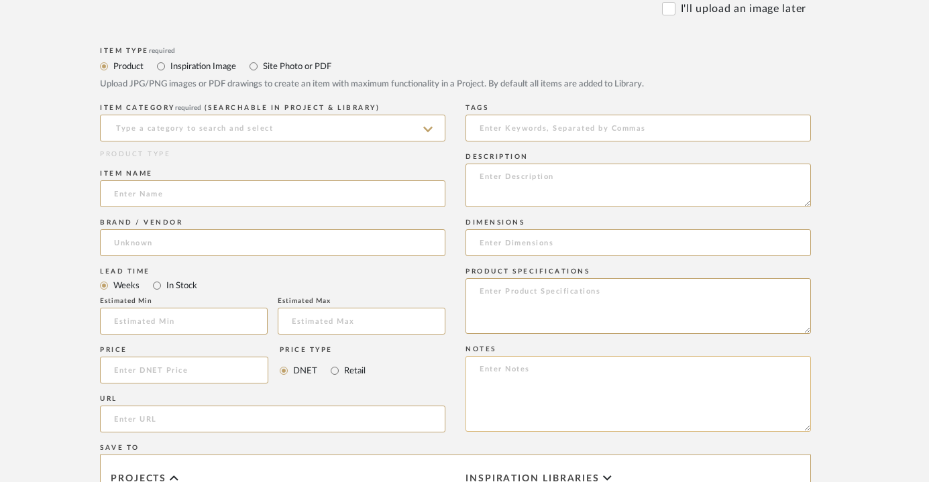
click at [521, 392] on textarea at bounding box center [638, 394] width 345 height 76
paste textarea "Built in for clothing on door wall. [GEOGRAPHIC_DATA]. Desk under window I don’…"
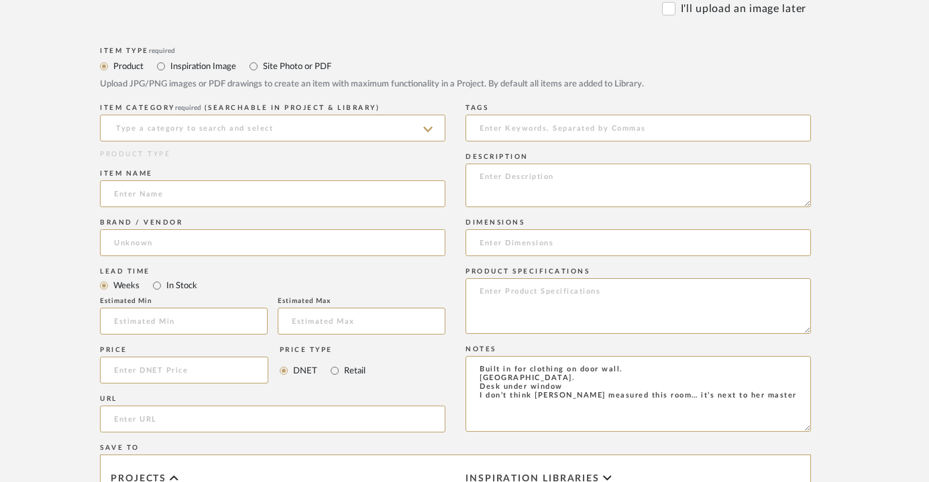
type textarea "Built in for clothing on door wall. [GEOGRAPHIC_DATA]. Desk under window I don’…"
click at [273, 68] on label "Site Photo or PDF" at bounding box center [297, 66] width 70 height 15
click at [262, 68] on input "Site Photo or PDF" at bounding box center [254, 66] width 16 height 16
radio input "true"
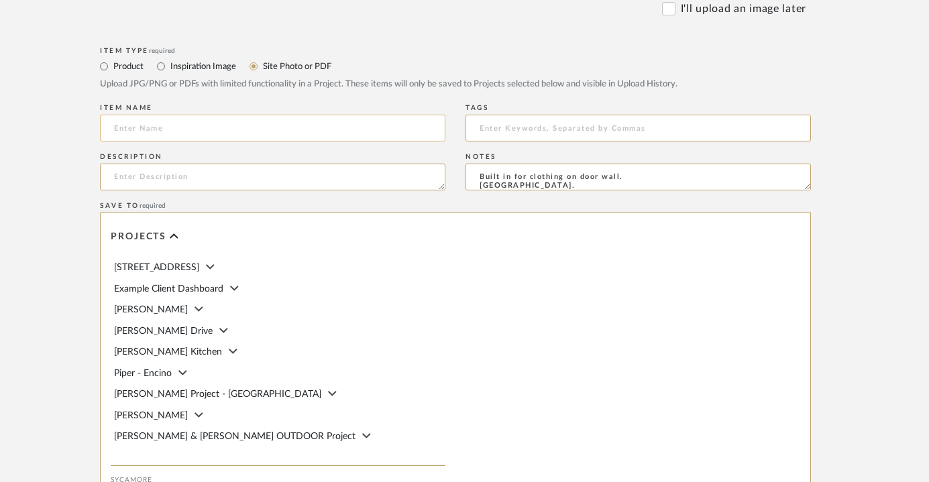
click at [248, 135] on input at bounding box center [272, 128] width 345 height 27
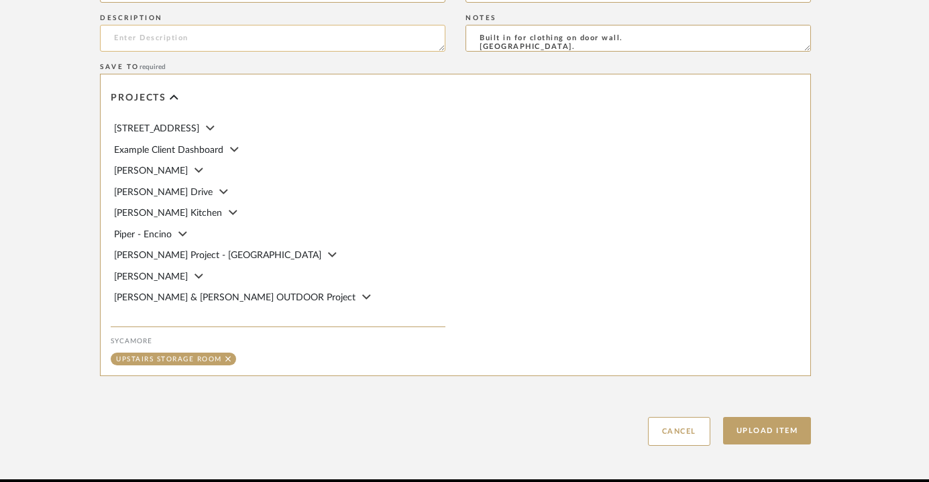
scroll to position [706, 28]
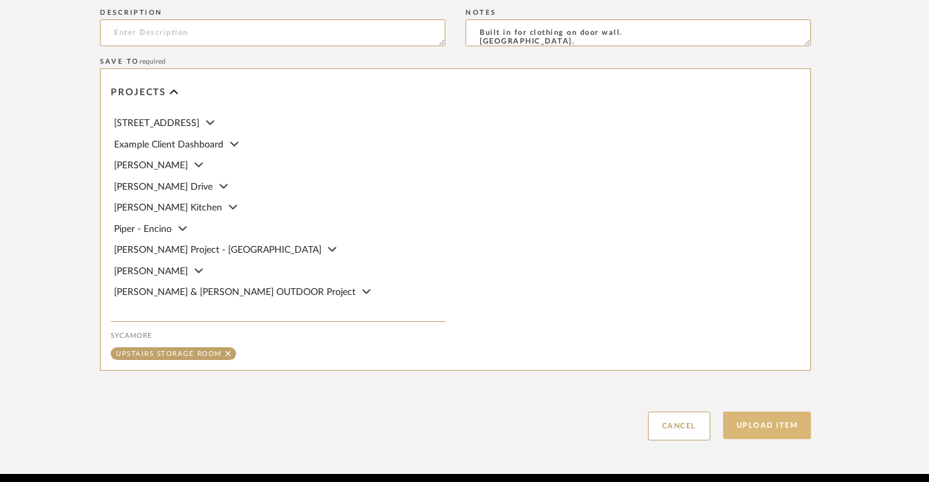
type input "Upstairs Storage Room"
click at [745, 420] on button "Upload Item" at bounding box center [767, 426] width 89 height 28
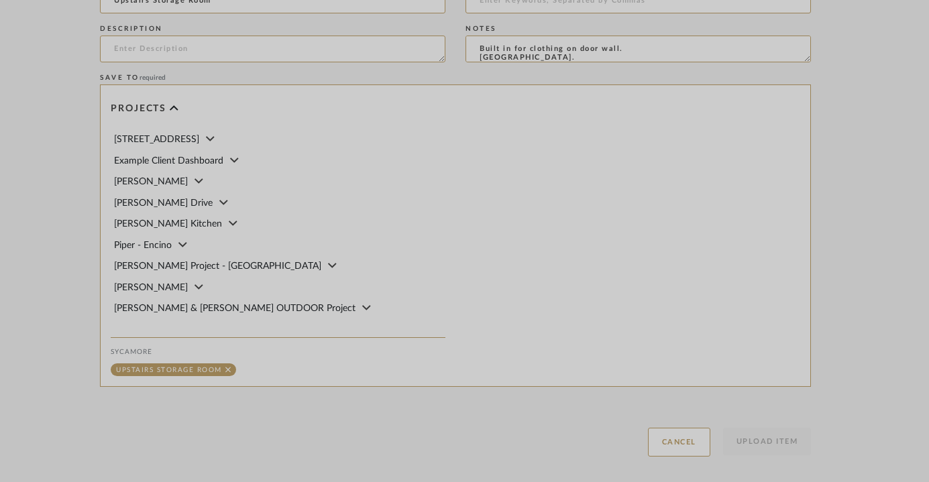
scroll to position [759, 28]
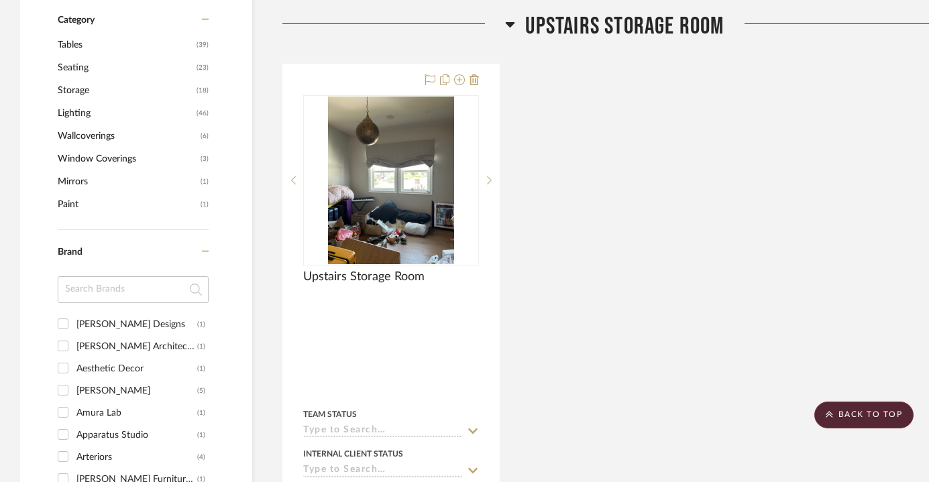
scroll to position [849, 0]
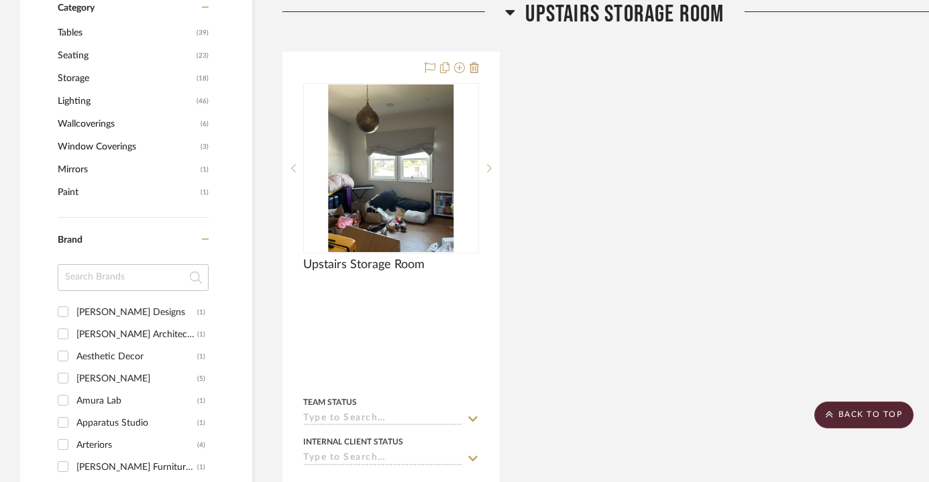
click at [641, 25] on span "Upstairs Storage Room" at bounding box center [624, 14] width 199 height 29
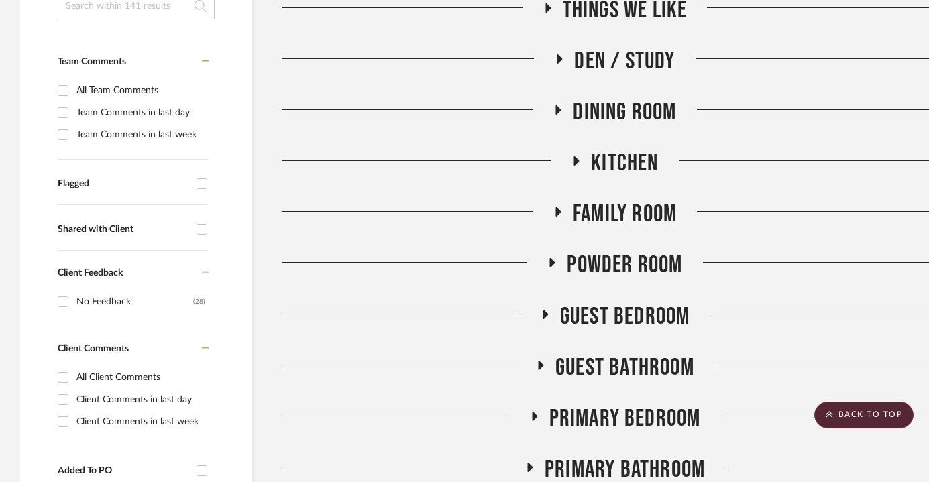
scroll to position [339, 0]
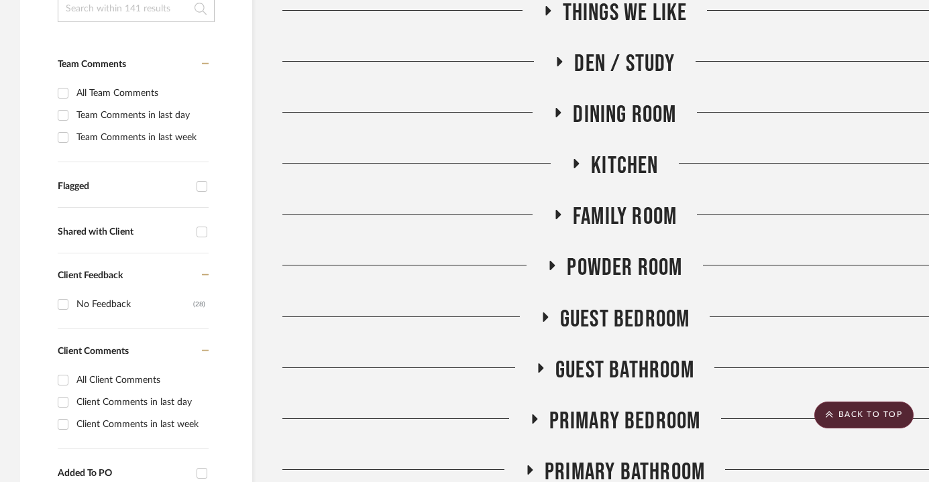
click at [638, 69] on span "Den / Study" at bounding box center [624, 64] width 101 height 29
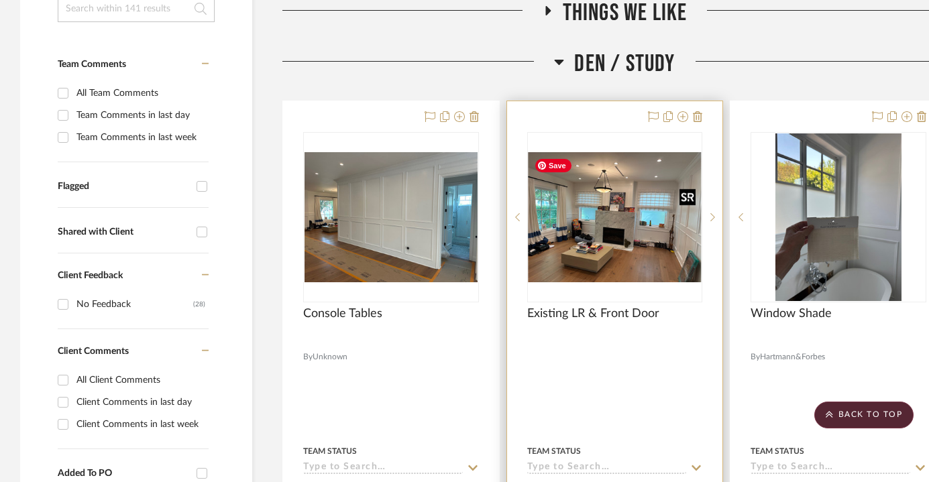
click at [641, 231] on img "0" at bounding box center [615, 217] width 173 height 130
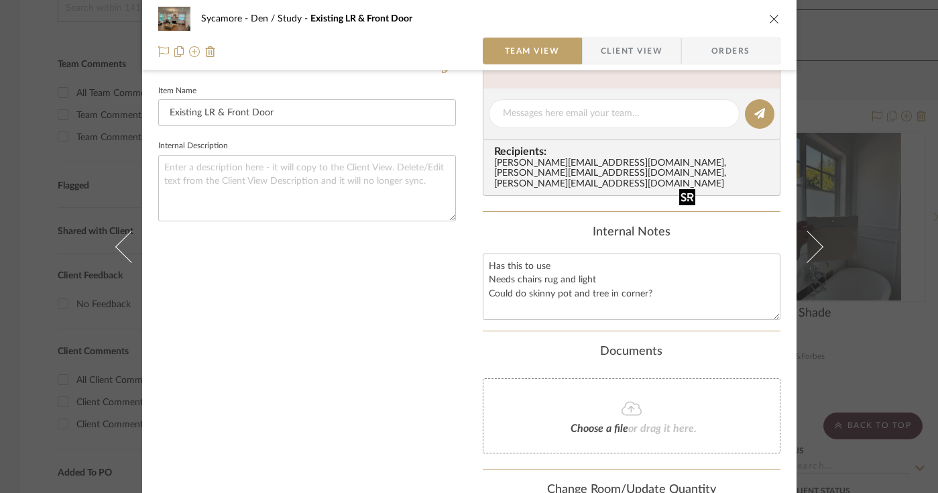
scroll to position [419, 0]
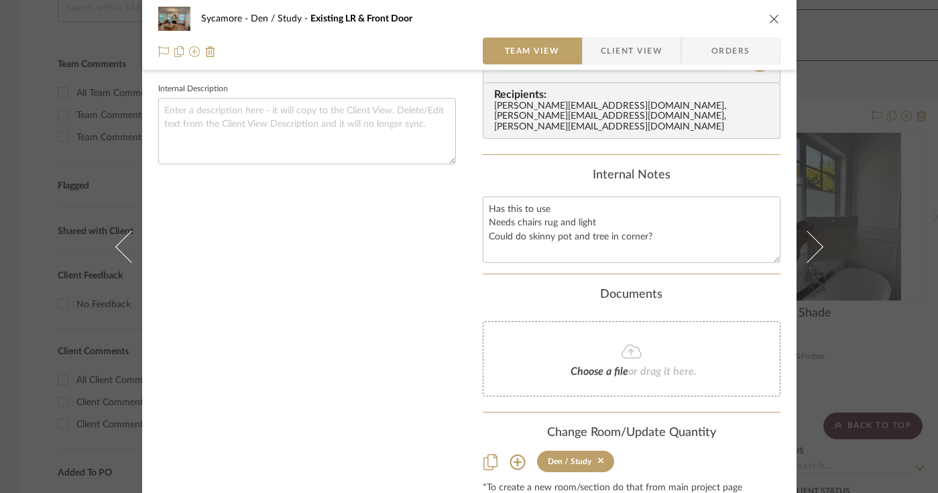
click at [769, 18] on icon "close" at bounding box center [774, 18] width 11 height 11
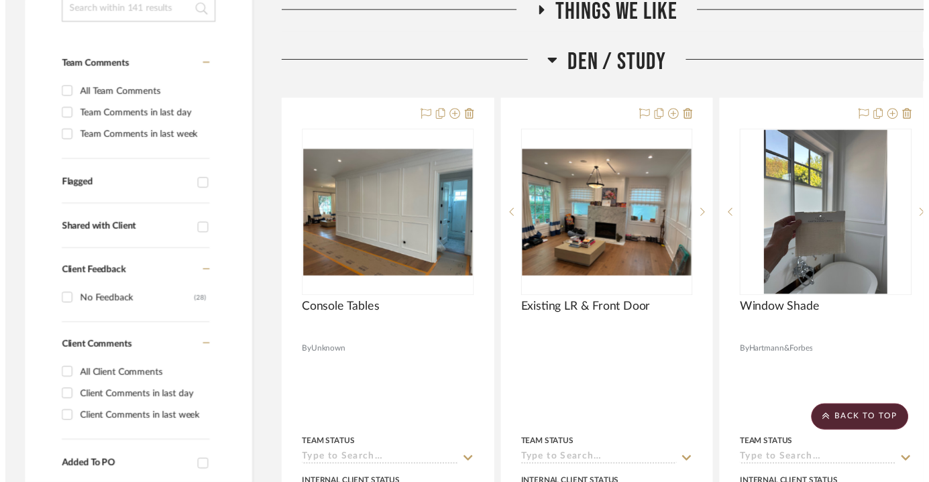
scroll to position [339, 0]
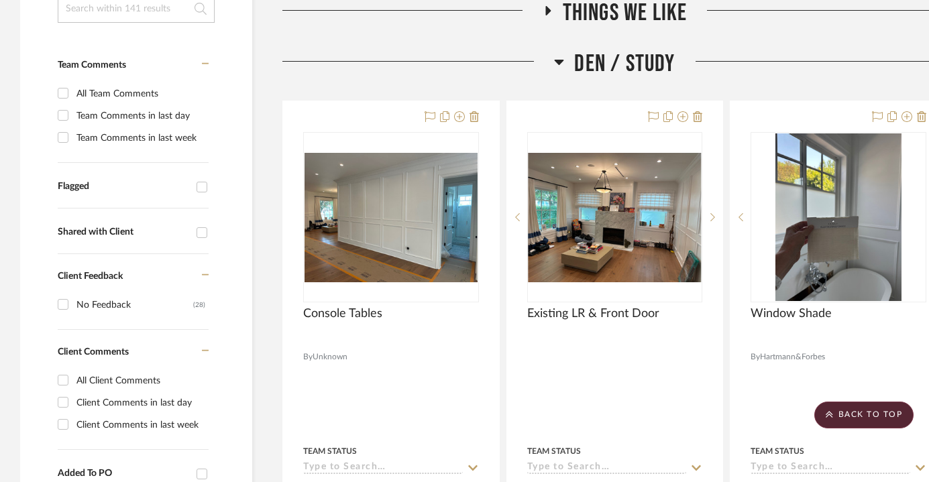
click at [659, 56] on span "Den / Study" at bounding box center [624, 64] width 101 height 29
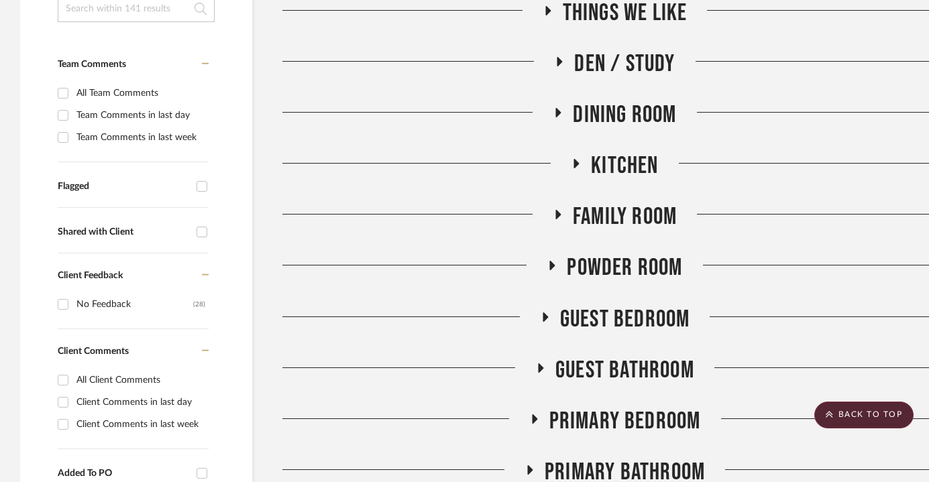
click at [639, 214] on span "Family Room" at bounding box center [625, 217] width 104 height 29
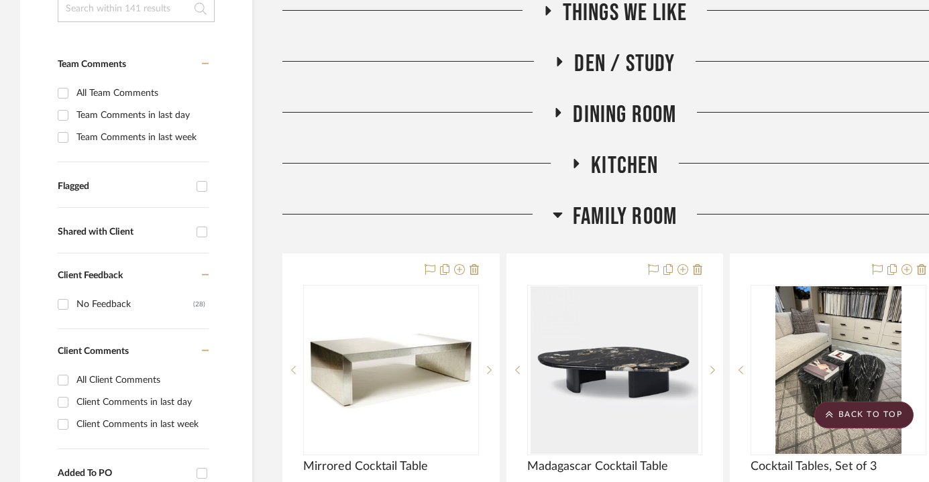
scroll to position [339, 37]
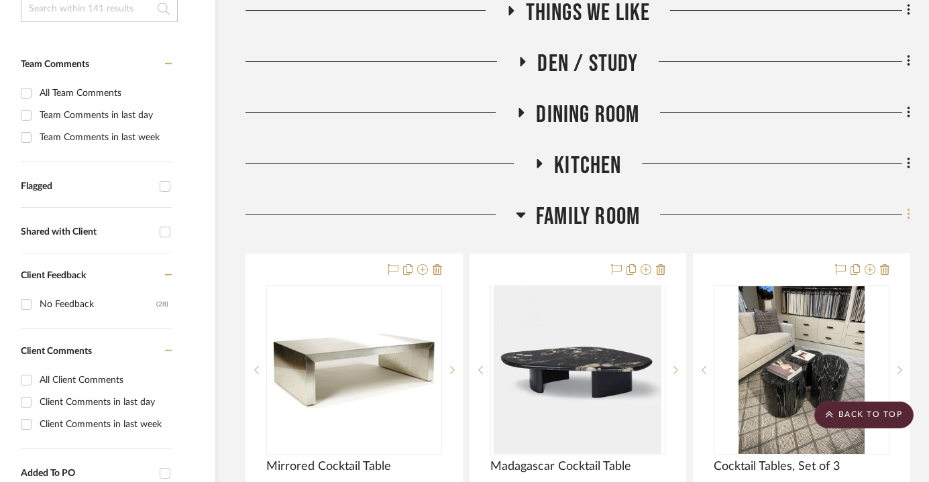
click at [907, 214] on icon at bounding box center [909, 214] width 4 height 15
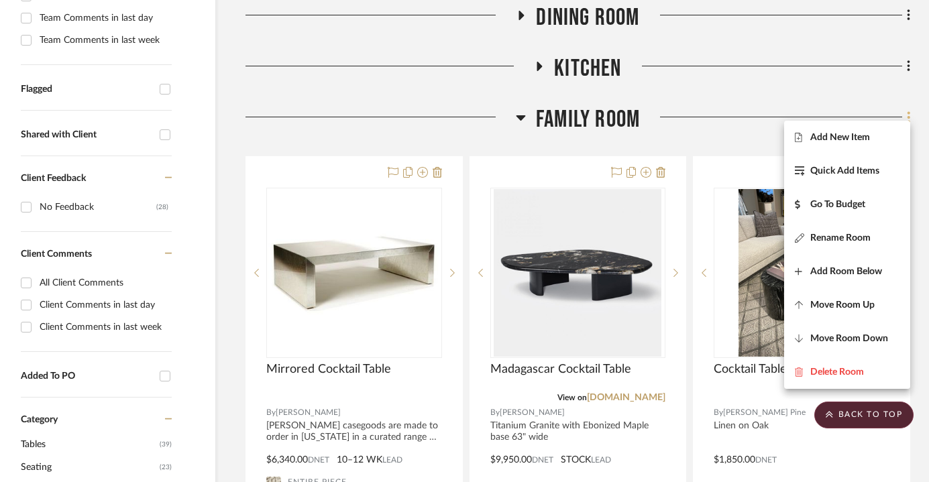
scroll to position [443, 37]
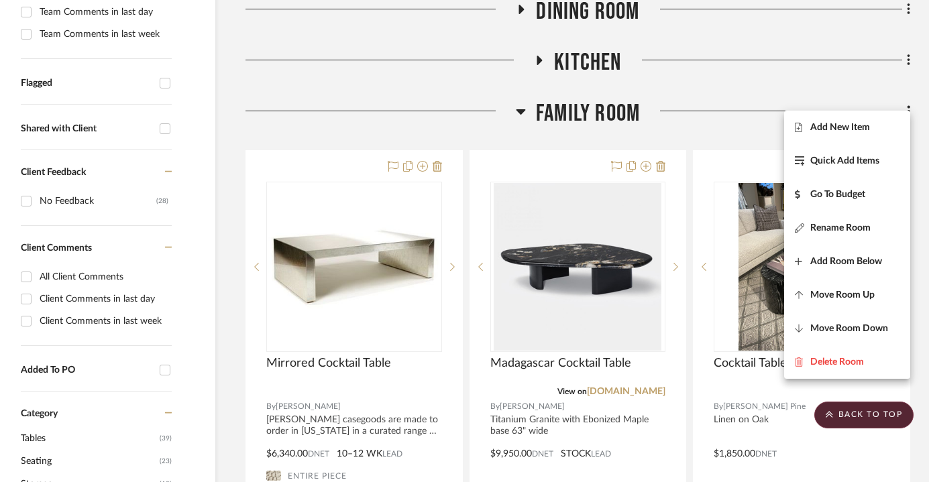
click at [733, 134] on div at bounding box center [464, 241] width 929 height 482
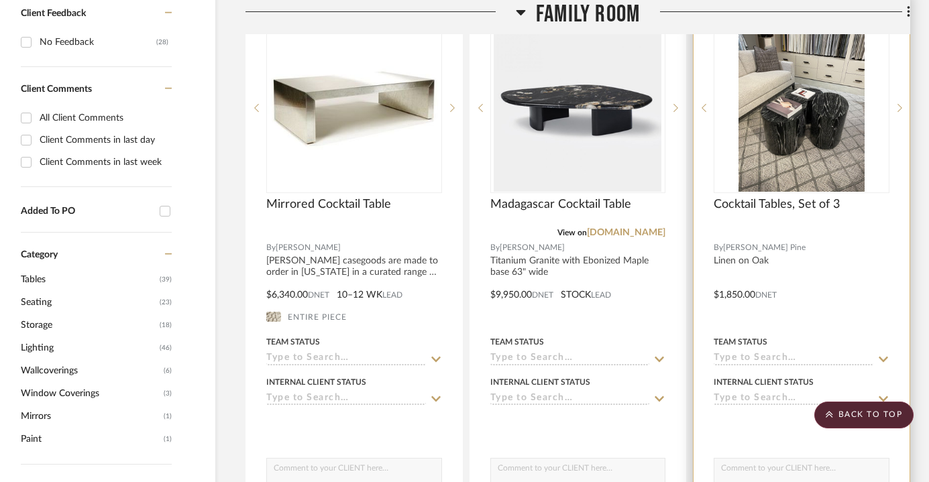
scroll to position [523, 37]
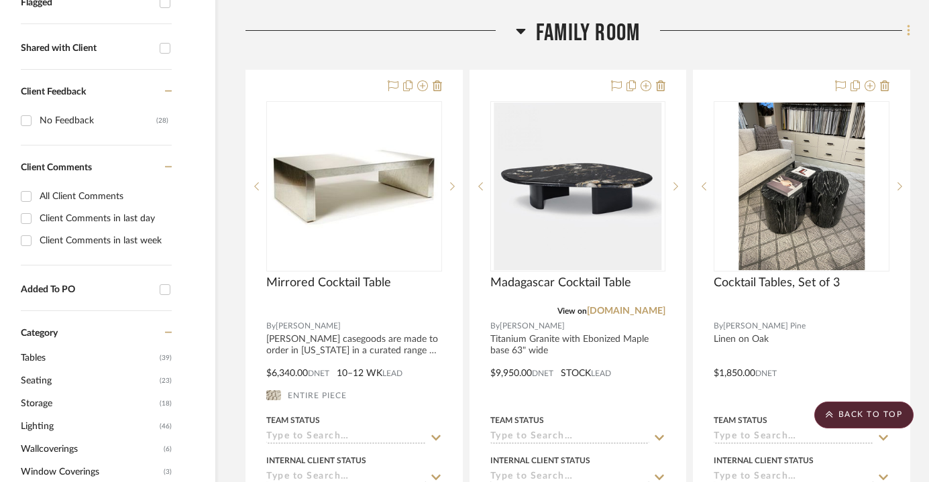
click at [905, 30] on fa-icon at bounding box center [906, 32] width 9 height 22
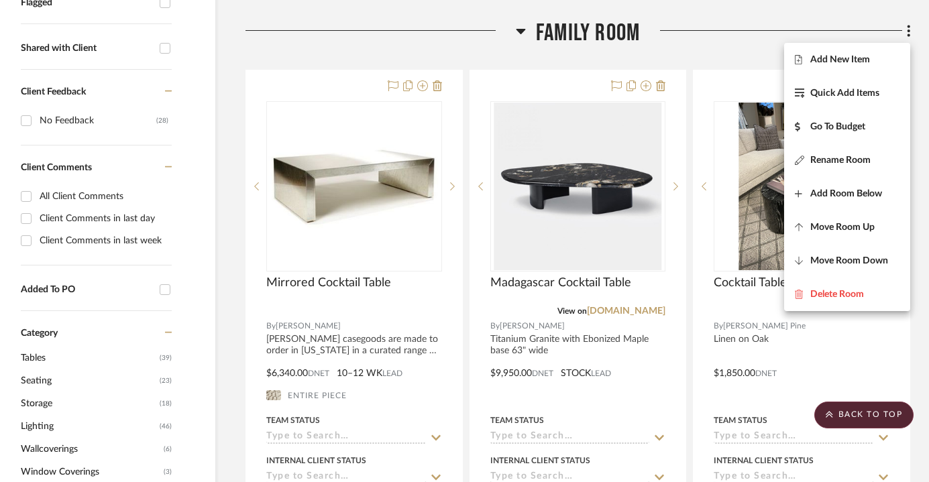
click at [719, 35] on div at bounding box center [464, 241] width 929 height 482
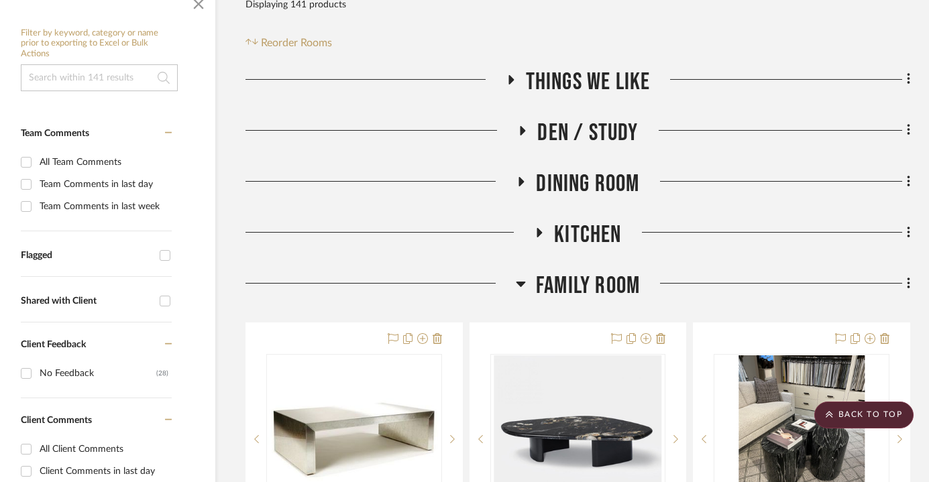
scroll to position [201, 37]
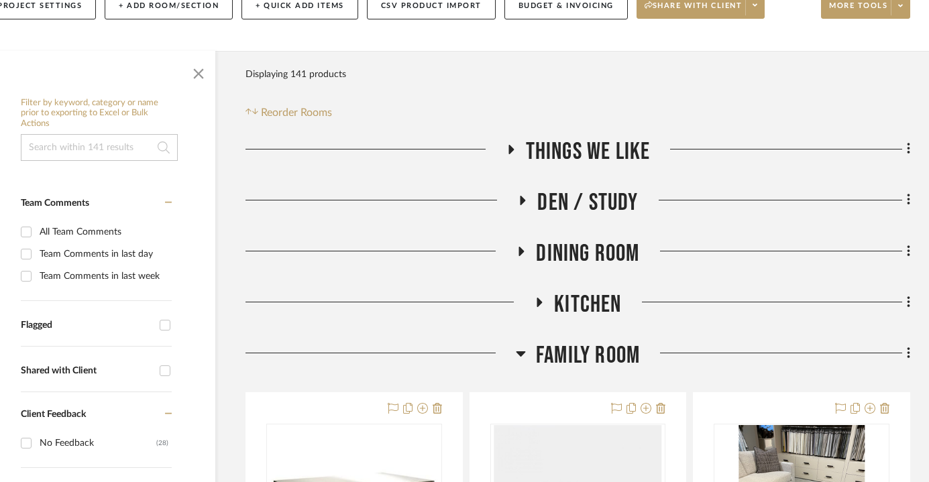
click at [618, 209] on span "Den / Study" at bounding box center [587, 202] width 101 height 29
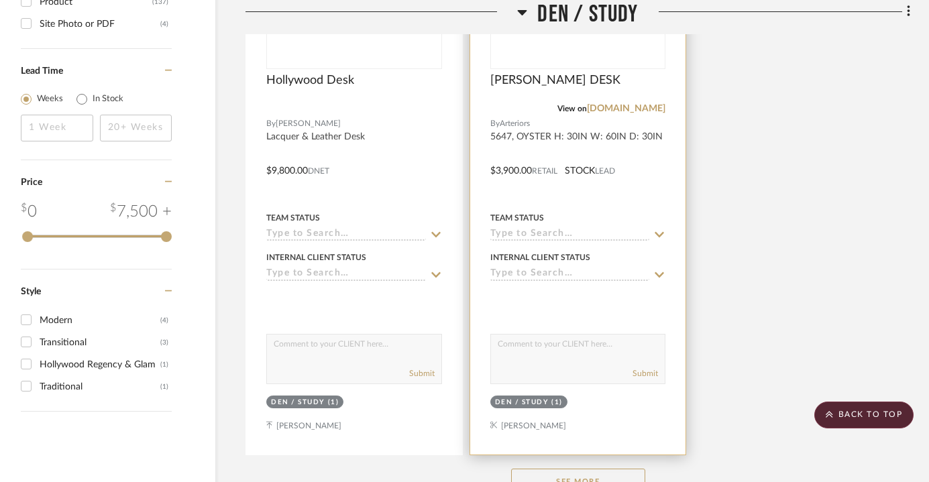
scroll to position [1814, 37]
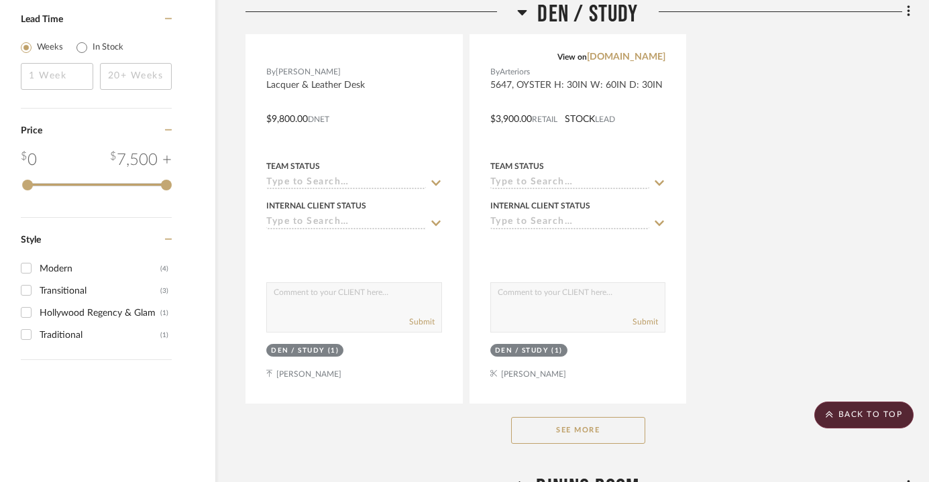
click at [584, 426] on button "See More" at bounding box center [578, 430] width 134 height 27
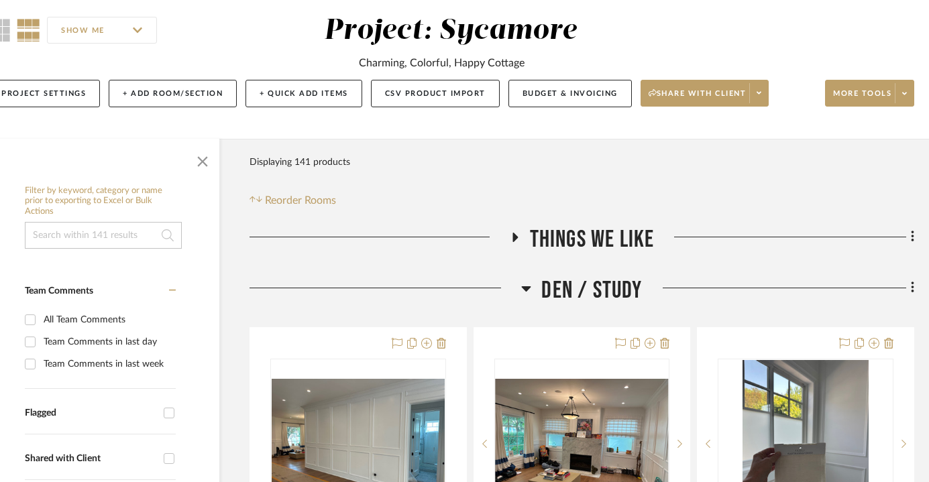
scroll to position [49, 33]
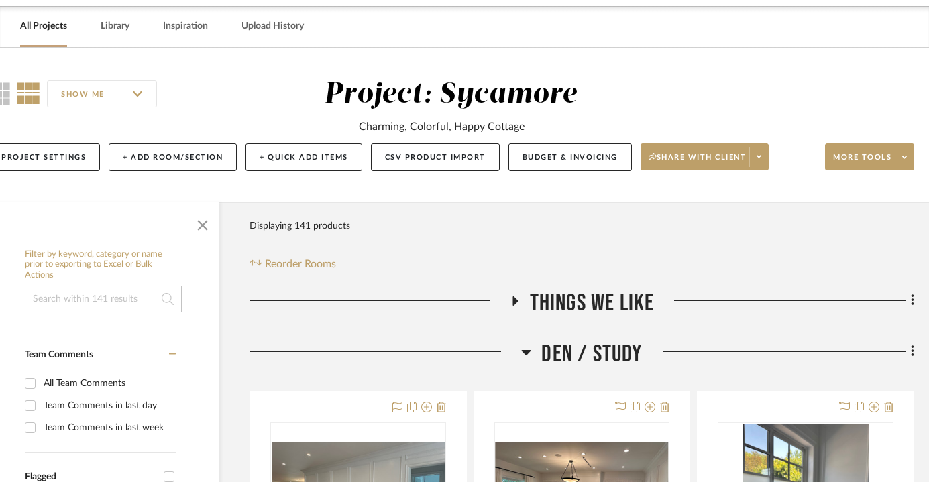
click at [582, 357] on span "Den / Study" at bounding box center [591, 354] width 101 height 29
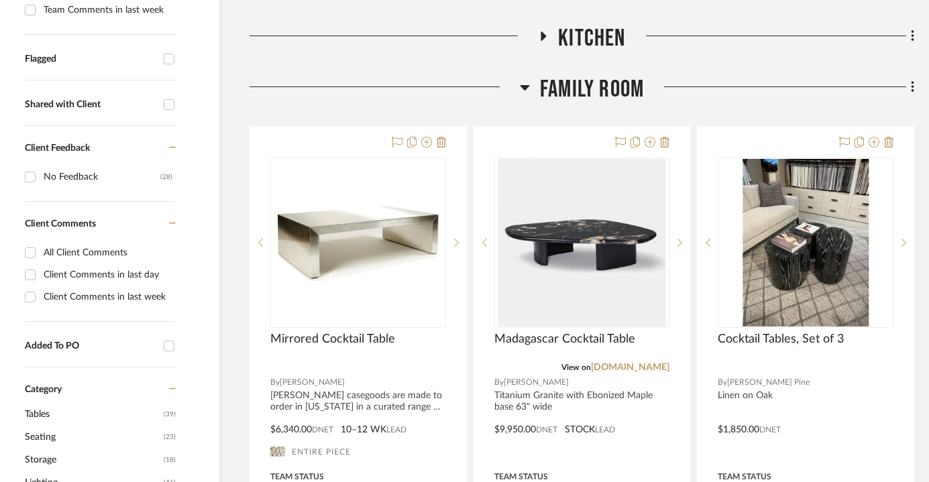
scroll to position [474, 33]
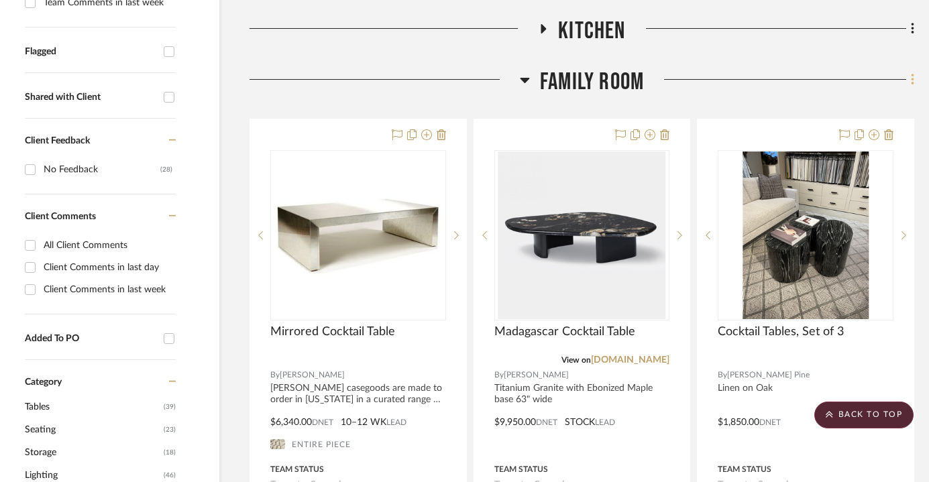
click at [913, 79] on icon at bounding box center [913, 79] width 4 height 15
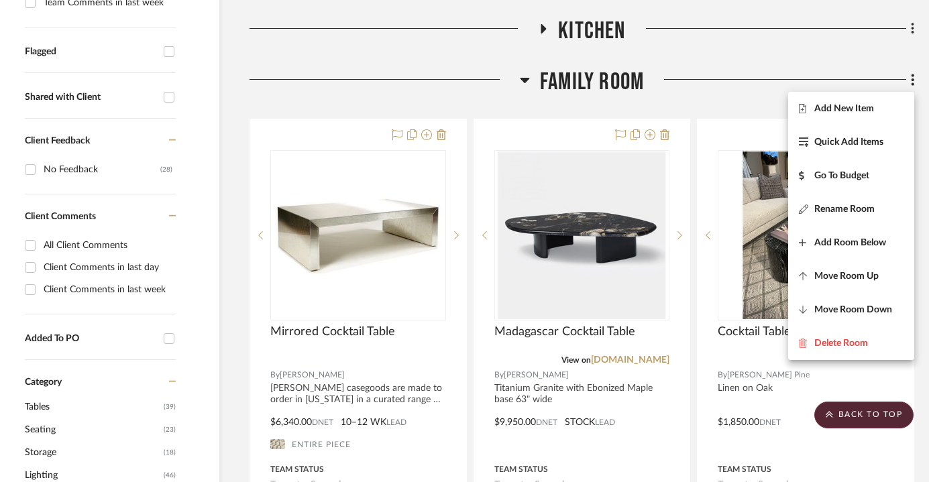
click at [665, 94] on div at bounding box center [464, 241] width 929 height 482
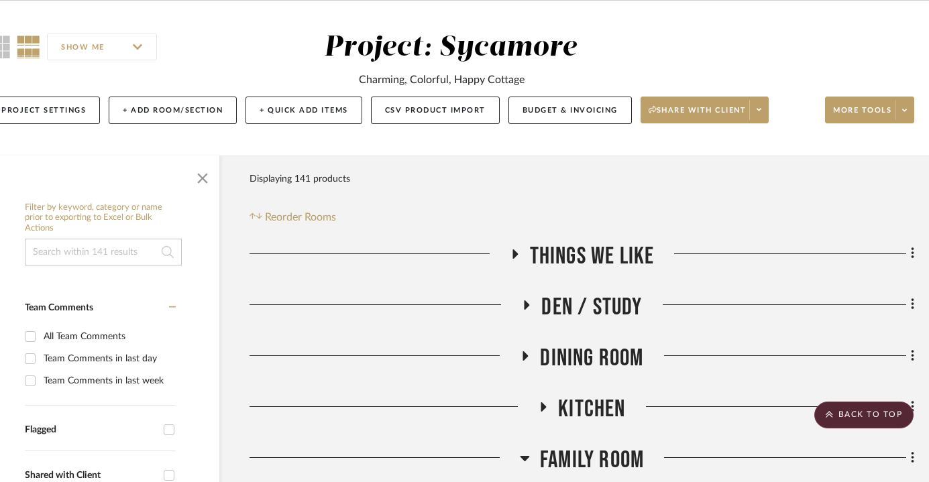
scroll to position [0, 33]
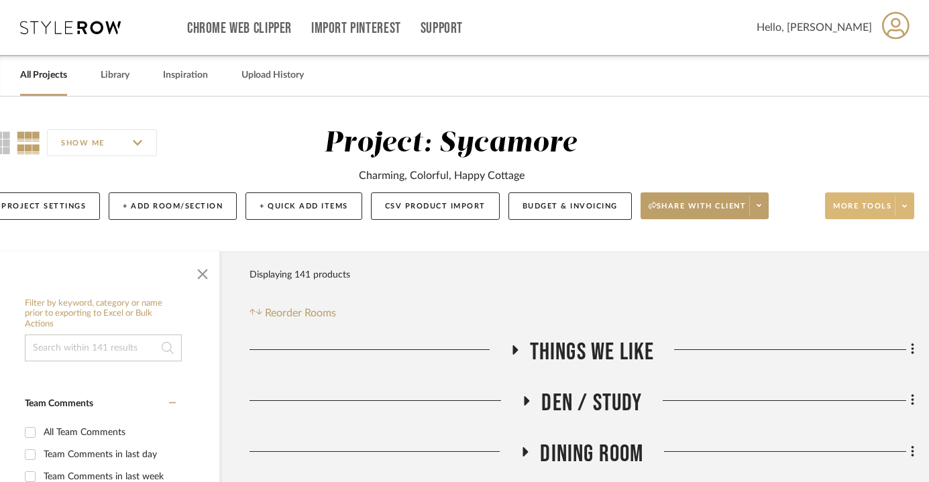
click at [861, 197] on button "More tools" at bounding box center [869, 206] width 89 height 27
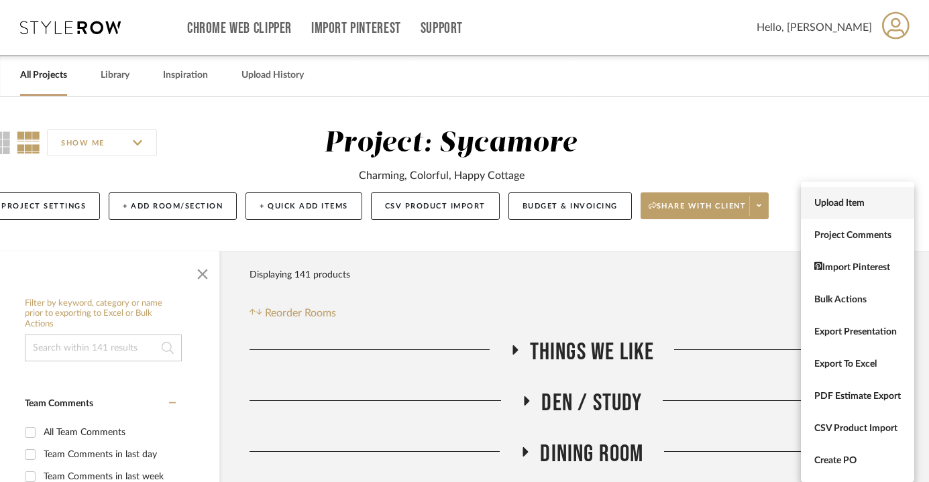
click at [854, 207] on span "Upload Item" at bounding box center [857, 203] width 87 height 11
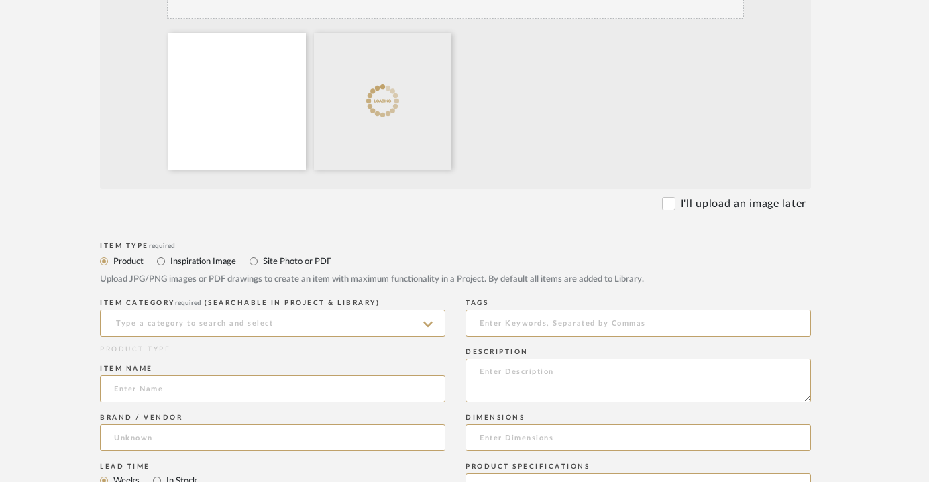
scroll to position [462, 28]
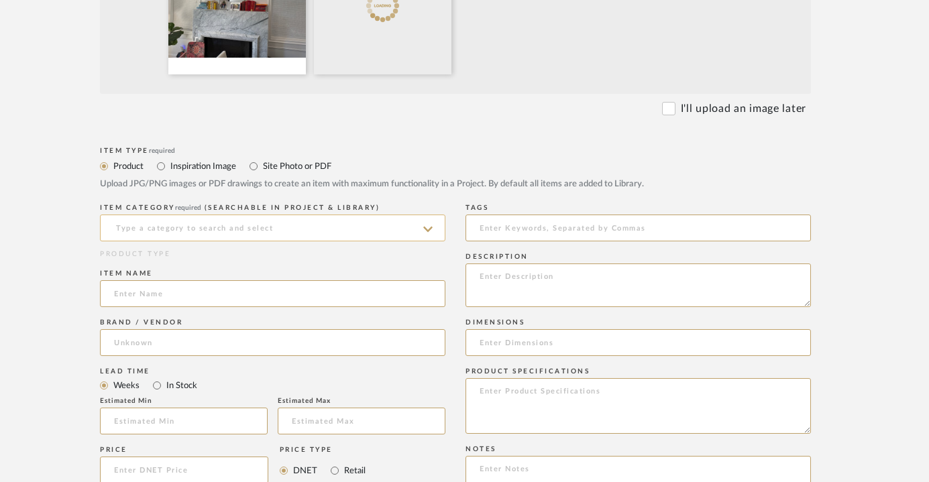
click at [195, 221] on input at bounding box center [272, 228] width 345 height 27
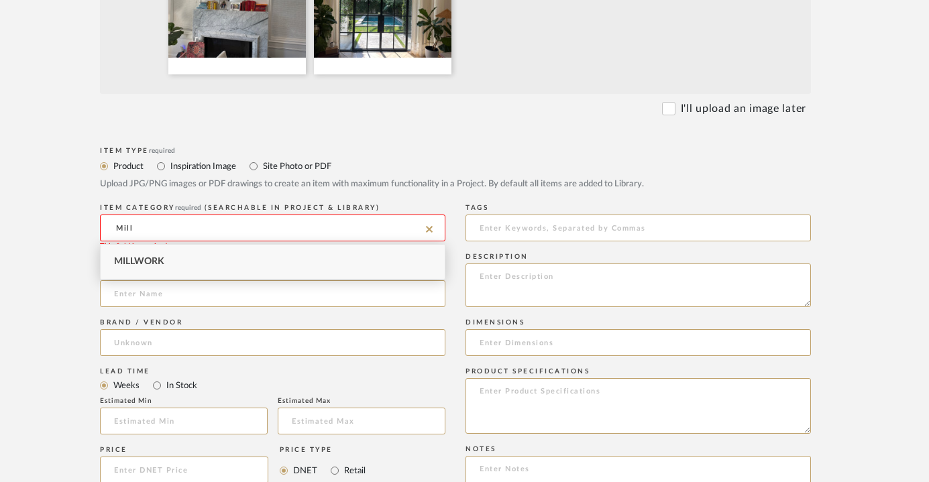
click at [172, 268] on div "Millwork" at bounding box center [273, 262] width 344 height 34
type input "Millwork"
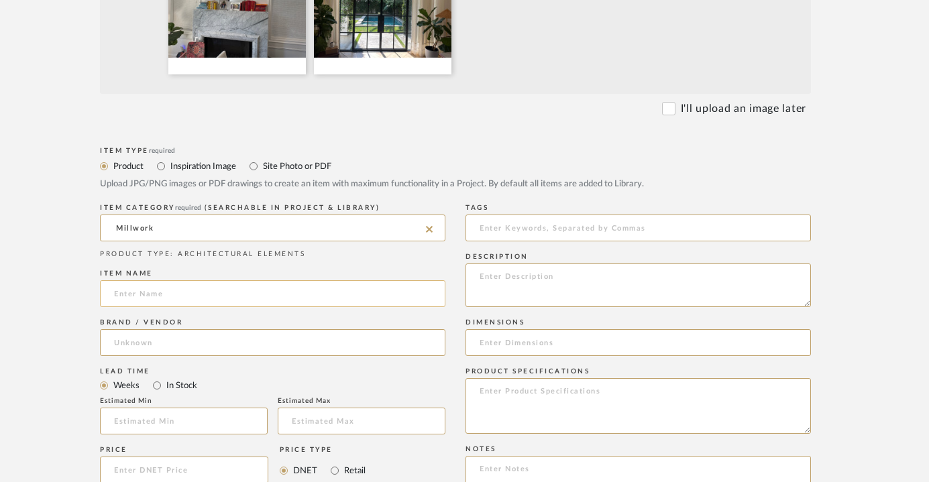
click at [166, 298] on input at bounding box center [272, 293] width 345 height 27
type input "Bookcase"
click at [663, 405] on textarea at bounding box center [638, 406] width 345 height 56
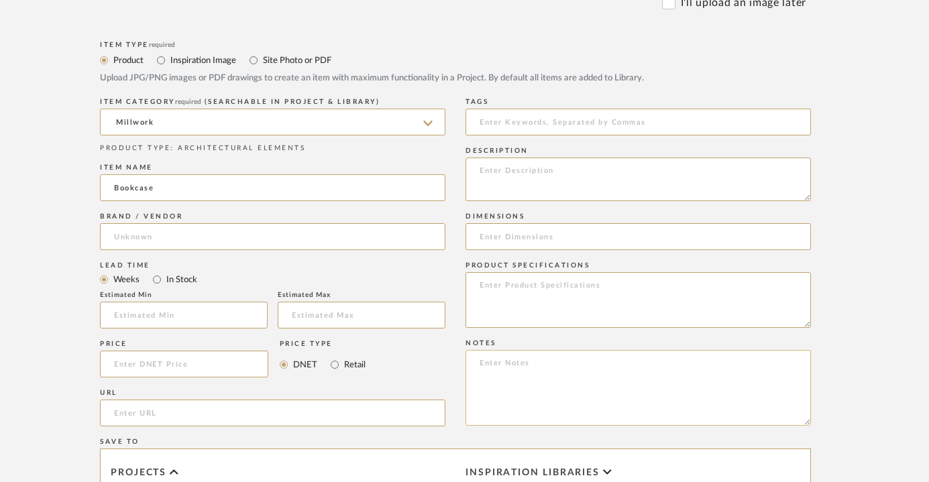
click at [625, 366] on textarea at bounding box center [638, 388] width 345 height 76
paste textarea "New bookcases on each side of fireplace"
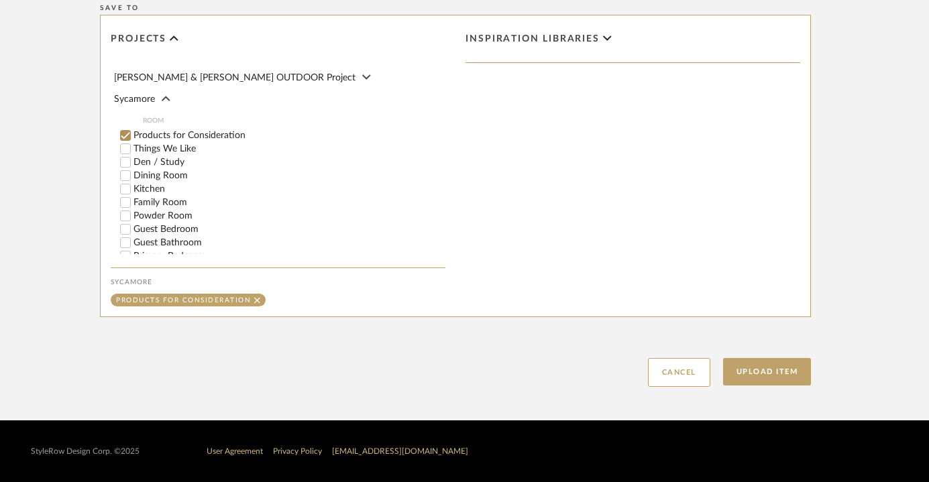
scroll to position [163, 0]
type textarea "New bookcases on each side of fireplace"
click at [164, 196] on label "Family Room" at bounding box center [289, 200] width 312 height 9
click at [132, 194] on input "Family Room" at bounding box center [125, 200] width 13 height 13
checkbox input "false"
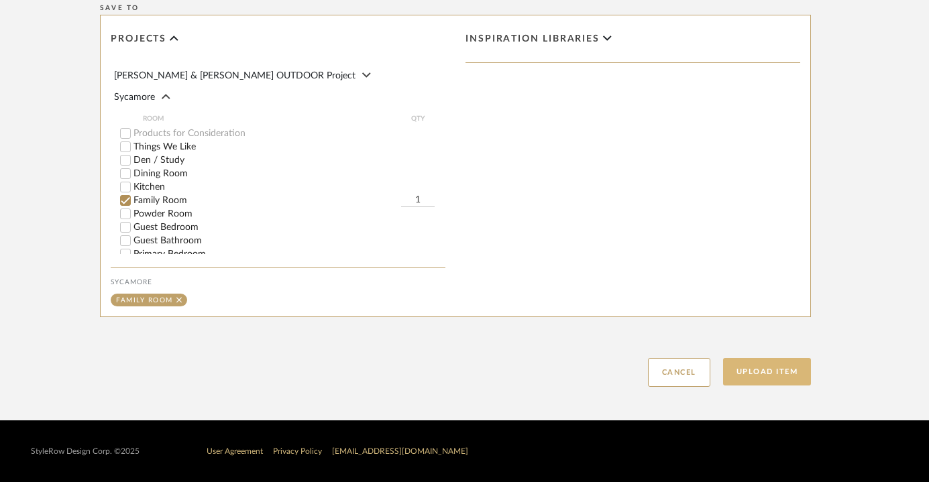
click at [762, 382] on button "Upload Item" at bounding box center [767, 372] width 89 height 28
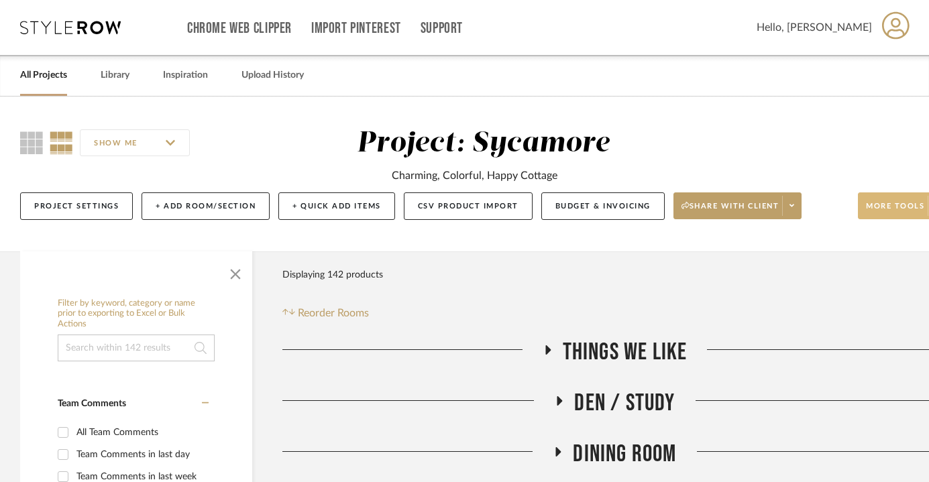
click at [898, 212] on span "More tools" at bounding box center [895, 211] width 58 height 20
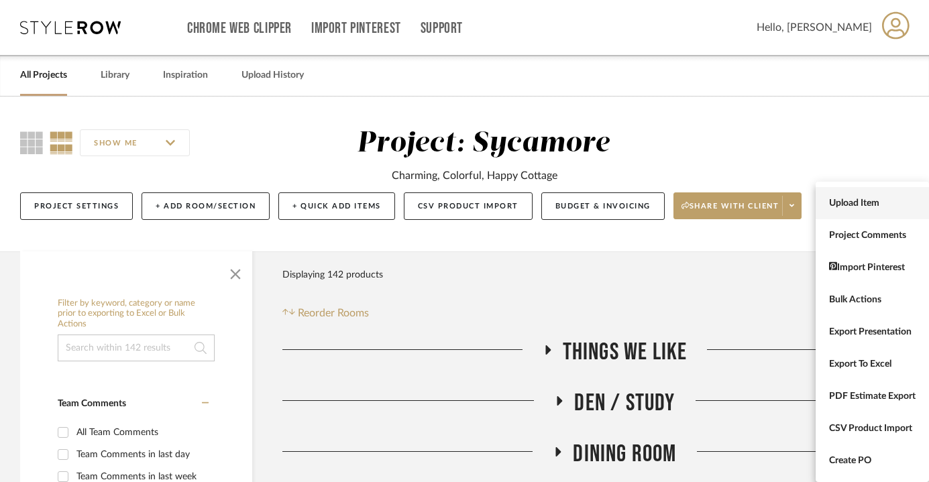
click at [875, 208] on span "Upload Item" at bounding box center [872, 203] width 87 height 11
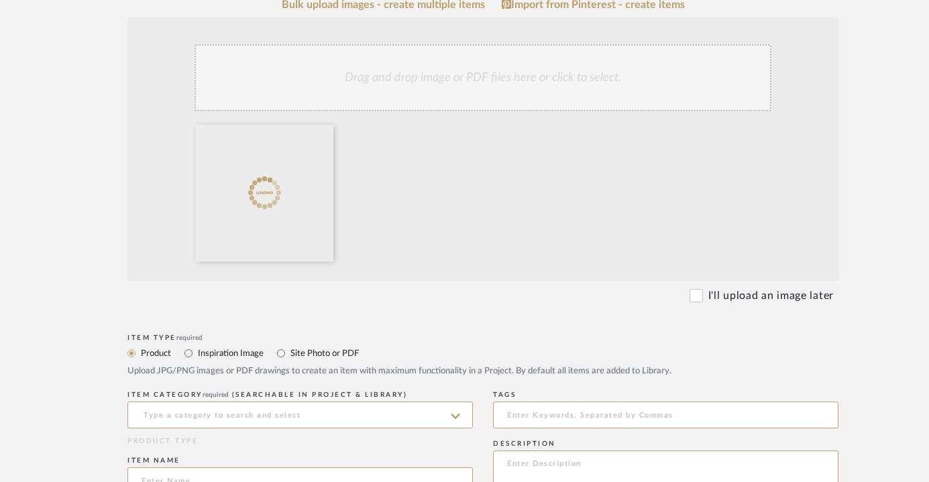
scroll to position [327, 0]
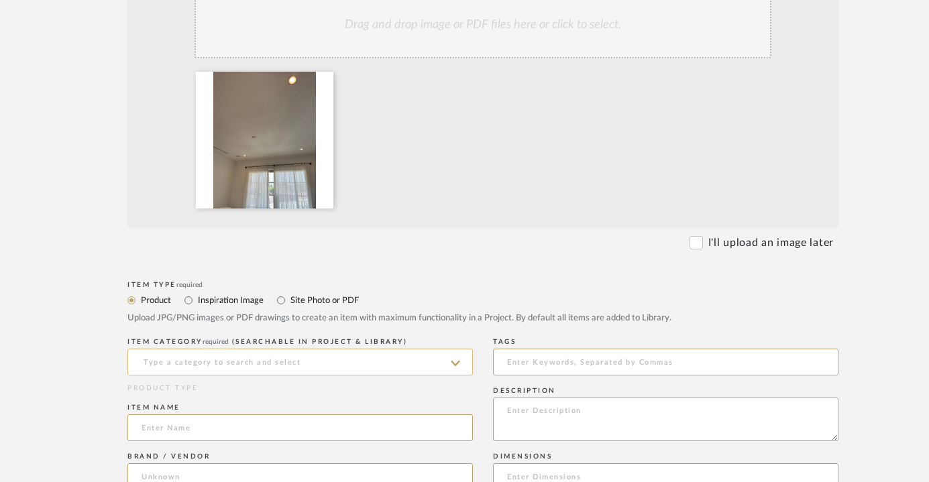
click at [218, 356] on input at bounding box center [299, 362] width 345 height 27
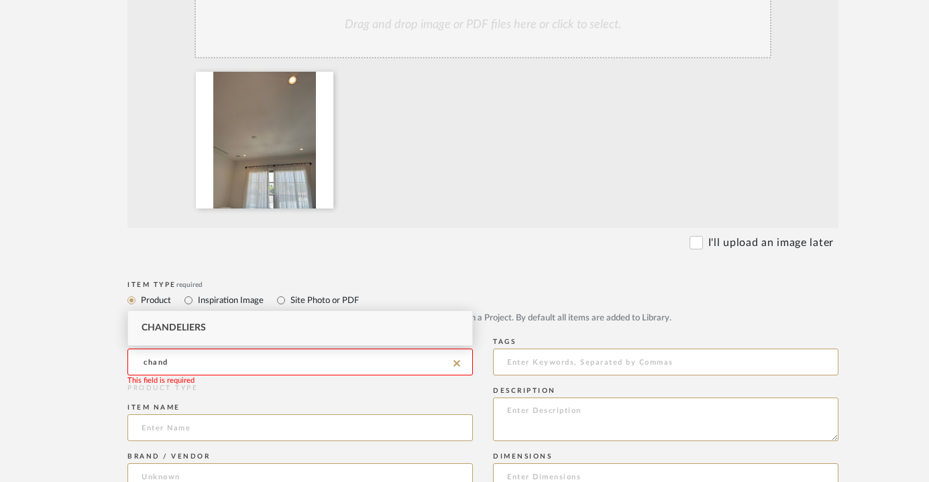
click at [221, 325] on div "Chandeliers" at bounding box center [300, 328] width 344 height 34
type input "Chandeliers"
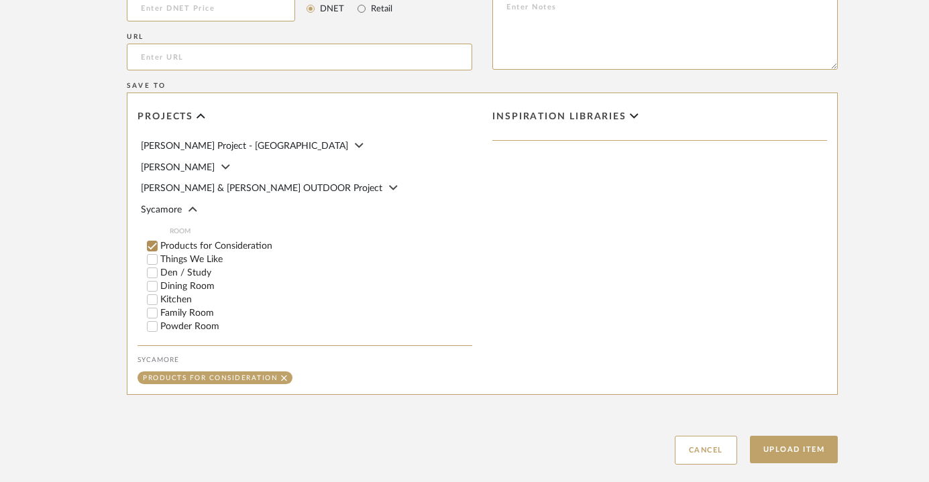
scroll to position [206, 0]
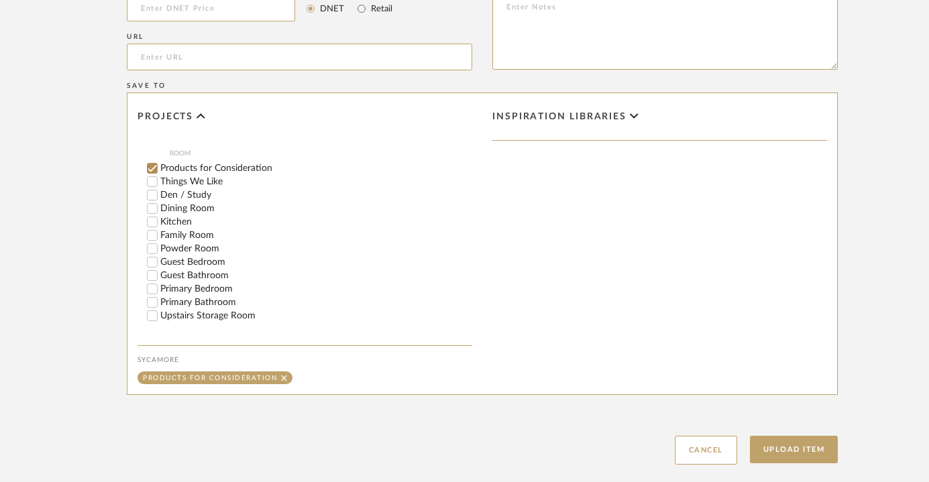
click at [221, 284] on label "Primary Bedroom" at bounding box center [316, 288] width 312 height 9
click at [159, 282] on input "Primary Bedroom" at bounding box center [152, 288] width 13 height 13
checkbox input "false"
click at [812, 459] on button "Upload Item" at bounding box center [794, 450] width 89 height 28
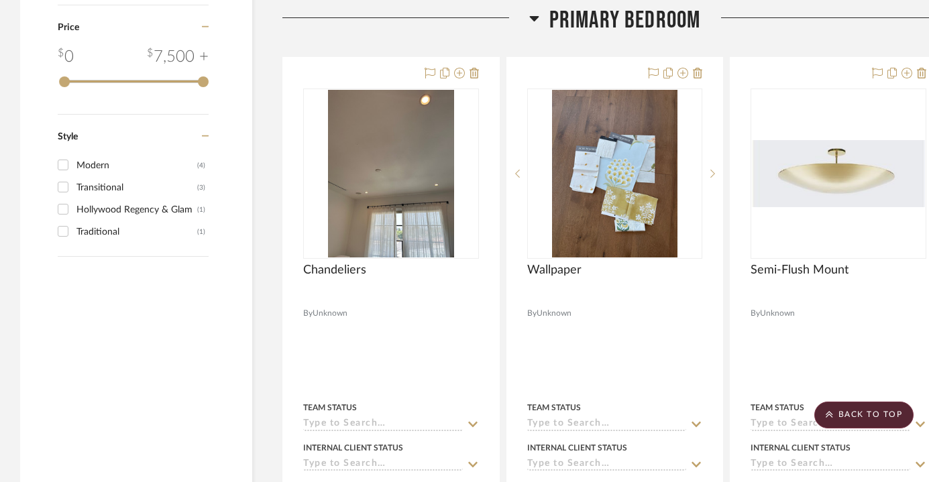
scroll to position [1944, 0]
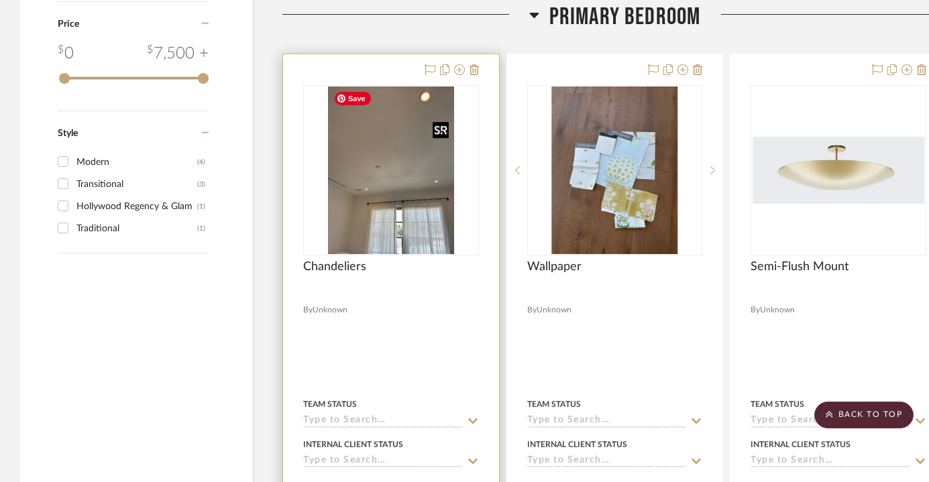
click at [425, 188] on img "0" at bounding box center [391, 171] width 126 height 168
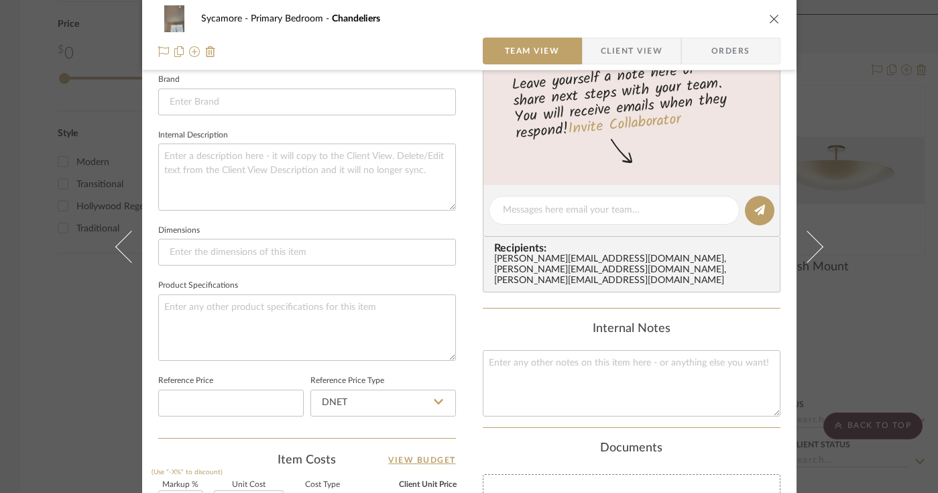
scroll to position [472, 0]
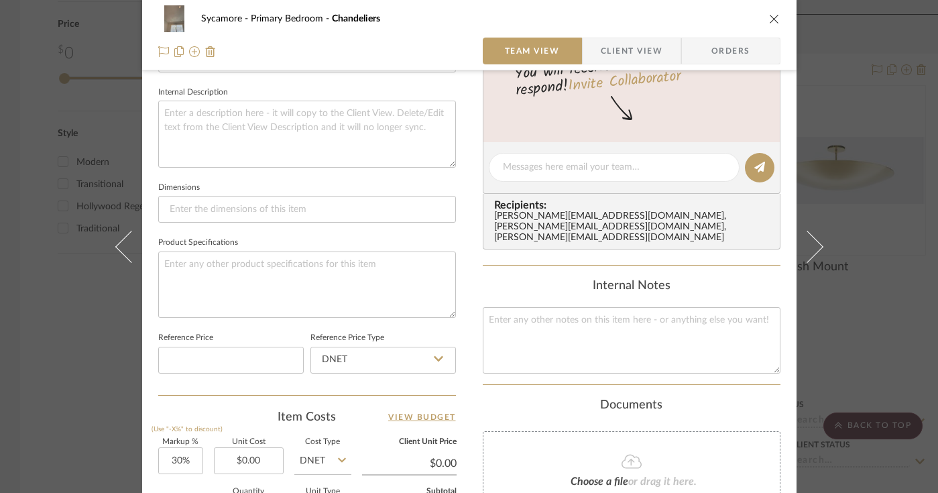
click at [769, 17] on icon "close" at bounding box center [774, 18] width 11 height 11
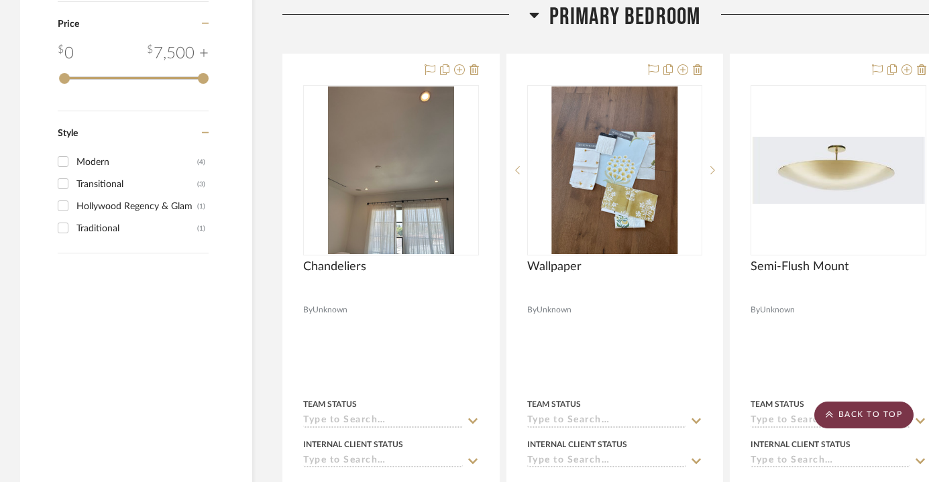
click at [865, 406] on scroll-to-top-button "BACK TO TOP" at bounding box center [863, 415] width 99 height 27
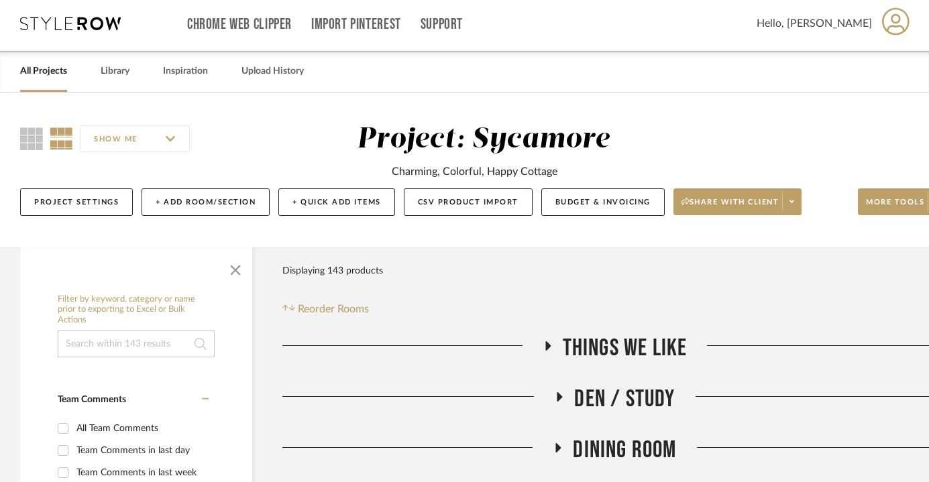
scroll to position [0, 0]
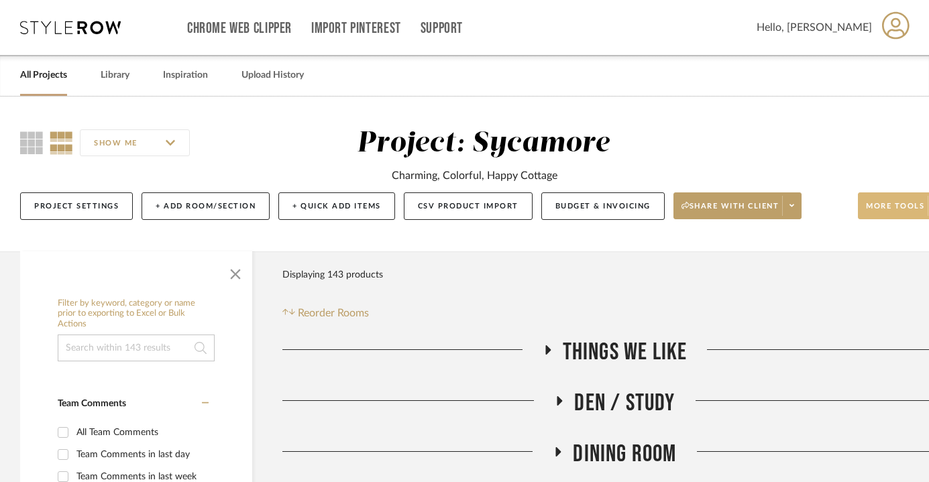
click at [890, 198] on button "More tools" at bounding box center [902, 206] width 89 height 27
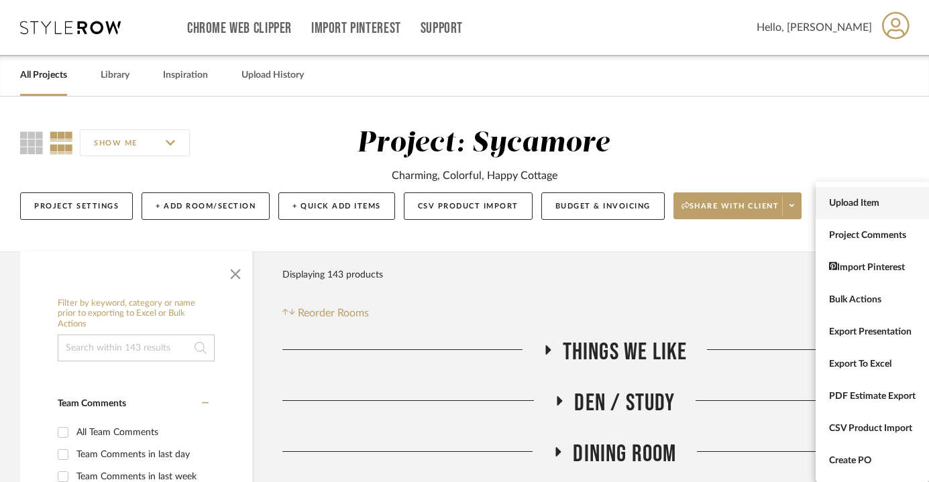
click at [879, 199] on span "Upload Item" at bounding box center [872, 203] width 87 height 11
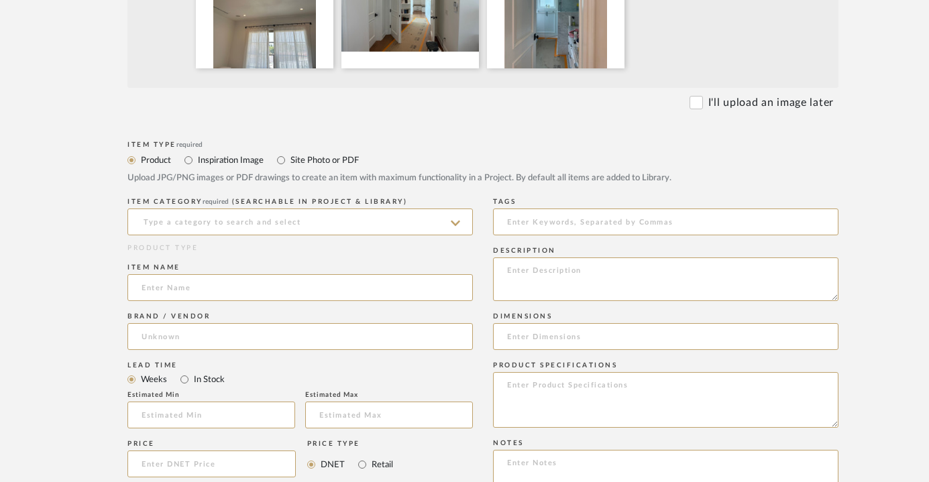
scroll to position [335, 0]
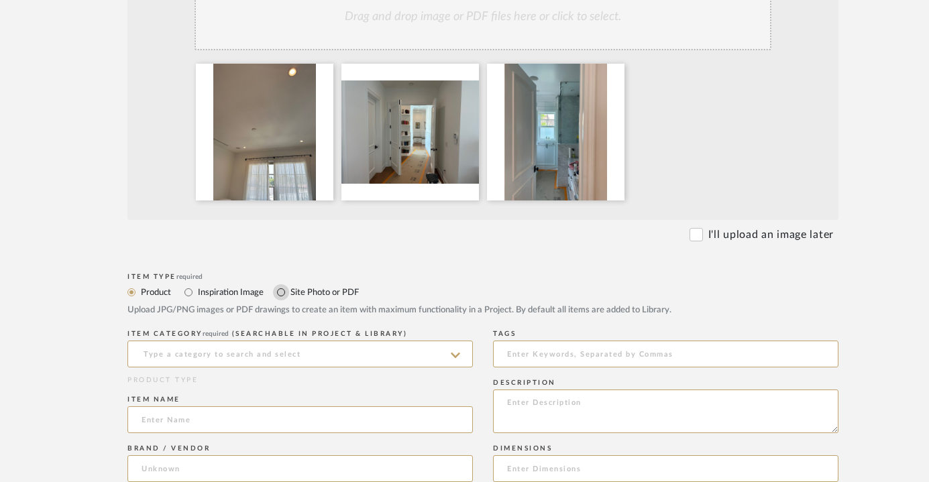
click at [283, 295] on input "Site Photo or PDF" at bounding box center [281, 292] width 16 height 16
radio input "true"
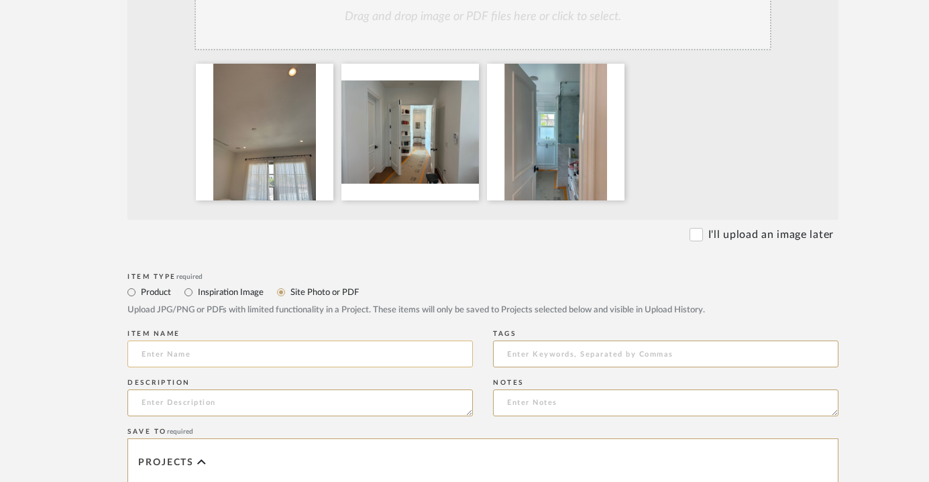
click at [270, 362] on input at bounding box center [299, 354] width 345 height 27
type input "Master Bedroom"
click at [564, 396] on textarea at bounding box center [665, 403] width 345 height 27
paste textarea "Need center light fixture Wants blackout on drapery! Sleeps till 9am. Loves ide…"
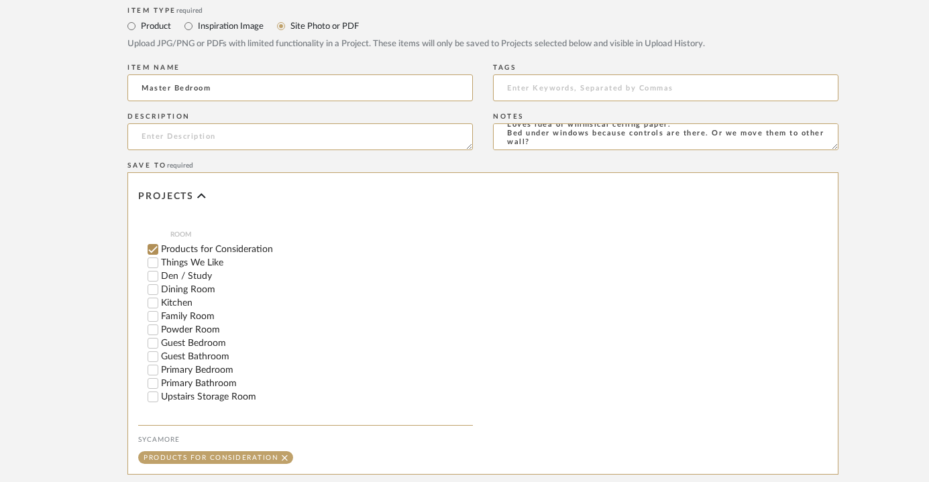
scroll to position [207, 0]
type textarea "Need center light fixture Wants blackout on drapery! Sleeps till 9am. Loves ide…"
click at [174, 364] on div "Primary Bedroom" at bounding box center [310, 368] width 325 height 13
checkbox input "false"
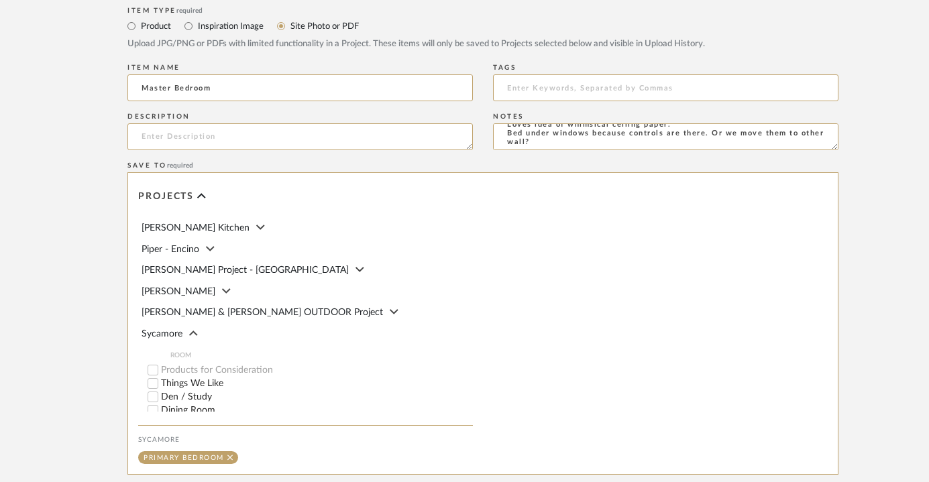
scroll to position [0, 0]
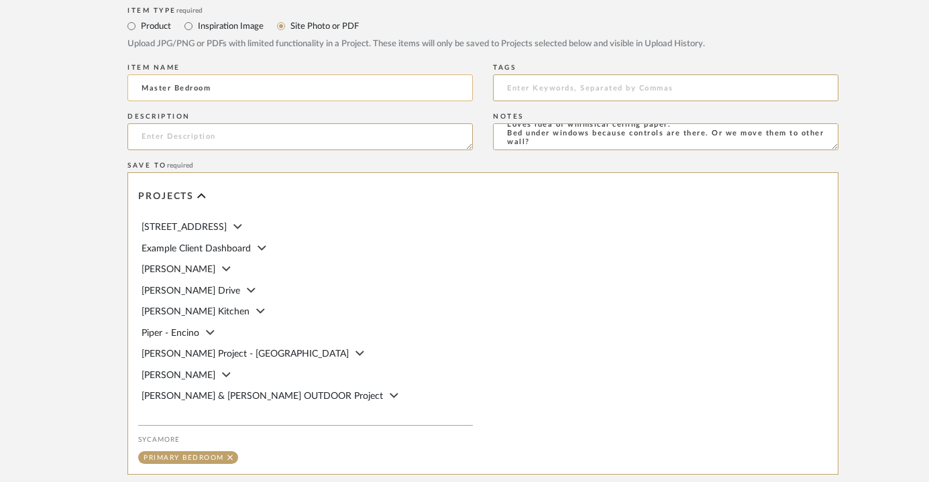
click at [164, 81] on input "Master Bedroom" at bounding box center [299, 87] width 345 height 27
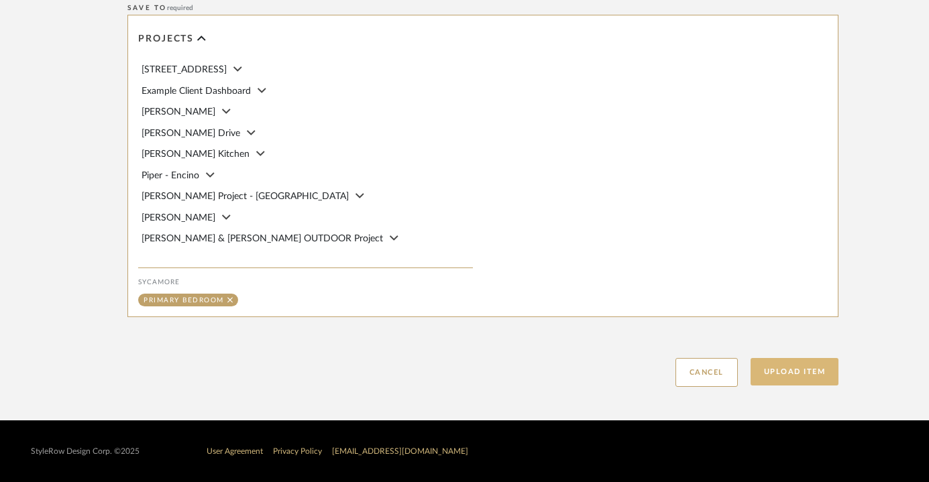
type input "Primary Bedroom"
click at [811, 384] on button "Upload Item" at bounding box center [795, 372] width 89 height 28
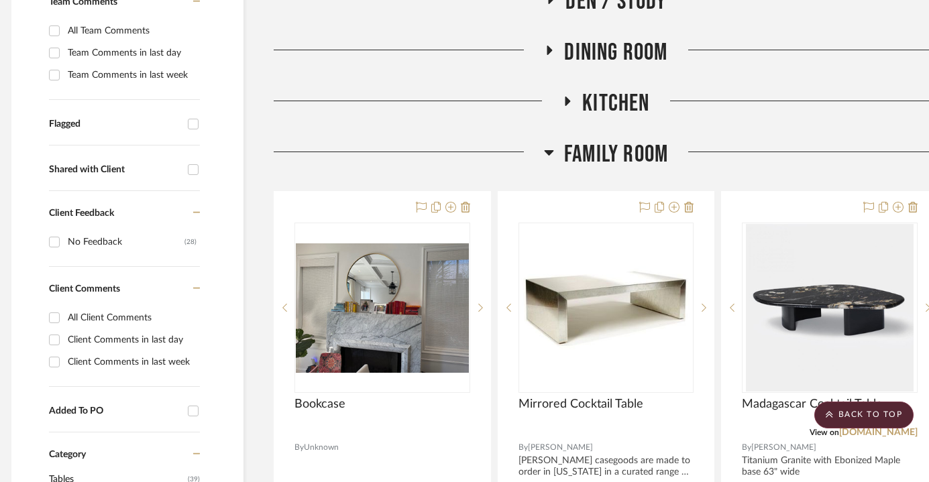
scroll to position [0, 9]
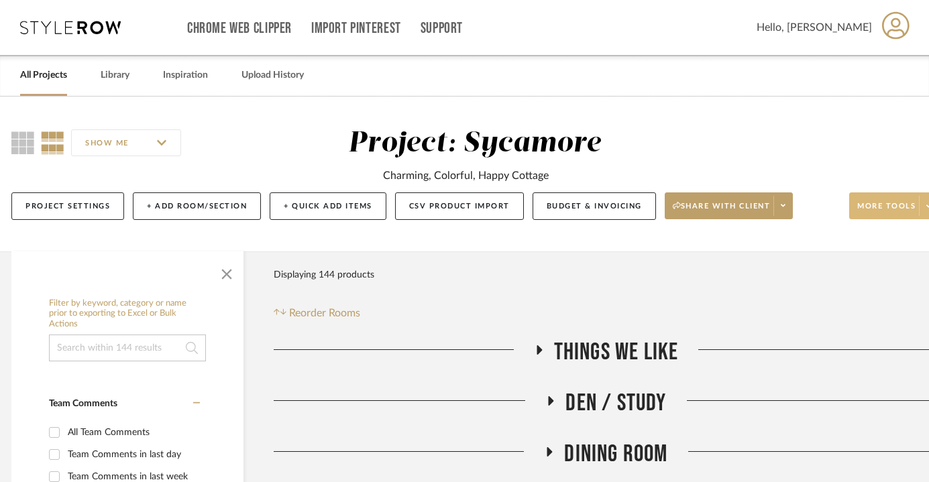
click at [896, 215] on span "More tools" at bounding box center [886, 211] width 58 height 20
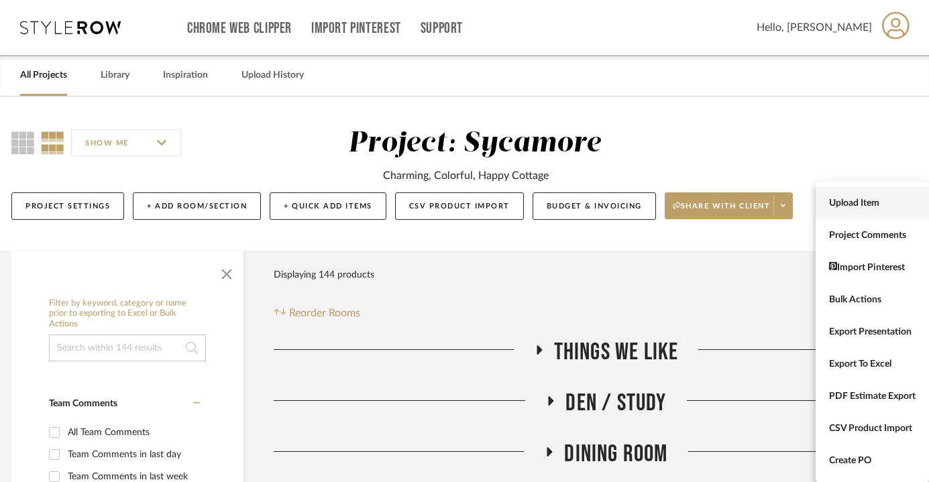
click at [877, 204] on span "Upload Item" at bounding box center [872, 203] width 87 height 11
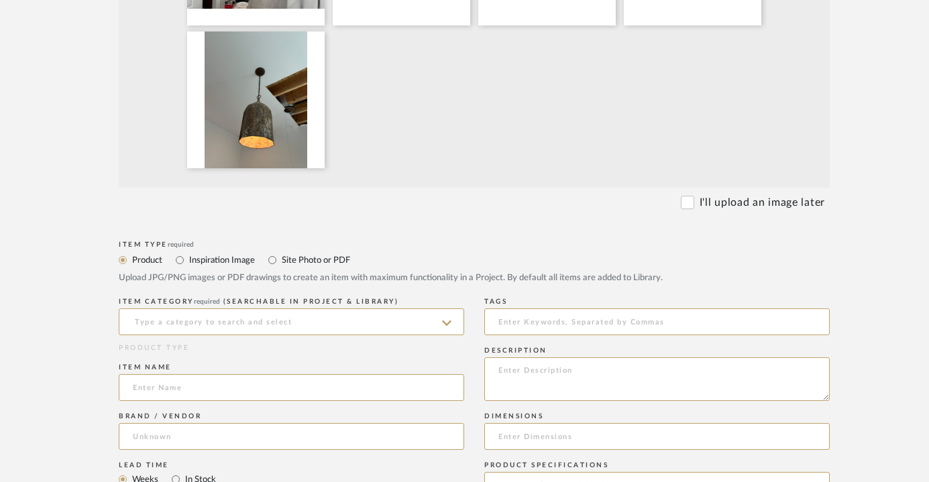
scroll to position [600, 9]
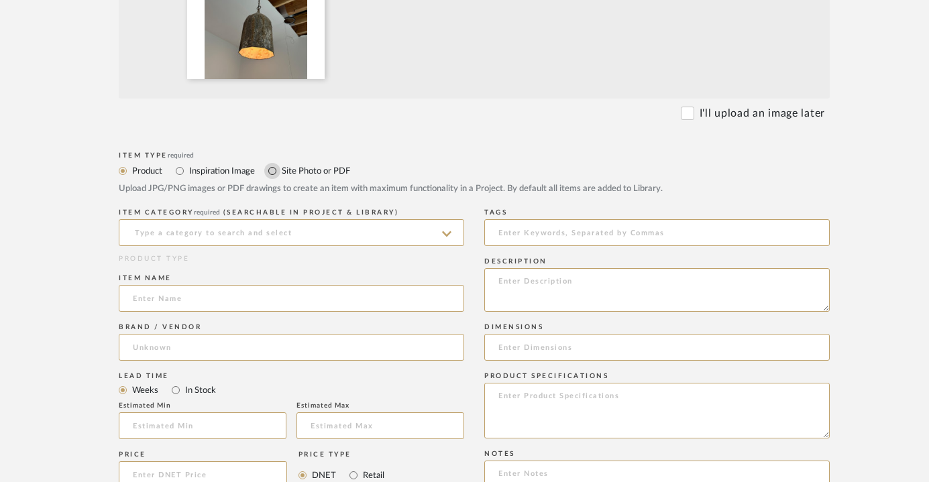
click at [268, 174] on input "Site Photo or PDF" at bounding box center [272, 171] width 16 height 16
radio input "true"
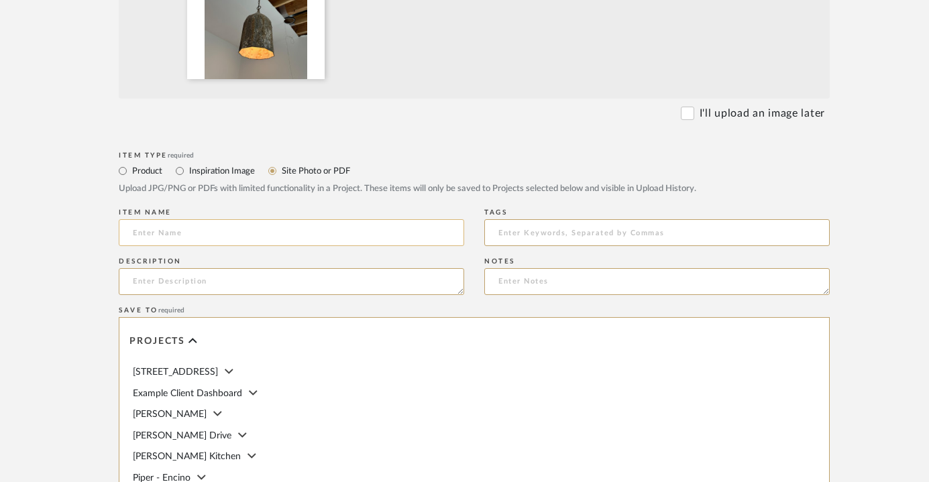
click at [268, 231] on input at bounding box center [291, 232] width 345 height 27
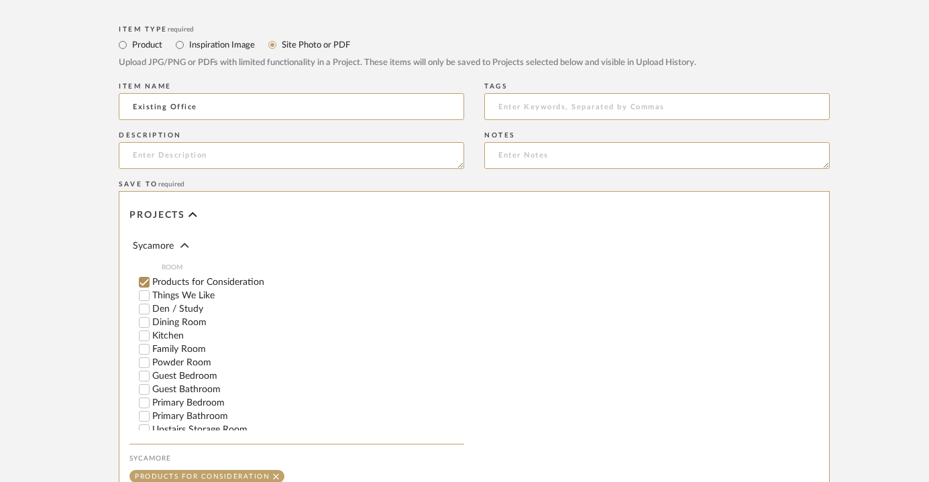
scroll to position [207, 0]
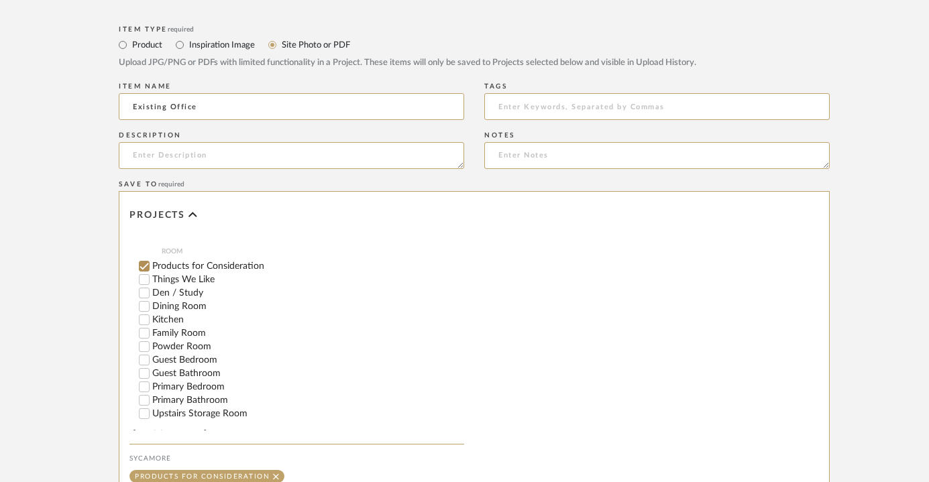
type input "Existing Office"
click at [178, 356] on label "Guest Bedroom" at bounding box center [308, 360] width 312 height 9
click at [151, 354] on input "Guest Bedroom" at bounding box center [144, 360] width 13 height 13
checkbox input "false"
click at [582, 147] on textarea at bounding box center [656, 155] width 345 height 27
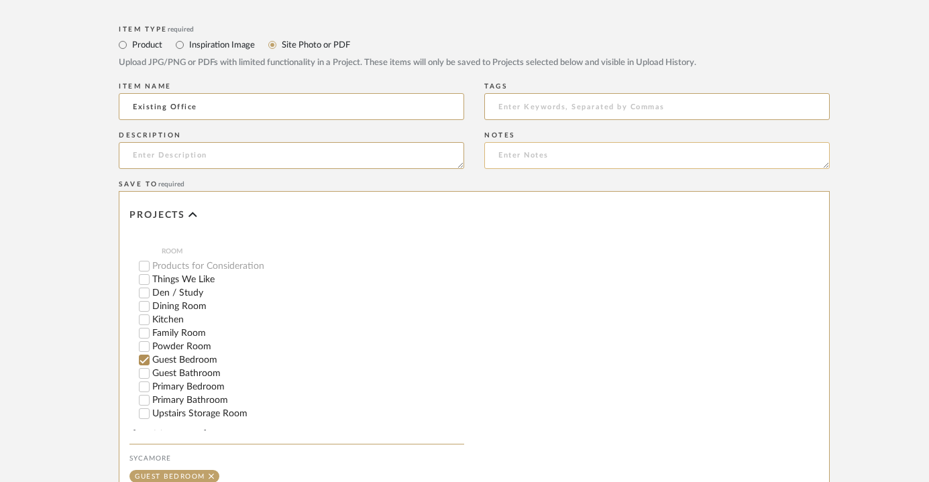
paste textarea "Built in on back wall/door wall. Desk facing window New light- big rattan shade…"
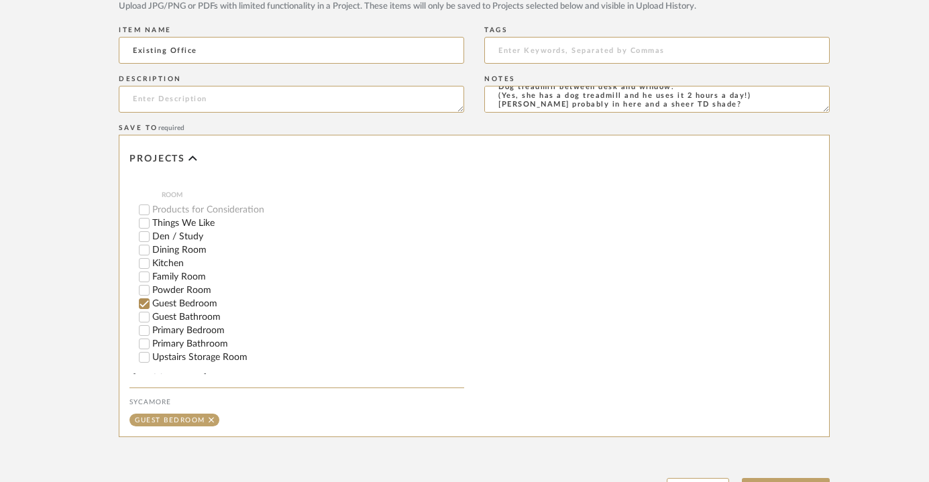
scroll to position [902, 9]
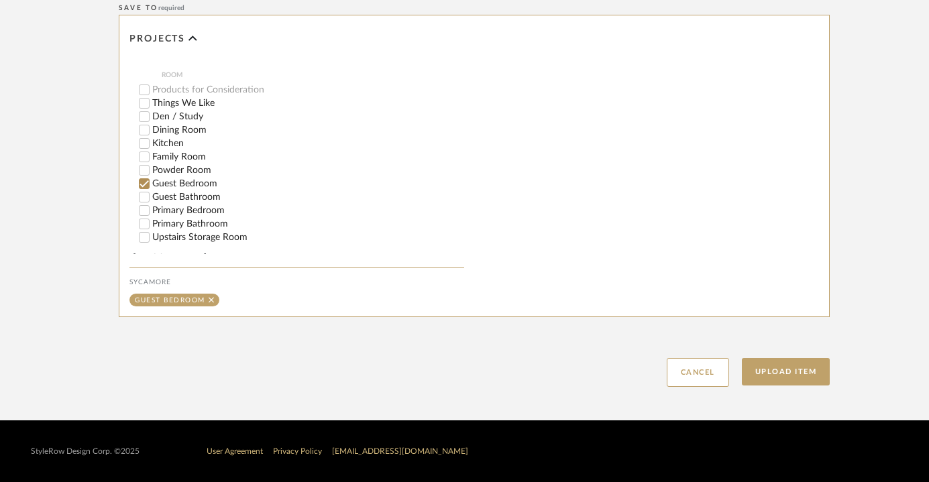
type textarea "Built in on back wall/door wall. Desk facing window New light- big rattan shade…"
click at [774, 355] on div "Upload Item Cancel" at bounding box center [474, 356] width 711 height 62
click at [771, 368] on button "Upload Item" at bounding box center [786, 372] width 89 height 28
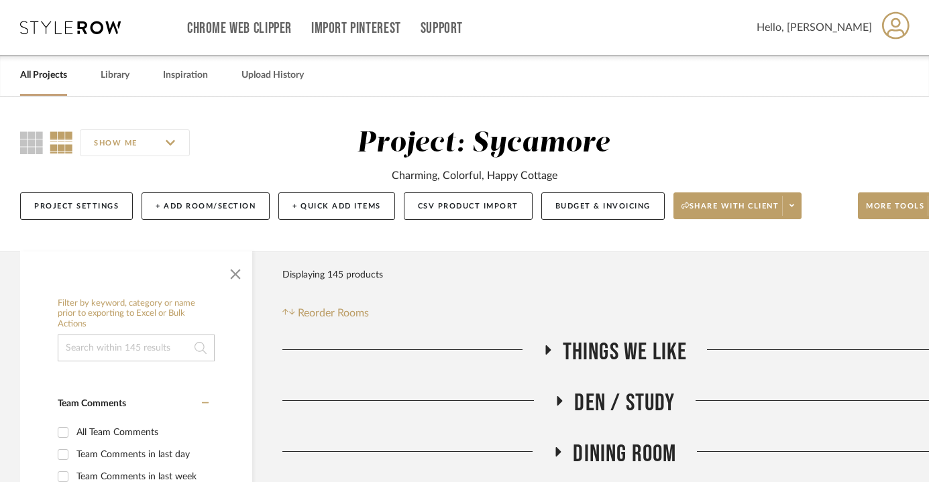
click at [116, 347] on input at bounding box center [136, 348] width 157 height 27
type input "schumach"
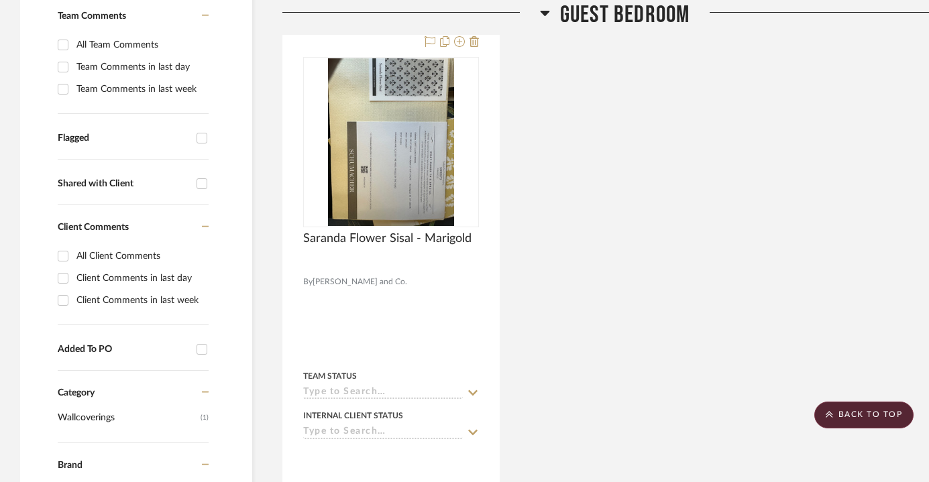
scroll to position [335, 0]
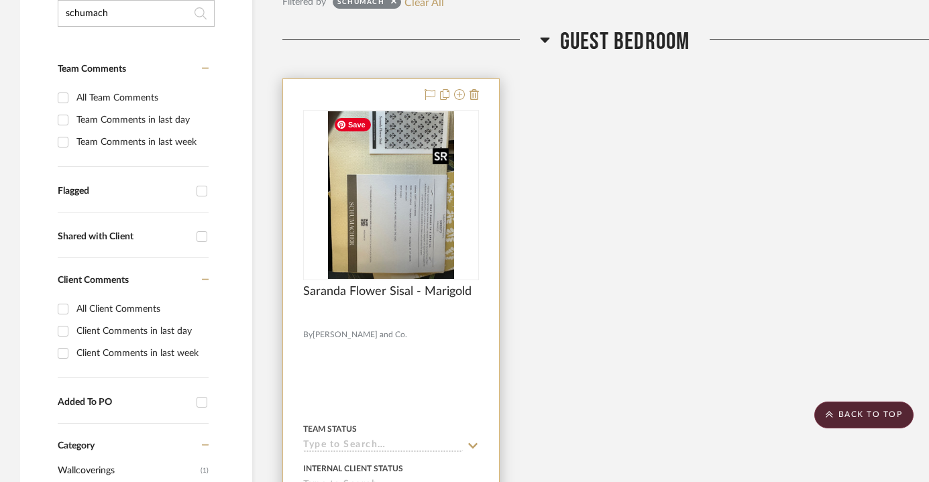
click at [392, 217] on img "0" at bounding box center [391, 195] width 126 height 168
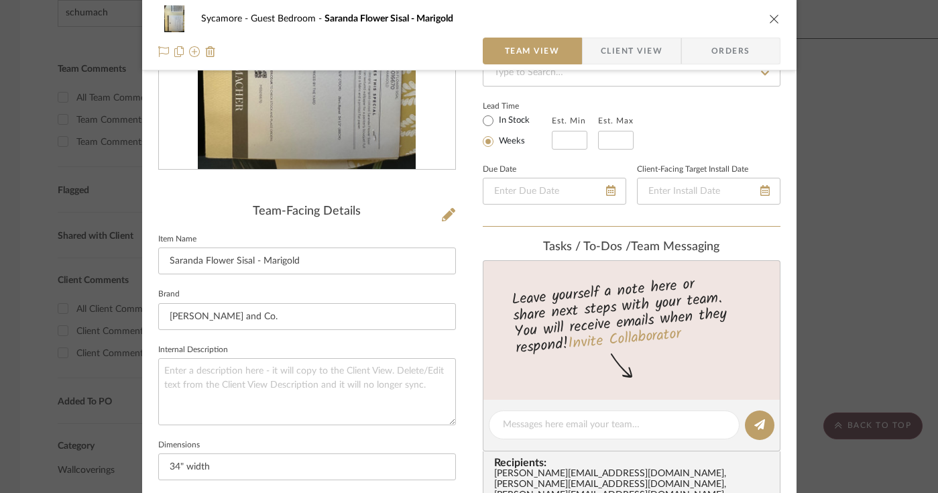
scroll to position [240, 0]
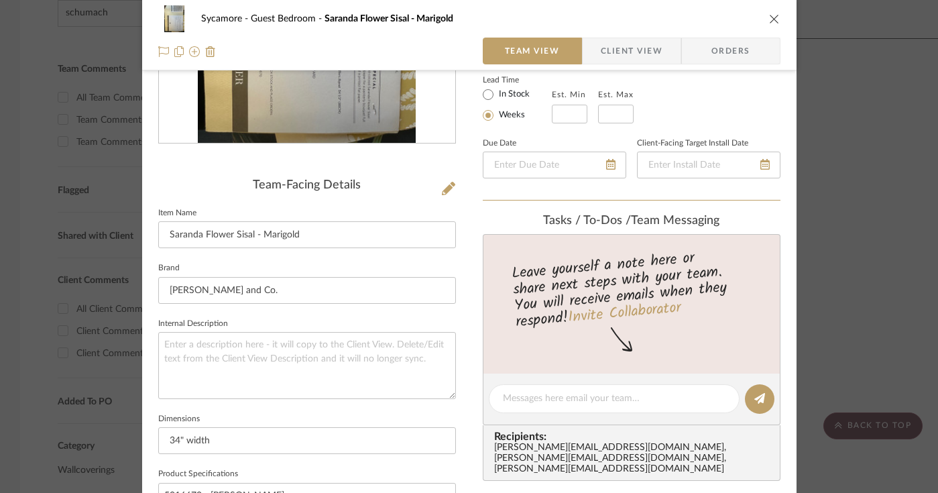
click at [770, 18] on icon "close" at bounding box center [774, 18] width 11 height 11
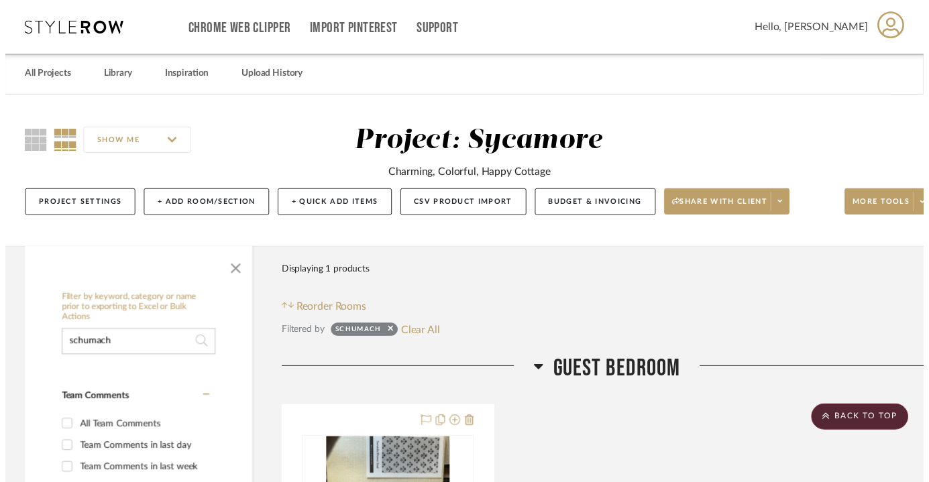
scroll to position [335, 0]
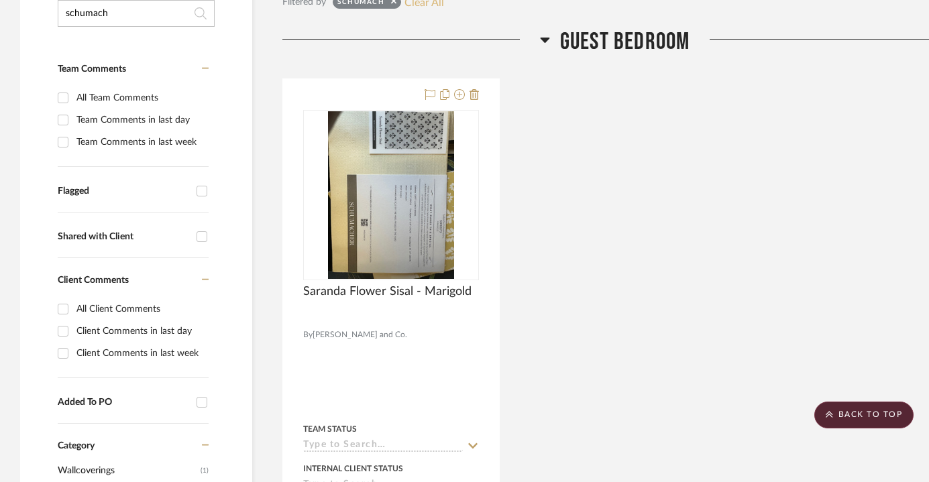
click at [427, 5] on button "Clear All" at bounding box center [424, 1] width 40 height 17
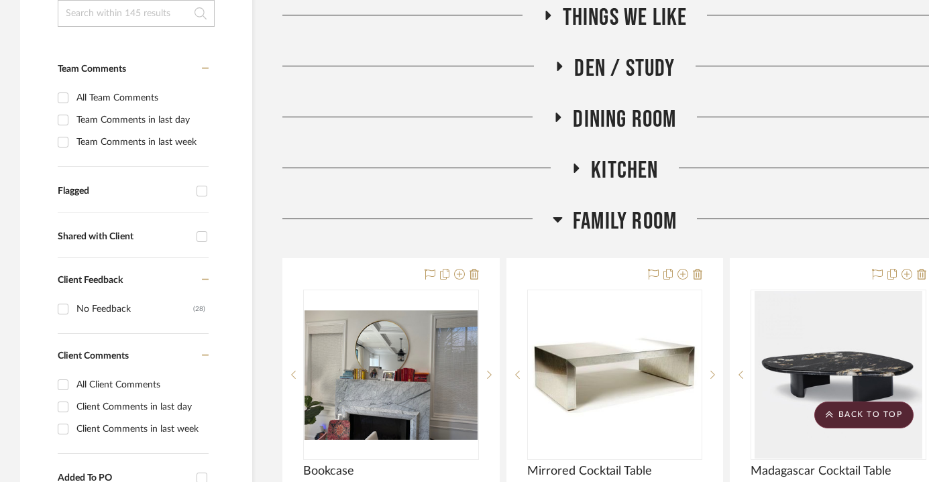
click at [596, 219] on span "Family Room" at bounding box center [625, 221] width 104 height 29
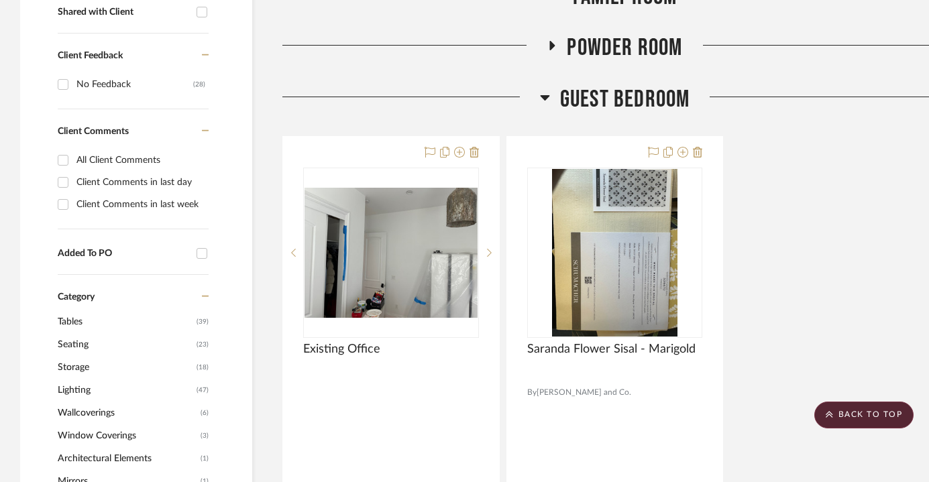
scroll to position [570, 0]
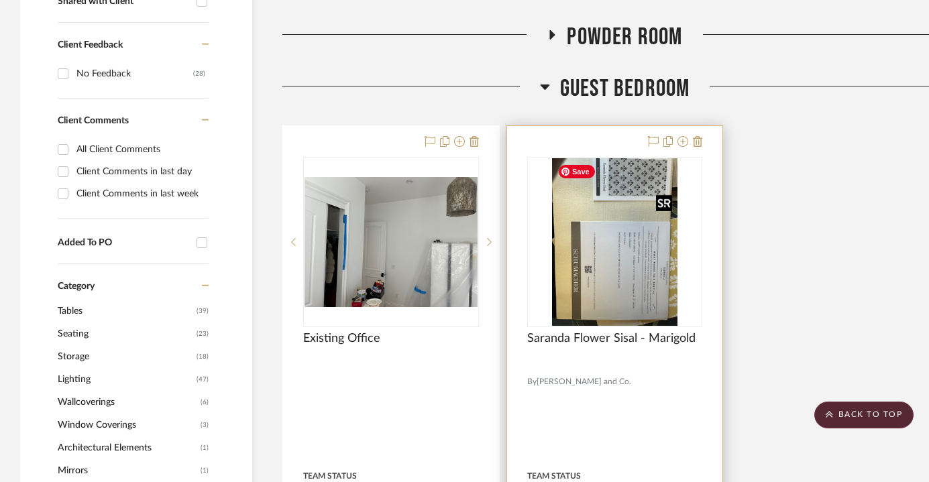
click at [643, 294] on img "0" at bounding box center [615, 242] width 126 height 168
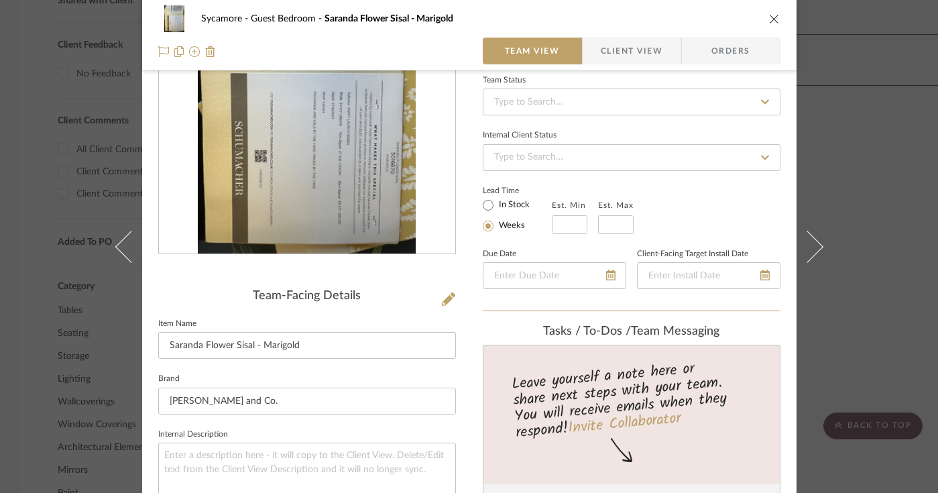
scroll to position [123, 0]
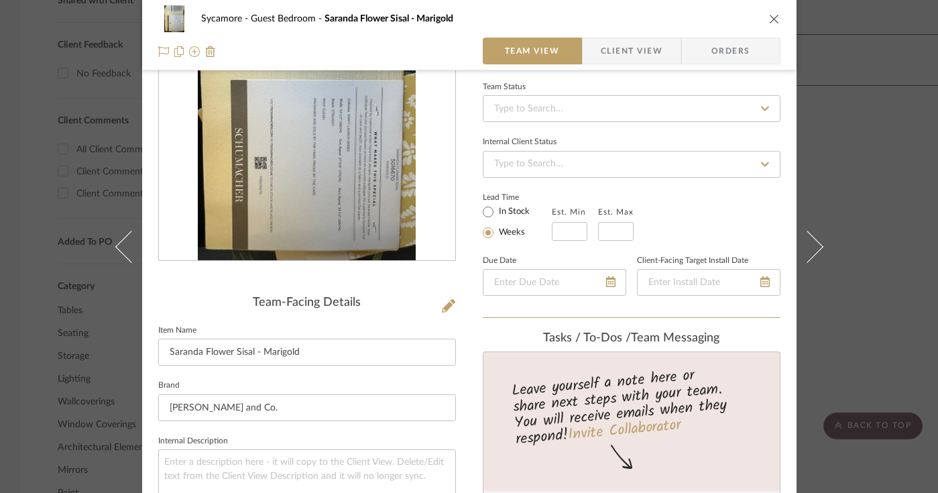
click at [642, 57] on span "Client View" at bounding box center [632, 51] width 62 height 27
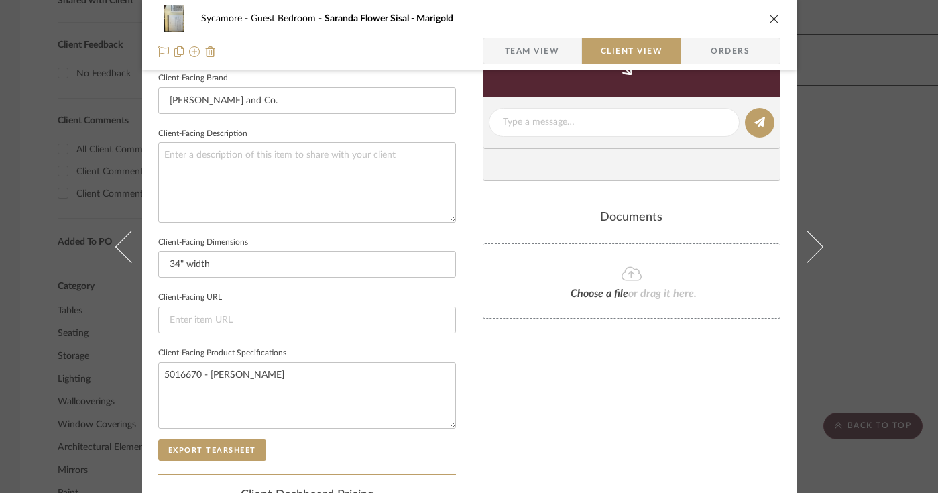
scroll to position [436, 0]
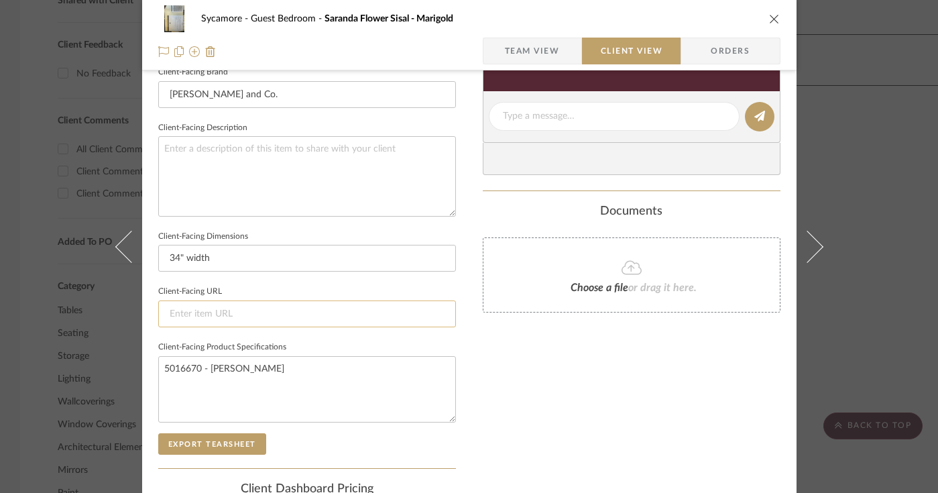
click at [299, 306] on input at bounding box center [307, 314] width 298 height 27
paste input "[URL][PERSON_NAME][DOMAIN_NAME]"
type input "[URL][PERSON_NAME][DOMAIN_NAME]"
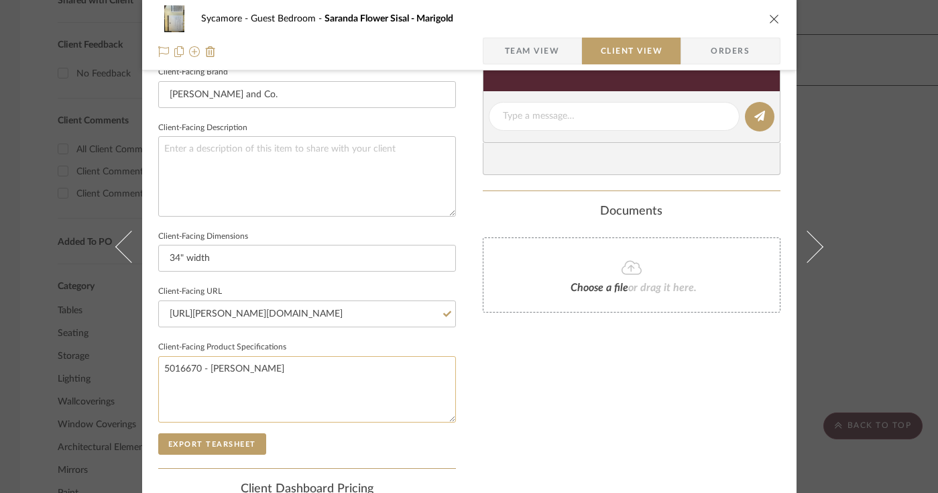
click at [315, 382] on textarea "5016670 - [PERSON_NAME]" at bounding box center [307, 389] width 298 height 66
click at [508, 54] on span "Team View" at bounding box center [532, 51] width 55 height 27
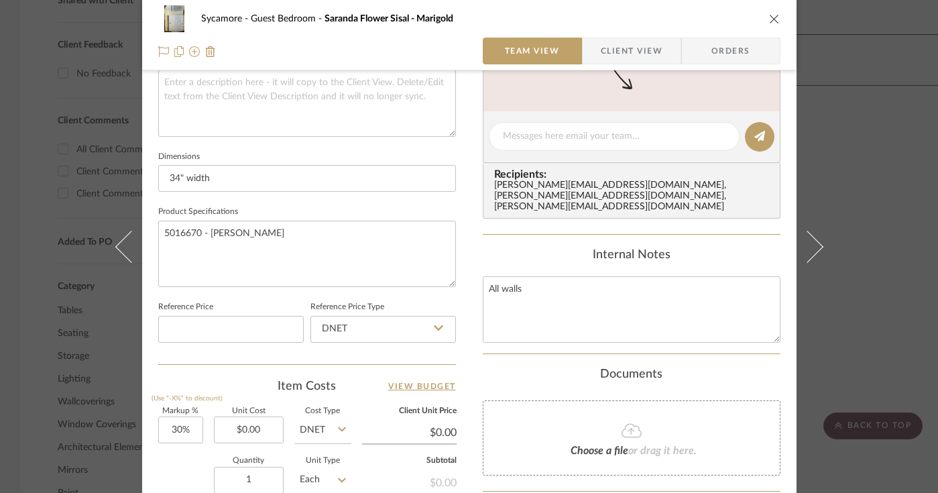
scroll to position [751, 0]
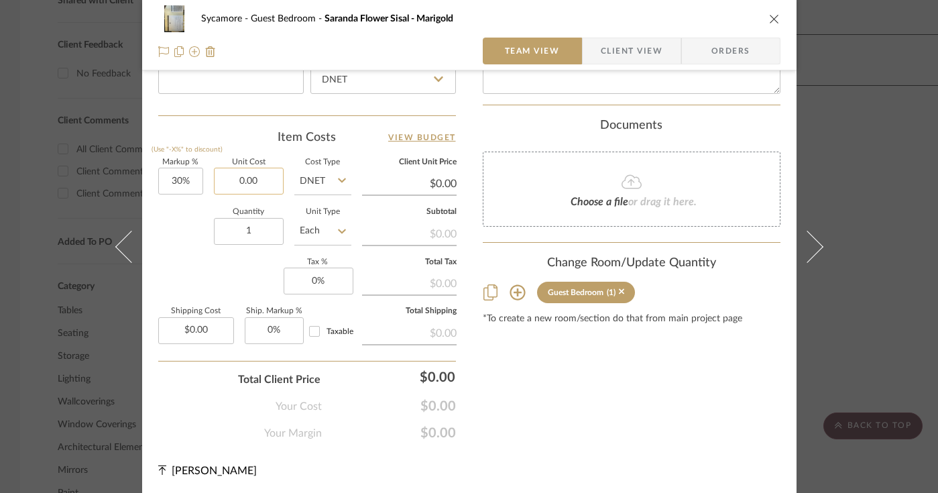
click at [258, 176] on input "0.00" at bounding box center [249, 181] width 70 height 27
type input "$98.00"
type input "$127.40"
click at [321, 182] on input "DNET" at bounding box center [322, 181] width 57 height 27
click at [203, 231] on div "Quantity 1 Unit Type Each" at bounding box center [254, 233] width 193 height 48
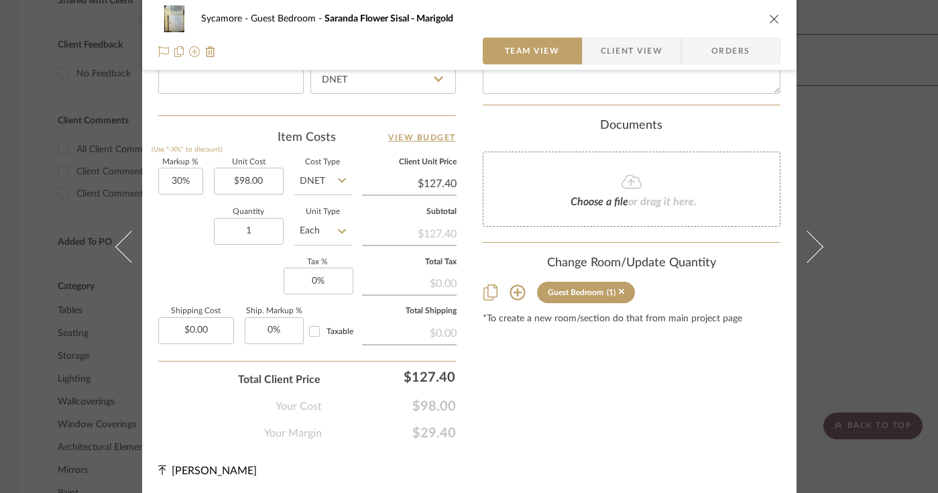
click at [315, 233] on input "Each" at bounding box center [322, 231] width 57 height 27
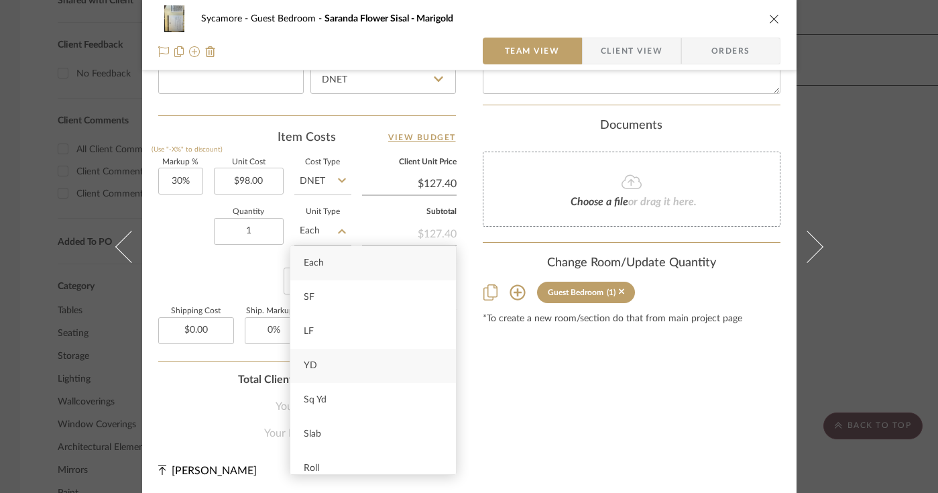
click at [341, 364] on div "YD" at bounding box center [373, 366] width 166 height 34
type input "YD"
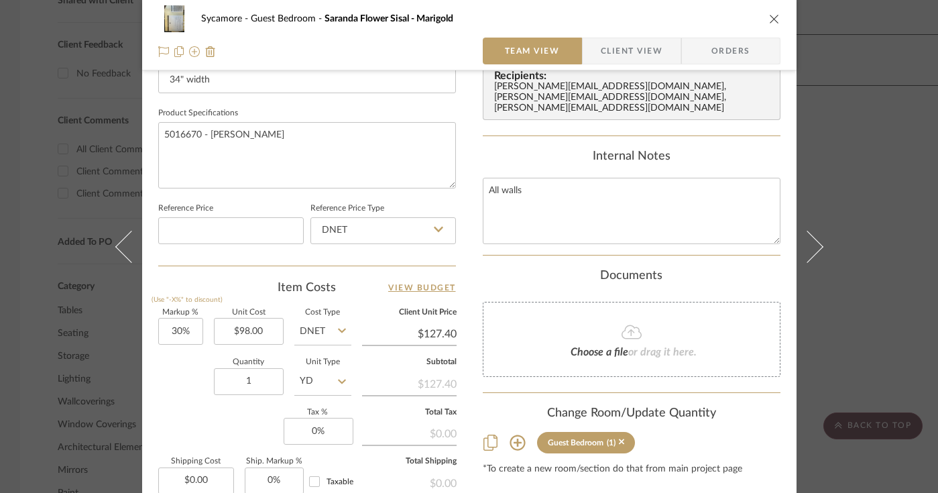
scroll to position [523, 0]
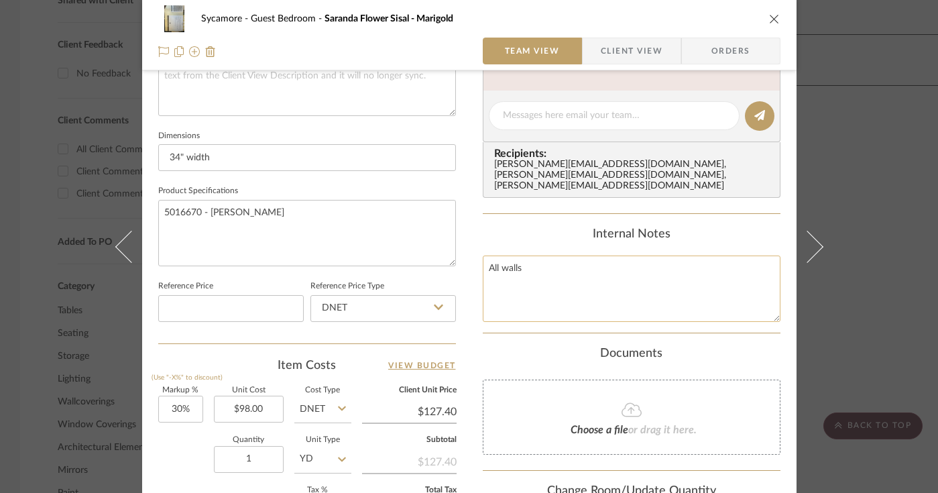
click at [518, 263] on textarea "All walls" at bounding box center [632, 289] width 298 height 66
type textarea "All walls Sold in 8 yd rolls"
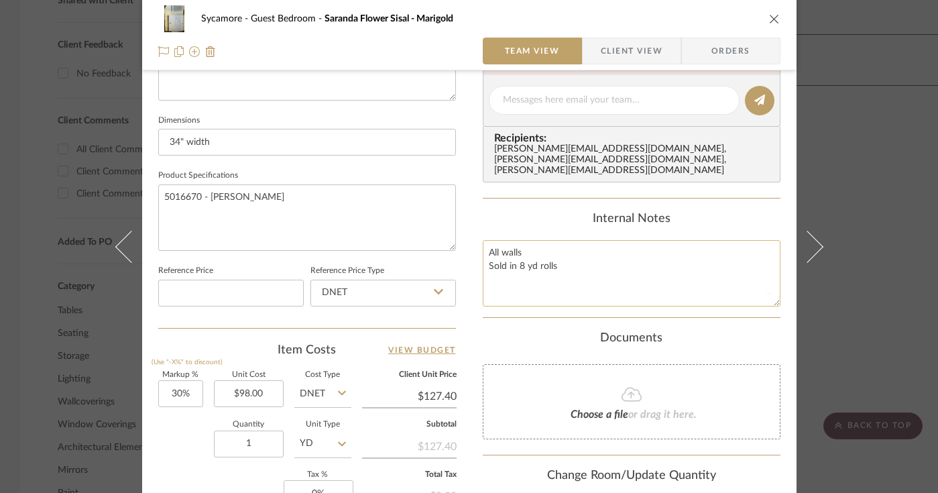
scroll to position [539, 0]
click at [458, 304] on div "Sycamore Guest Bedroom Saranda Flower Sisal - Marigold Team View Client View Or…" at bounding box center [469, 89] width 655 height 1236
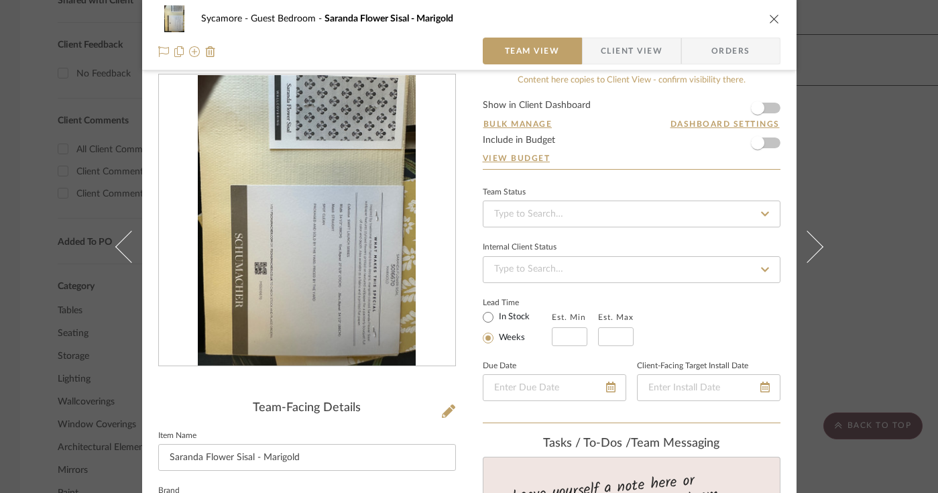
scroll to position [0, 0]
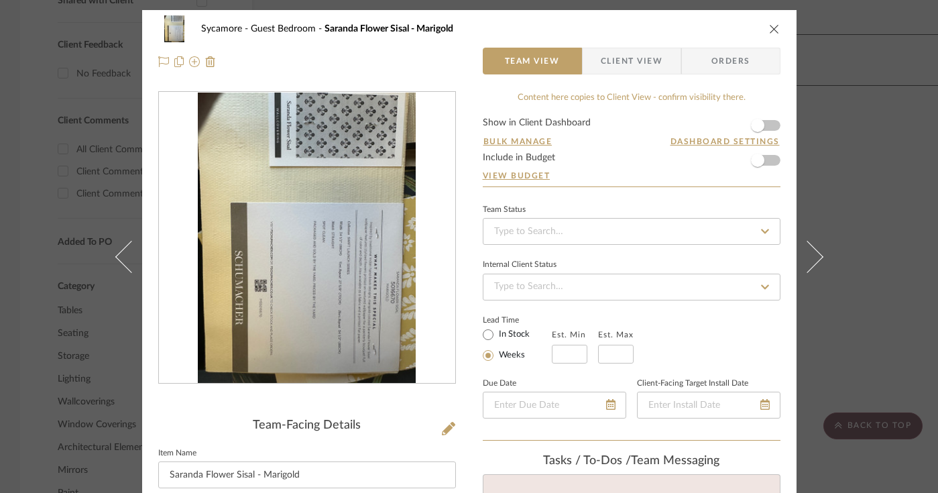
click at [771, 30] on icon "close" at bounding box center [774, 28] width 11 height 11
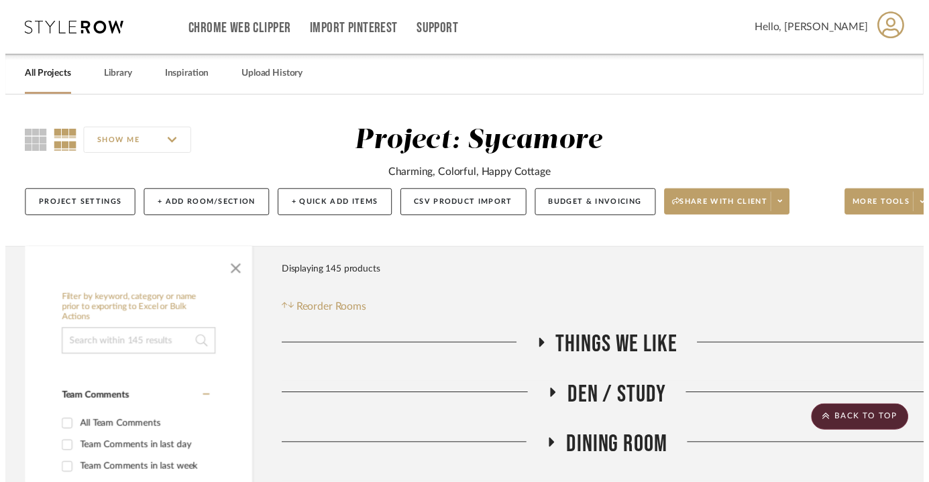
scroll to position [570, 0]
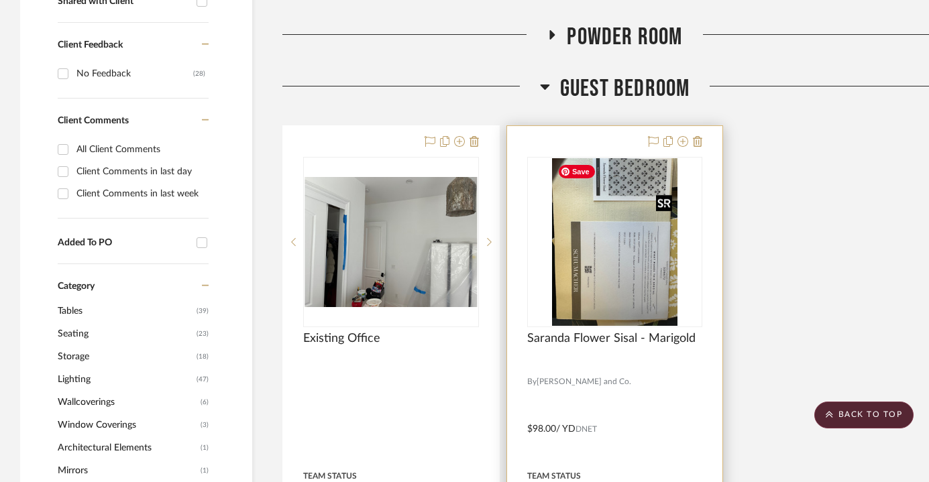
click at [645, 266] on img "0" at bounding box center [615, 242] width 126 height 168
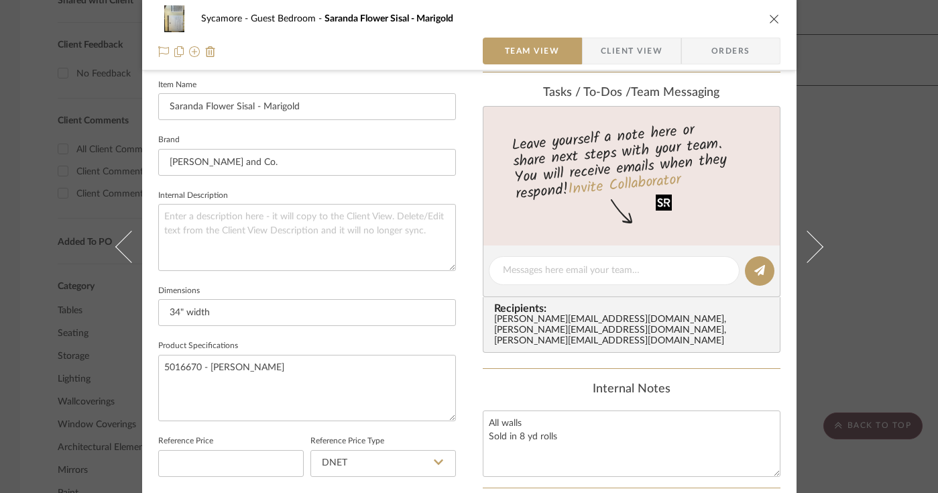
scroll to position [390, 0]
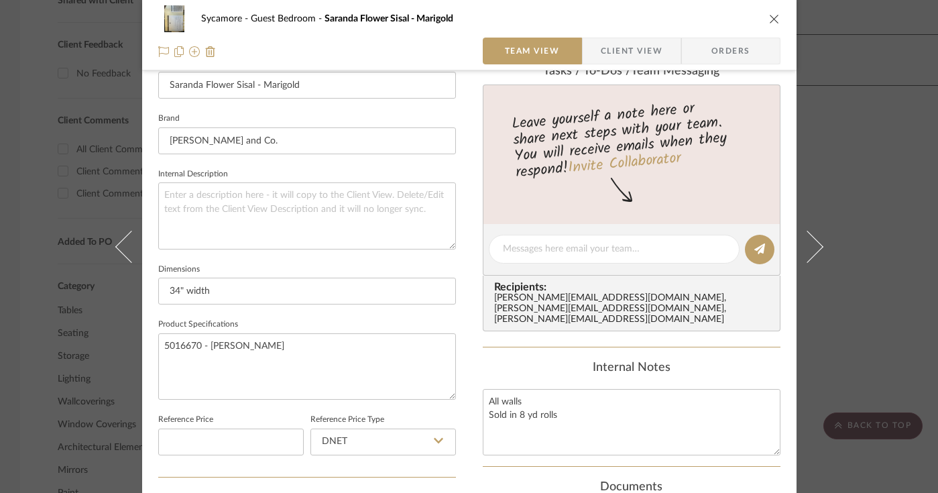
click at [772, 19] on icon "close" at bounding box center [774, 18] width 11 height 11
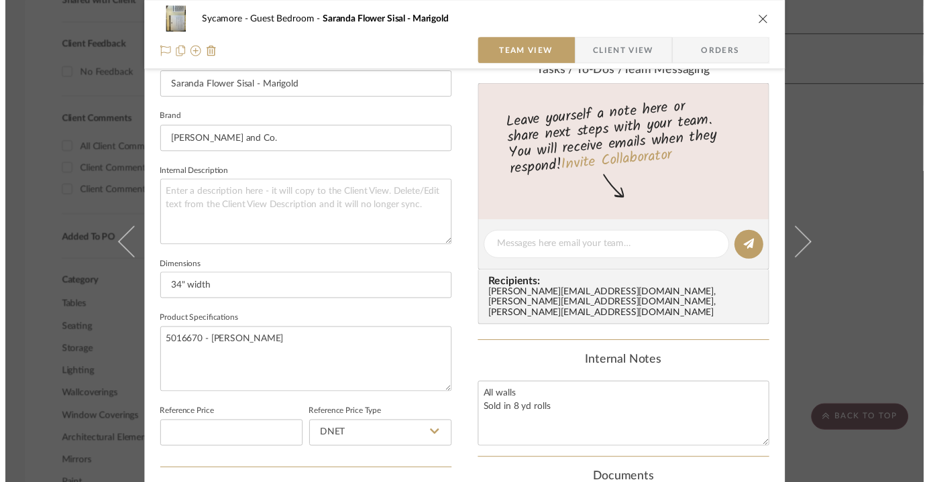
scroll to position [570, 0]
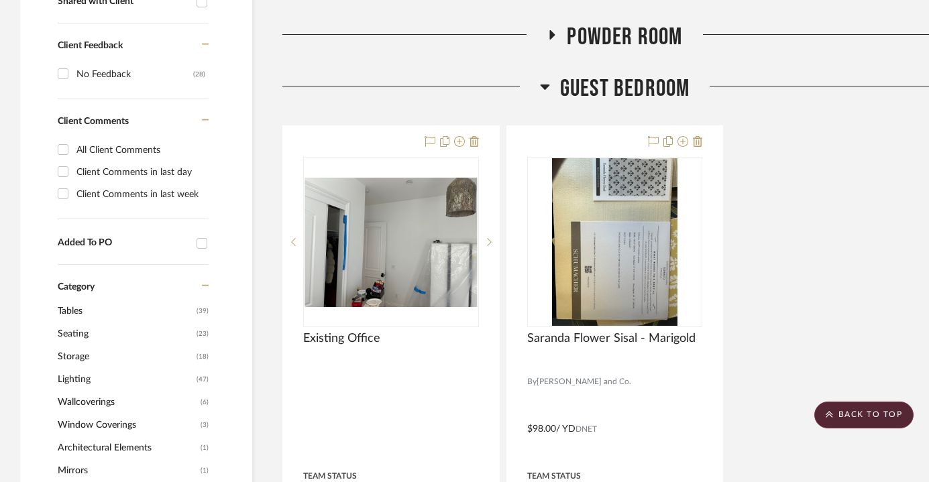
click at [629, 87] on span "Guest Bedroom" at bounding box center [625, 88] width 130 height 29
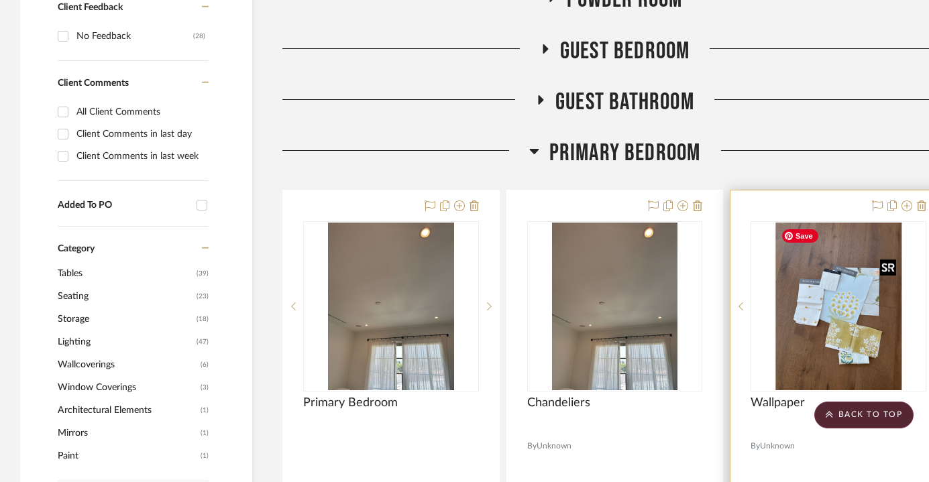
scroll to position [605, 0]
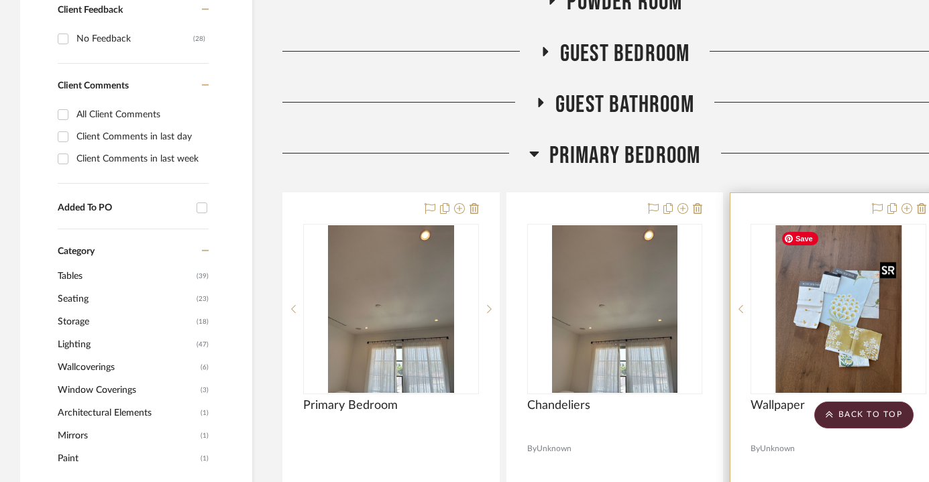
click at [830, 343] on img "0" at bounding box center [838, 309] width 126 height 168
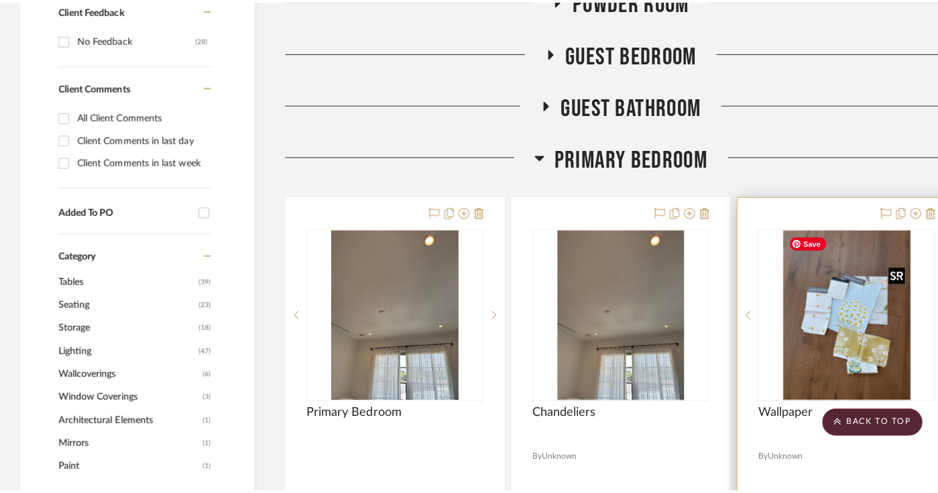
scroll to position [0, 0]
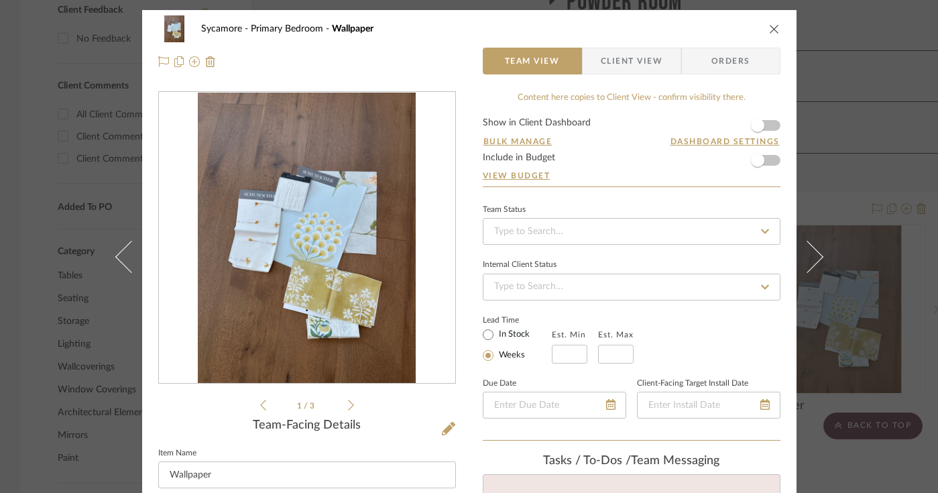
click at [307, 233] on div at bounding box center [307, 238] width 296 height 292
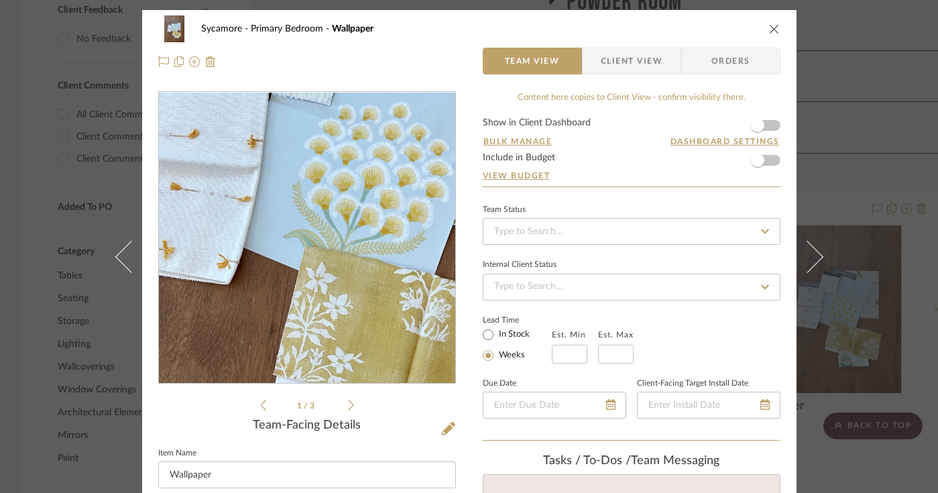
click at [290, 257] on img "0" at bounding box center [307, 238] width 218 height 291
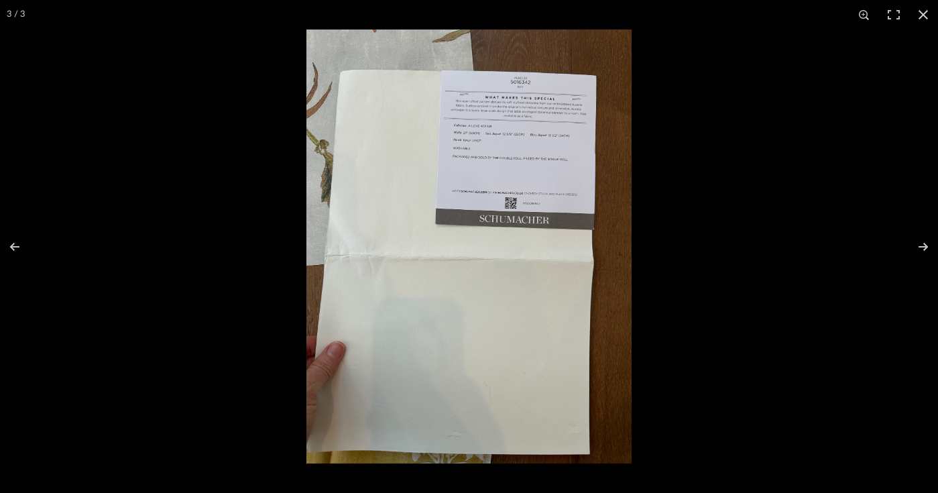
click at [514, 104] on img at bounding box center [469, 247] width 325 height 434
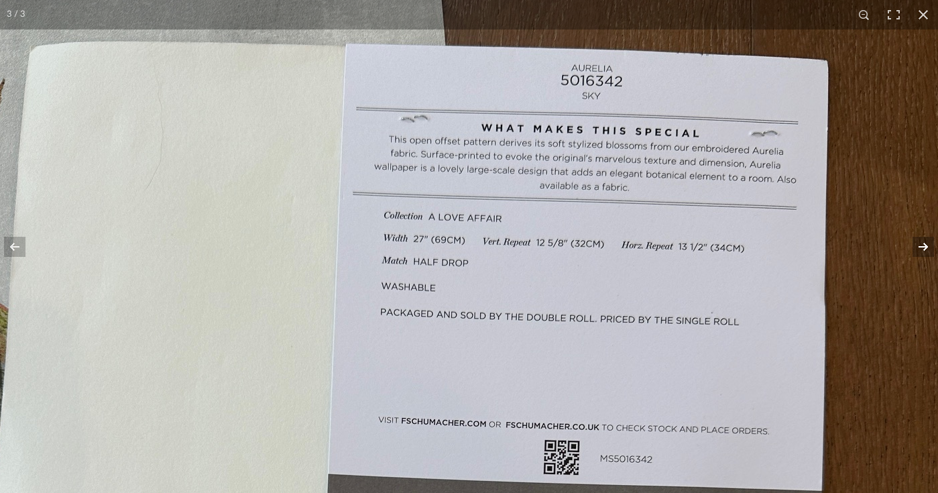
click at [932, 242] on button at bounding box center [914, 246] width 47 height 67
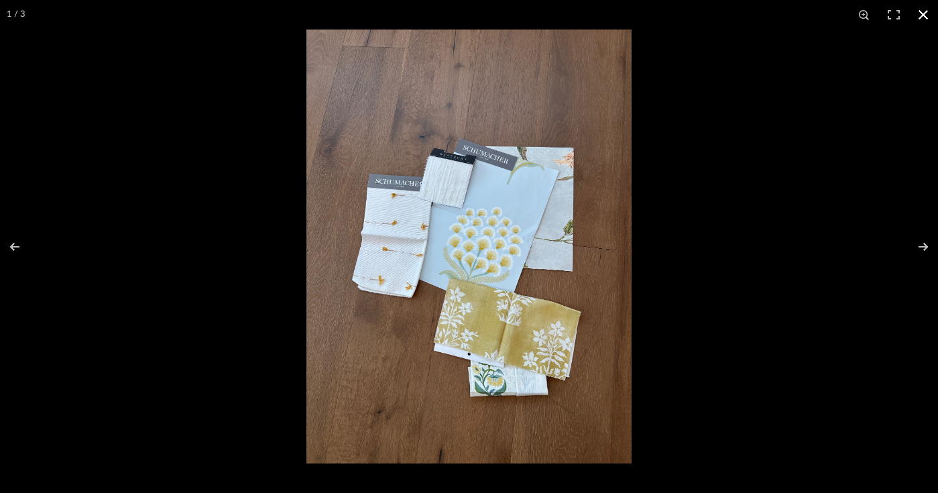
click at [924, 18] on button at bounding box center [924, 15] width 30 height 30
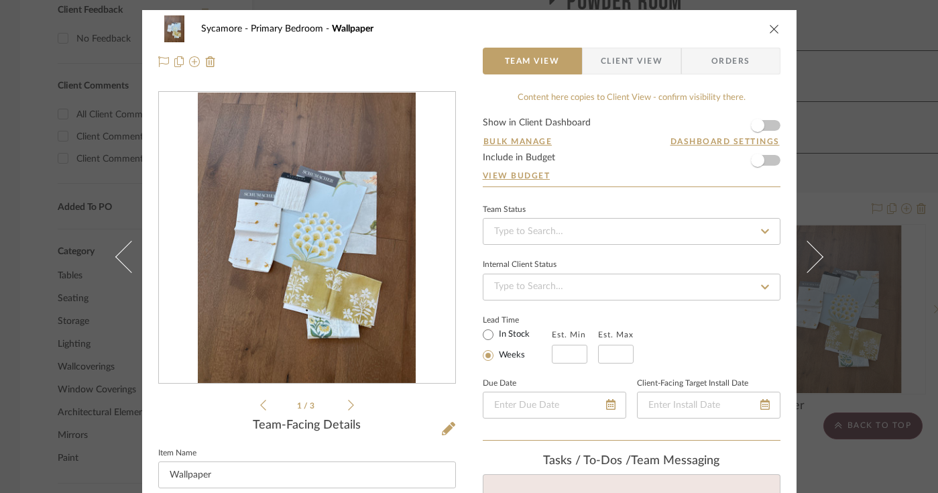
click at [773, 31] on icon "close" at bounding box center [774, 28] width 11 height 11
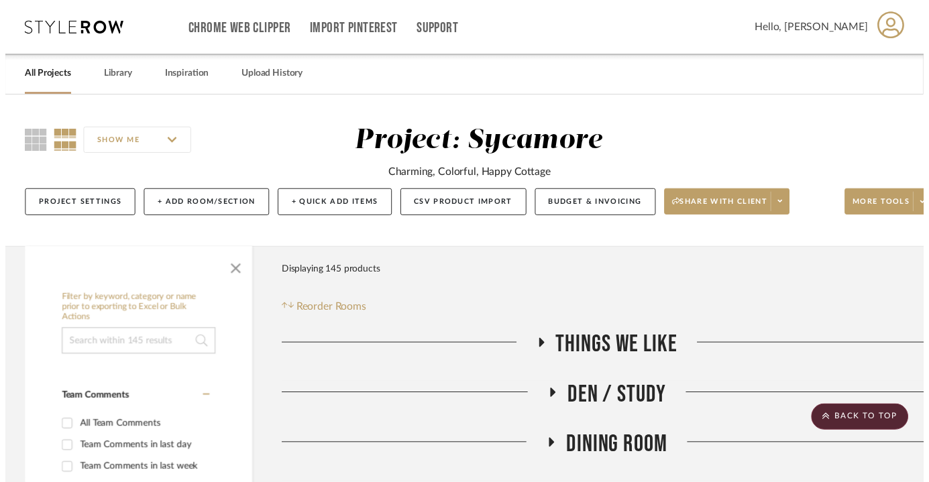
scroll to position [605, 0]
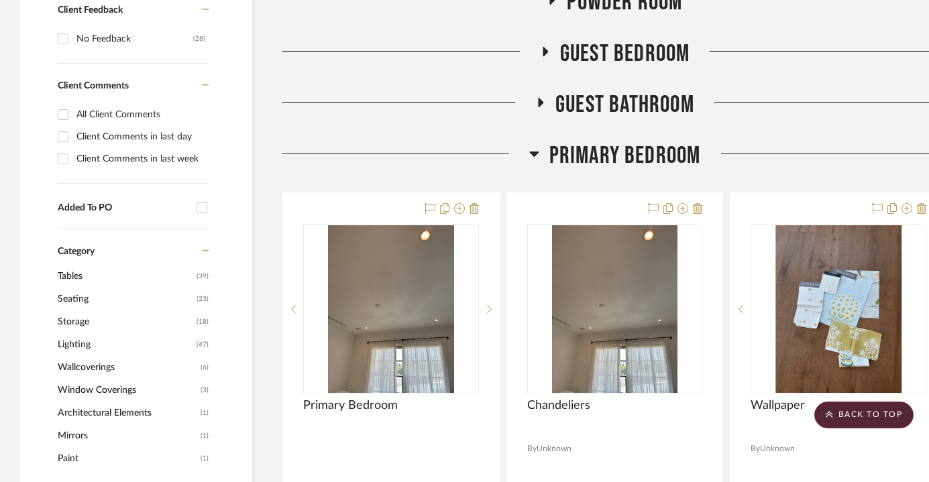
click at [121, 365] on span "Wallcoverings" at bounding box center [128, 367] width 140 height 23
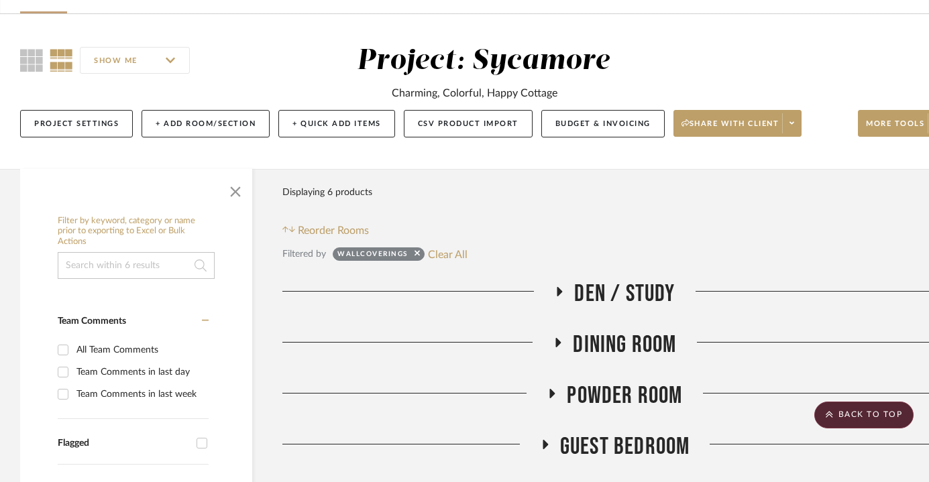
scroll to position [0, 0]
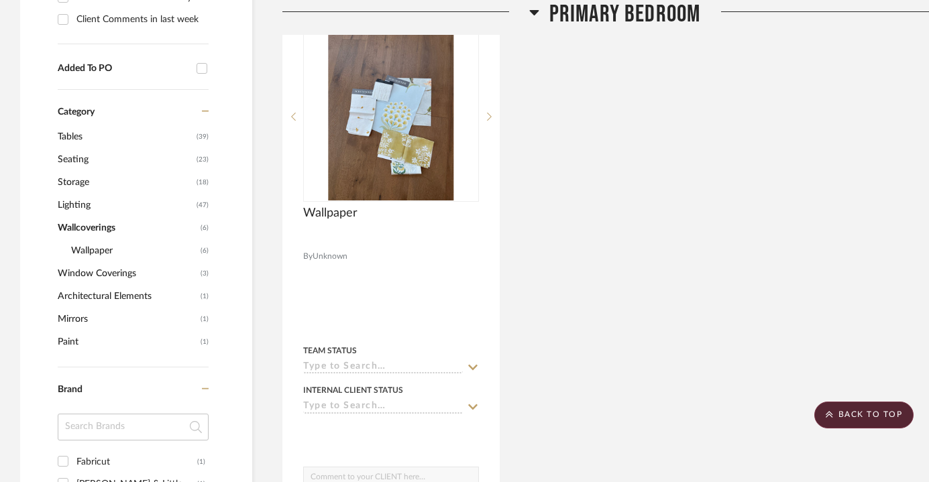
scroll to position [502, 0]
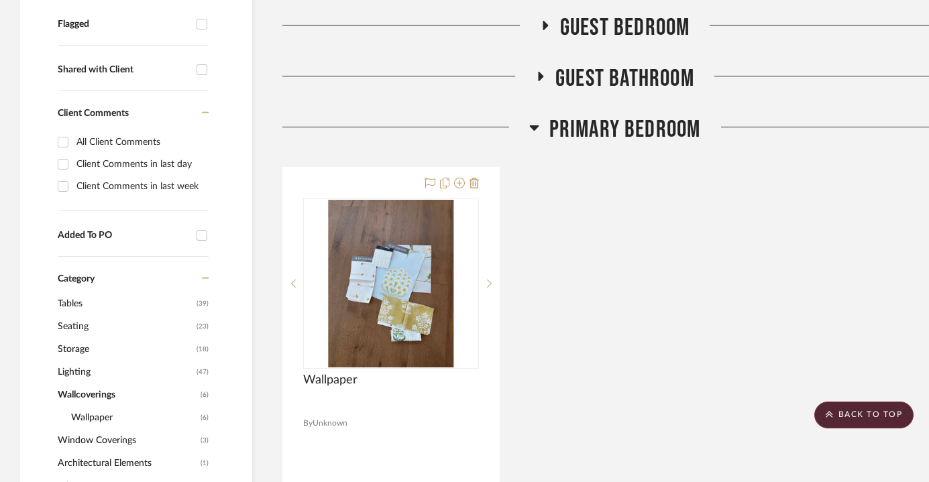
click at [606, 138] on span "Primary Bedroom" at bounding box center [625, 129] width 152 height 29
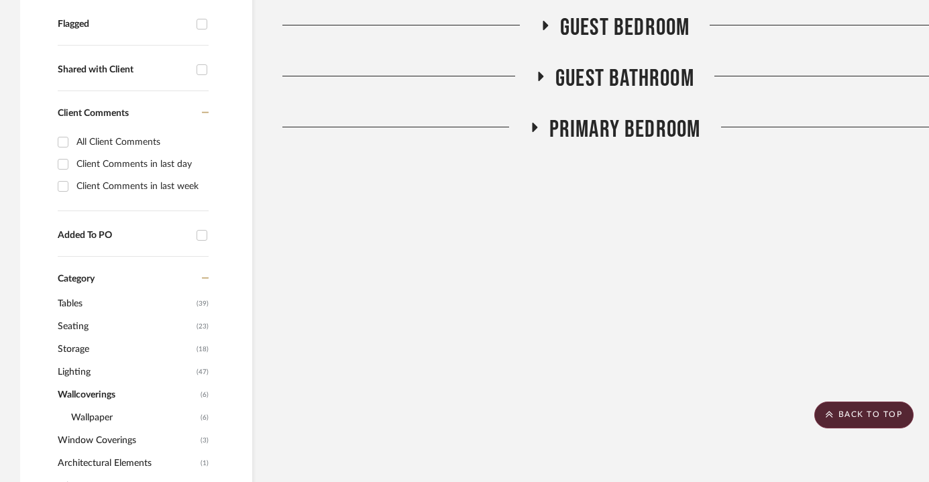
click at [620, 67] on span "Guest Bathroom" at bounding box center [624, 78] width 139 height 29
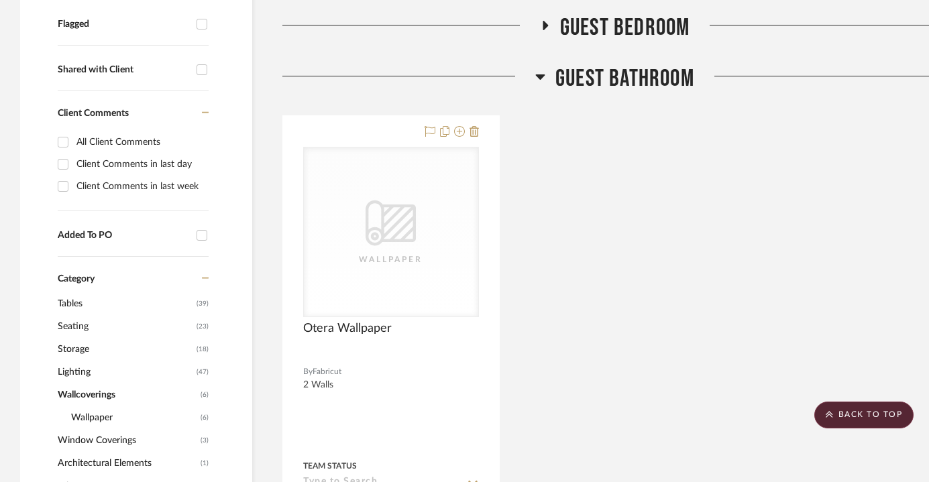
click at [620, 67] on span "Guest Bathroom" at bounding box center [624, 78] width 139 height 29
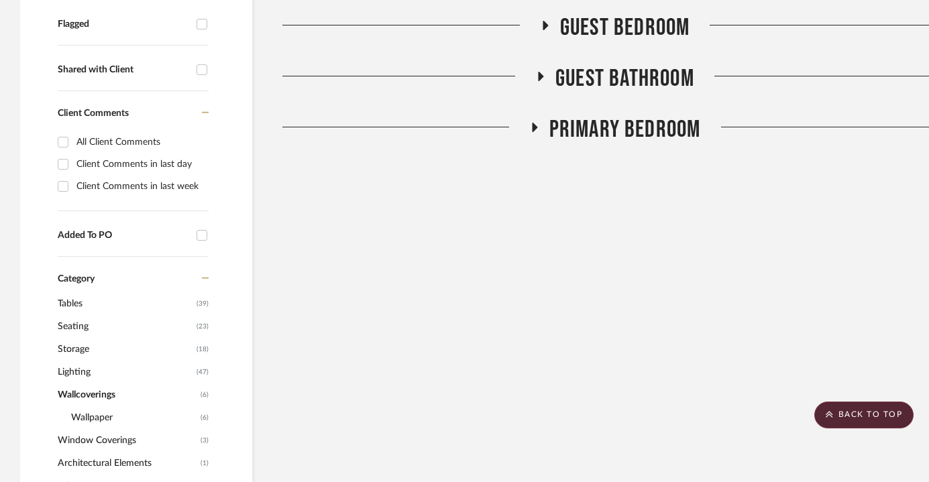
click at [625, 23] on span "Guest Bedroom" at bounding box center [625, 27] width 130 height 29
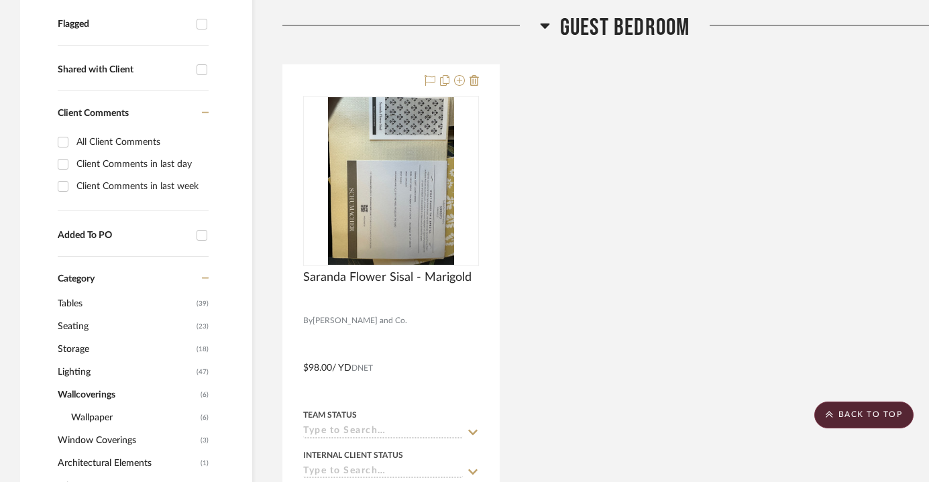
click at [625, 23] on span "Guest Bedroom" at bounding box center [625, 27] width 130 height 29
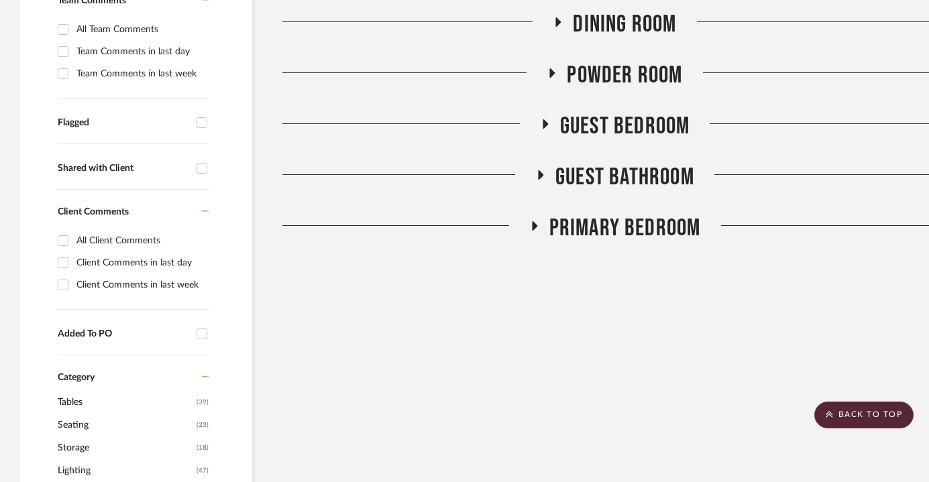
scroll to position [398, 0]
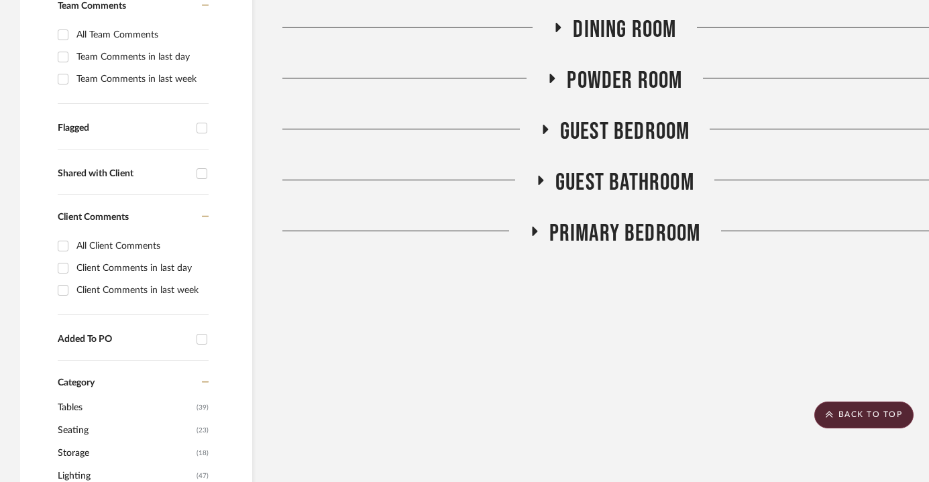
click at [625, 73] on span "Powder Room" at bounding box center [624, 80] width 115 height 29
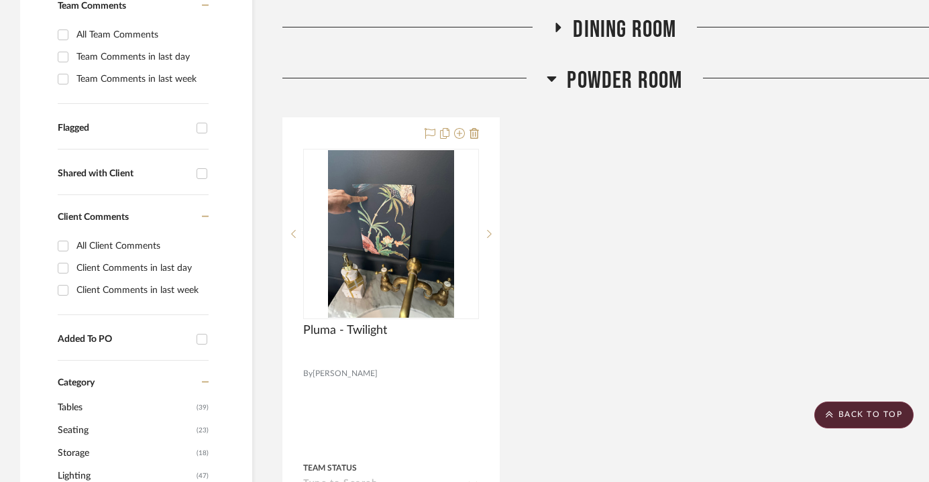
click at [625, 73] on span "Powder Room" at bounding box center [624, 80] width 115 height 29
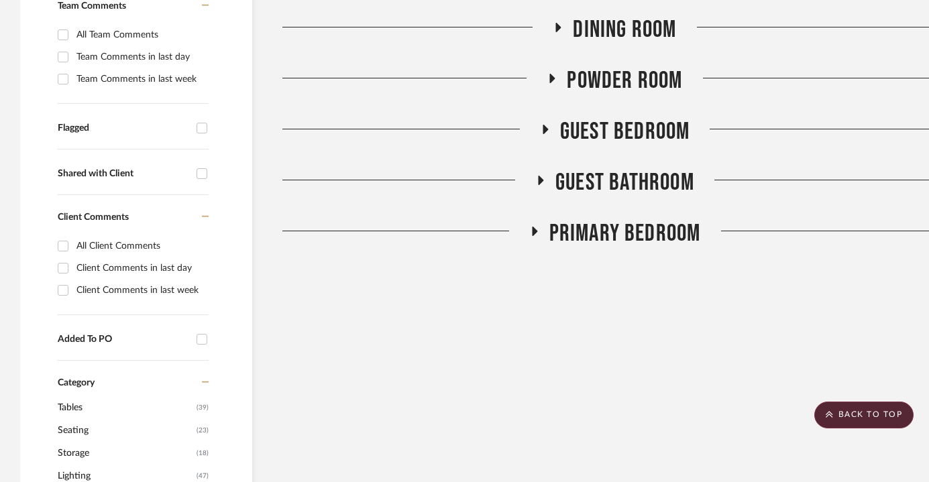
click at [625, 27] on span "Dining Room" at bounding box center [624, 29] width 103 height 29
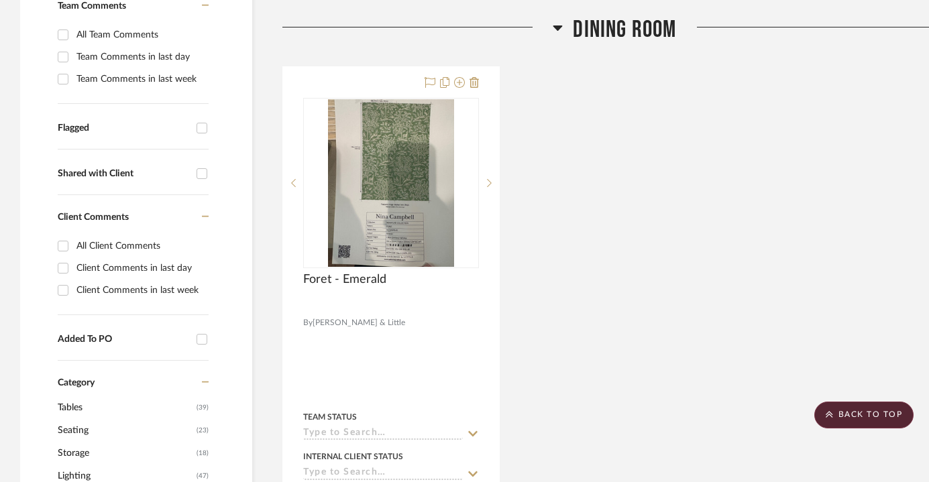
click at [625, 27] on span "Dining Room" at bounding box center [624, 29] width 103 height 29
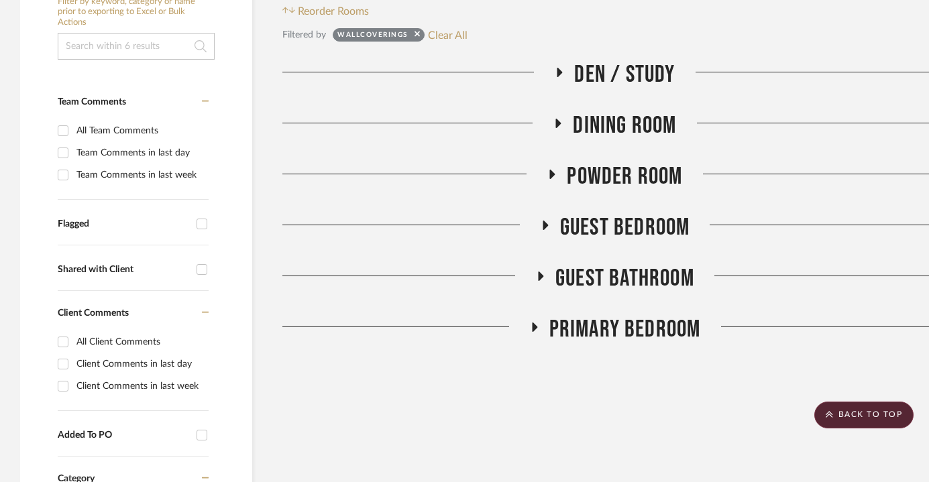
scroll to position [303, 0]
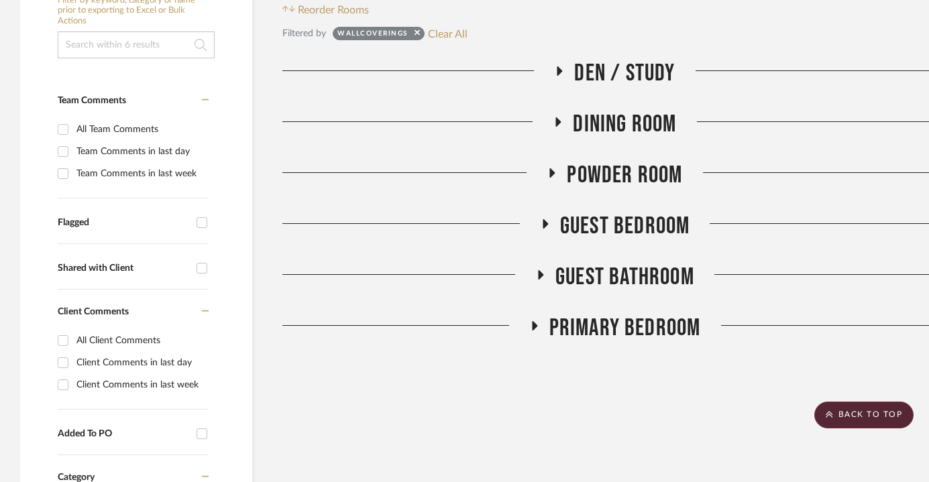
click at [616, 77] on span "Den / Study" at bounding box center [624, 73] width 101 height 29
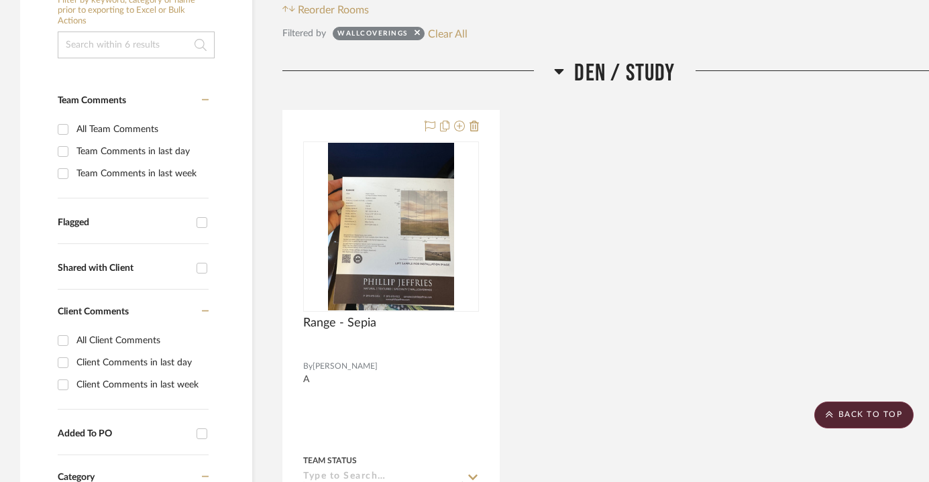
click at [616, 77] on span "Den / Study" at bounding box center [624, 73] width 101 height 29
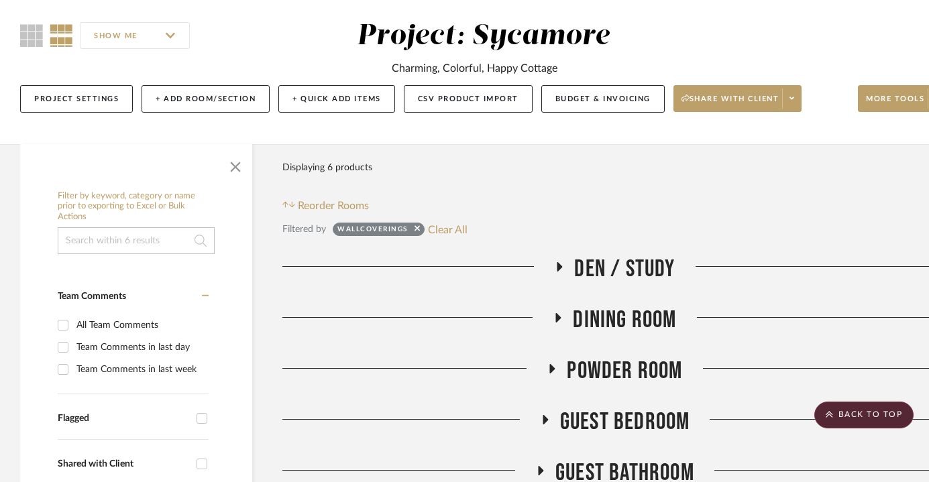
scroll to position [0, 0]
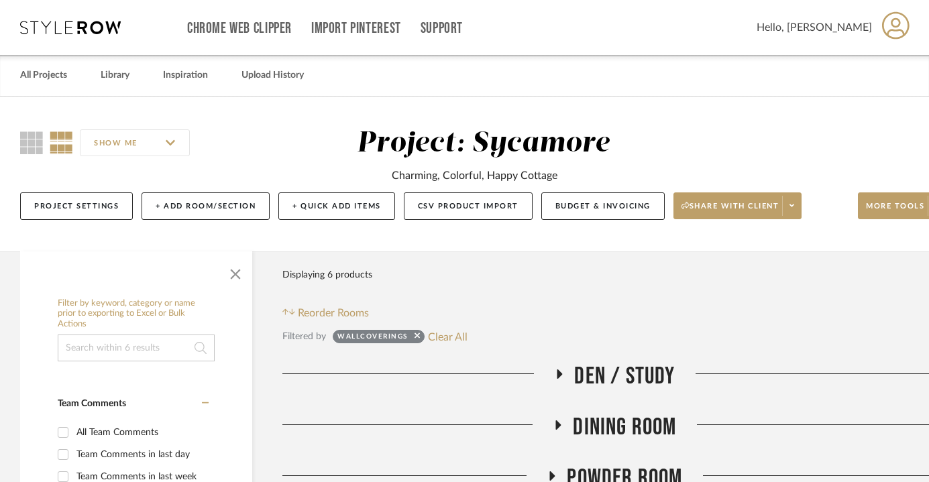
click at [616, 378] on span "Den / Study" at bounding box center [624, 376] width 101 height 29
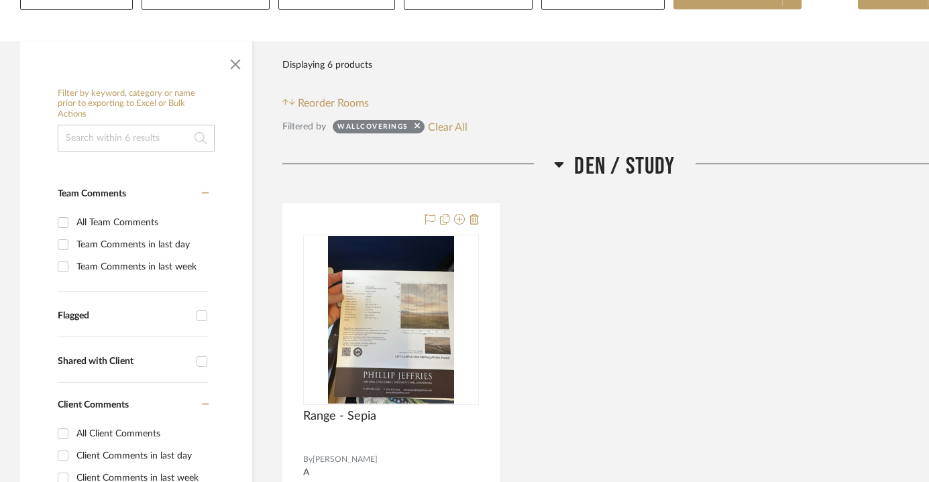
scroll to position [215, 0]
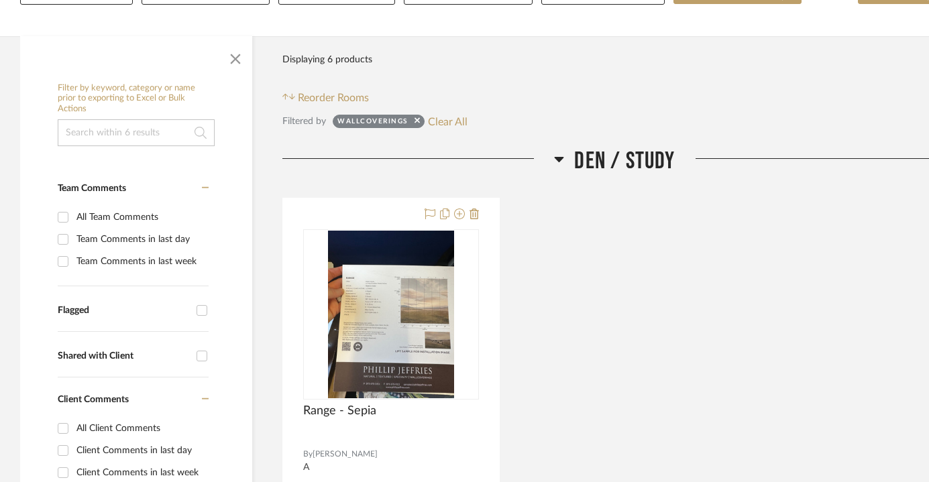
click at [610, 158] on span "Den / Study" at bounding box center [624, 161] width 101 height 29
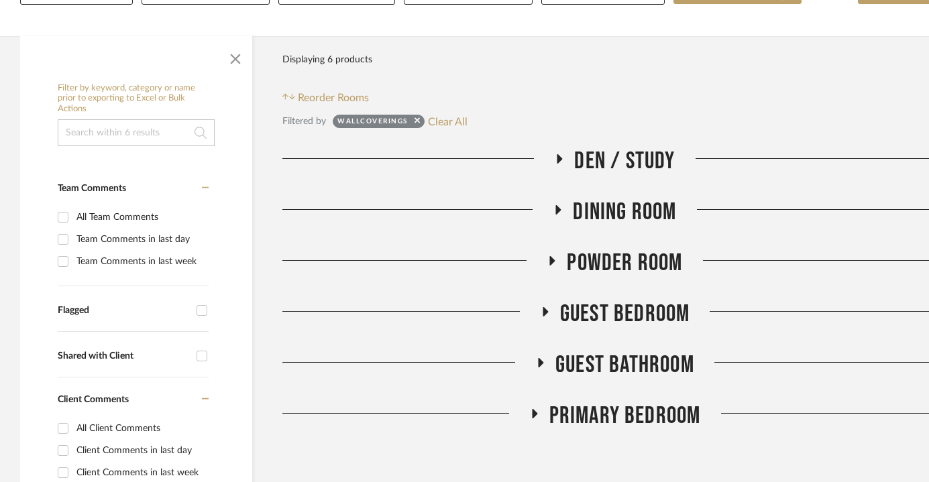
click at [600, 199] on span "Dining Room" at bounding box center [624, 212] width 103 height 29
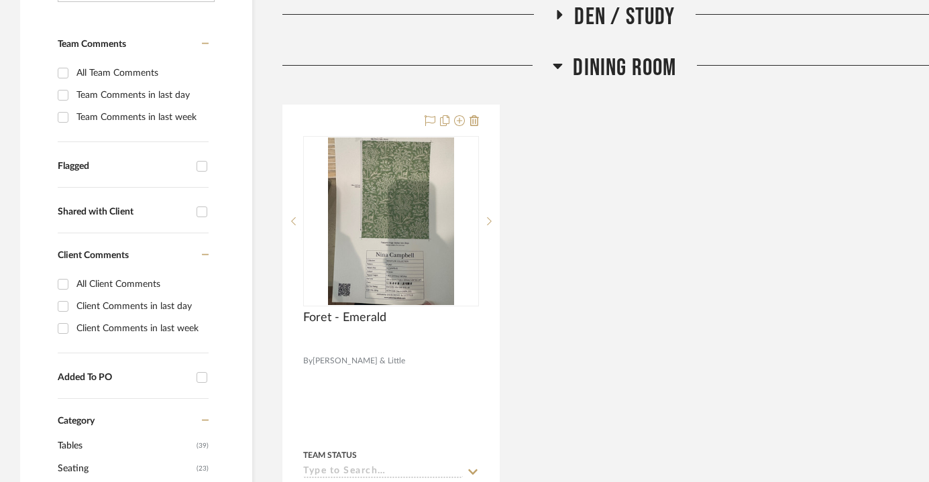
scroll to position [360, 1]
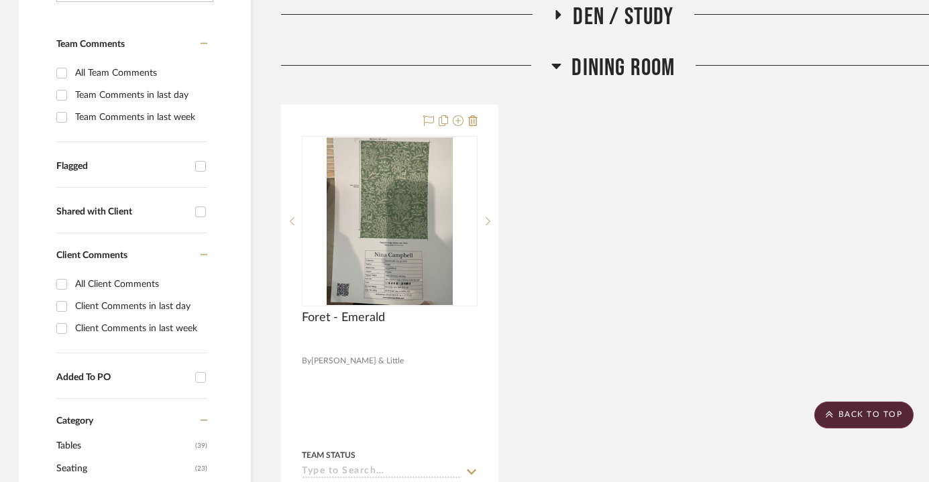
click at [616, 70] on span "Dining Room" at bounding box center [623, 68] width 103 height 29
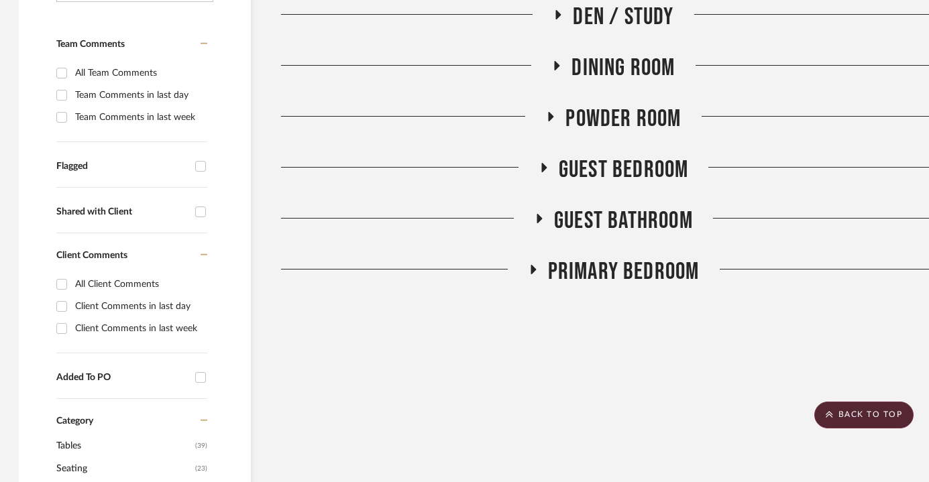
click at [616, 127] on span "Powder Room" at bounding box center [622, 119] width 115 height 29
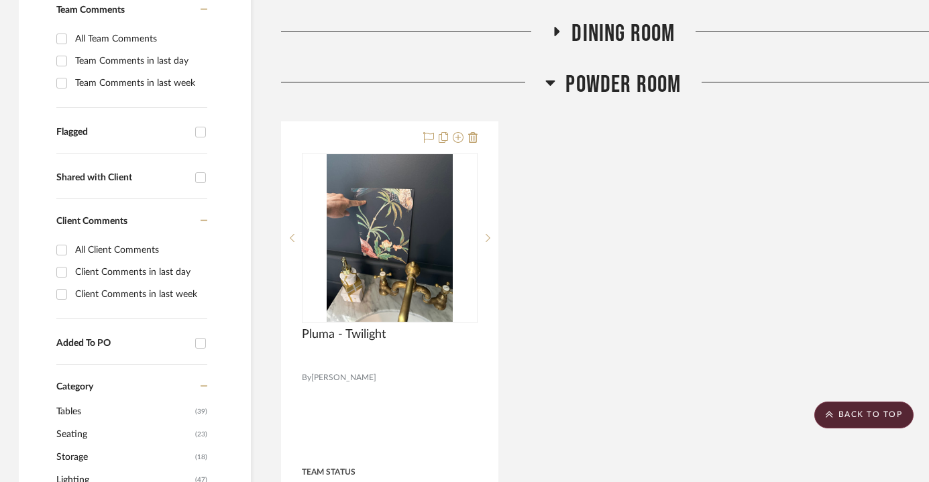
scroll to position [395, 1]
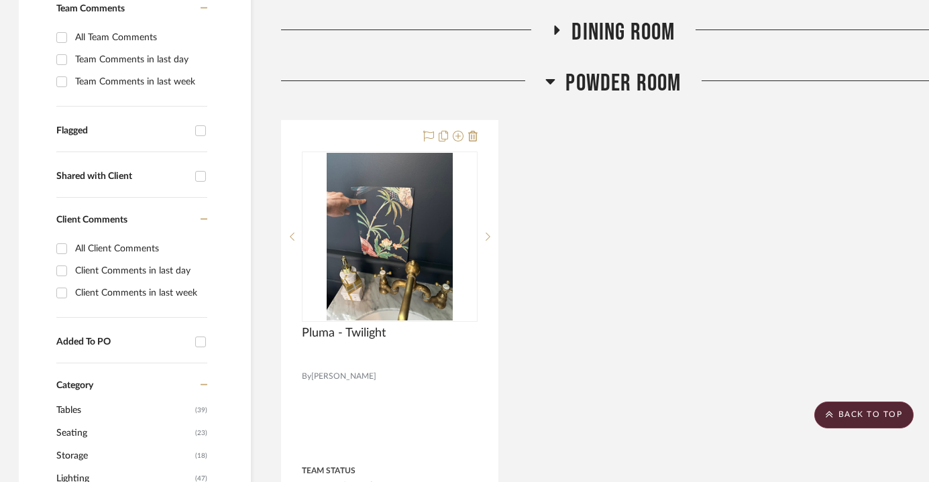
click at [616, 70] on span "Powder Room" at bounding box center [622, 83] width 115 height 29
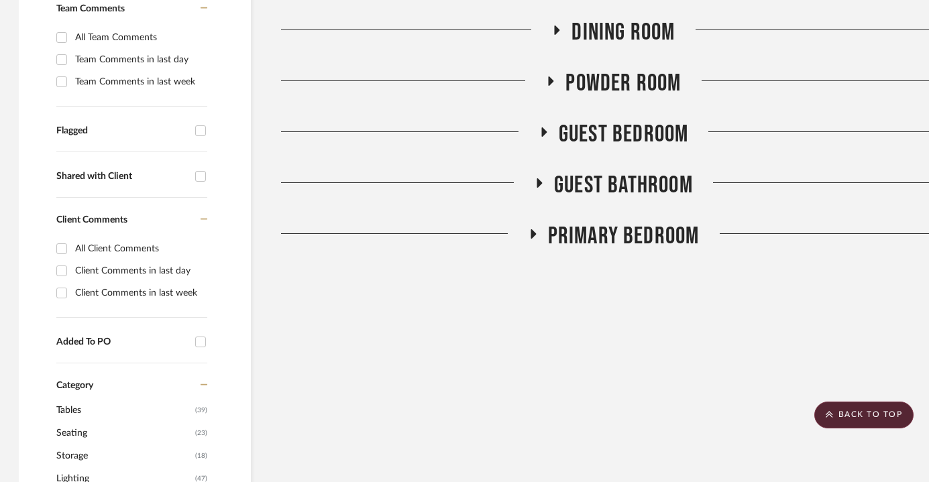
click at [620, 135] on span "Guest Bedroom" at bounding box center [624, 134] width 130 height 29
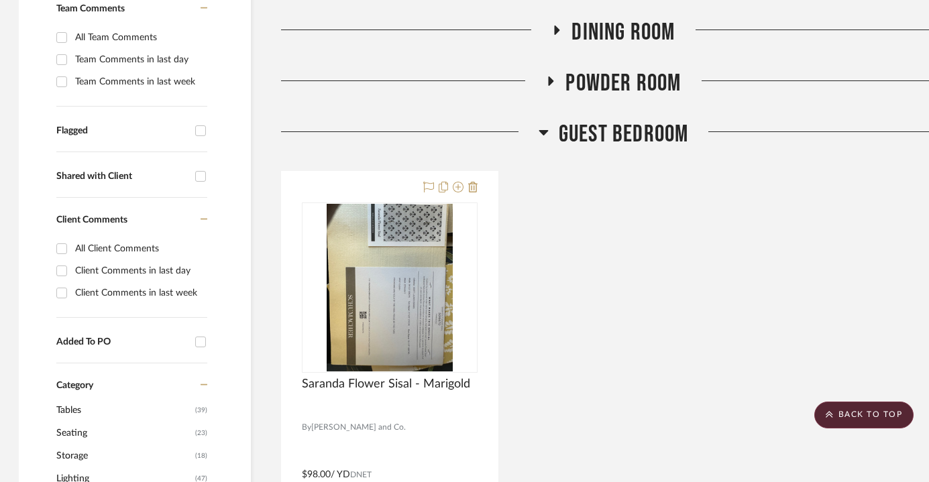
click at [620, 135] on span "Guest Bedroom" at bounding box center [624, 134] width 130 height 29
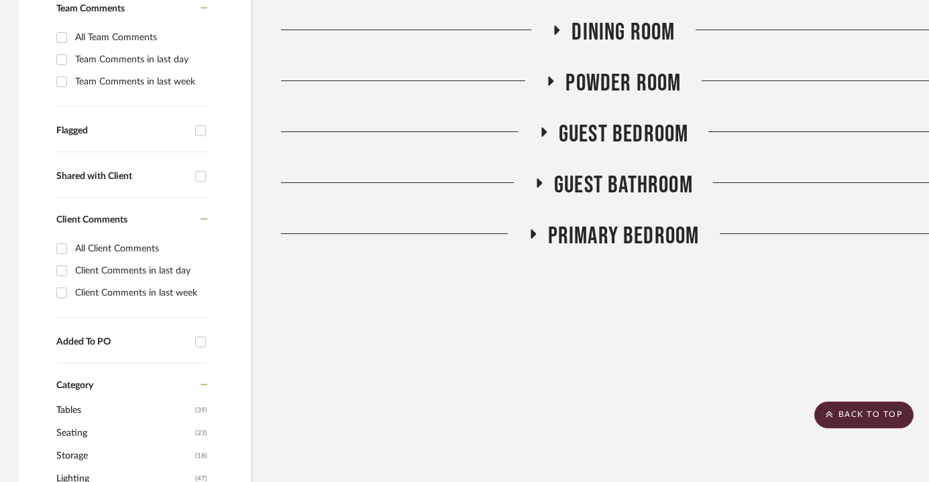
click at [622, 176] on span "Guest Bathroom" at bounding box center [623, 185] width 139 height 29
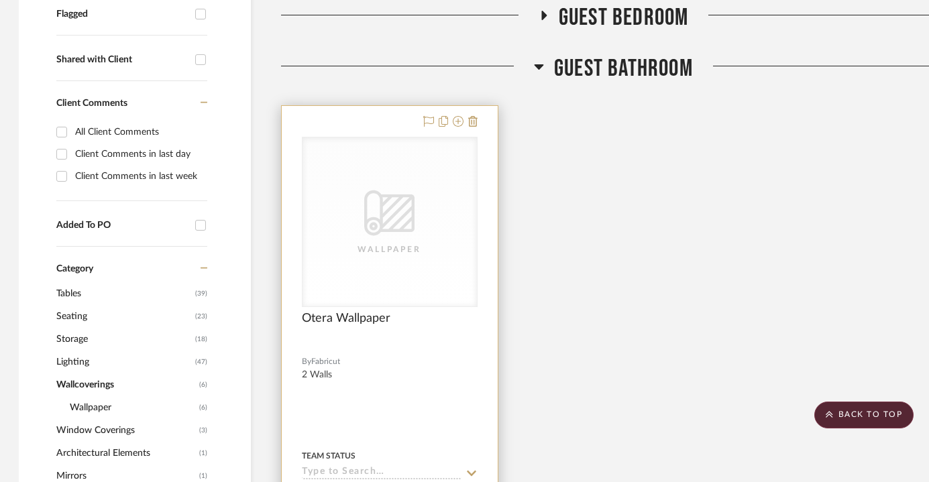
scroll to position [488, 1]
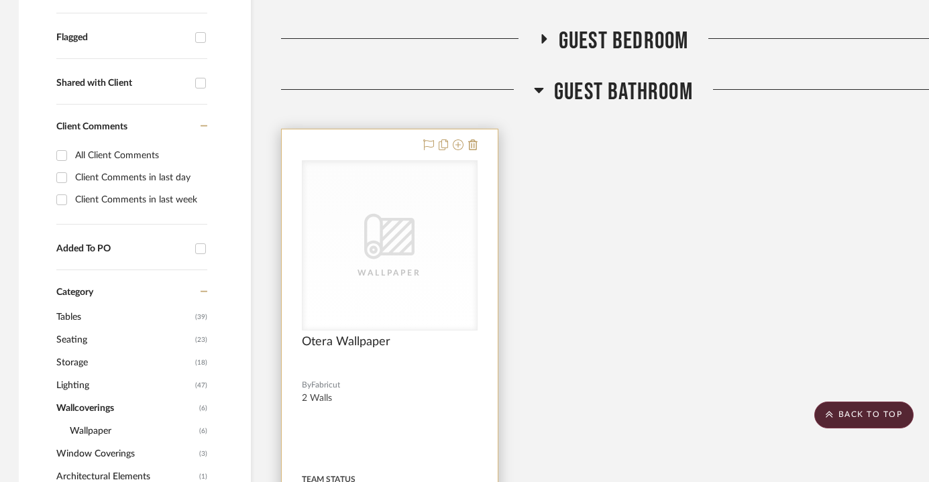
click at [372, 286] on div "CategoryIconWallcovering Created with Sketch. Wallpaper" at bounding box center [390, 245] width 174 height 169
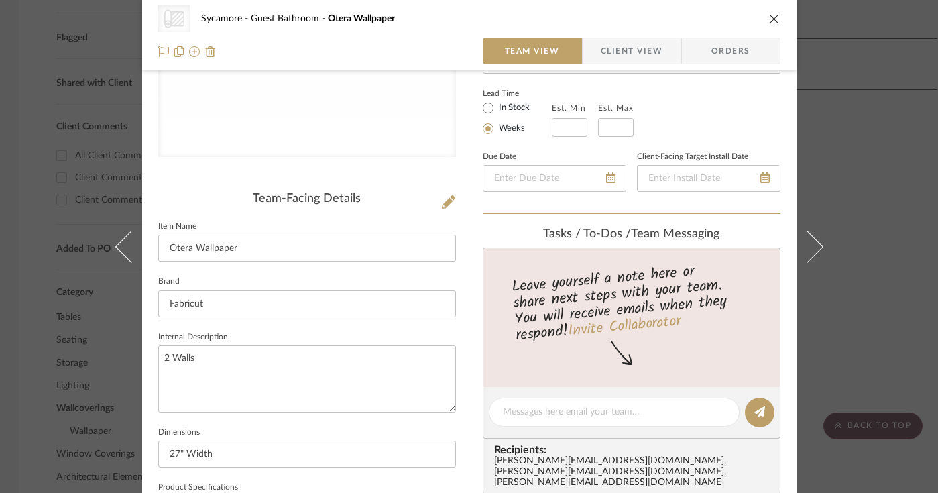
scroll to position [549, 0]
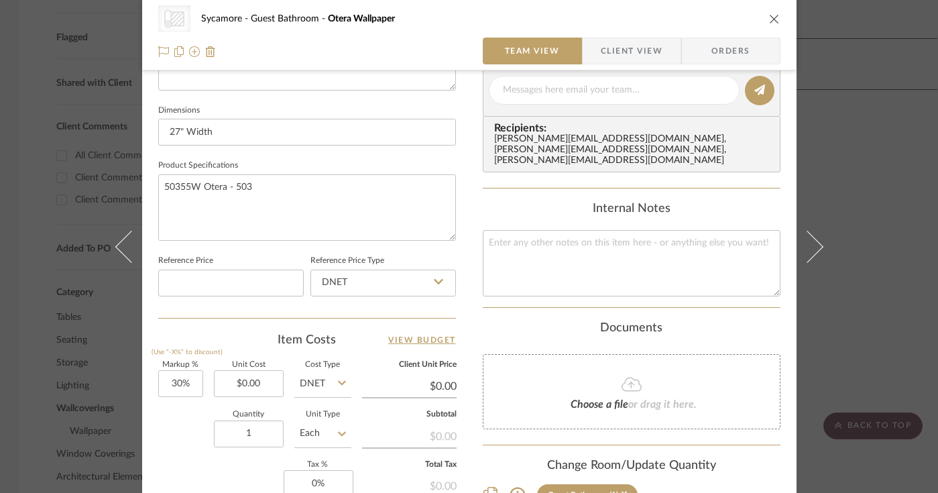
click at [270, 169] on fieldset "Product Specifications 50355W Otera - 503" at bounding box center [307, 198] width 298 height 85
click at [266, 186] on textarea "50355W Otera - 503" at bounding box center [307, 207] width 298 height 66
click at [771, 15] on icon "close" at bounding box center [774, 18] width 11 height 11
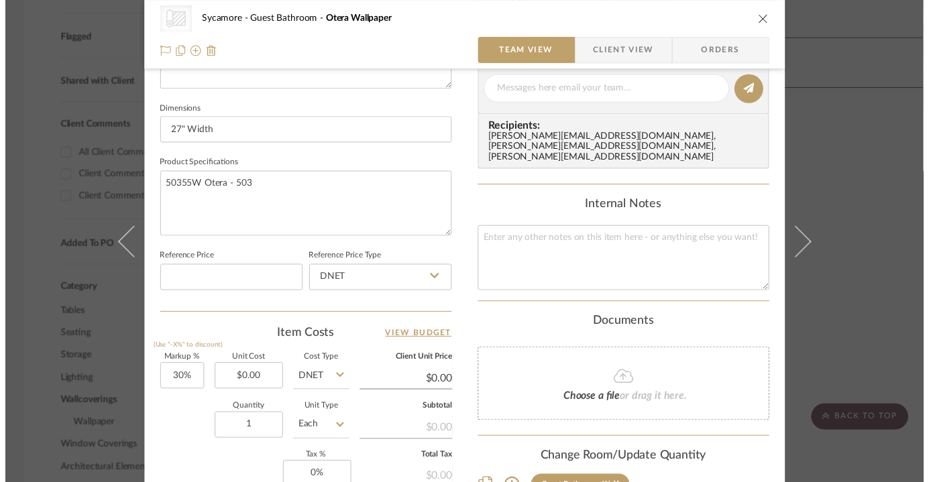
scroll to position [488, 1]
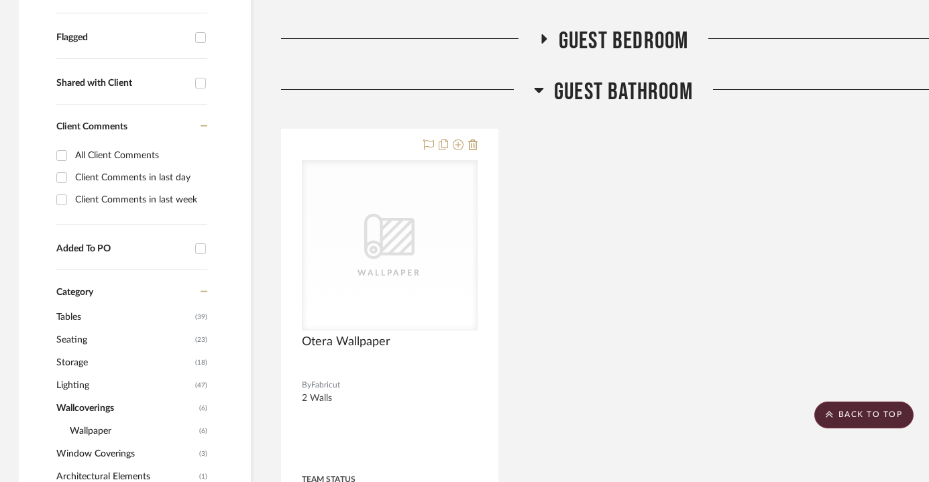
click at [631, 72] on div "Things We Like Den / Study Dining Room Kitchen Family Room Powder Room Guest Be…" at bounding box center [613, 321] width 665 height 895
click at [617, 91] on span "Guest Bathroom" at bounding box center [623, 92] width 139 height 29
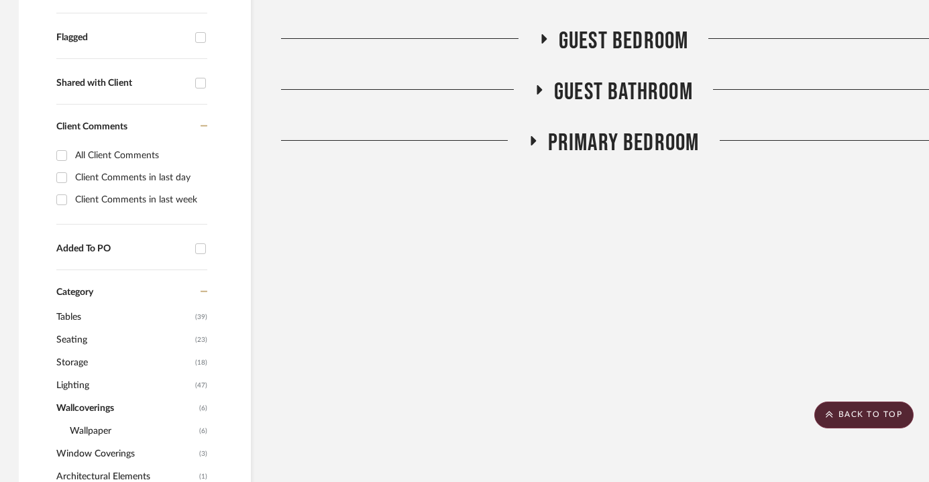
click at [605, 129] on span "Primary Bedroom" at bounding box center [624, 143] width 152 height 29
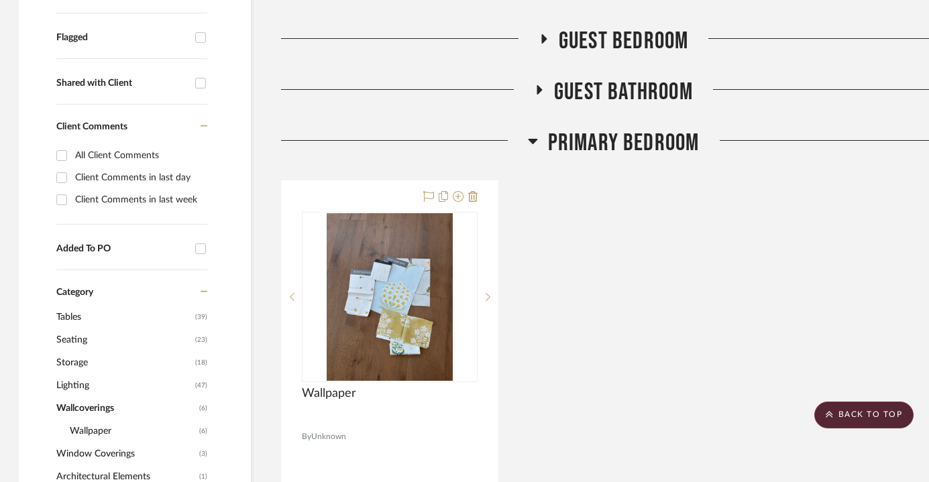
click at [605, 129] on span "Primary Bedroom" at bounding box center [624, 143] width 152 height 29
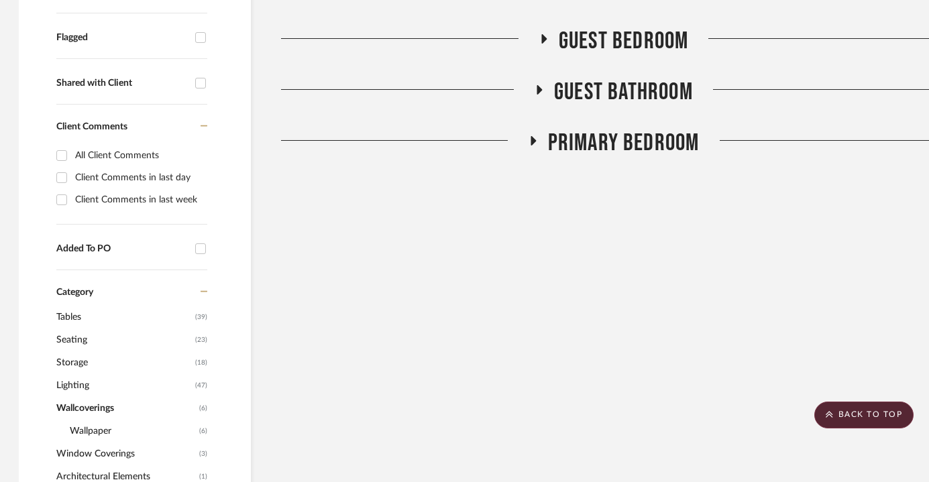
click at [616, 40] on span "Guest Bedroom" at bounding box center [624, 41] width 130 height 29
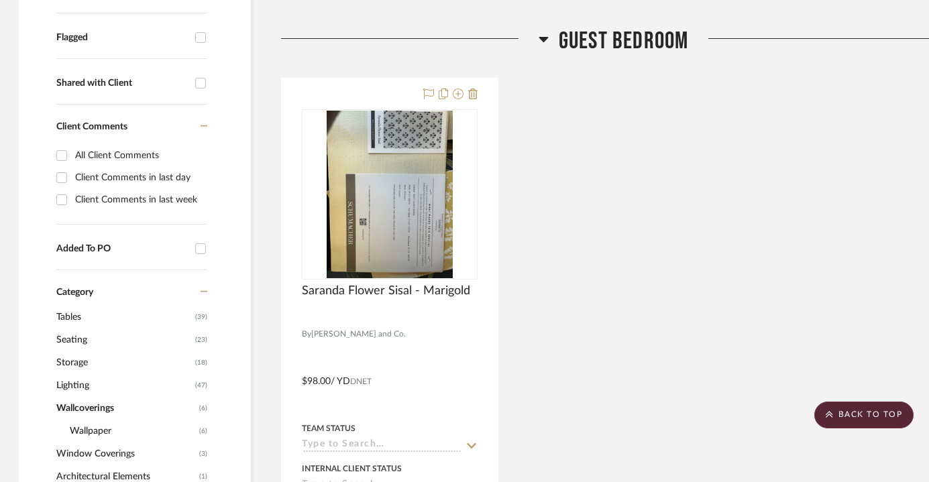
click at [616, 40] on span "Guest Bedroom" at bounding box center [624, 41] width 130 height 29
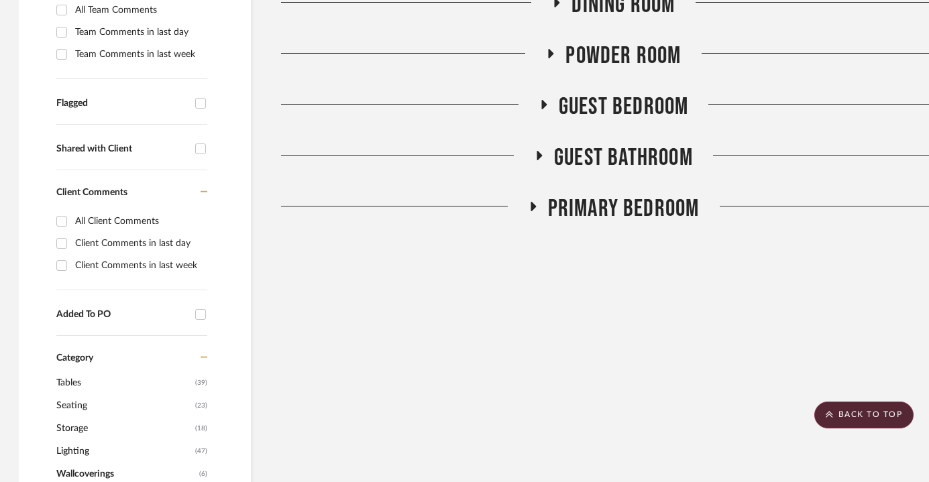
scroll to position [398, 1]
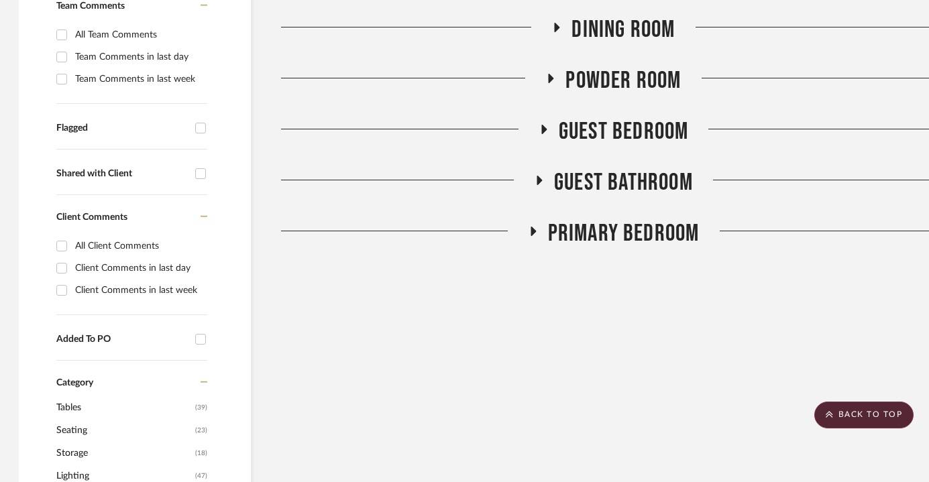
click at [602, 75] on span "Powder Room" at bounding box center [622, 80] width 115 height 29
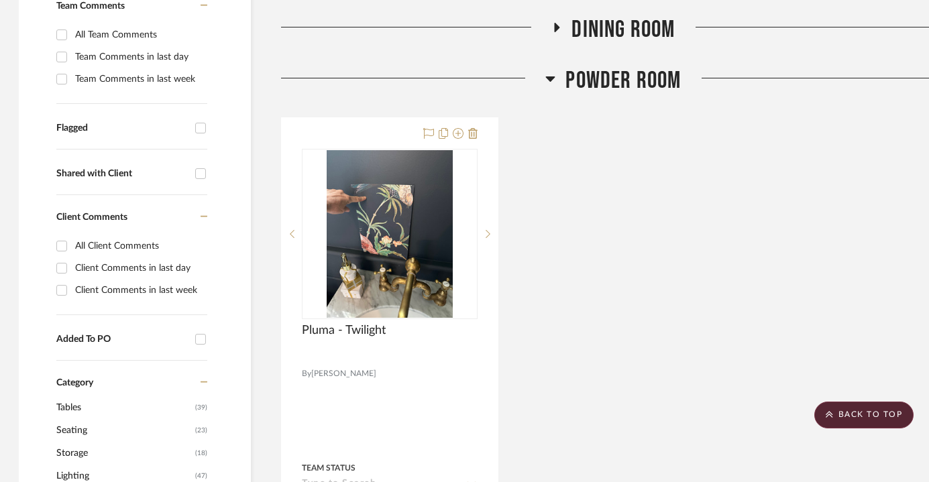
click at [620, 40] on span "Dining Room" at bounding box center [623, 29] width 103 height 29
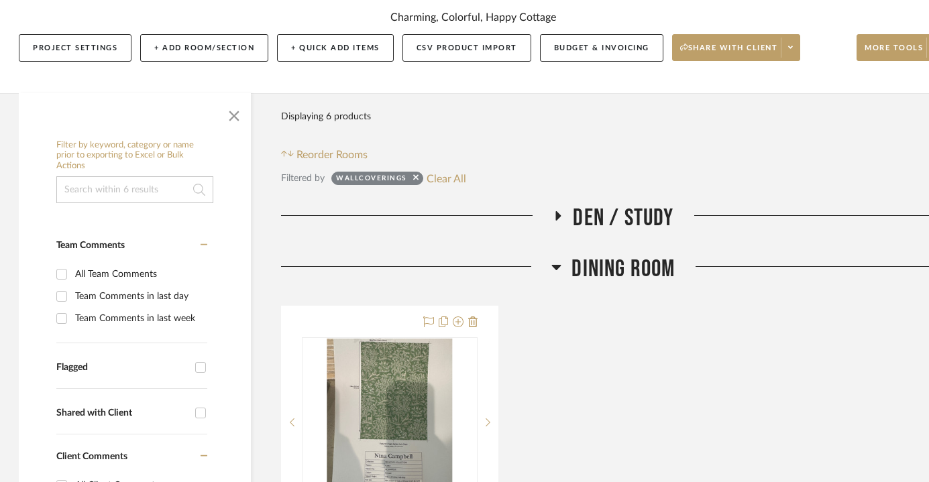
scroll to position [162, 1]
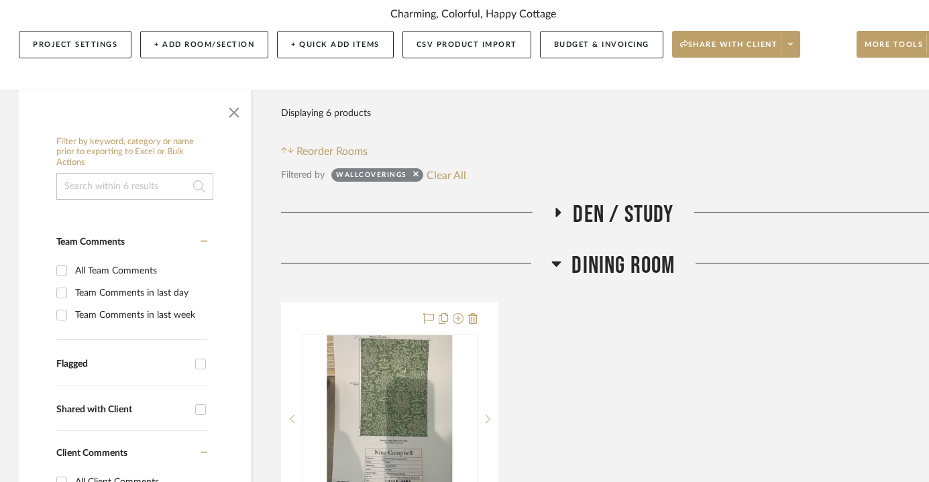
click at [602, 276] on span "Dining Room" at bounding box center [623, 266] width 103 height 29
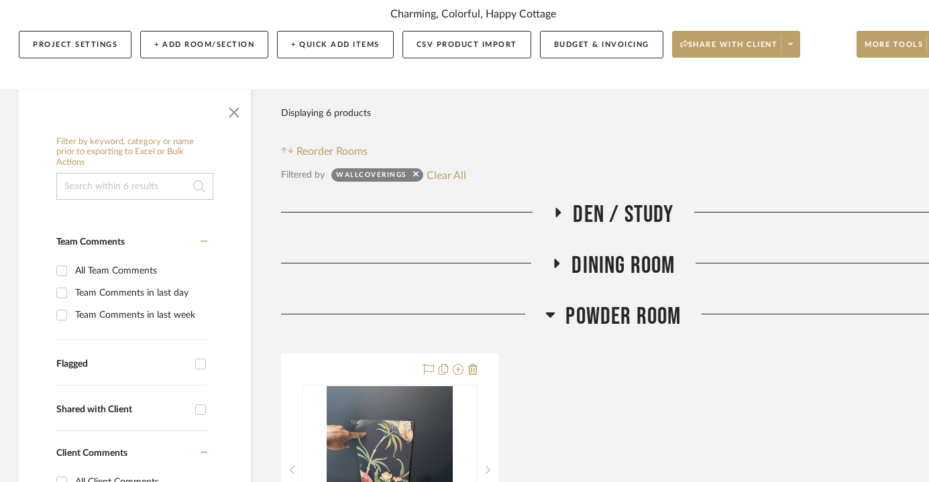
click at [610, 207] on span "Den / Study" at bounding box center [623, 215] width 101 height 29
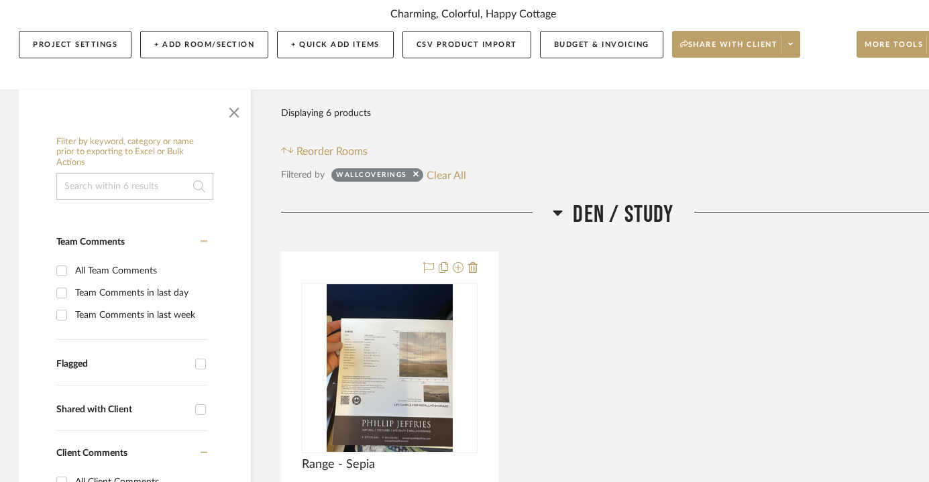
click at [610, 207] on span "Den / Study" at bounding box center [623, 215] width 101 height 29
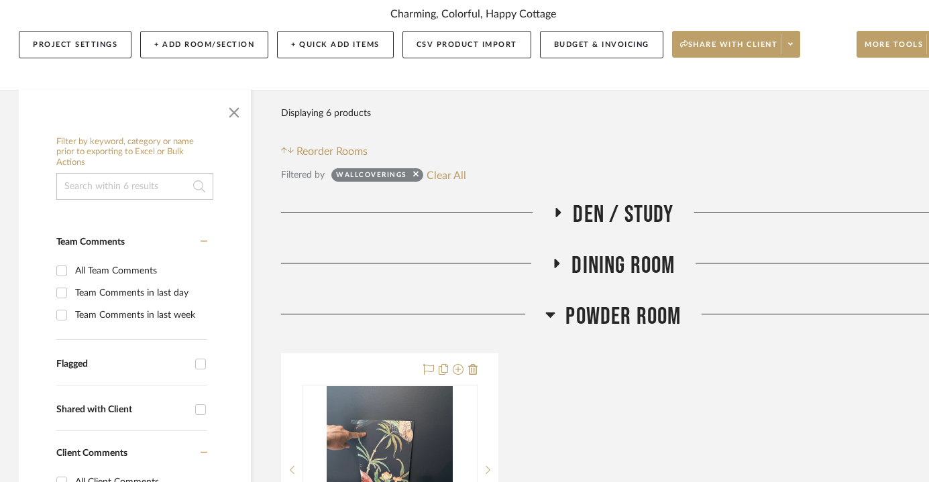
click at [626, 332] on div "Powder Room" at bounding box center [613, 320] width 665 height 34
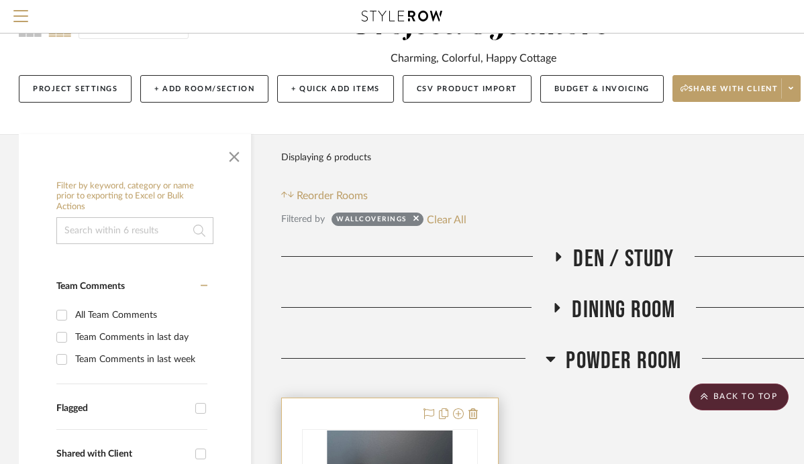
scroll to position [0, 1]
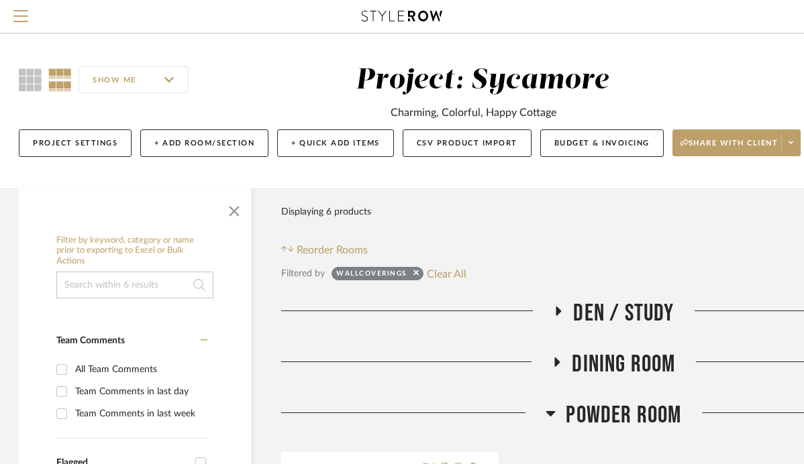
click at [612, 319] on span "Den / Study" at bounding box center [623, 313] width 101 height 29
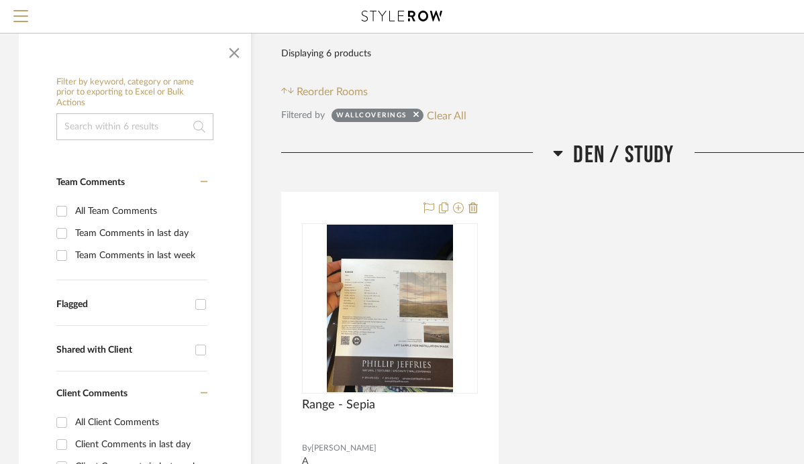
scroll to position [162, 1]
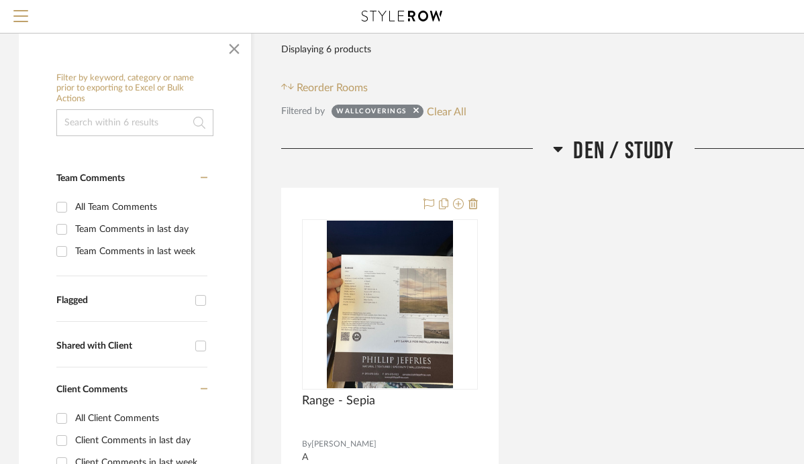
click at [618, 153] on span "Den / Study" at bounding box center [623, 151] width 101 height 29
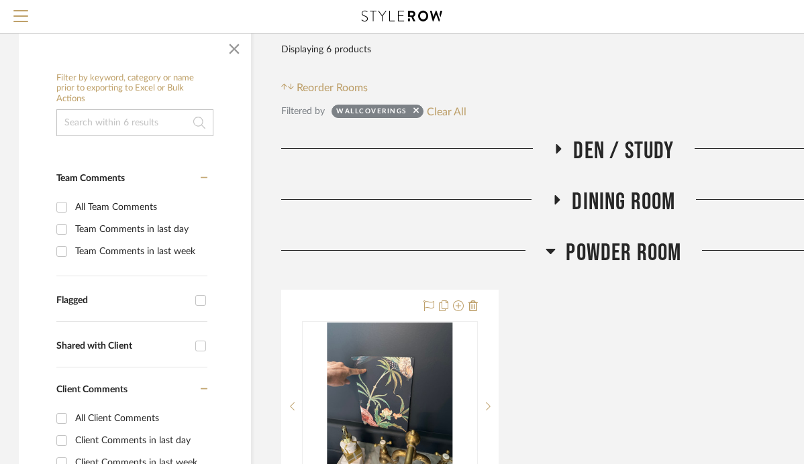
click at [615, 213] on span "Dining Room" at bounding box center [623, 202] width 103 height 29
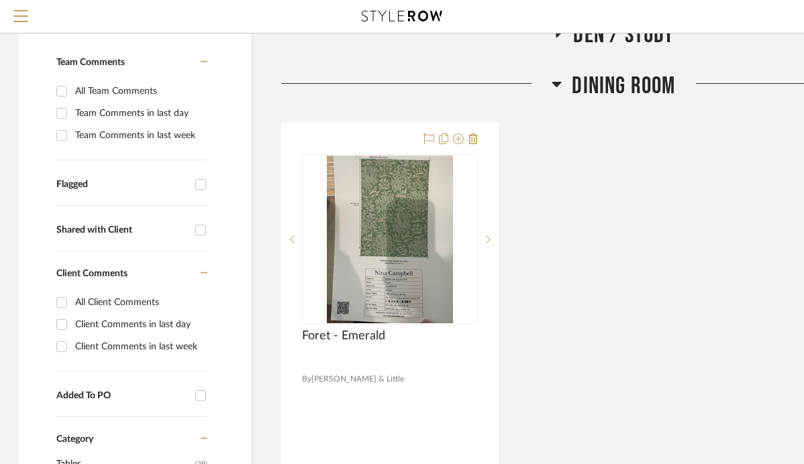
scroll to position [304, 1]
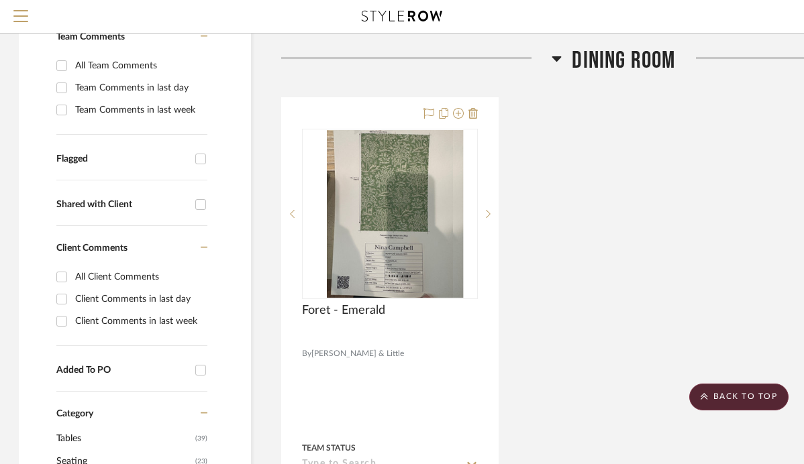
click at [576, 60] on span "Dining Room" at bounding box center [623, 60] width 103 height 29
